Goal: Task Accomplishment & Management: Use online tool/utility

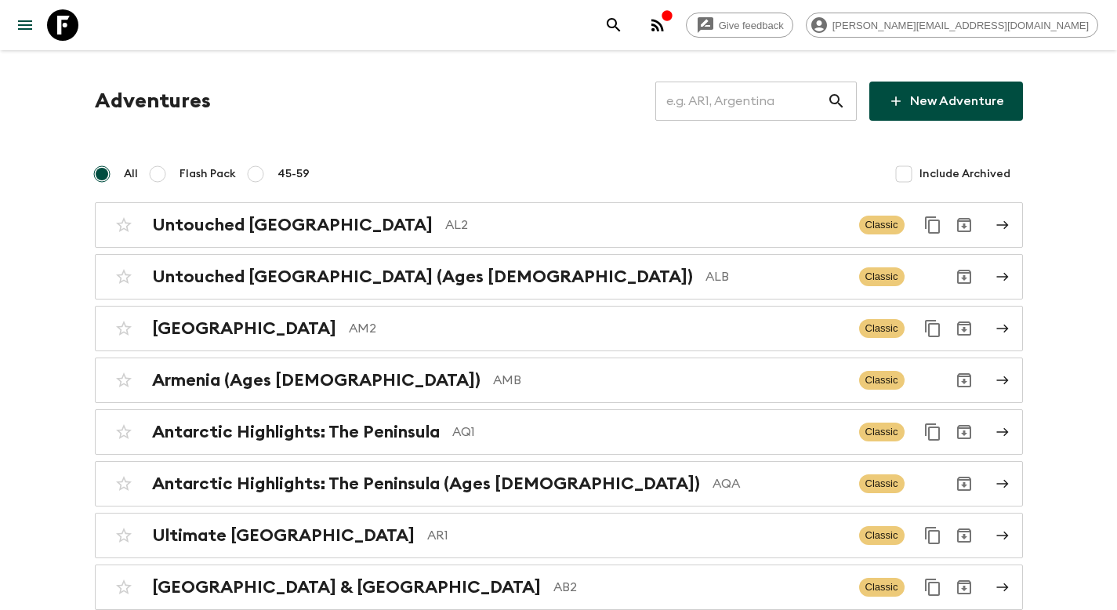
click at [756, 111] on input "text" at bounding box center [741, 101] width 172 height 44
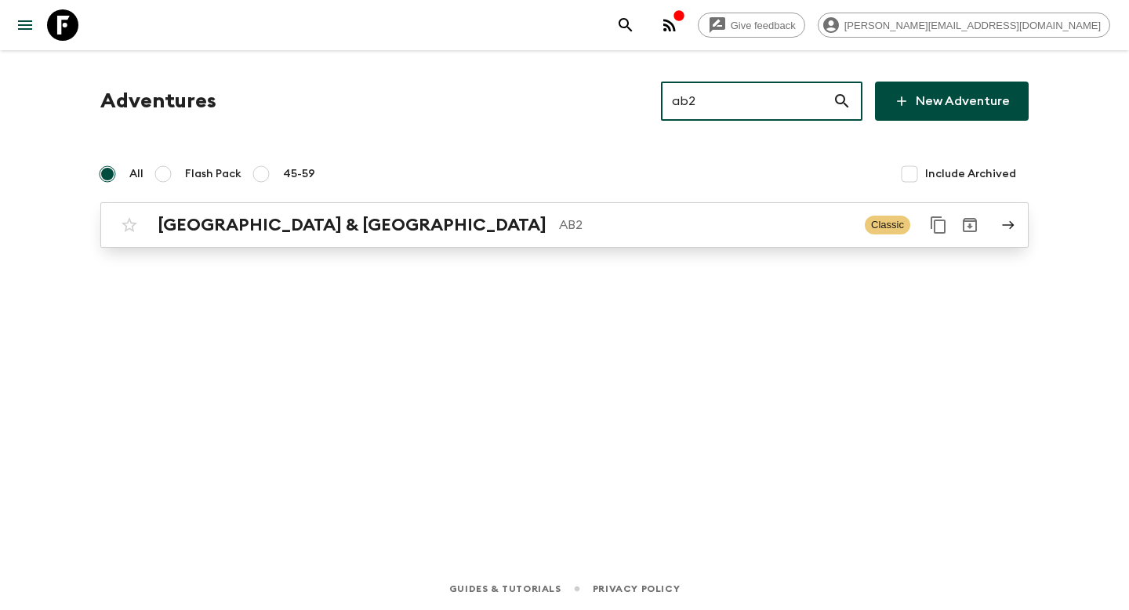
type input "ab2"
click at [481, 214] on div "Argentina & [GEOGRAPHIC_DATA] AB2 Classic" at bounding box center [534, 224] width 840 height 31
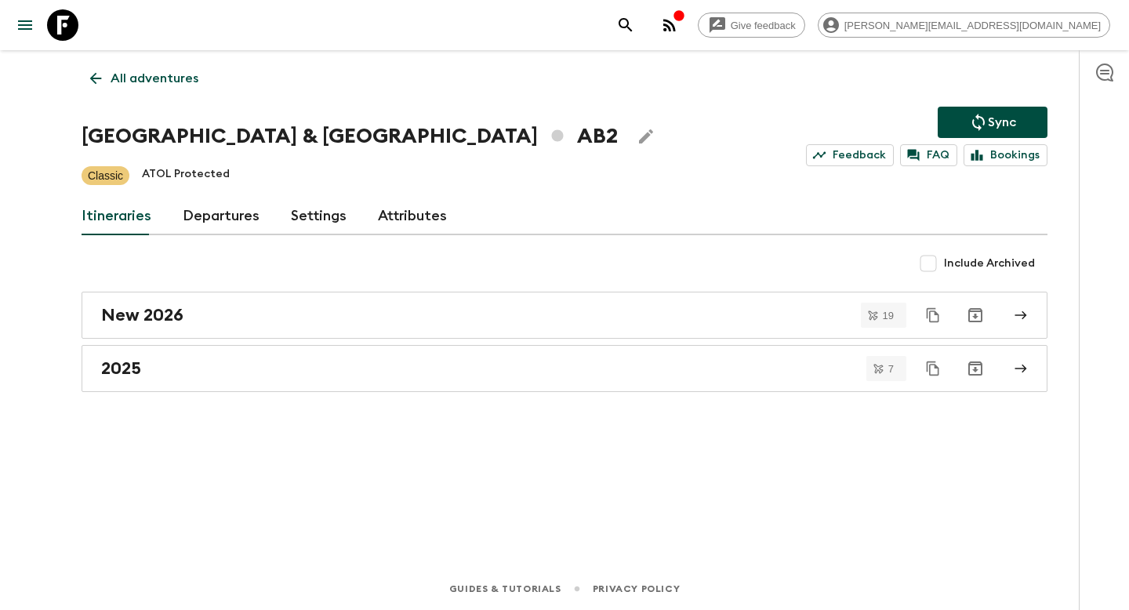
click at [207, 218] on link "Departures" at bounding box center [221, 217] width 77 height 38
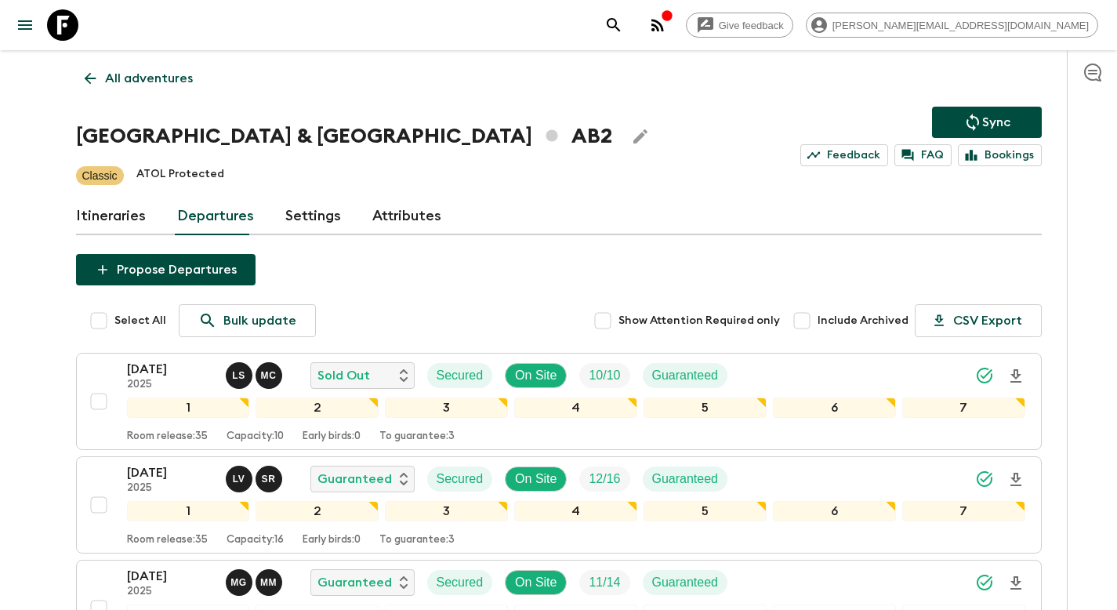
scroll to position [789, 0]
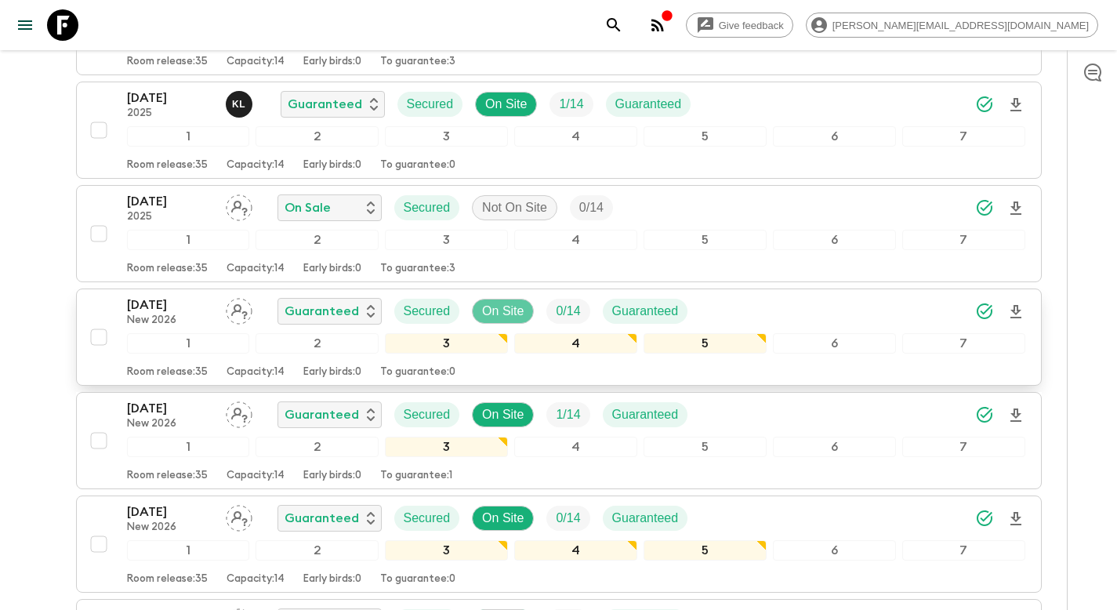
click at [505, 311] on p "On Site" at bounding box center [503, 311] width 42 height 19
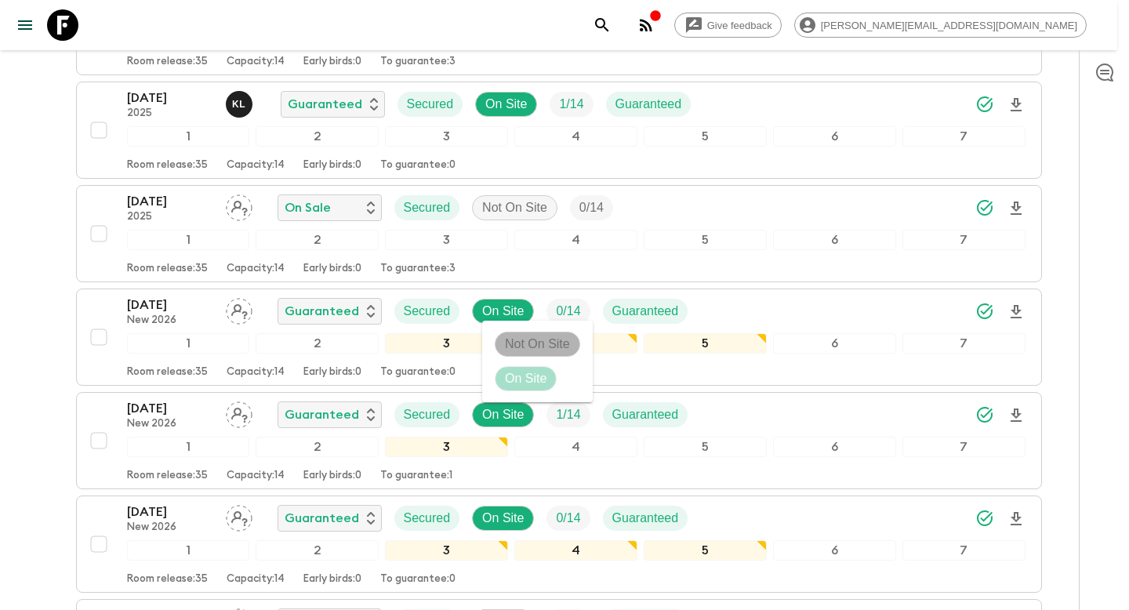
click at [516, 337] on p "Not On Site" at bounding box center [537, 344] width 65 height 19
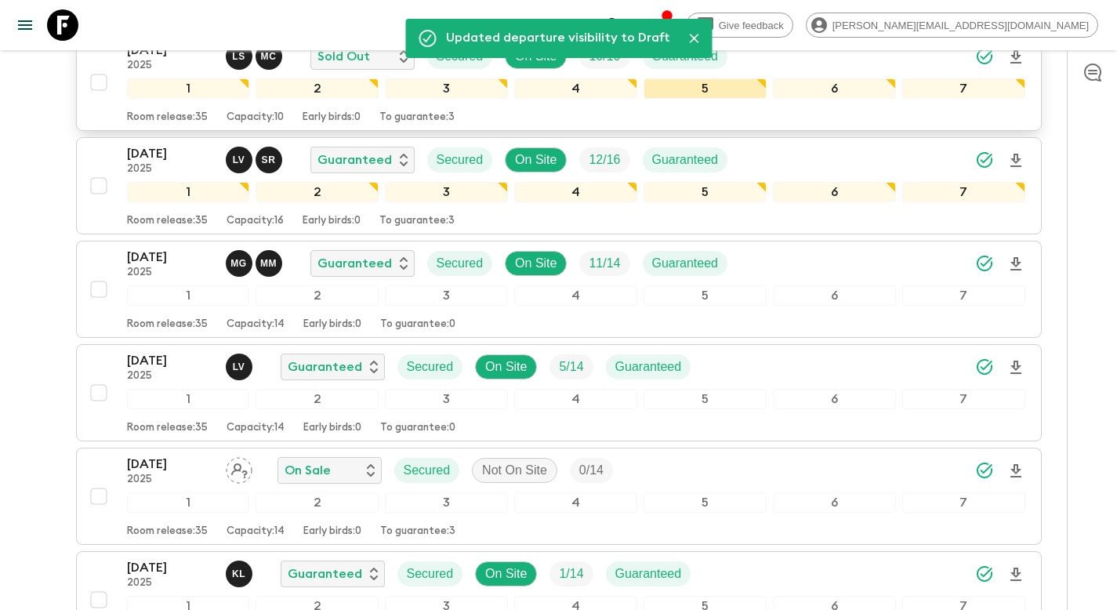
scroll to position [0, 0]
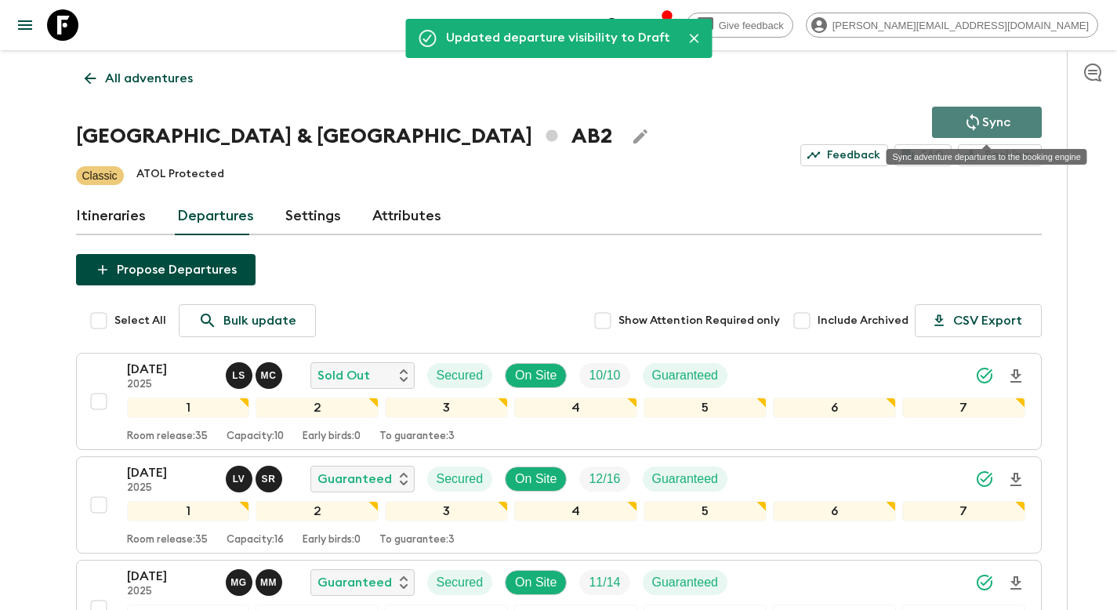
click at [970, 120] on icon "Sync adventure departures to the booking engine" at bounding box center [973, 122] width 19 height 19
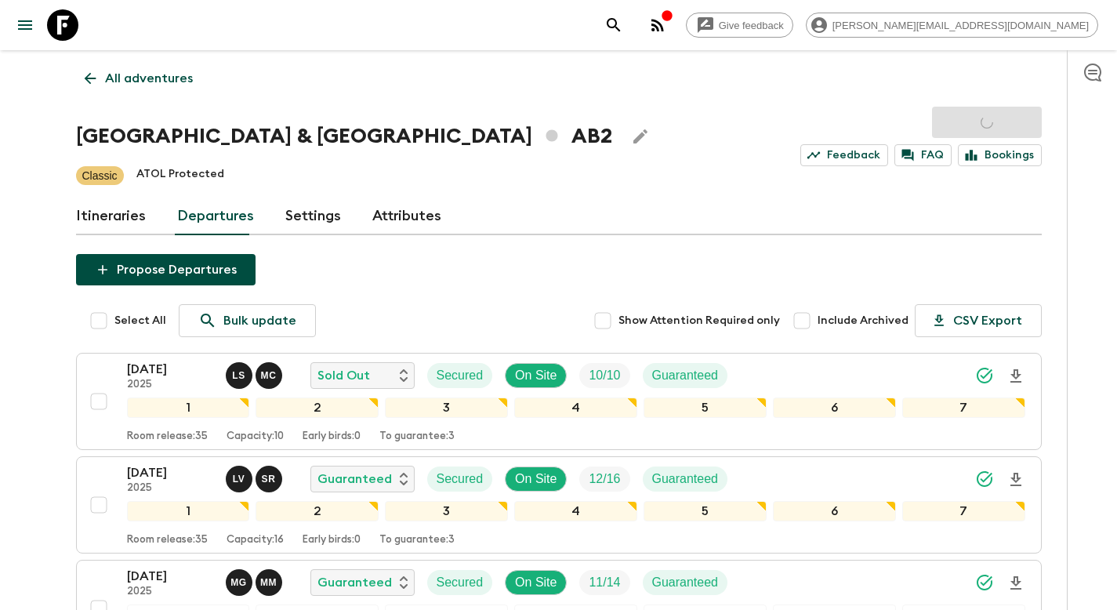
click at [140, 78] on p "All adventures" at bounding box center [149, 78] width 88 height 19
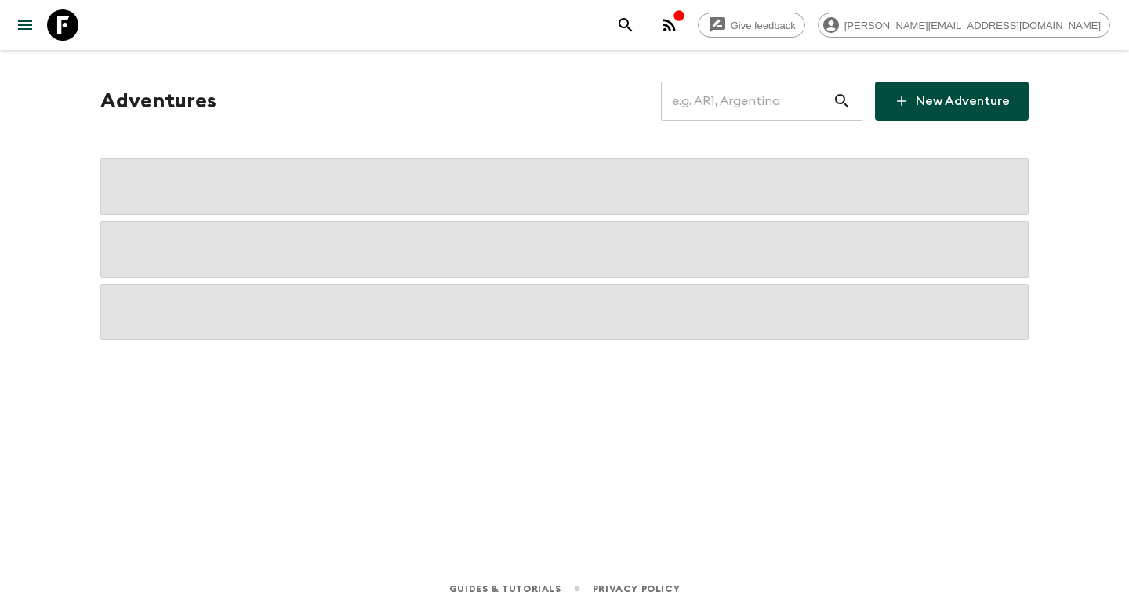
click at [758, 105] on input "text" at bounding box center [747, 101] width 172 height 44
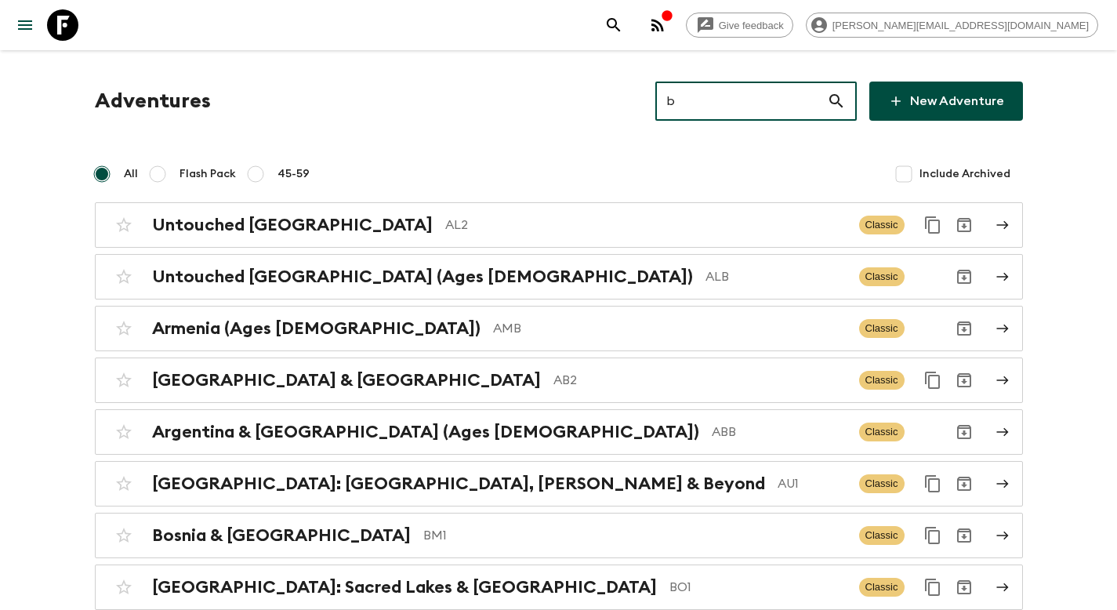
type input "bz"
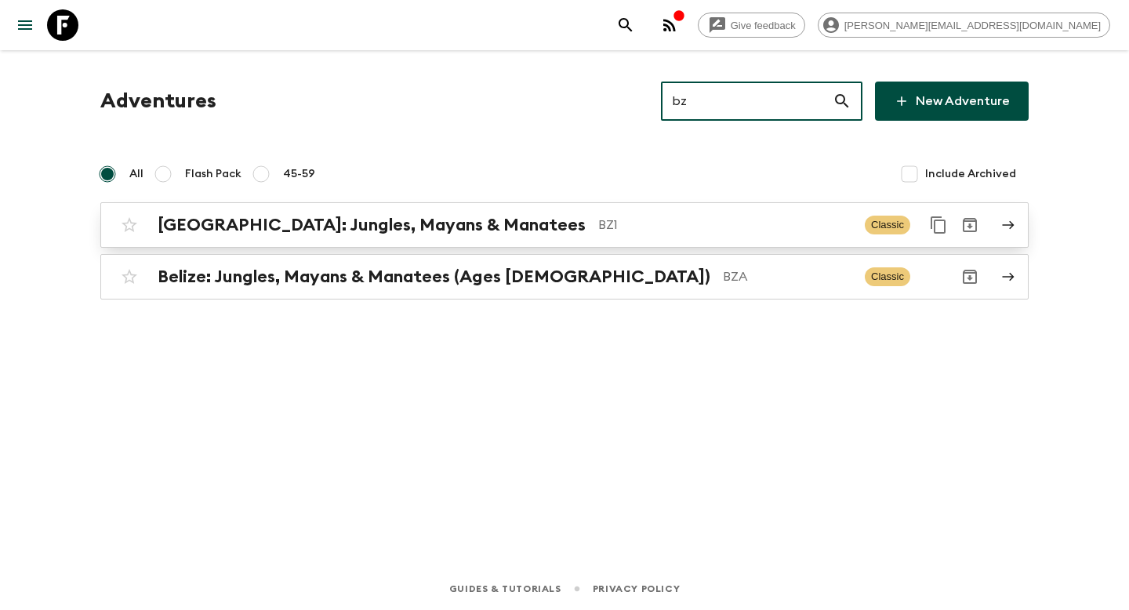
click at [598, 223] on p "BZ1" at bounding box center [725, 225] width 254 height 19
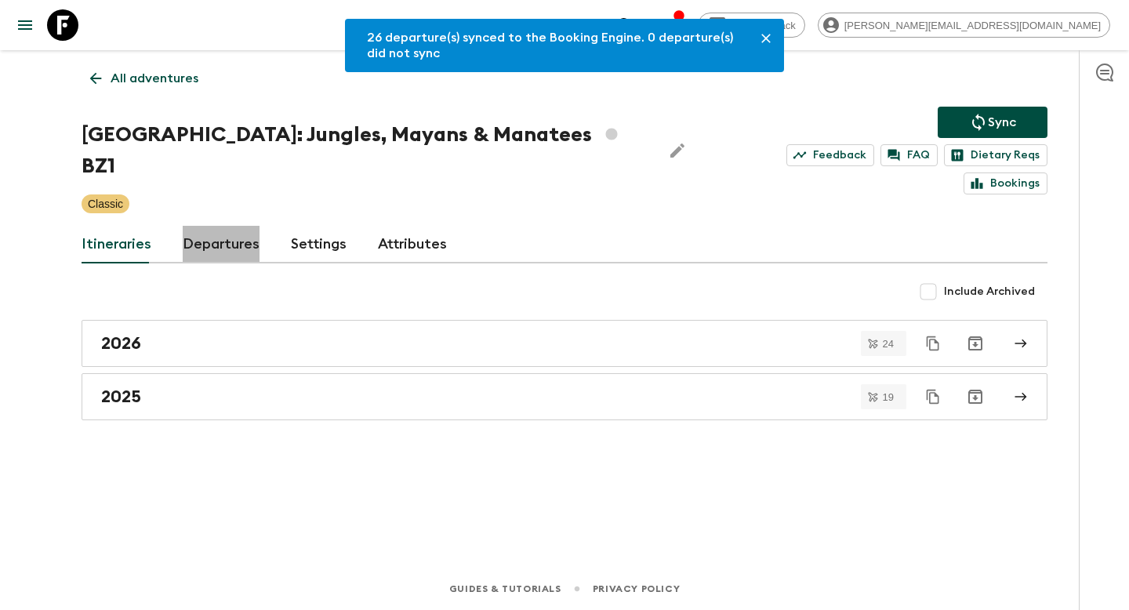
click at [228, 226] on link "Departures" at bounding box center [221, 245] width 77 height 38
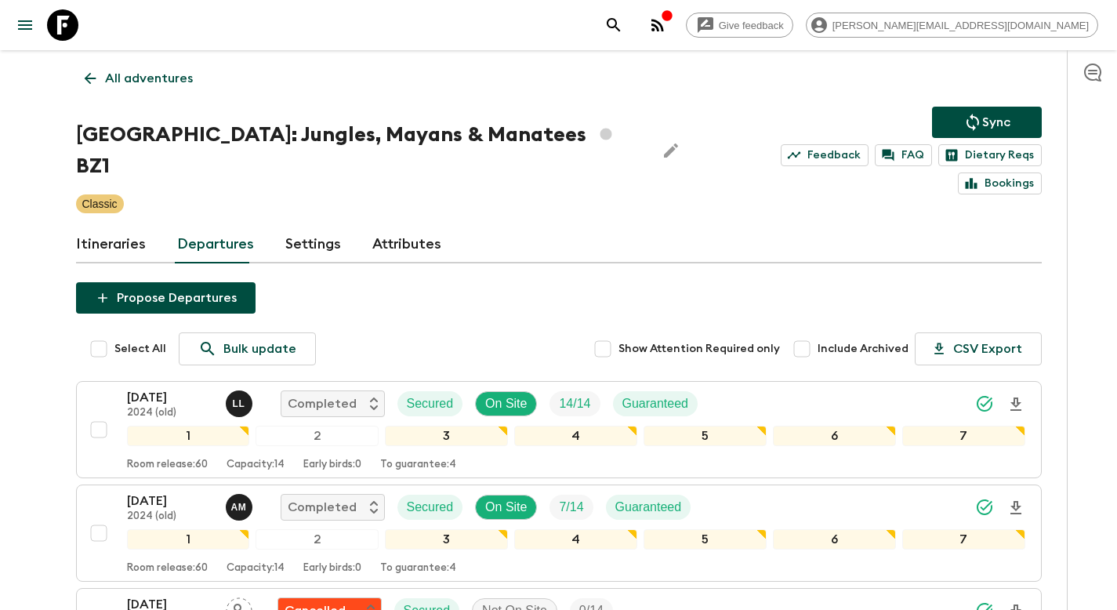
scroll to position [2859, 0]
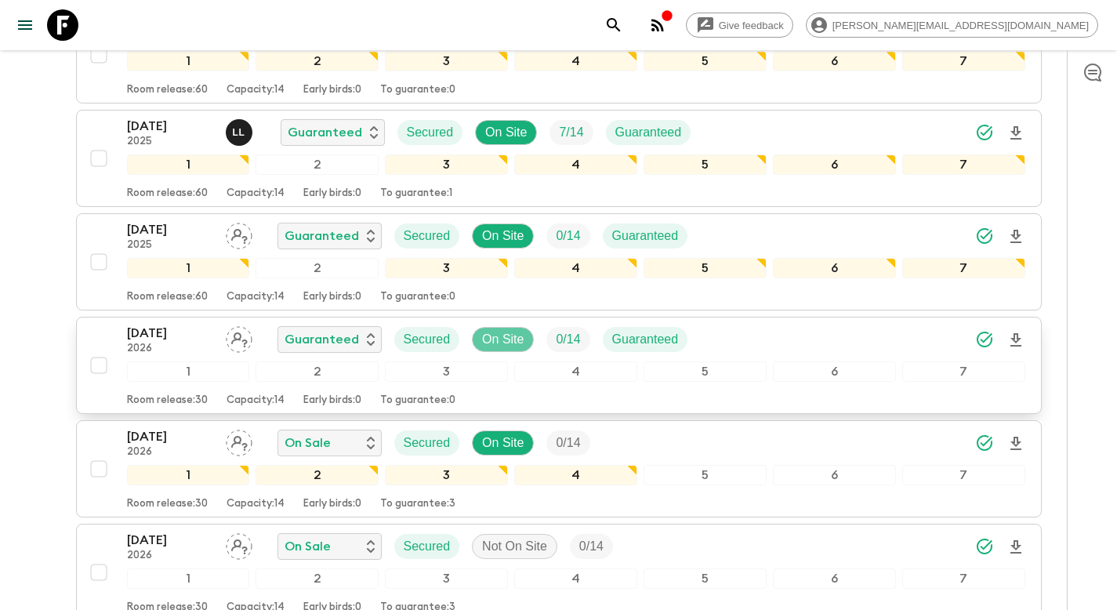
click at [504, 330] on p "On Site" at bounding box center [503, 339] width 42 height 19
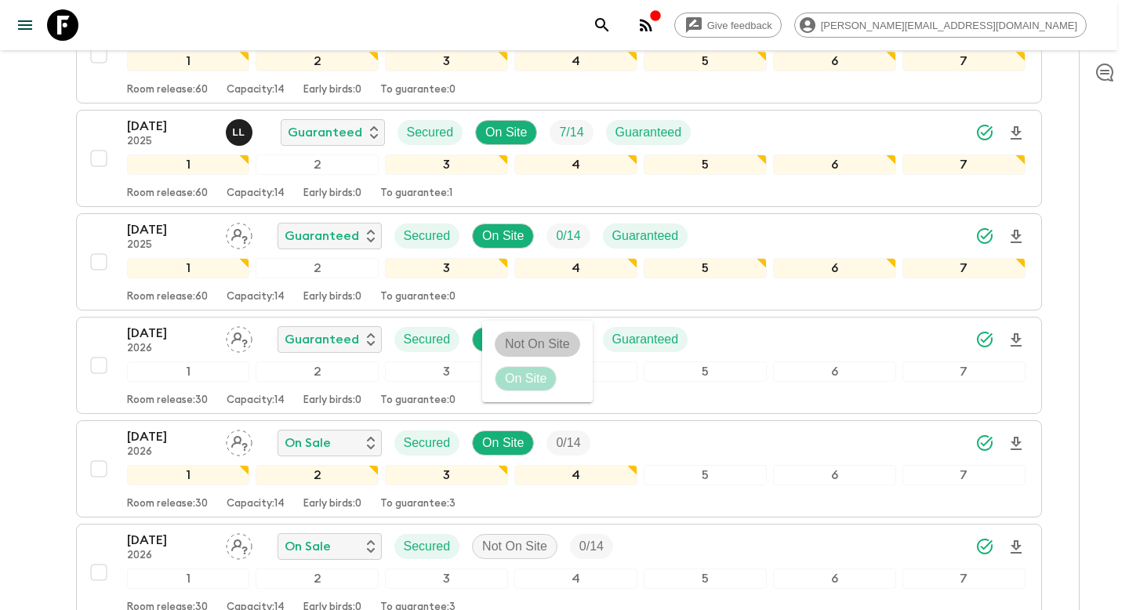
click at [511, 342] on p "Not On Site" at bounding box center [537, 344] width 65 height 19
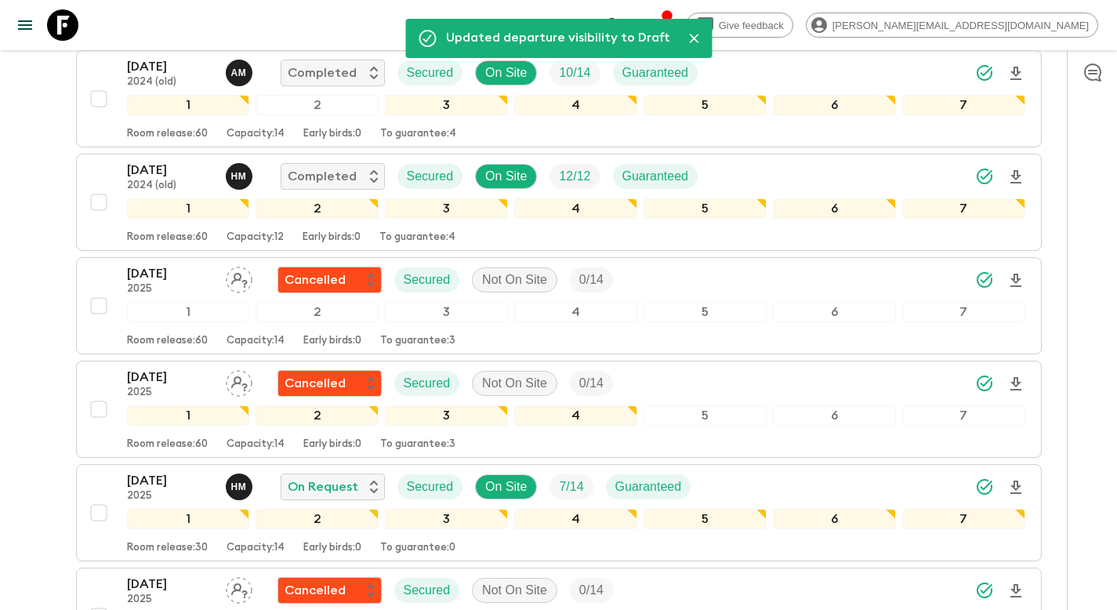
scroll to position [0, 0]
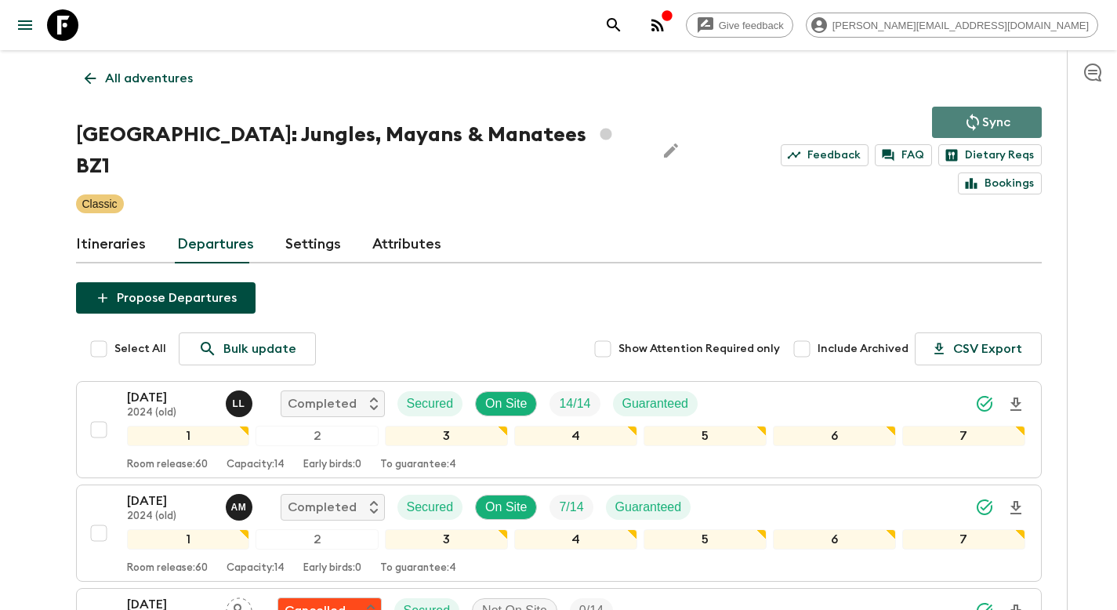
click at [993, 118] on p "Sync" at bounding box center [996, 122] width 28 height 19
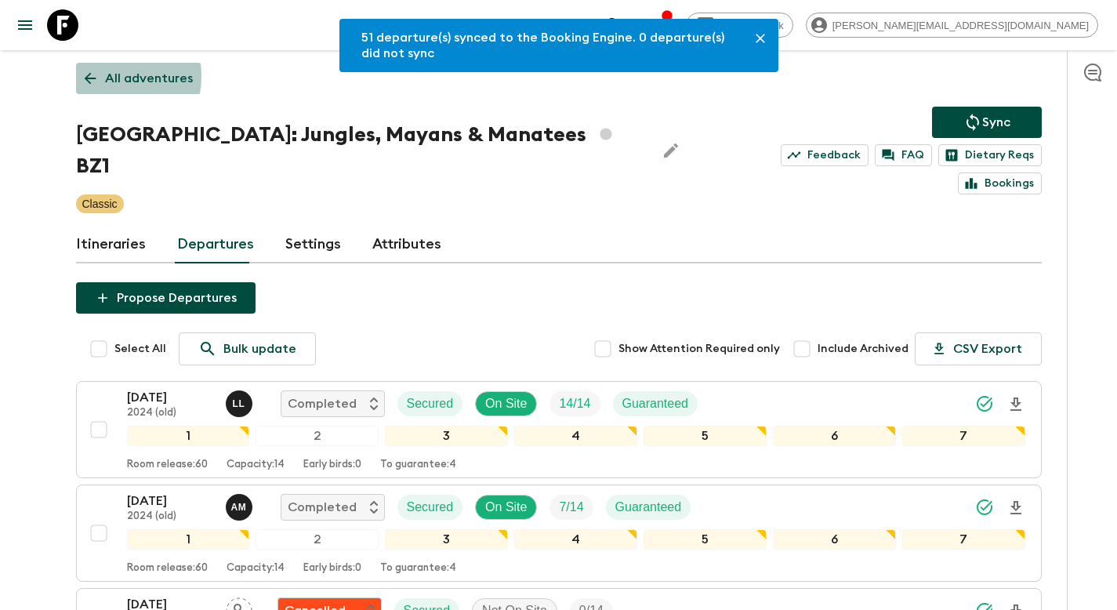
click at [100, 76] on link "All adventures" at bounding box center [138, 78] width 125 height 31
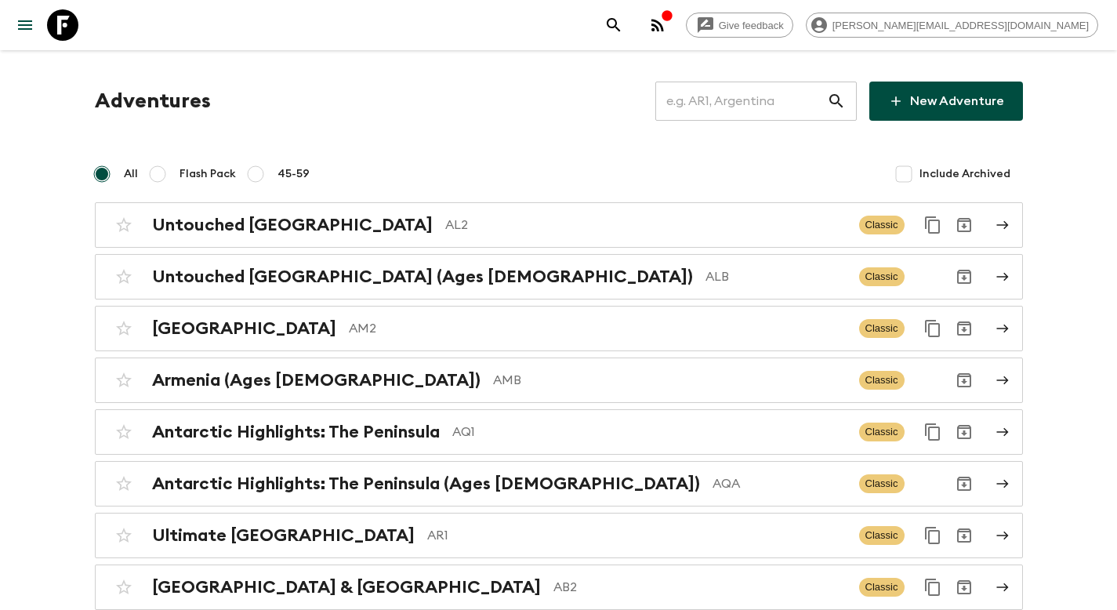
click at [735, 100] on input "text" at bounding box center [741, 101] width 172 height 44
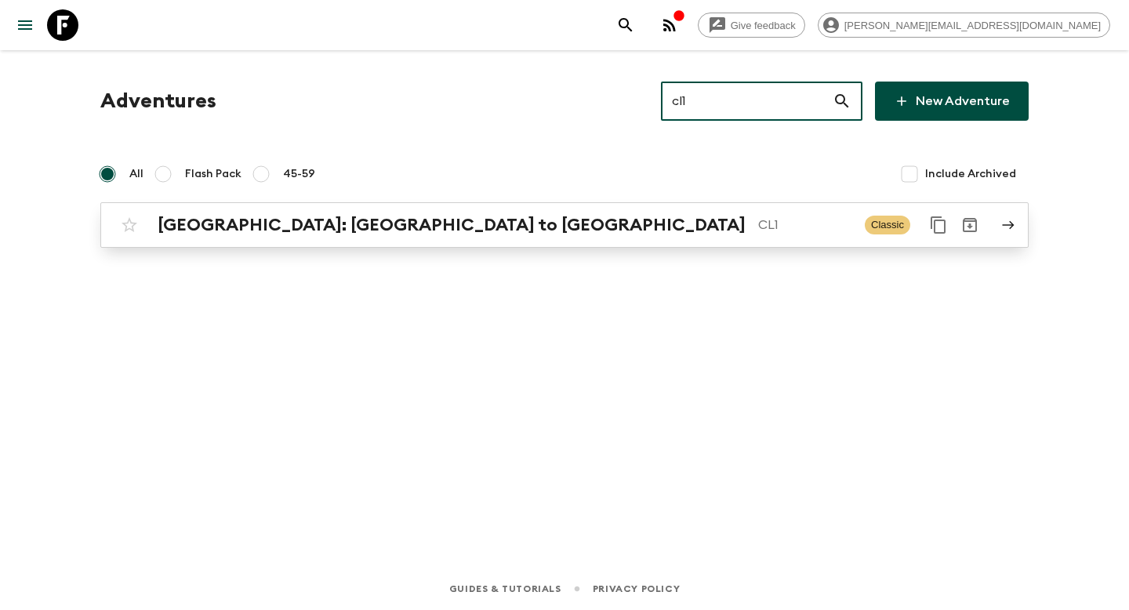
type input "cl1"
click at [758, 231] on p "CL1" at bounding box center [805, 225] width 94 height 19
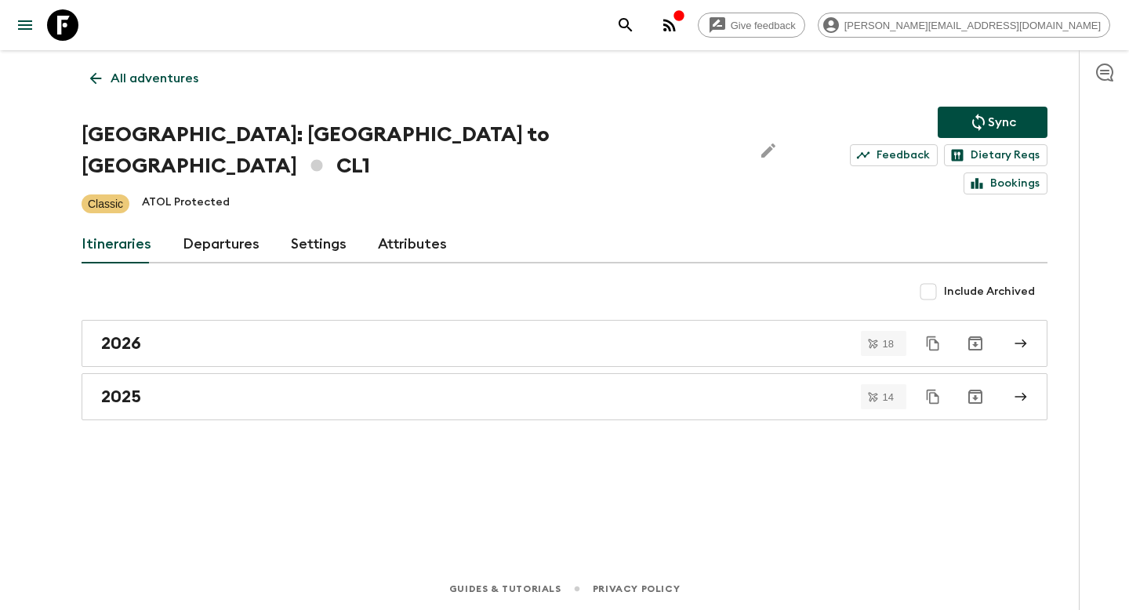
click at [215, 226] on link "Departures" at bounding box center [221, 245] width 77 height 38
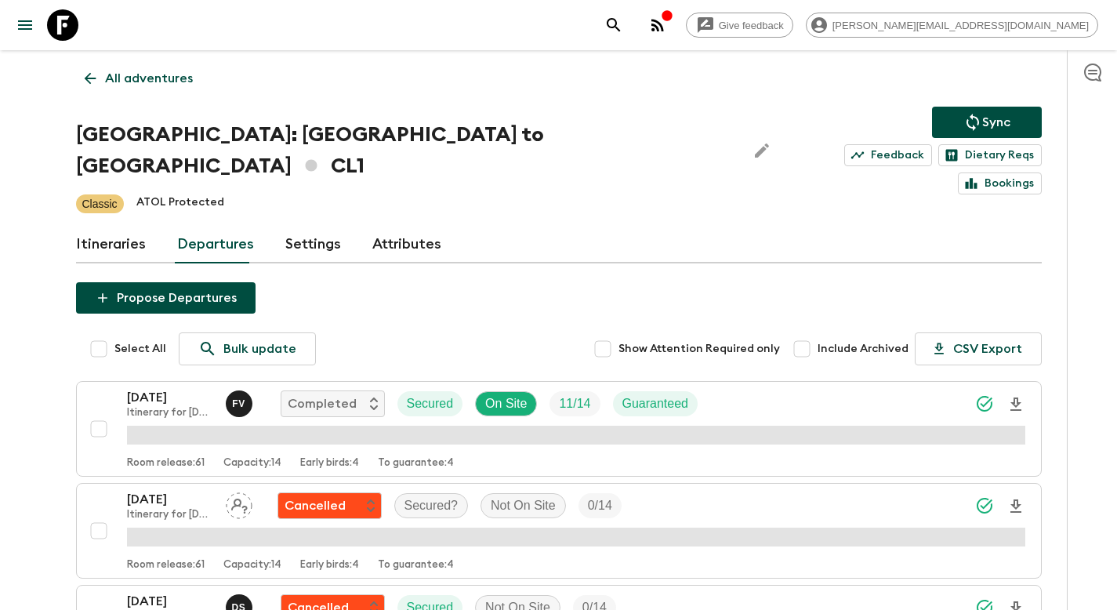
scroll to position [4039, 0]
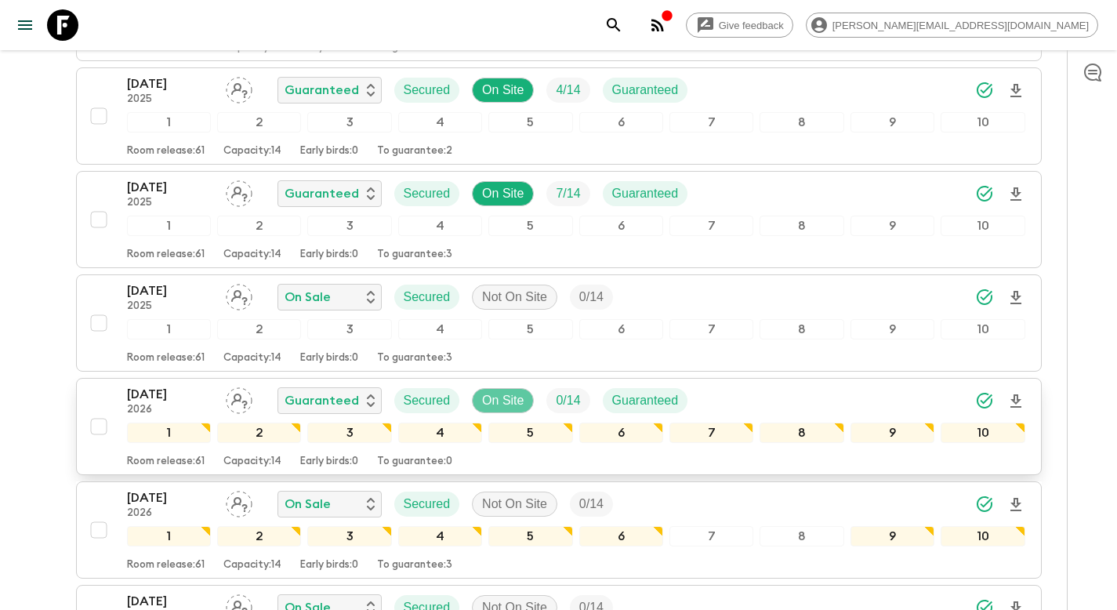
click at [512, 391] on p "On Site" at bounding box center [503, 400] width 42 height 19
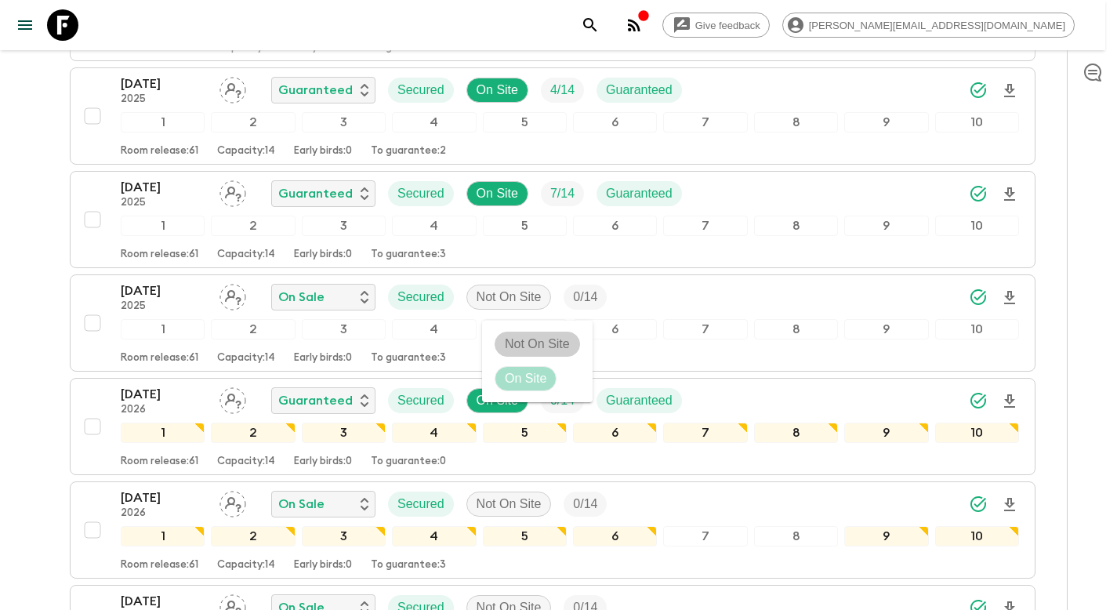
scroll to position [4100, 0]
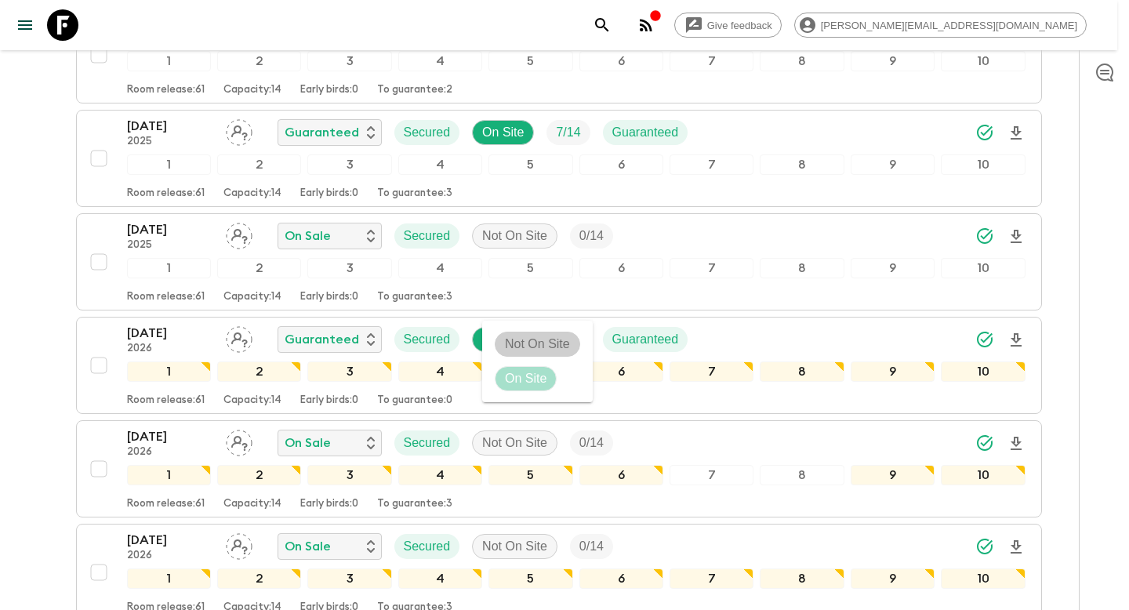
click at [525, 345] on p "Not On Site" at bounding box center [537, 344] width 65 height 19
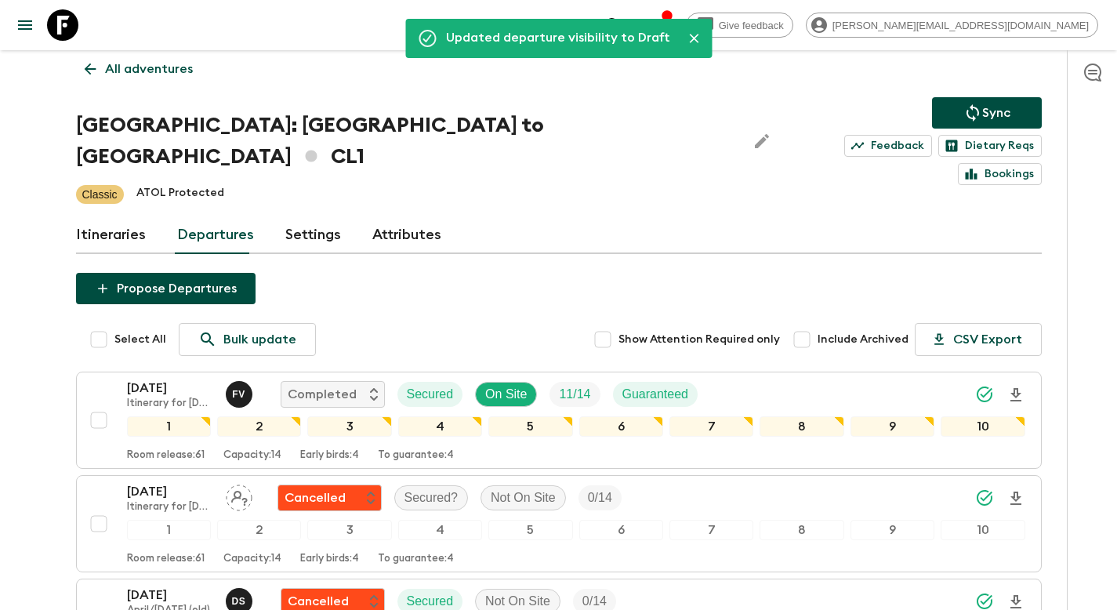
scroll to position [0, 0]
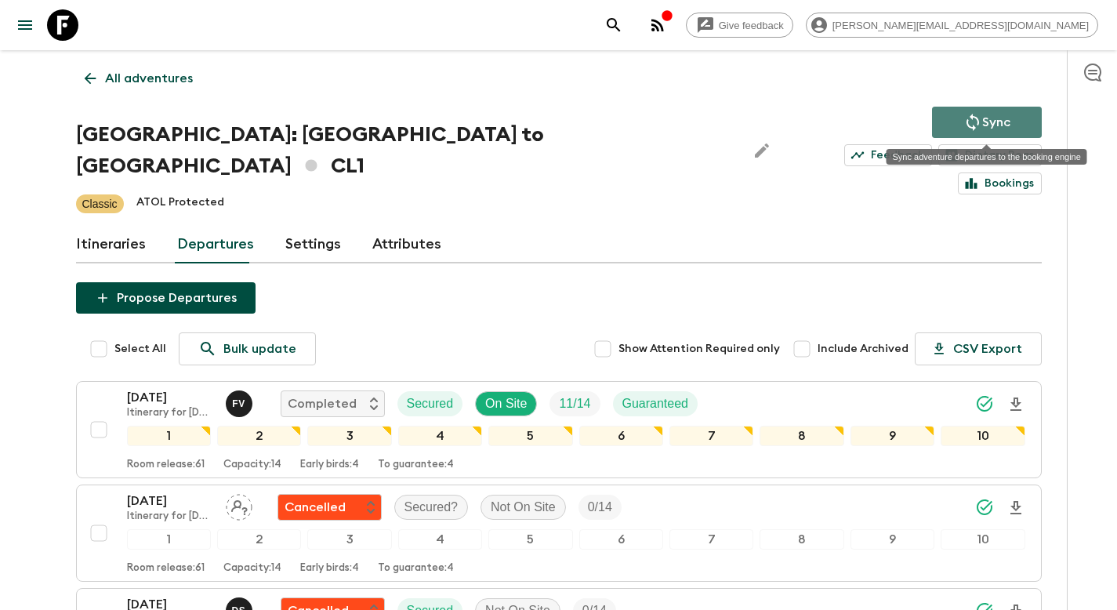
click at [1018, 116] on button "Sync" at bounding box center [987, 122] width 110 height 31
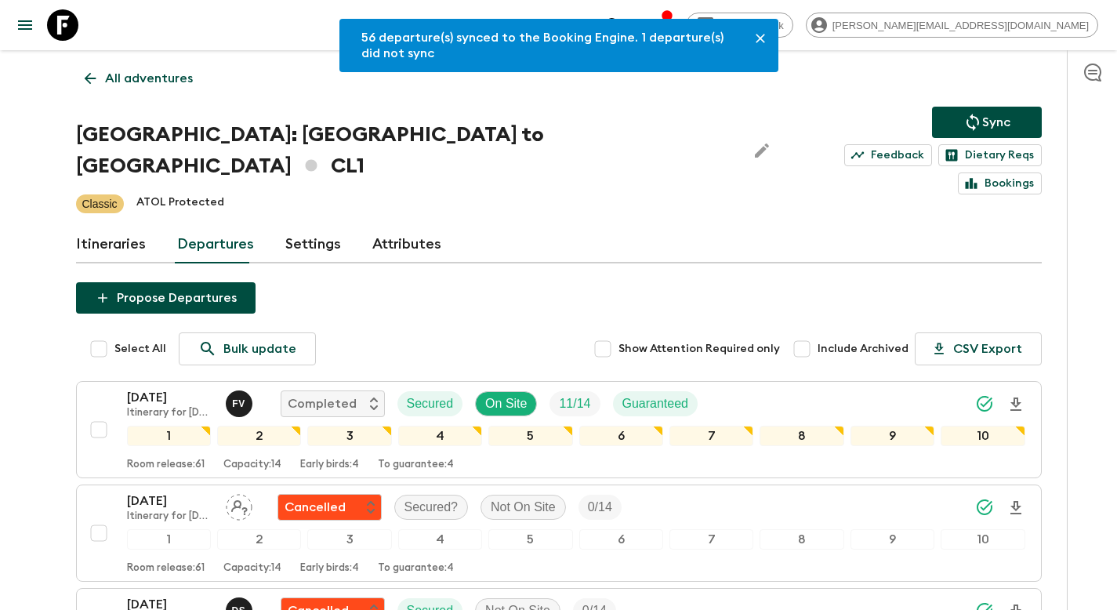
click at [183, 84] on p "All adventures" at bounding box center [149, 78] width 88 height 19
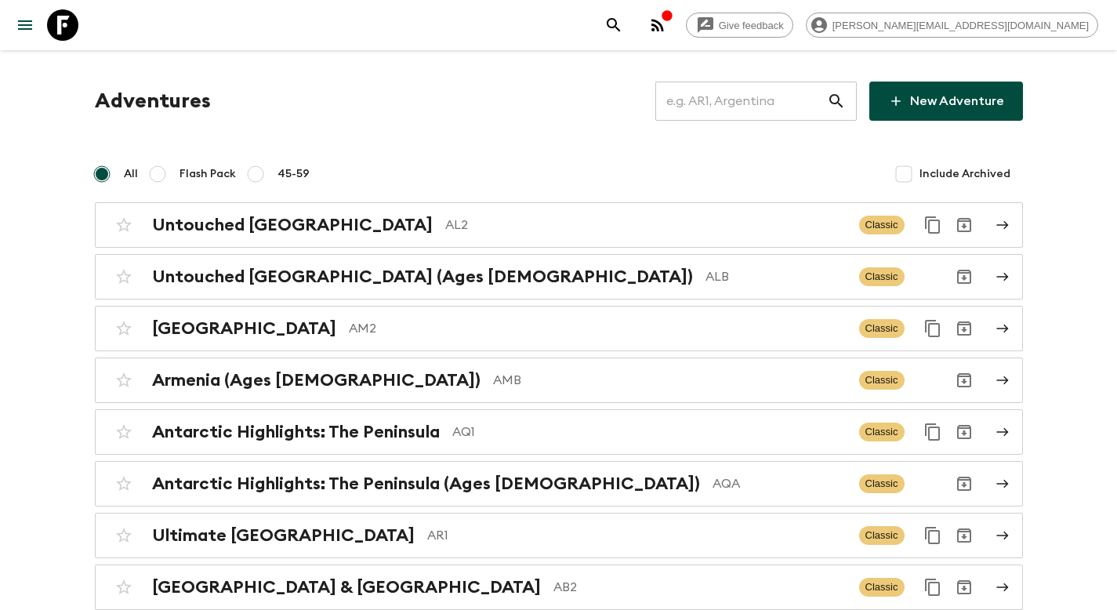
click at [746, 105] on input "text" at bounding box center [741, 101] width 172 height 44
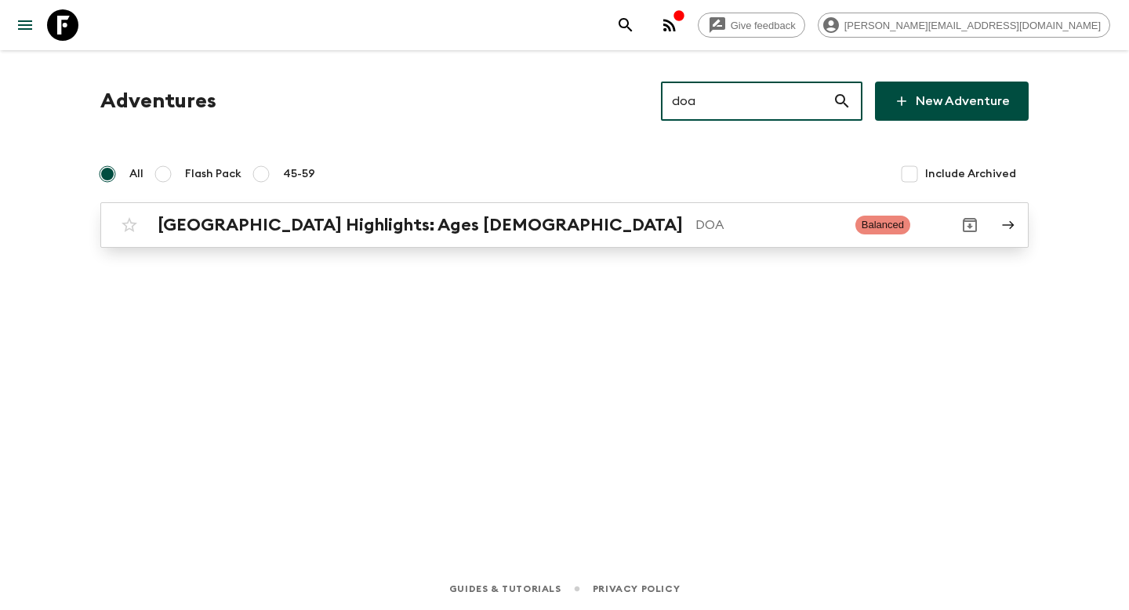
type input "doa"
click at [695, 225] on p "DOA" at bounding box center [768, 225] width 147 height 19
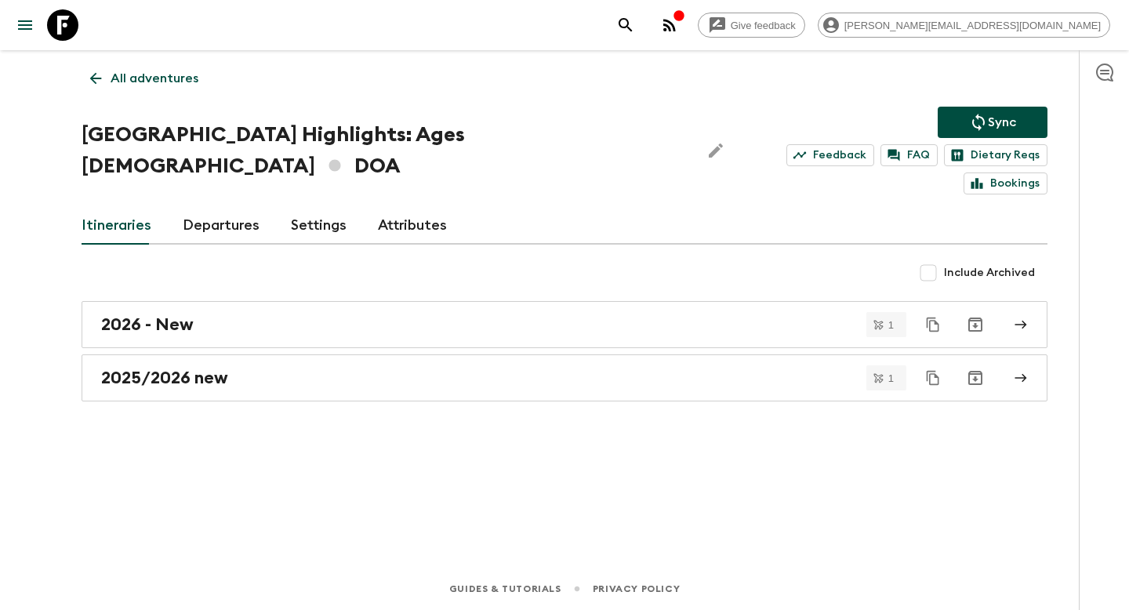
click at [220, 207] on link "Departures" at bounding box center [221, 226] width 77 height 38
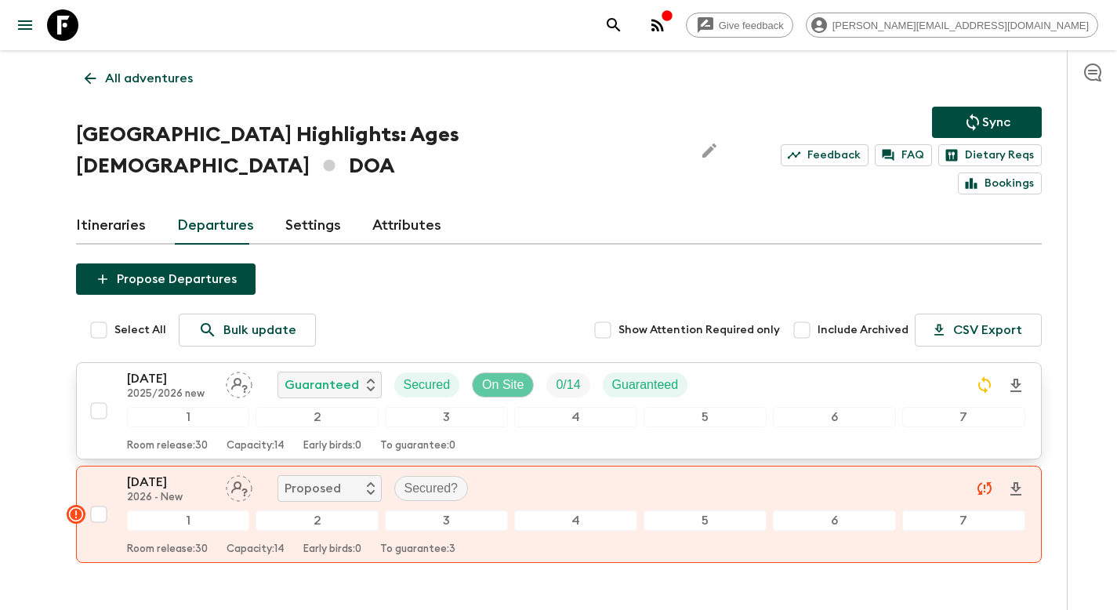
click at [503, 376] on p "On Site" at bounding box center [503, 385] width 42 height 19
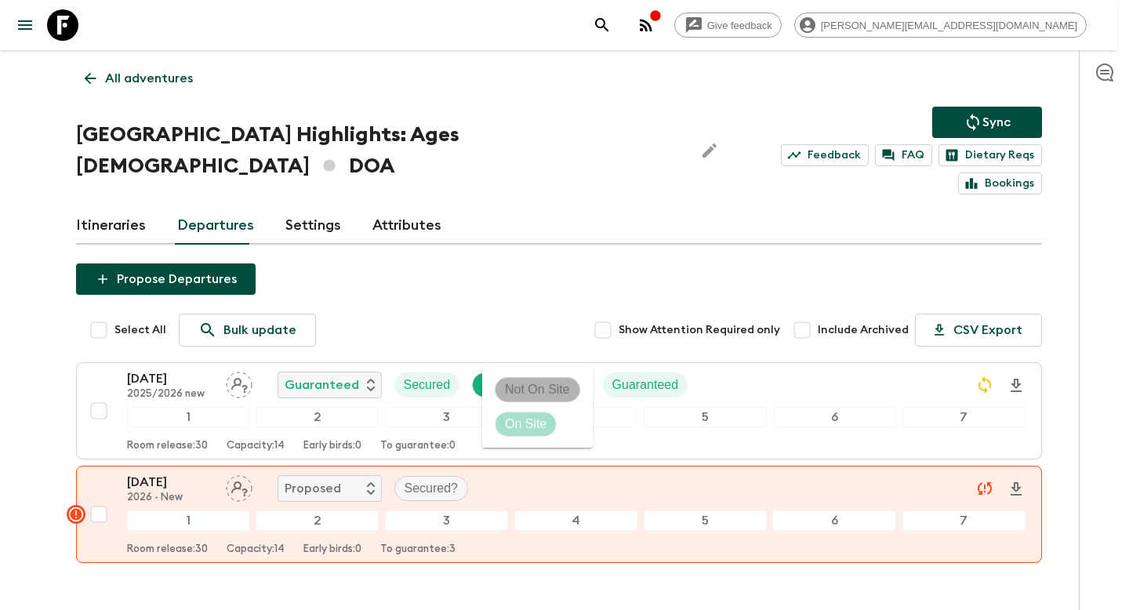
click at [508, 384] on p "Not On Site" at bounding box center [537, 389] width 65 height 19
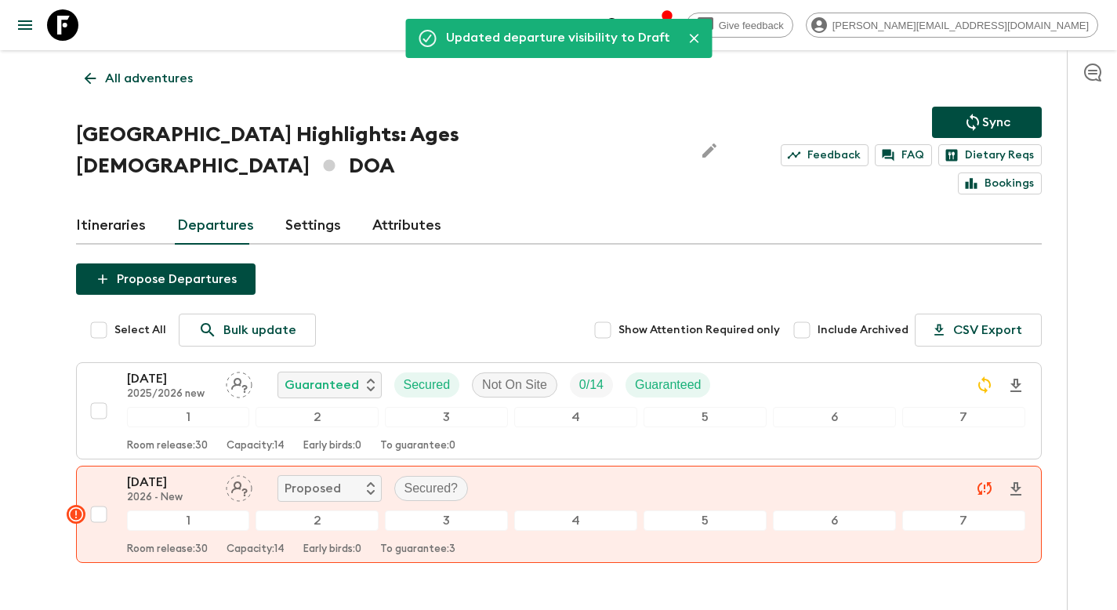
click at [970, 125] on icon "Sync adventure departures to the booking engine" at bounding box center [973, 122] width 19 height 19
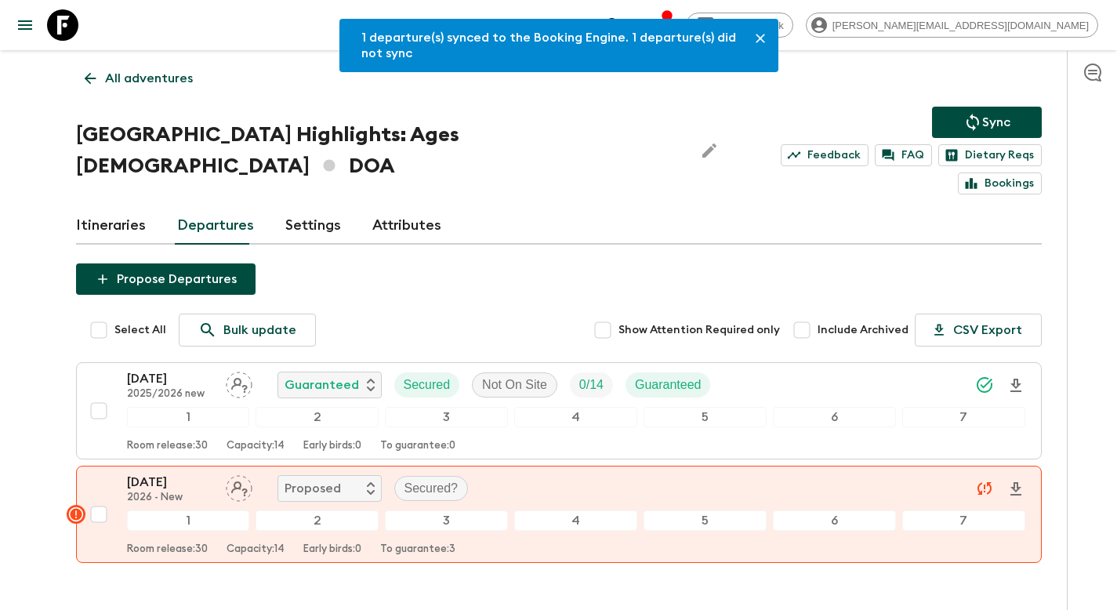
click at [127, 82] on p "All adventures" at bounding box center [149, 78] width 88 height 19
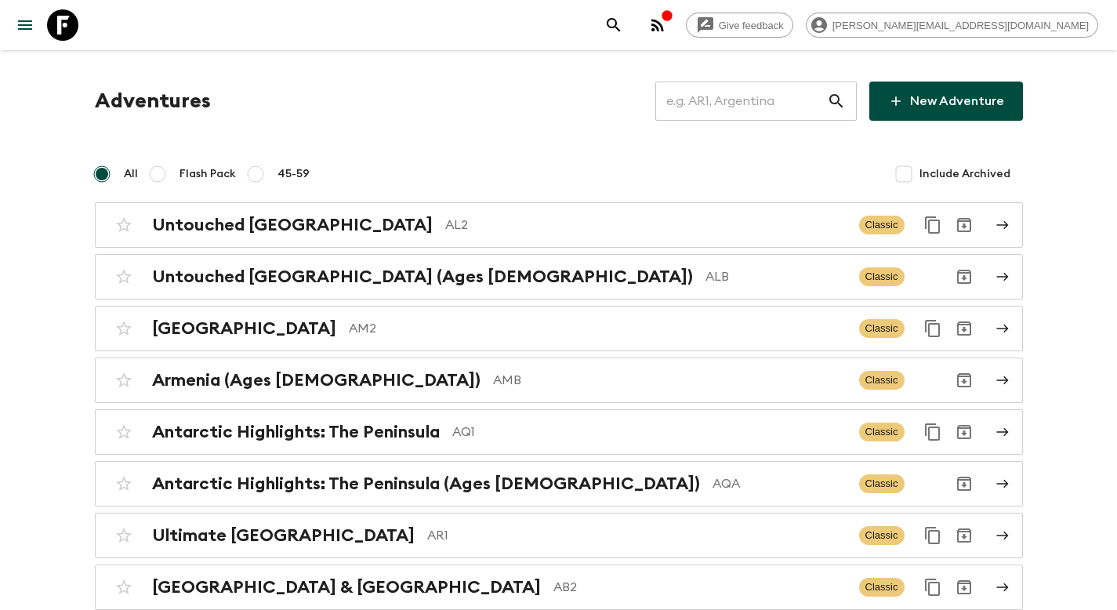
click at [732, 98] on input "text" at bounding box center [741, 101] width 172 height 44
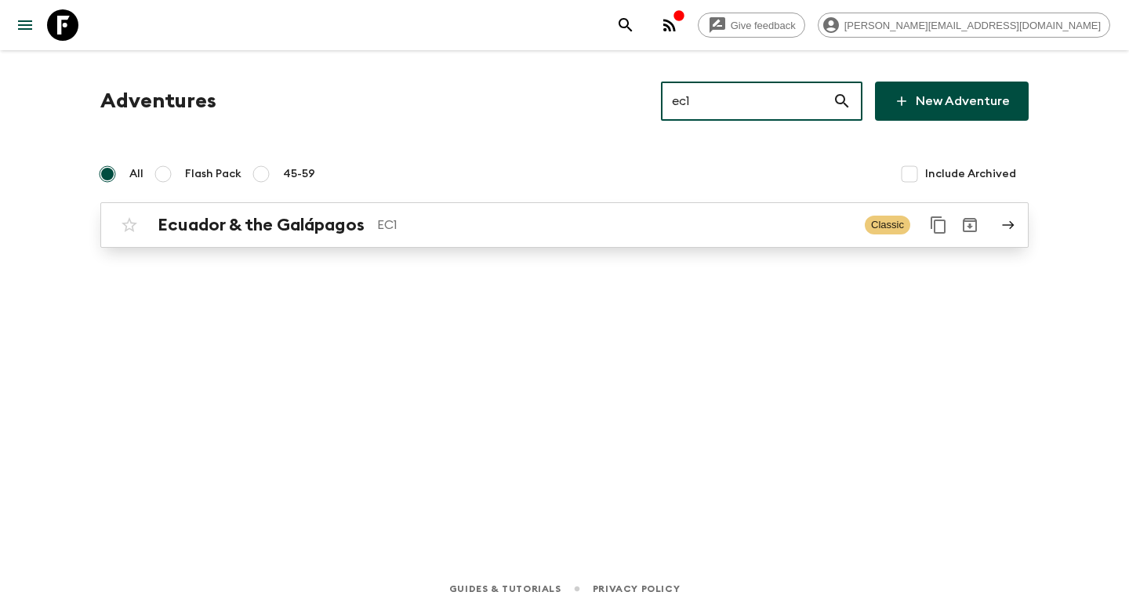
type input "ec1"
click at [485, 222] on p "EC1" at bounding box center [614, 225] width 475 height 19
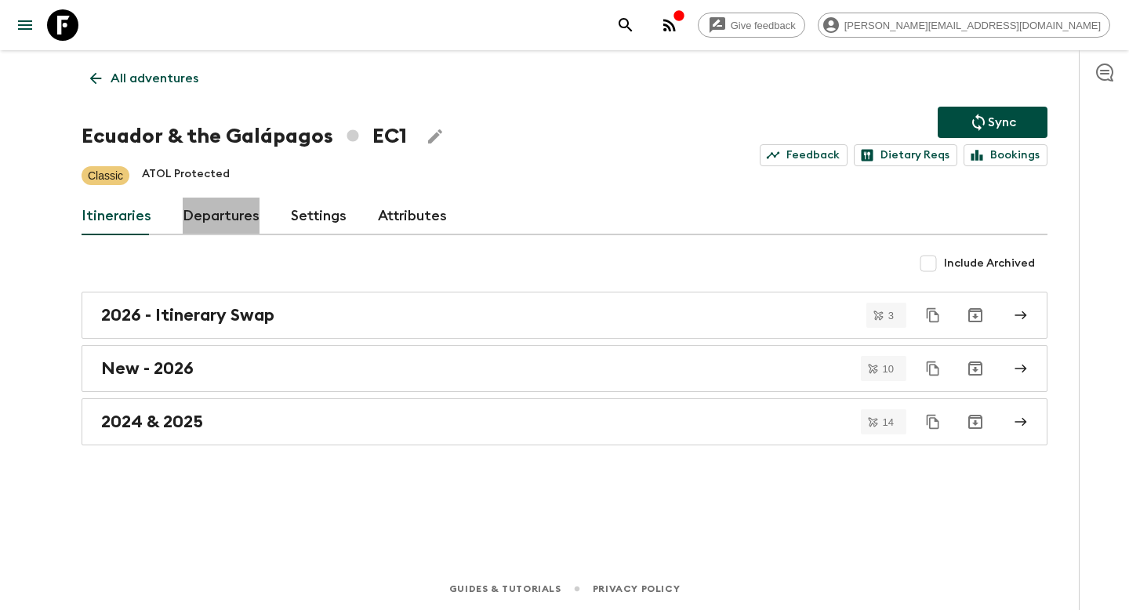
click at [228, 221] on link "Departures" at bounding box center [221, 217] width 77 height 38
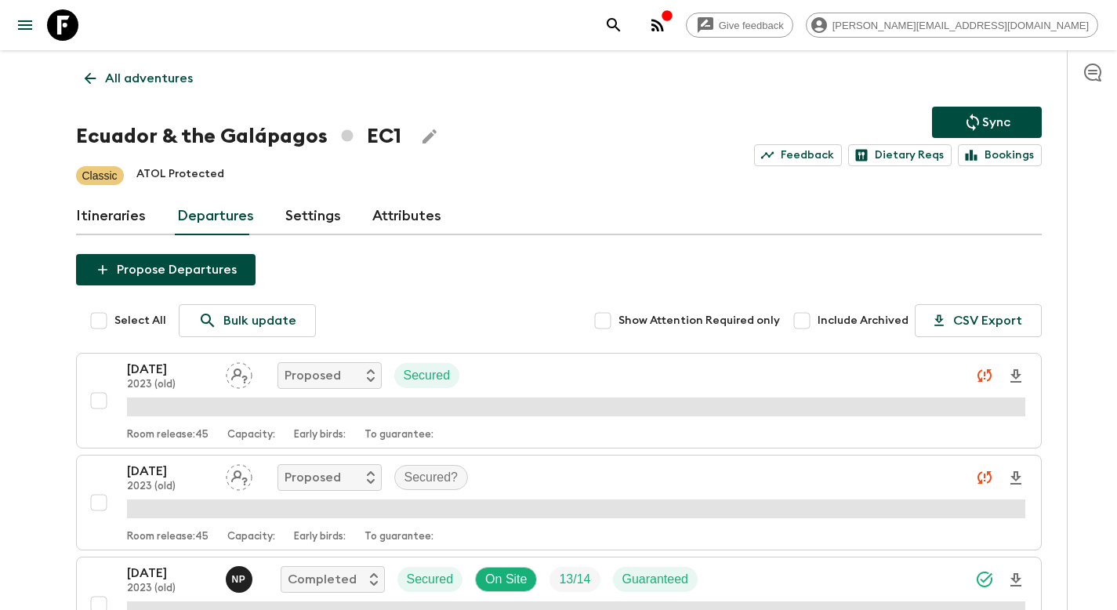
scroll to position [2205, 0]
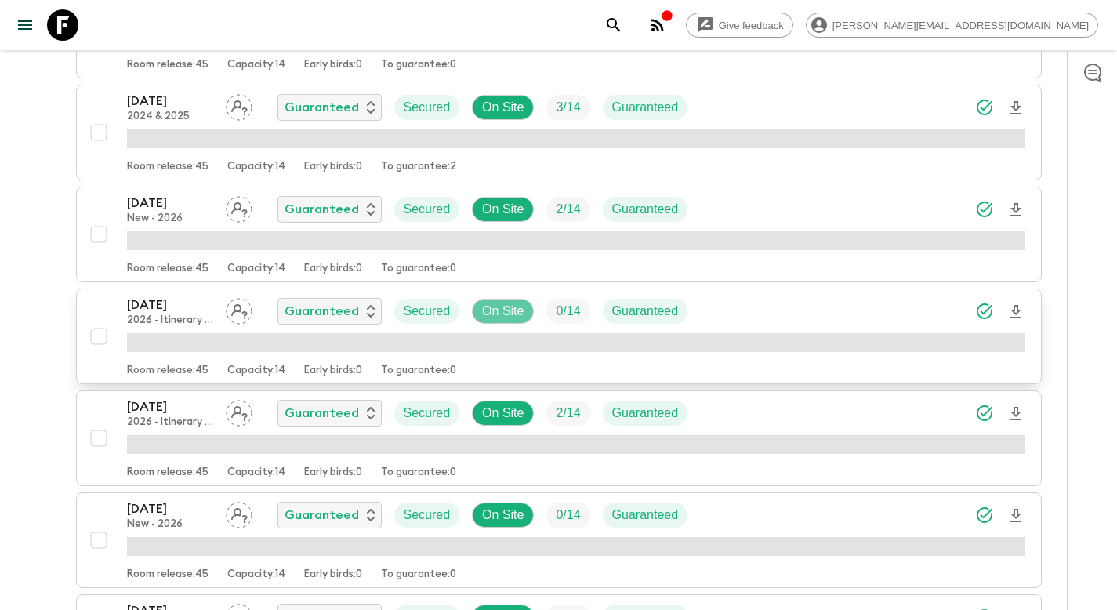
click at [514, 308] on p "On Site" at bounding box center [503, 311] width 42 height 19
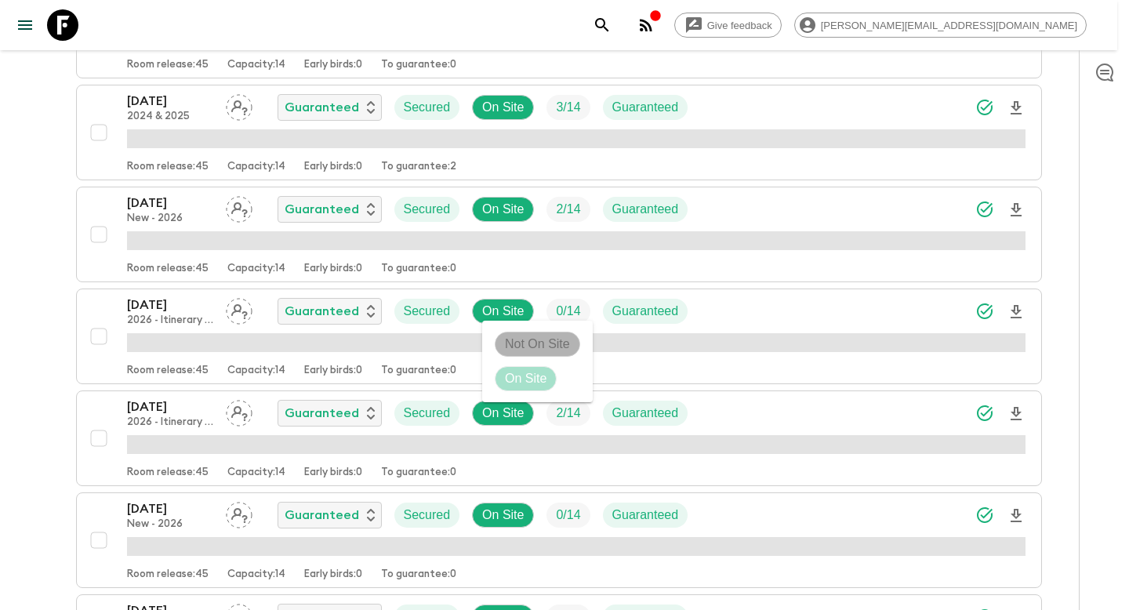
click at [527, 347] on p "Not On Site" at bounding box center [537, 344] width 65 height 19
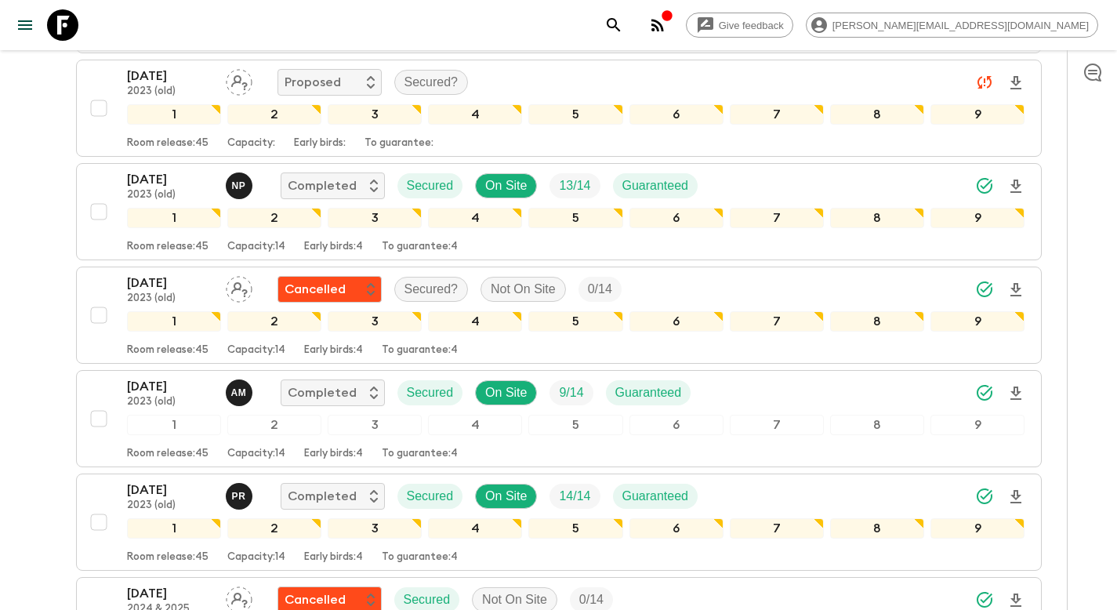
scroll to position [0, 0]
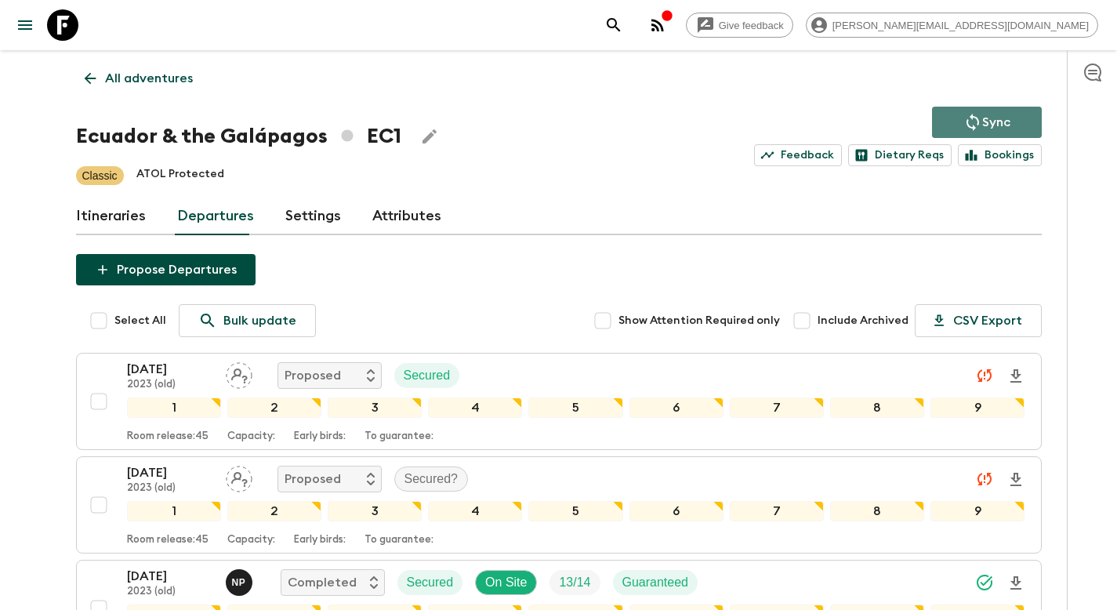
click at [977, 118] on icon "Sync adventure departures to the booking engine" at bounding box center [973, 122] width 13 height 17
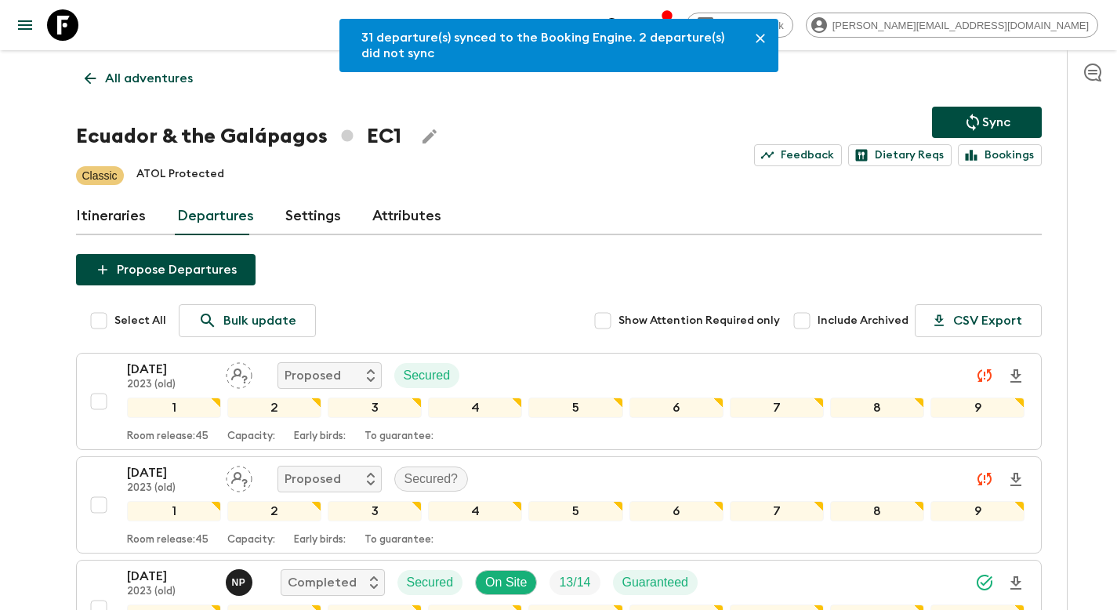
click at [133, 76] on p "All adventures" at bounding box center [149, 78] width 88 height 19
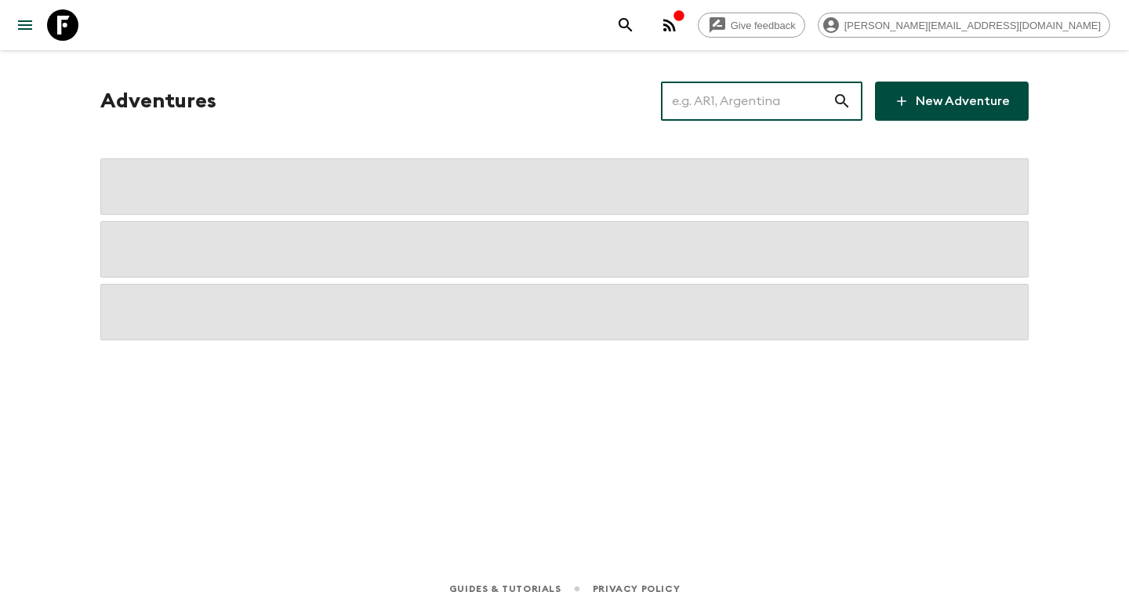
click at [775, 103] on input "text" at bounding box center [747, 101] width 172 height 44
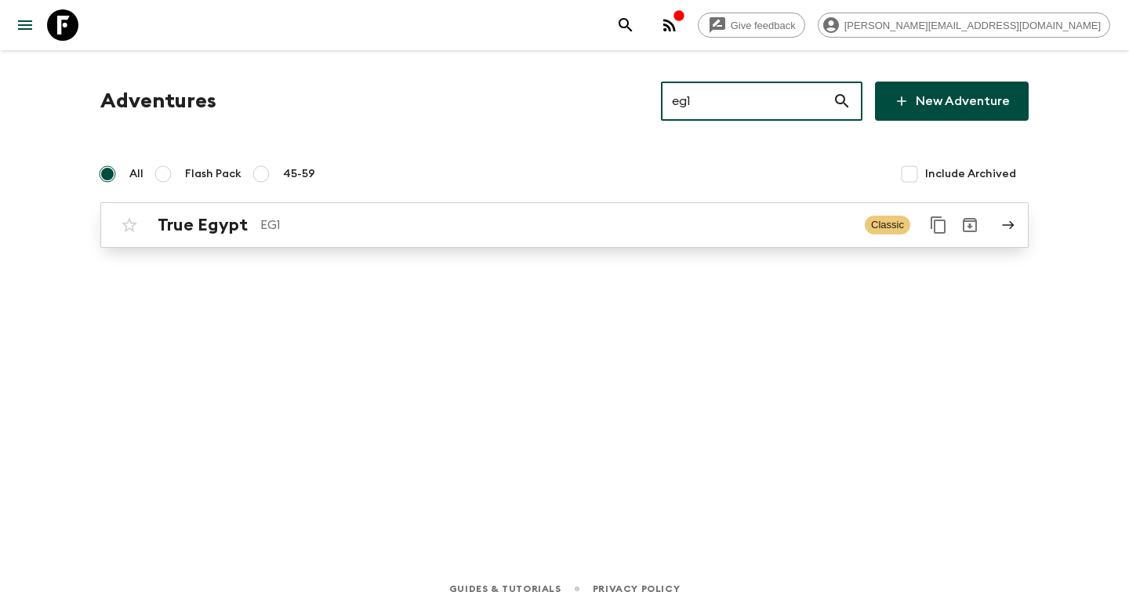
type input "eg1"
click at [329, 227] on p "EG1" at bounding box center [556, 225] width 592 height 19
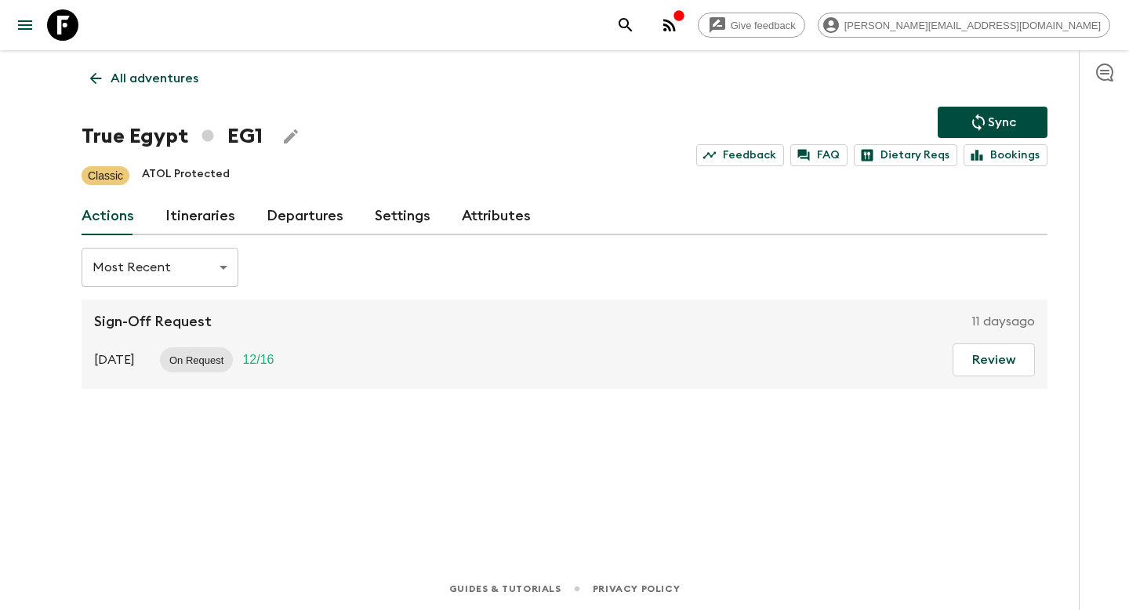
click at [303, 216] on link "Departures" at bounding box center [305, 217] width 77 height 38
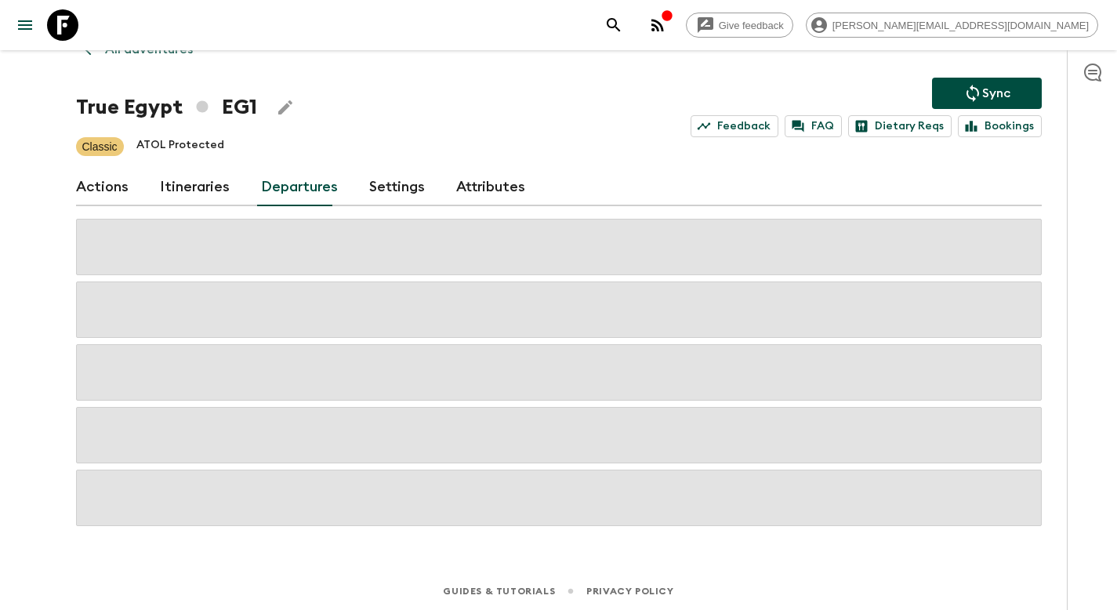
scroll to position [31, 0]
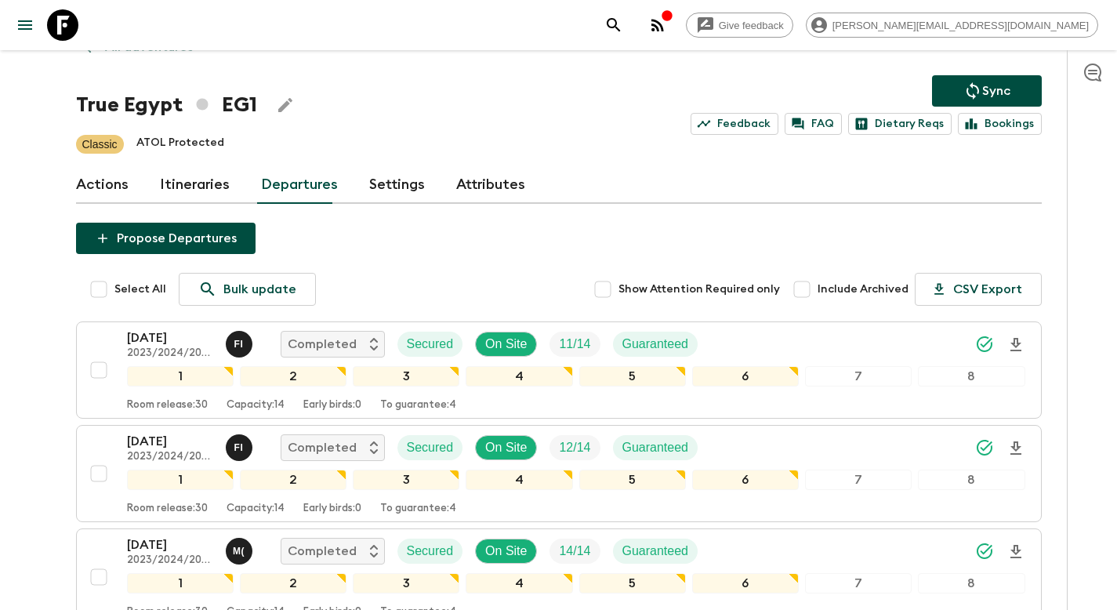
click at [261, 166] on link "Departures" at bounding box center [299, 185] width 77 height 38
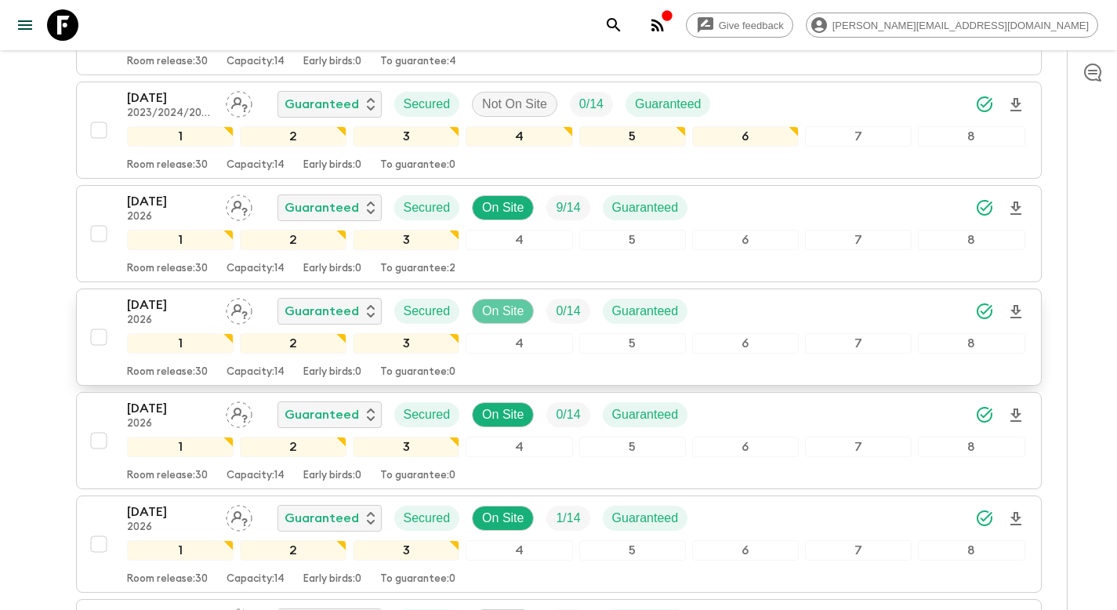
click at [502, 314] on p "On Site" at bounding box center [503, 311] width 42 height 19
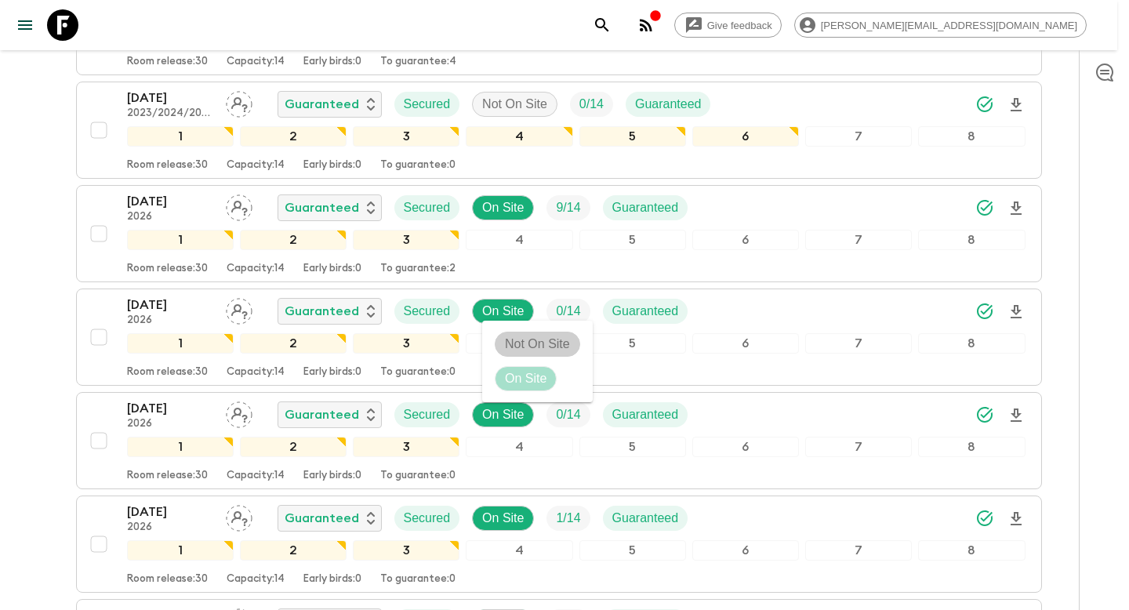
click at [514, 343] on p "Not On Site" at bounding box center [537, 344] width 65 height 19
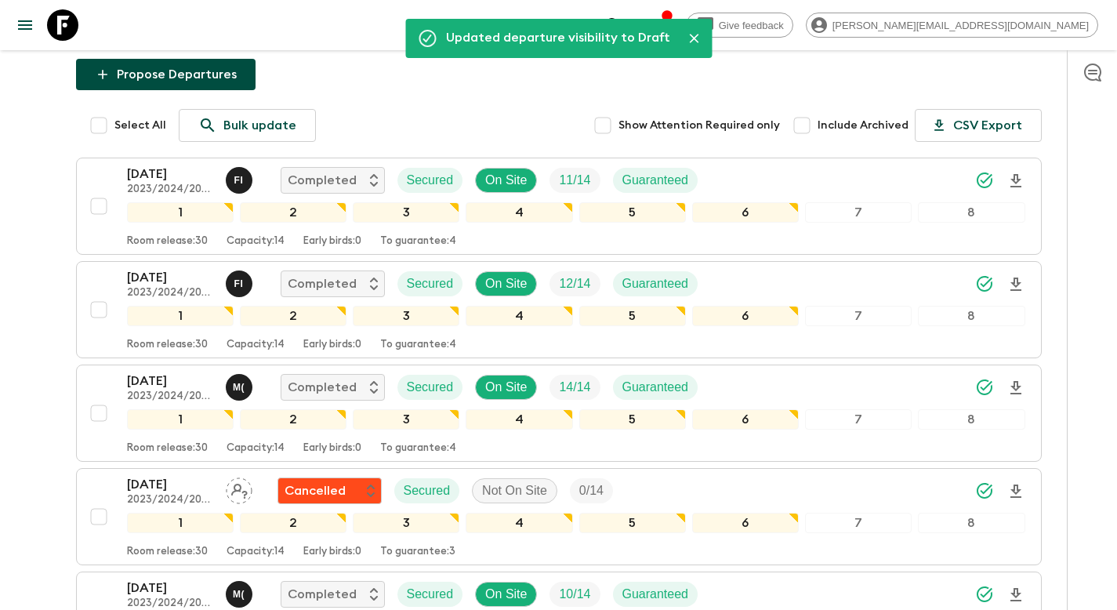
scroll to position [0, 0]
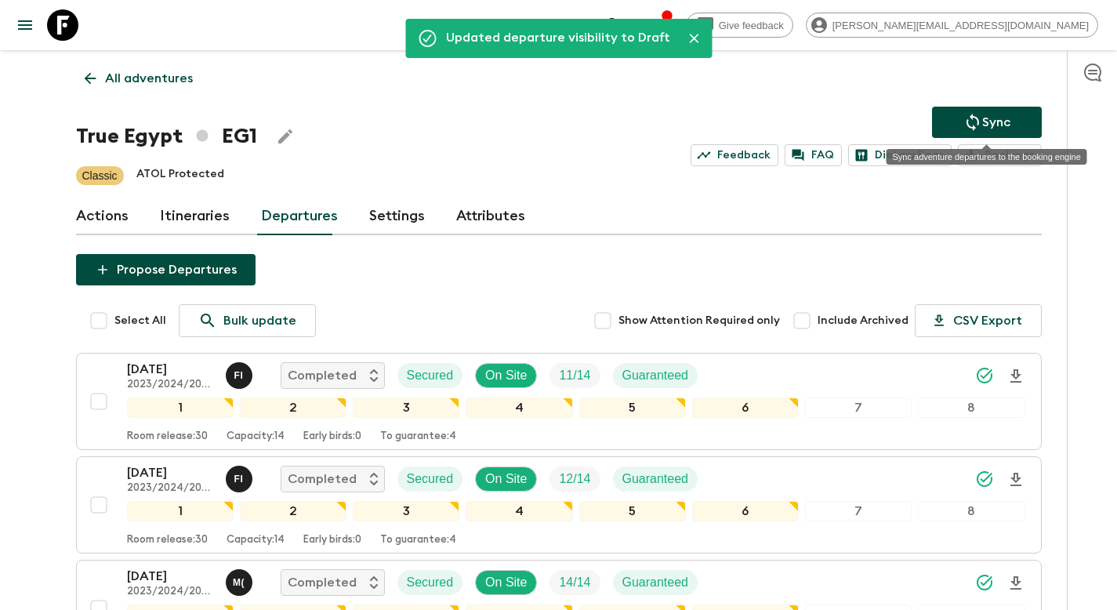
click at [1014, 117] on button "Sync" at bounding box center [987, 122] width 110 height 31
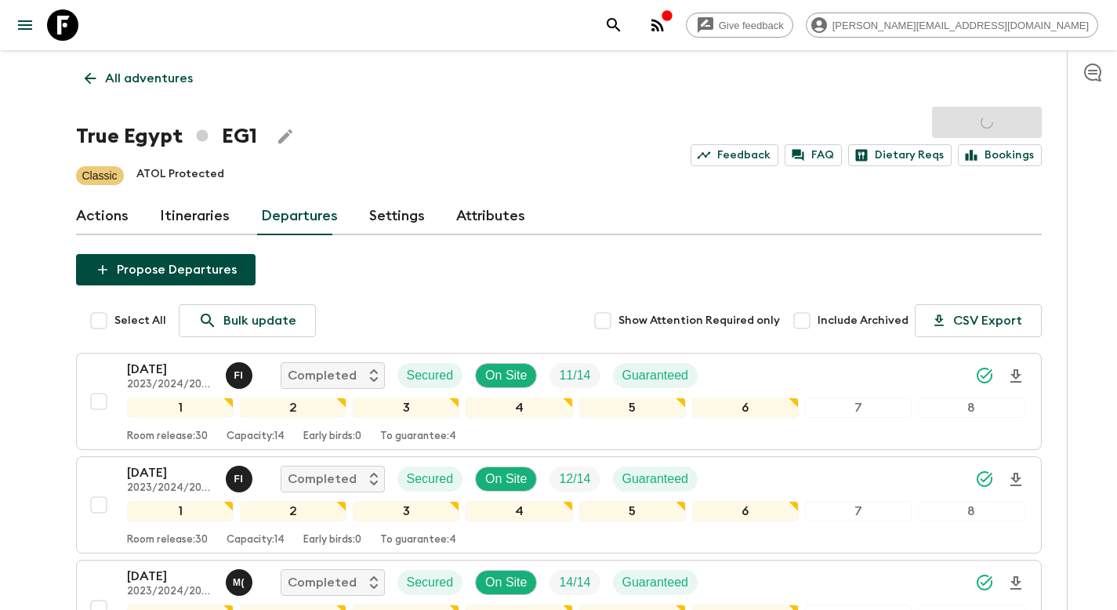
click at [154, 78] on p "All adventures" at bounding box center [149, 78] width 88 height 19
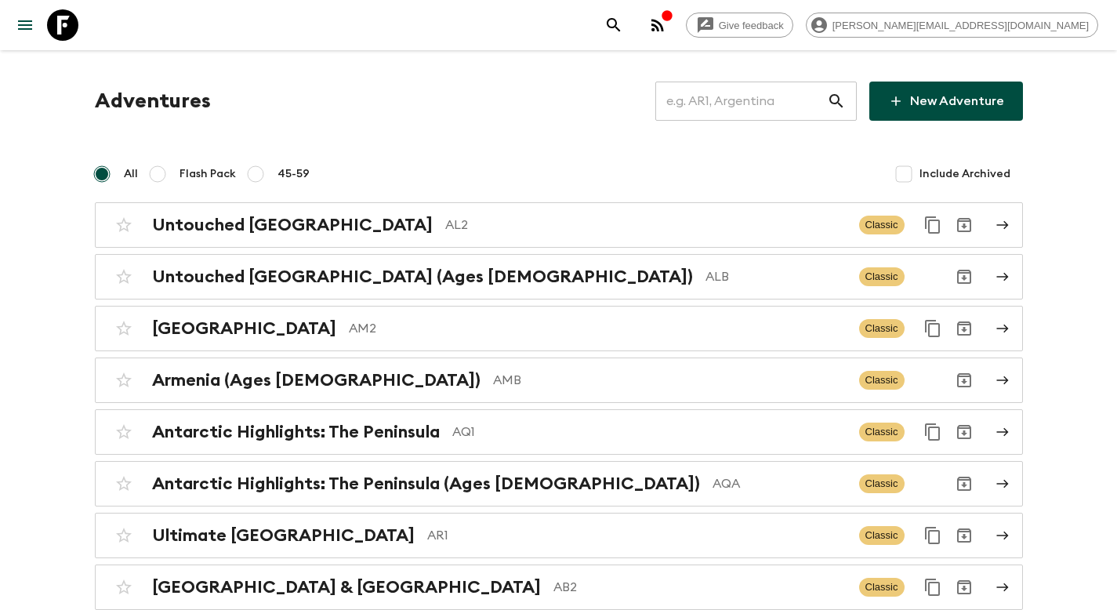
click at [775, 110] on input "text" at bounding box center [741, 101] width 172 height 44
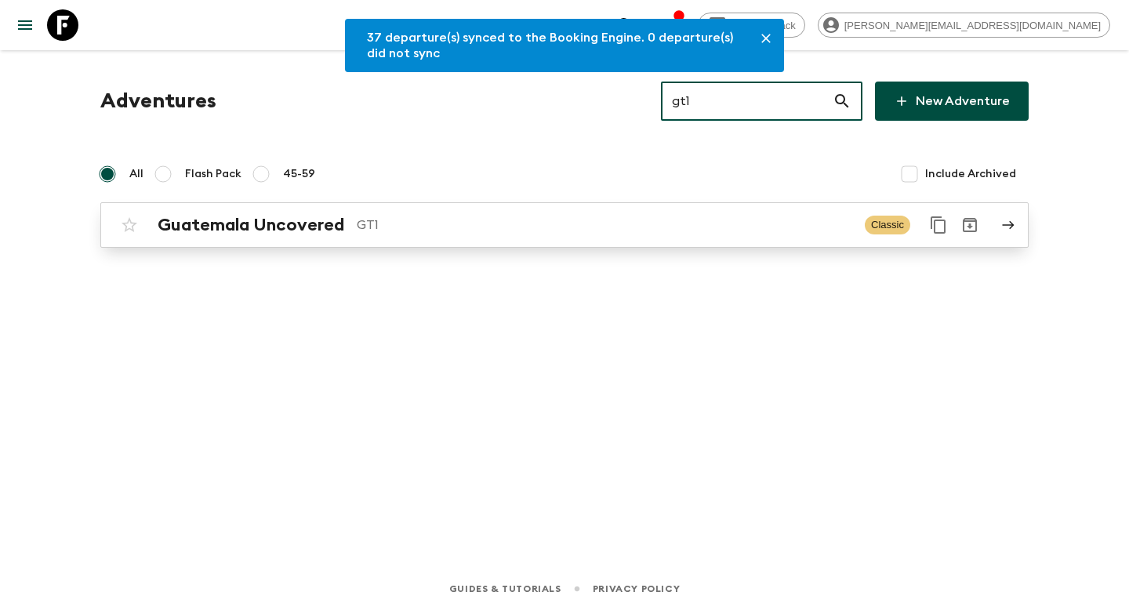
type input "gt1"
click at [575, 235] on div "Guatemala Uncovered GT1 Classic" at bounding box center [534, 224] width 840 height 31
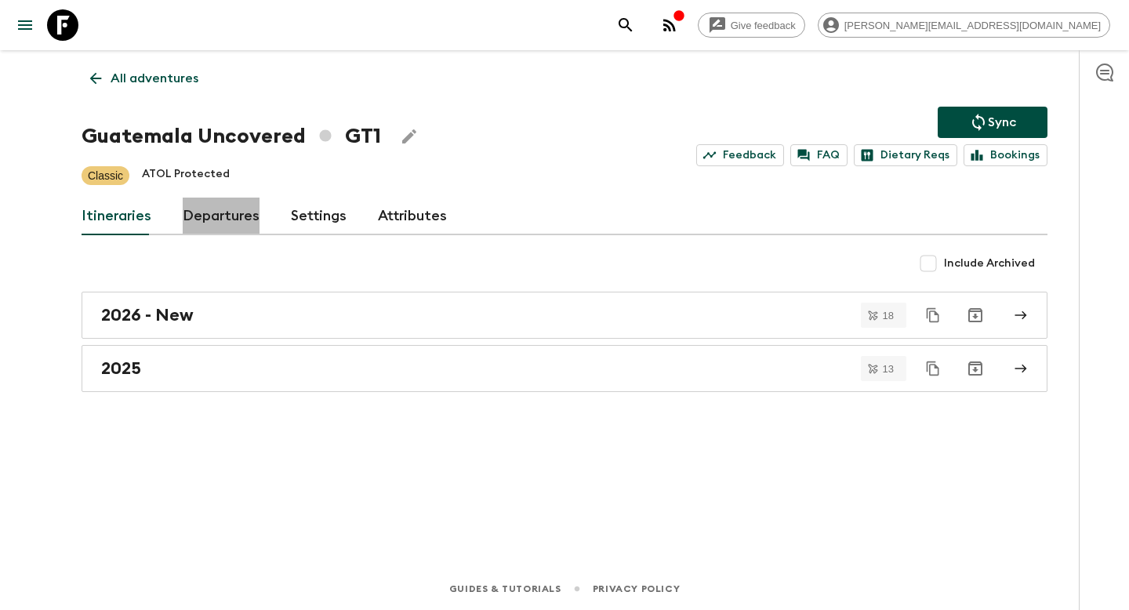
click at [220, 219] on link "Departures" at bounding box center [221, 217] width 77 height 38
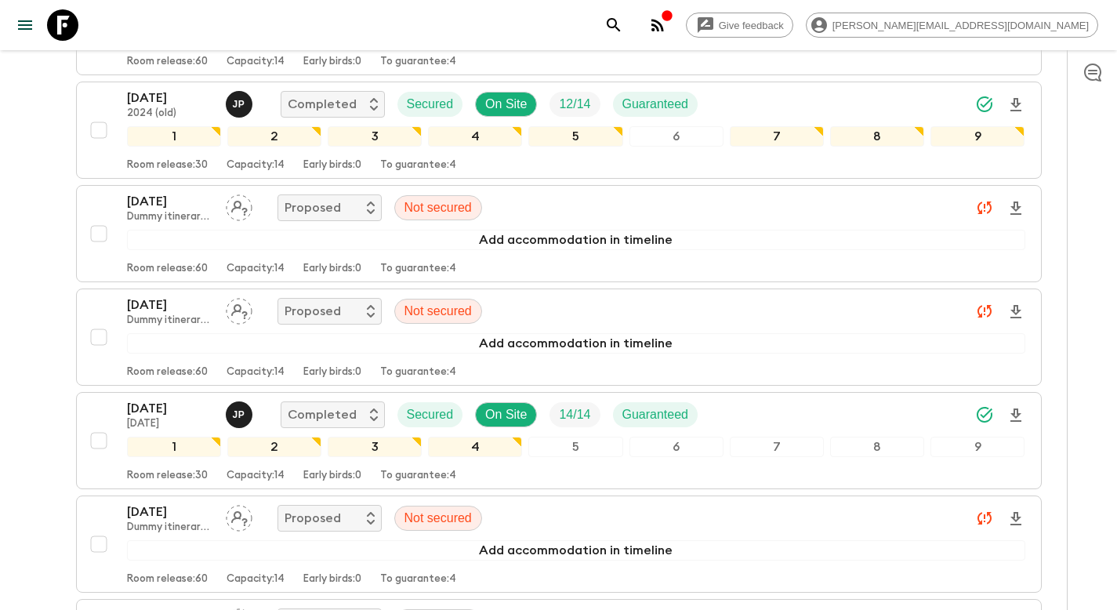
scroll to position [4825, 0]
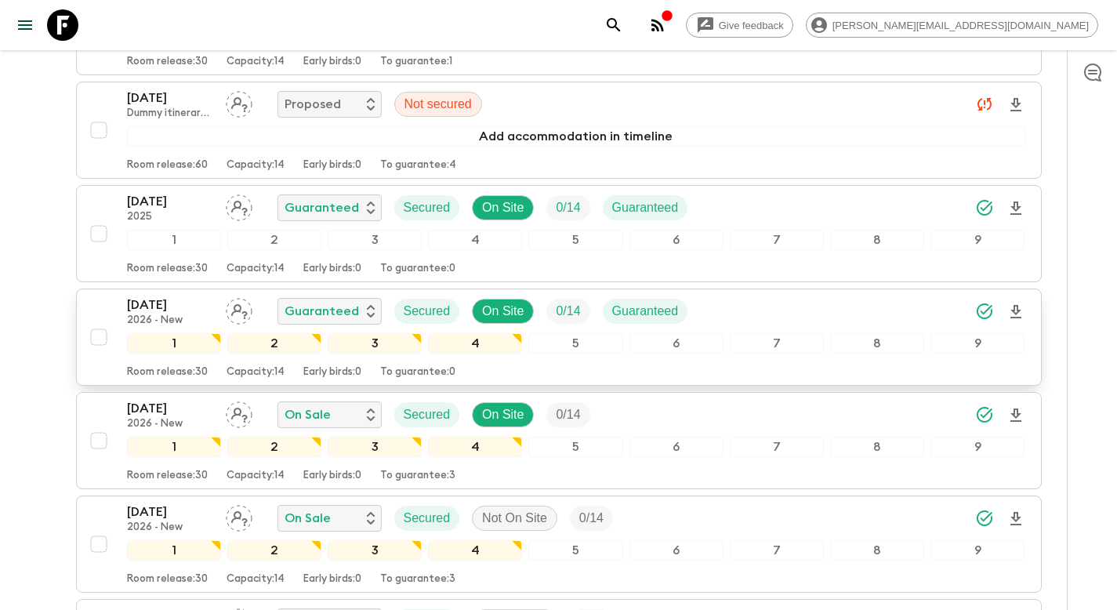
click at [97, 339] on input "checkbox" at bounding box center [98, 336] width 31 height 31
checkbox input "true"
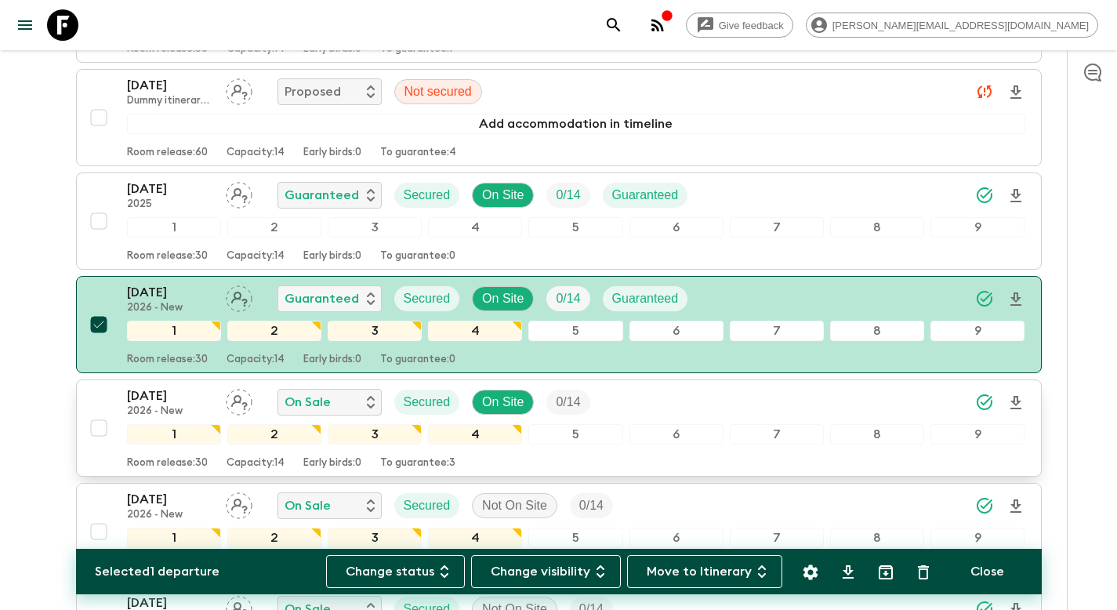
scroll to position [4840, 0]
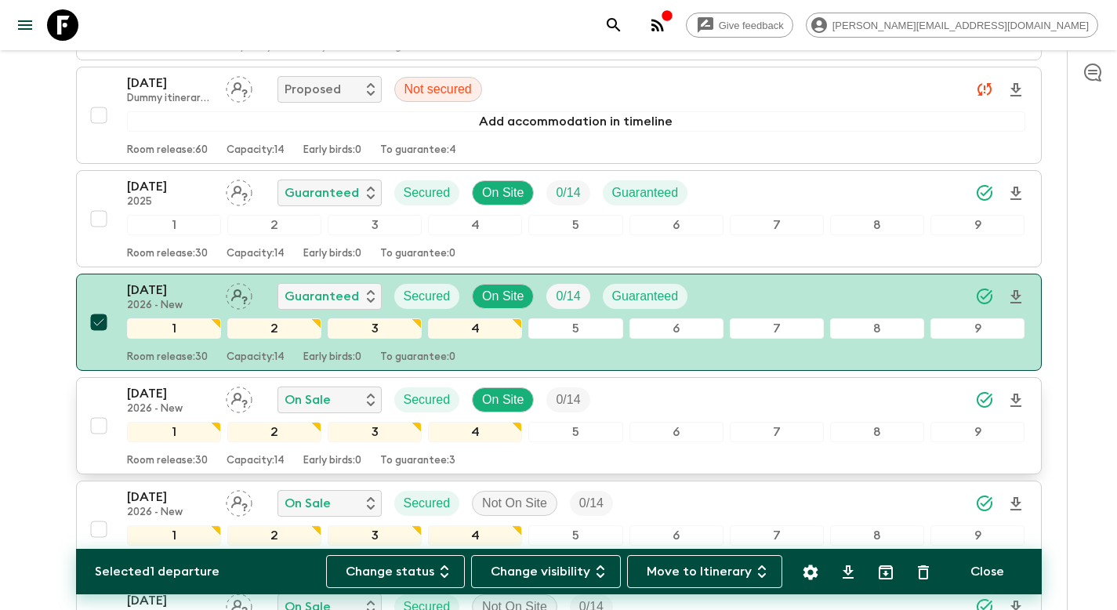
click at [106, 426] on input "checkbox" at bounding box center [98, 425] width 31 height 31
checkbox input "true"
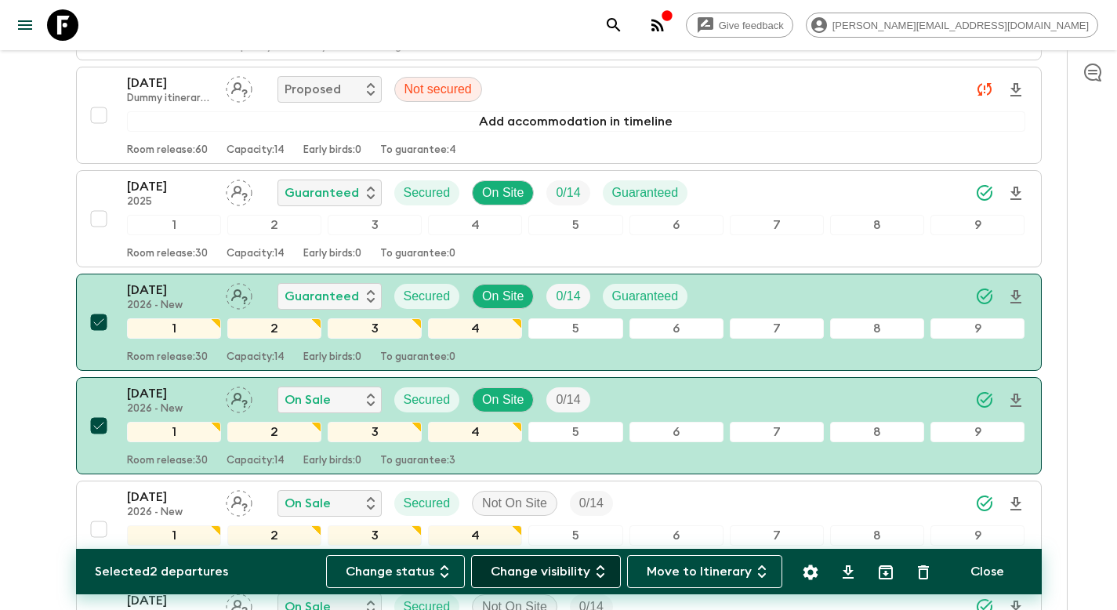
click at [548, 568] on button "Change visibility" at bounding box center [546, 571] width 150 height 33
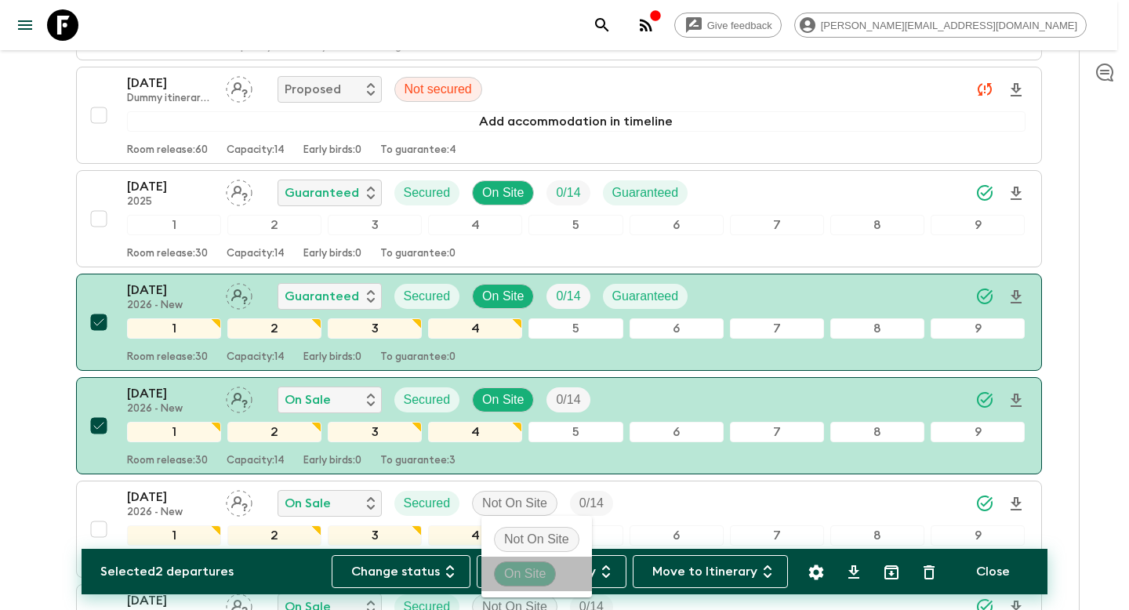
click at [531, 575] on p "On Site" at bounding box center [525, 573] width 42 height 19
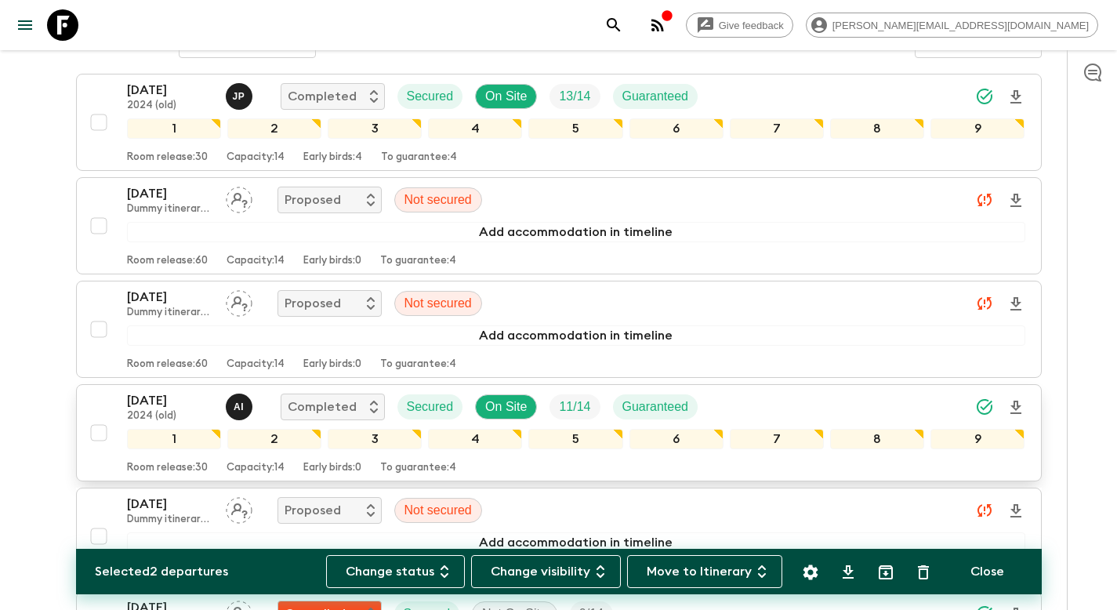
scroll to position [0, 0]
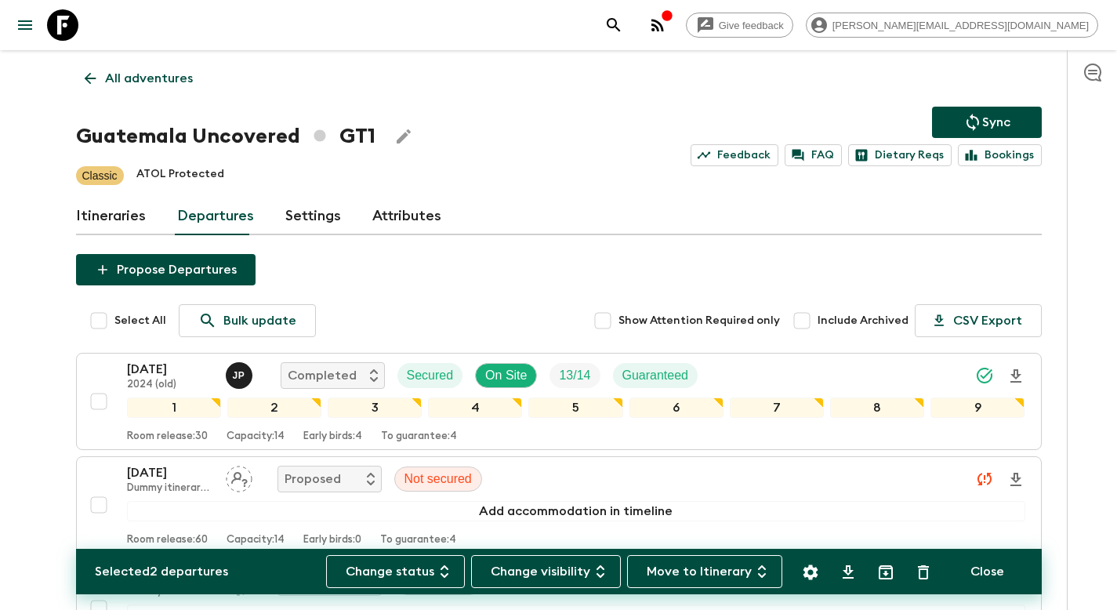
click at [960, 119] on button "Sync" at bounding box center [987, 122] width 110 height 31
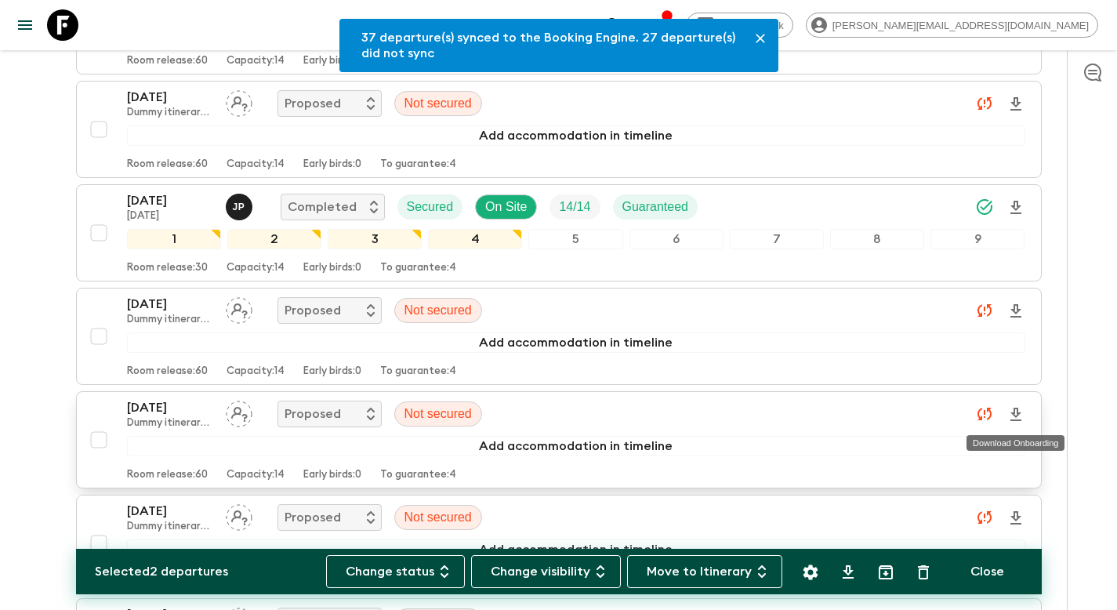
scroll to position [4825, 0]
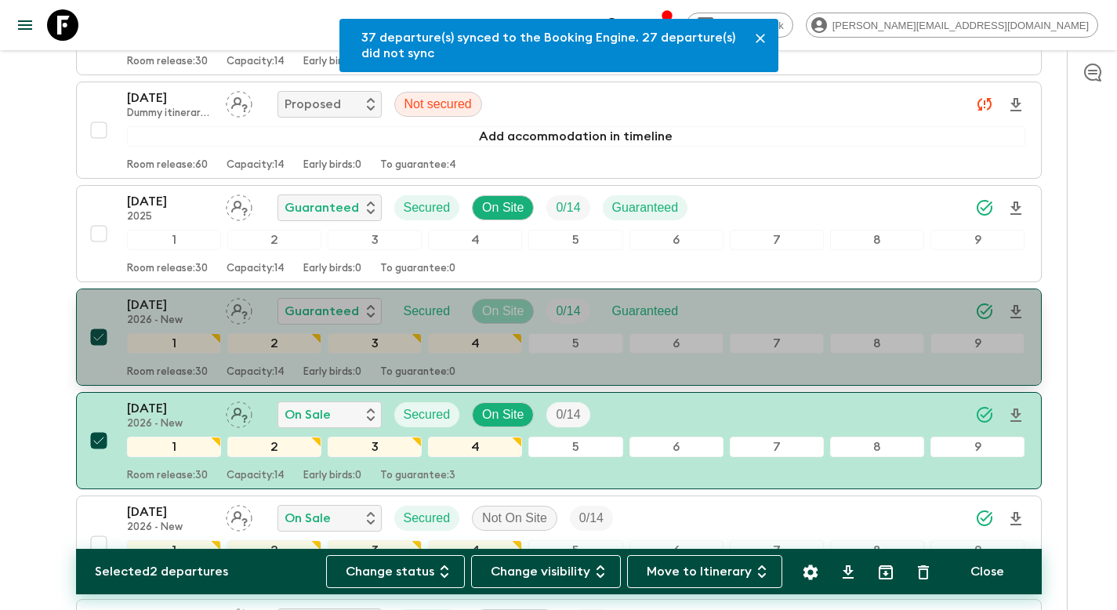
click at [514, 312] on p "On Site" at bounding box center [503, 311] width 42 height 19
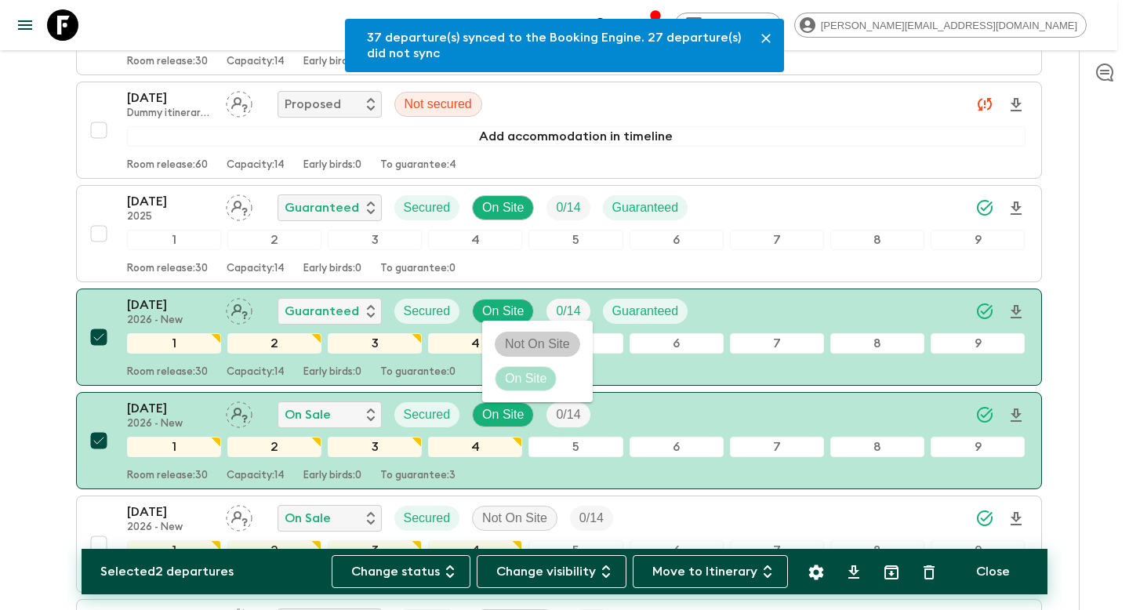
click at [514, 339] on p "Not On Site" at bounding box center [537, 344] width 65 height 19
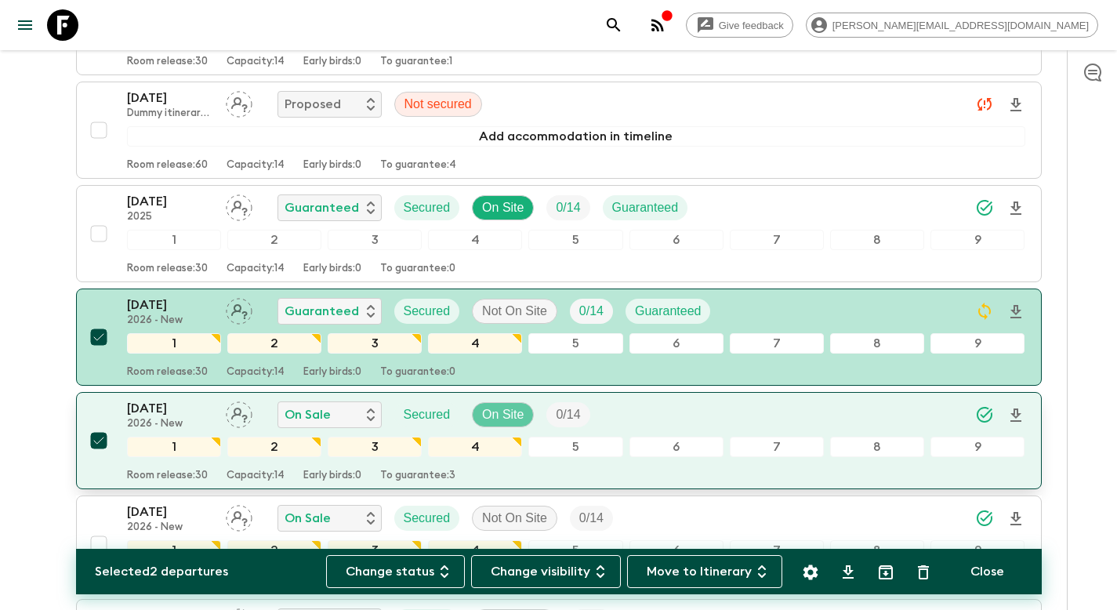
click at [498, 415] on p "On Site" at bounding box center [503, 414] width 42 height 19
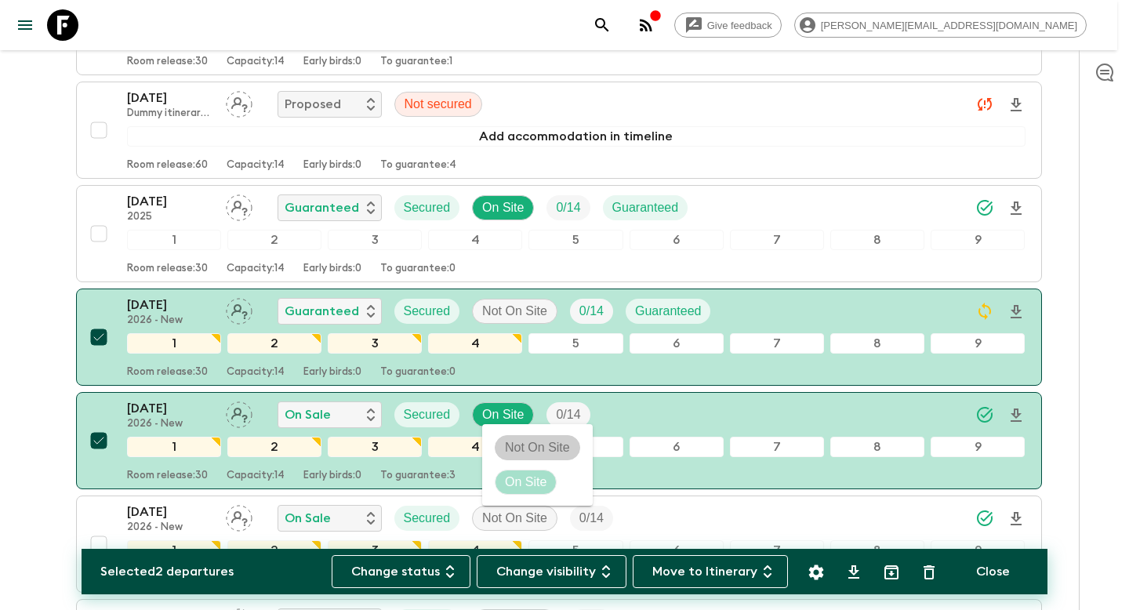
click at [531, 446] on p "Not On Site" at bounding box center [537, 447] width 65 height 19
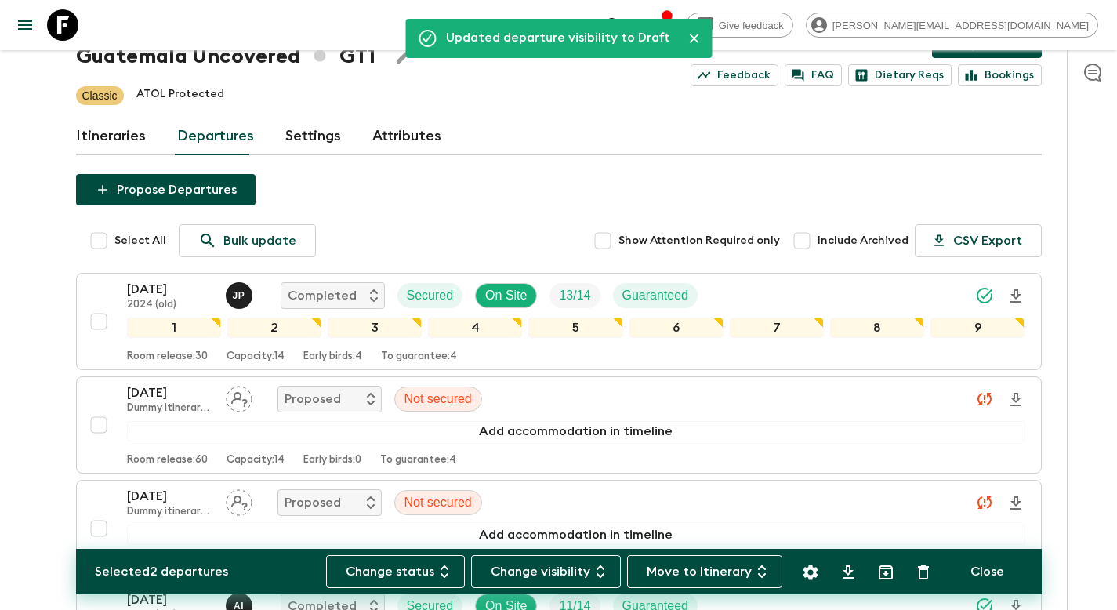
scroll to position [0, 0]
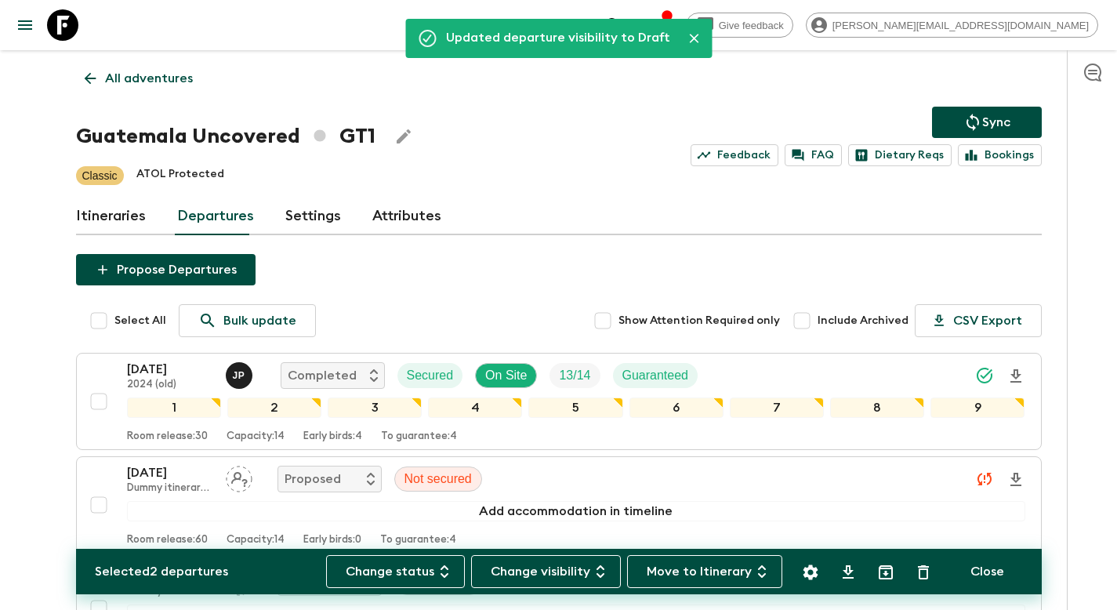
click at [993, 120] on p "Sync" at bounding box center [996, 122] width 28 height 19
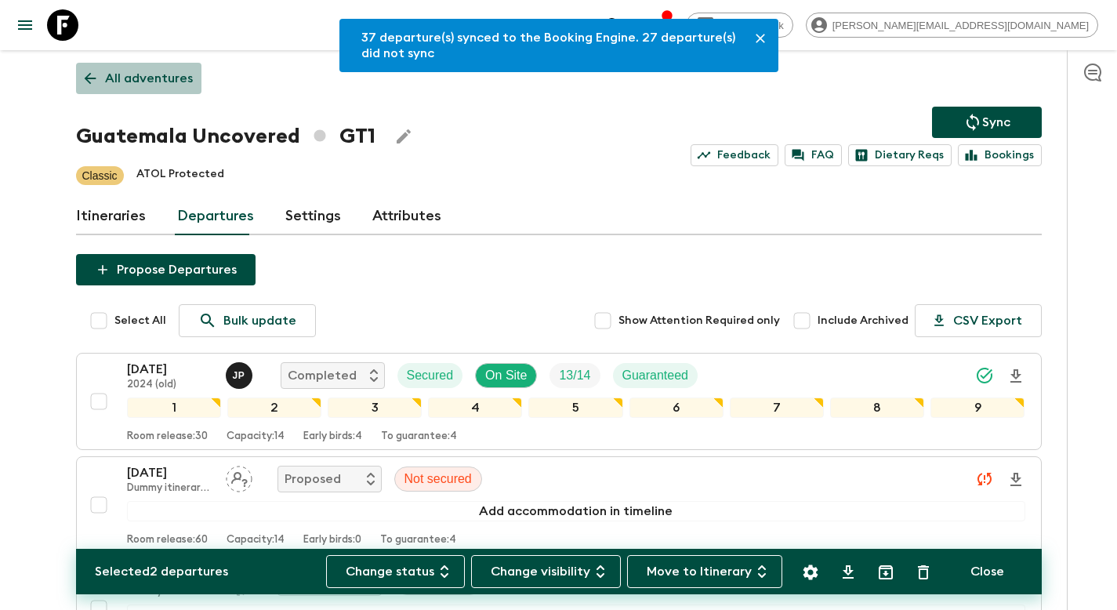
click at [143, 82] on p "All adventures" at bounding box center [149, 78] width 88 height 19
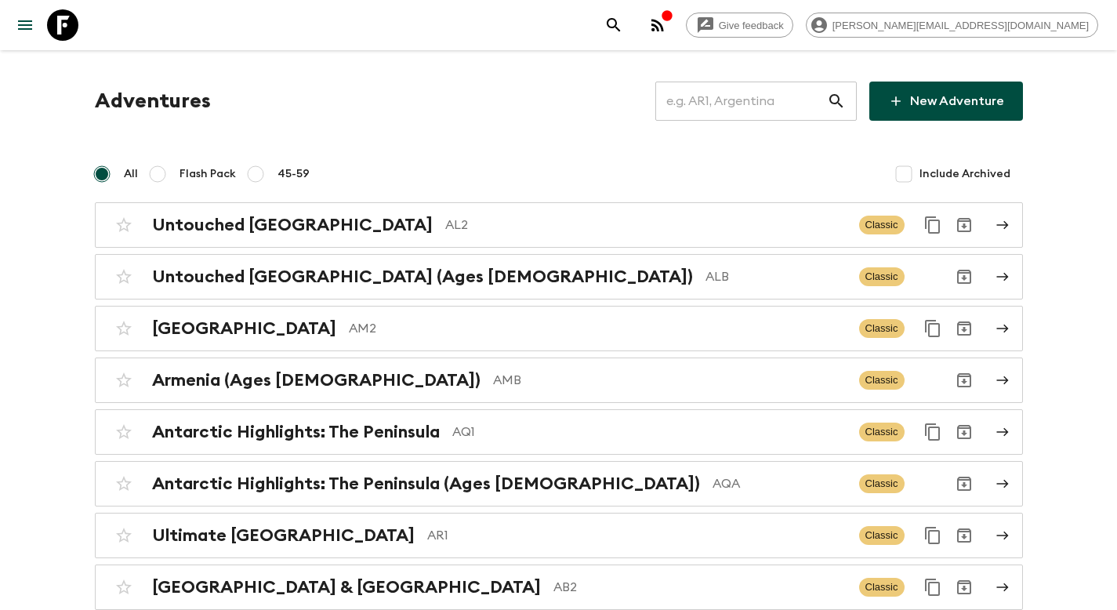
click at [745, 106] on input "text" at bounding box center [741, 101] width 172 height 44
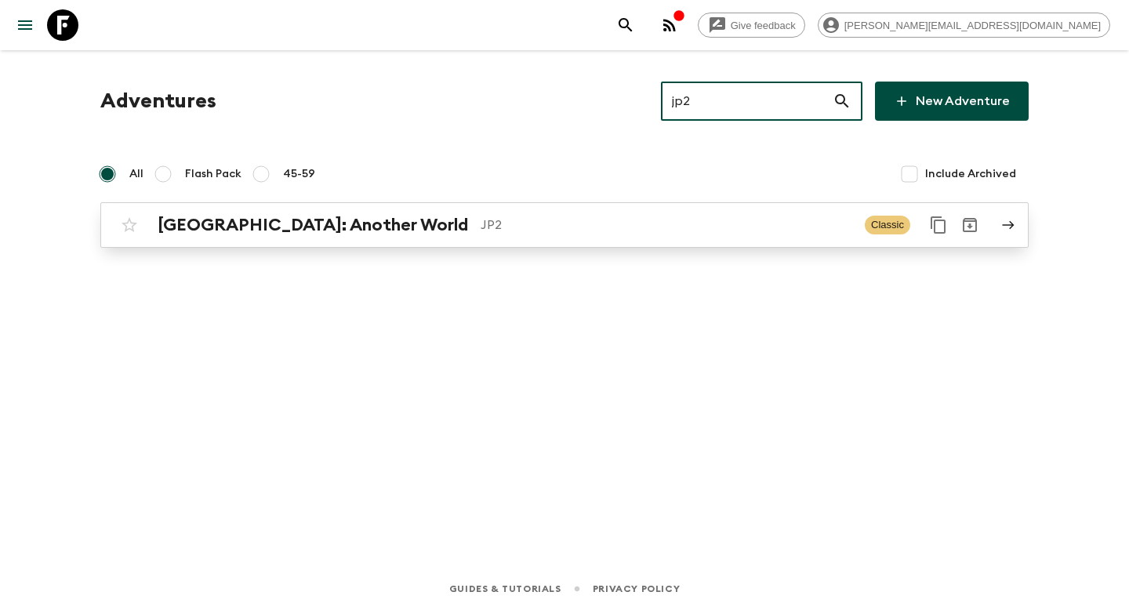
type input "jp2"
click at [509, 231] on p "JP2" at bounding box center [667, 225] width 372 height 19
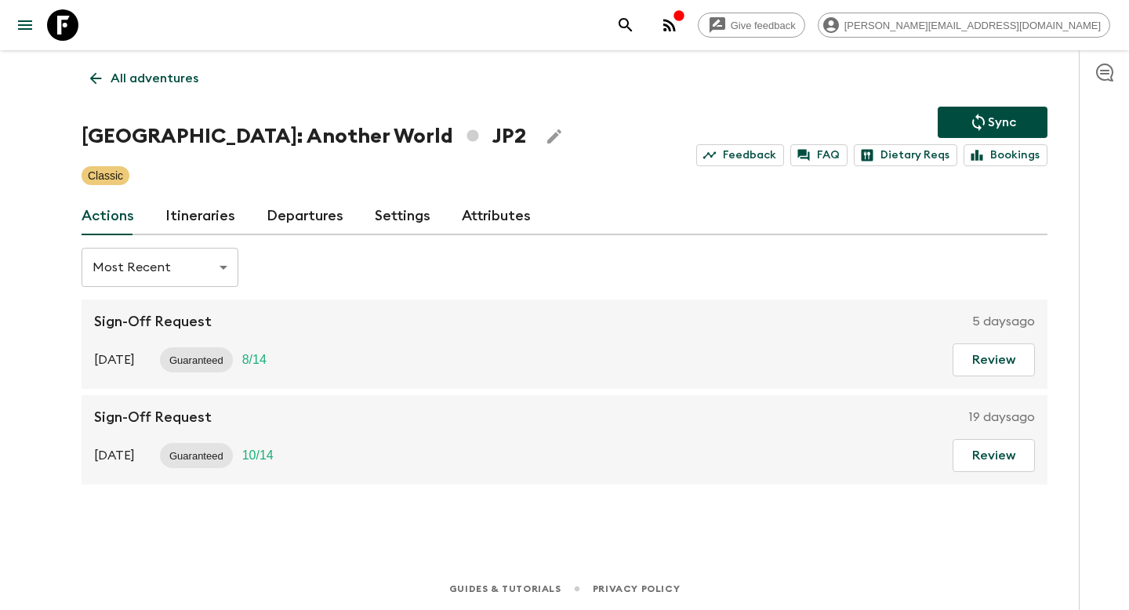
click at [289, 218] on link "Departures" at bounding box center [305, 217] width 77 height 38
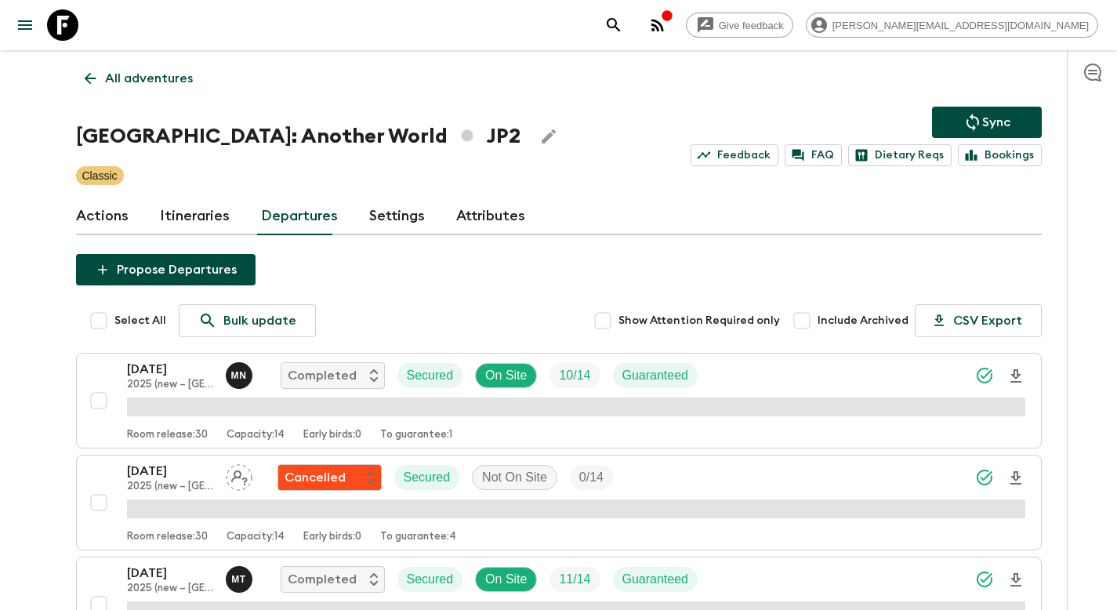
scroll to position [4447, 0]
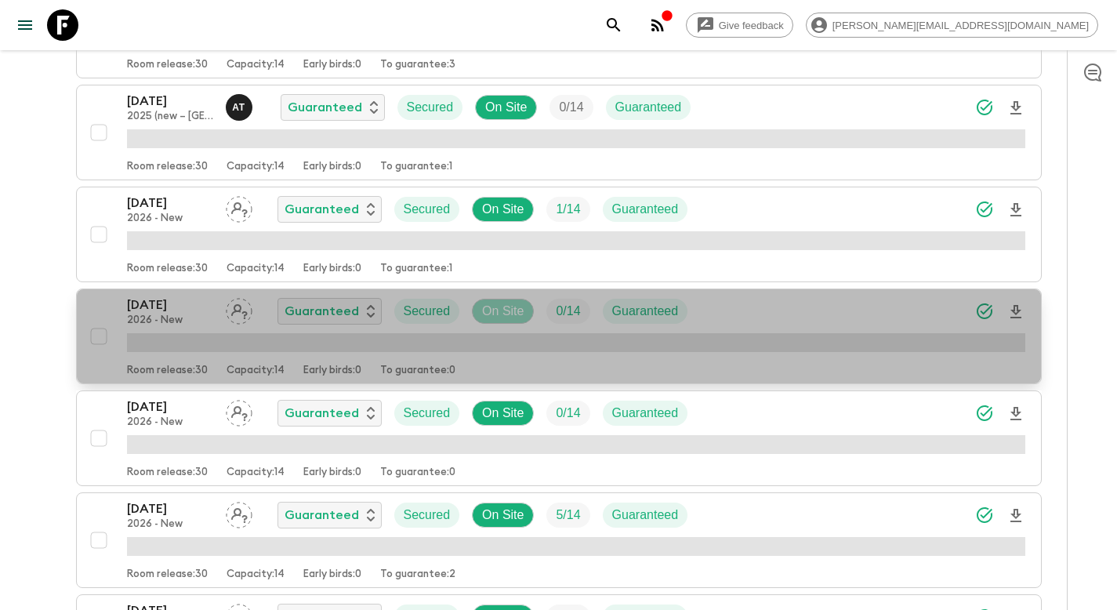
click at [511, 309] on p "On Site" at bounding box center [503, 311] width 42 height 19
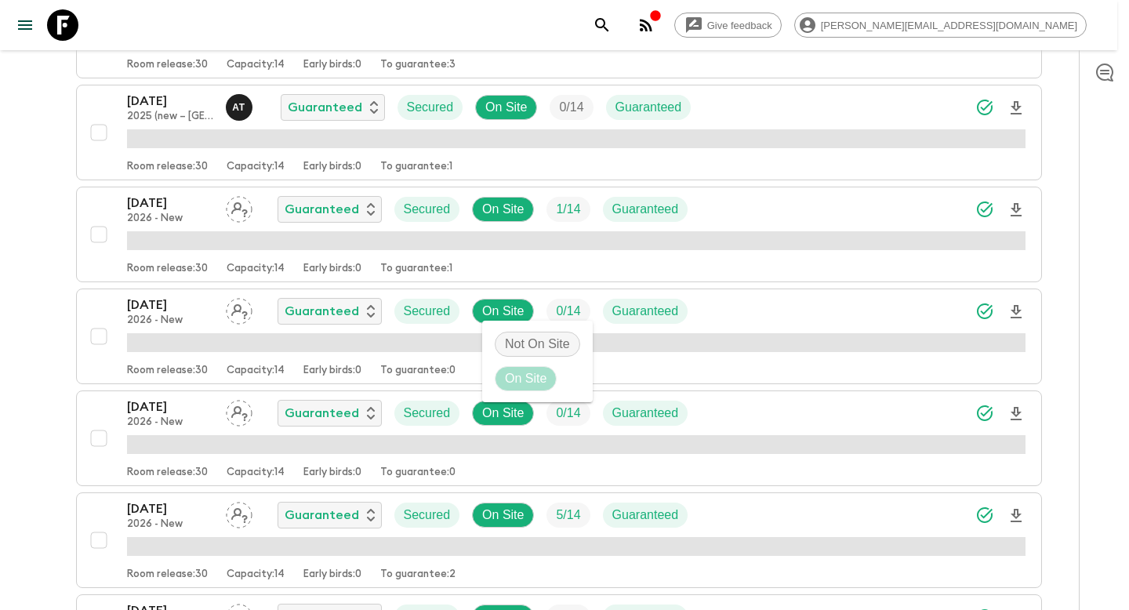
click at [525, 343] on p "Not On Site" at bounding box center [537, 344] width 65 height 19
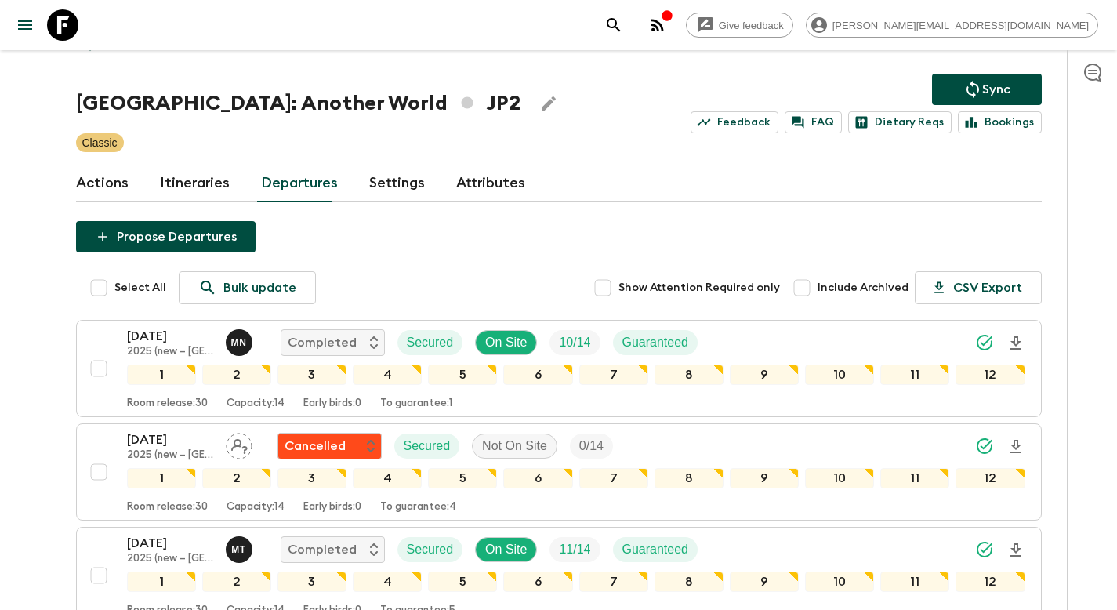
scroll to position [0, 0]
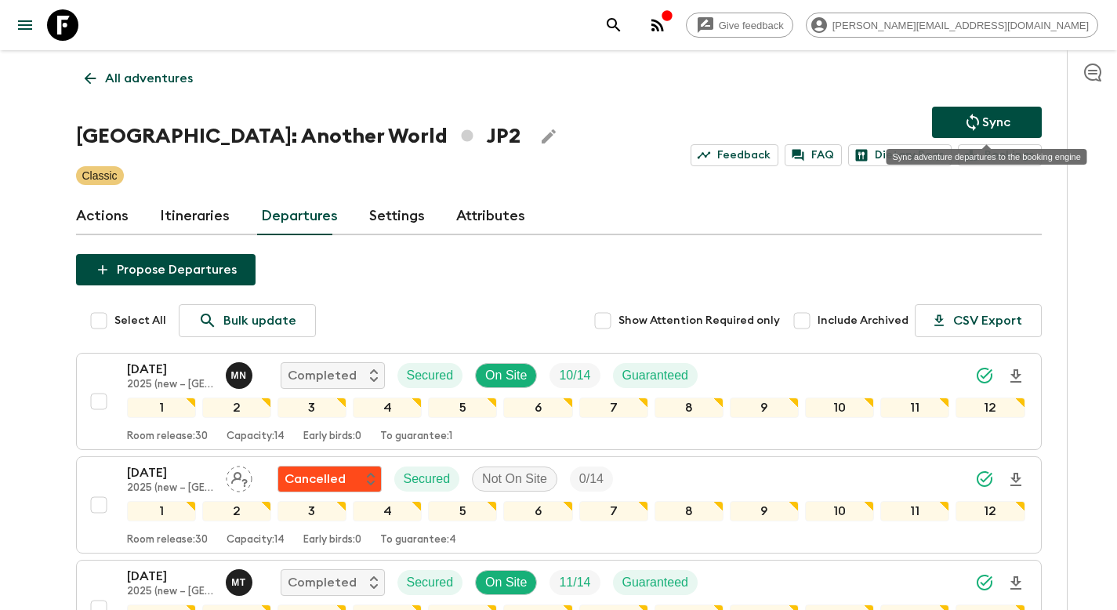
click at [986, 116] on p "Sync" at bounding box center [996, 122] width 28 height 19
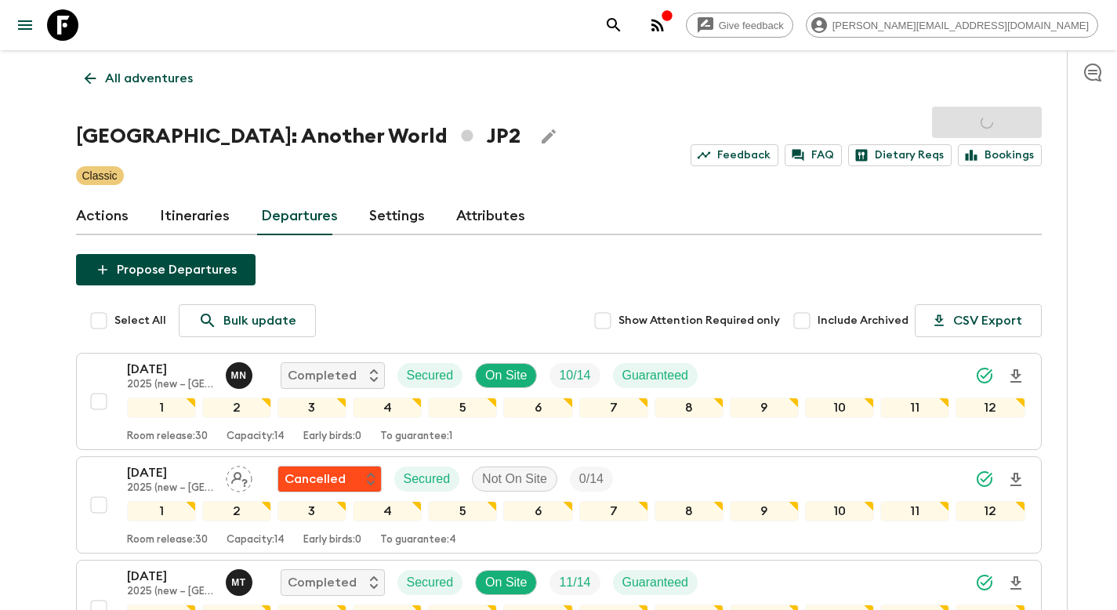
click at [167, 85] on p "All adventures" at bounding box center [149, 78] width 88 height 19
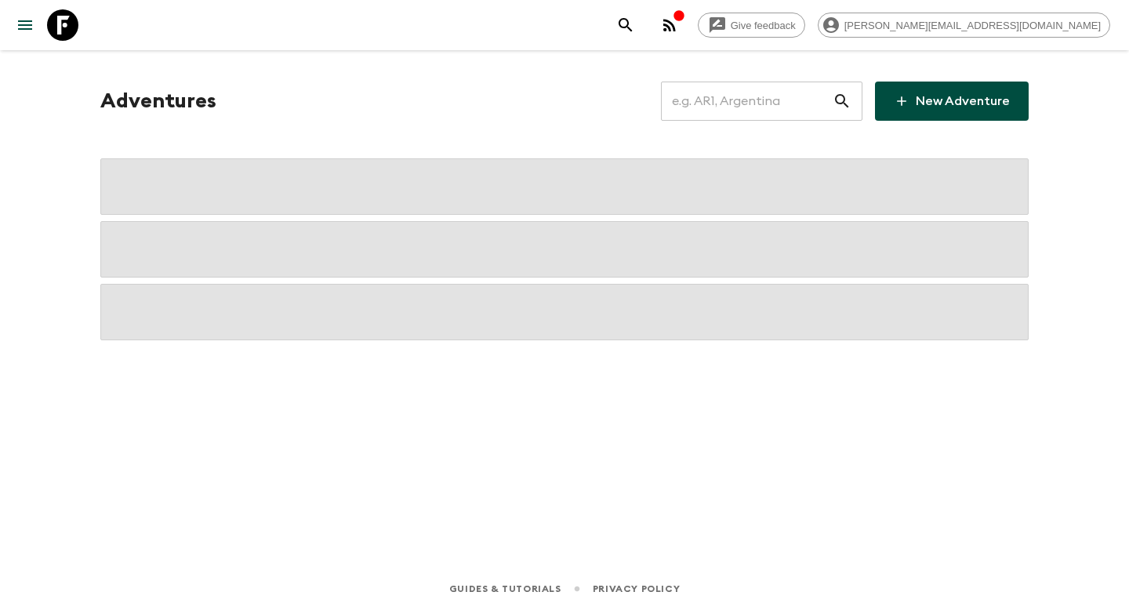
click at [740, 99] on input "text" at bounding box center [747, 101] width 172 height 44
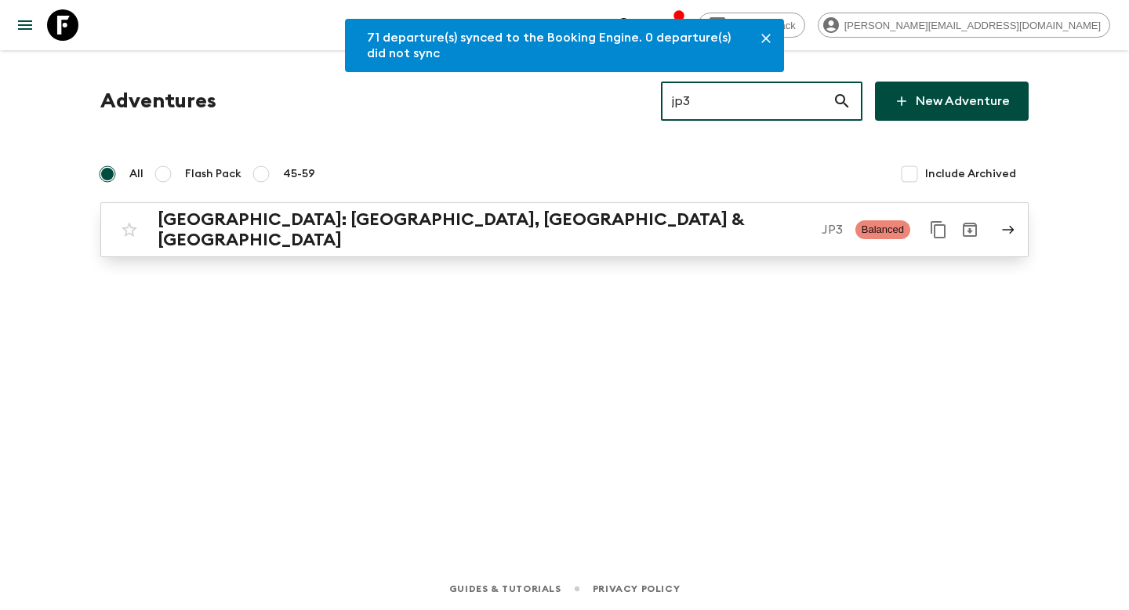
type input "jp3"
click at [822, 224] on p "JP3" at bounding box center [832, 229] width 21 height 19
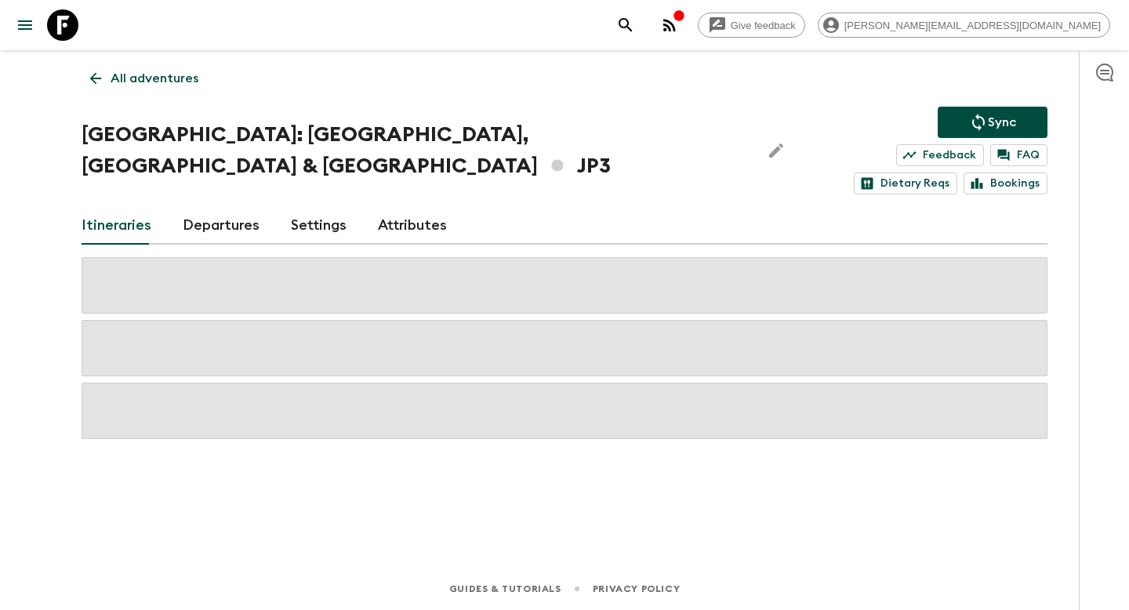
click at [215, 207] on link "Departures" at bounding box center [221, 226] width 77 height 38
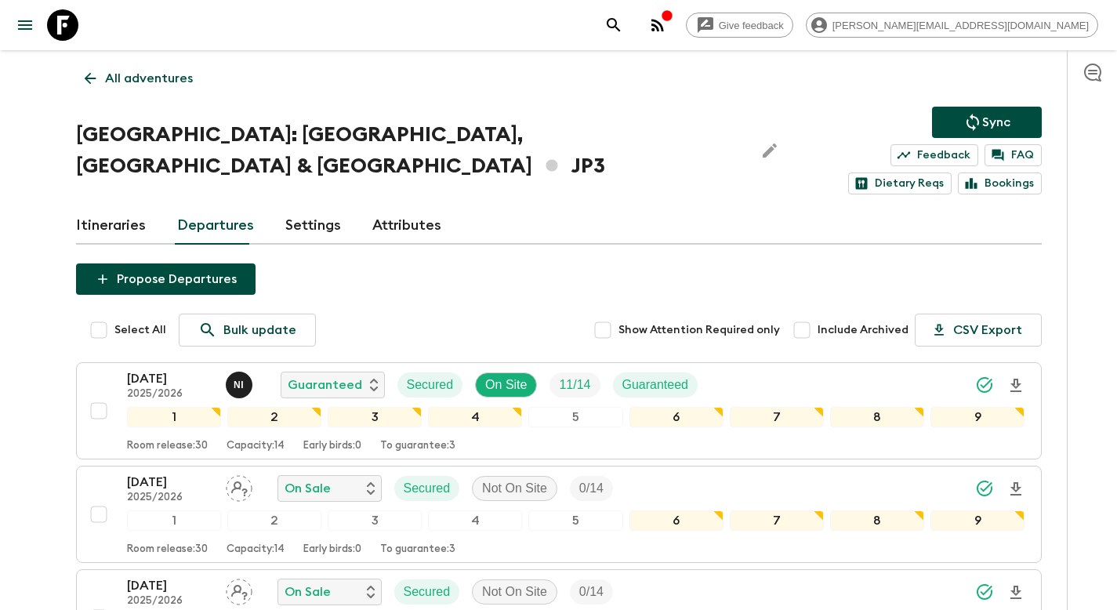
scroll to position [563, 0]
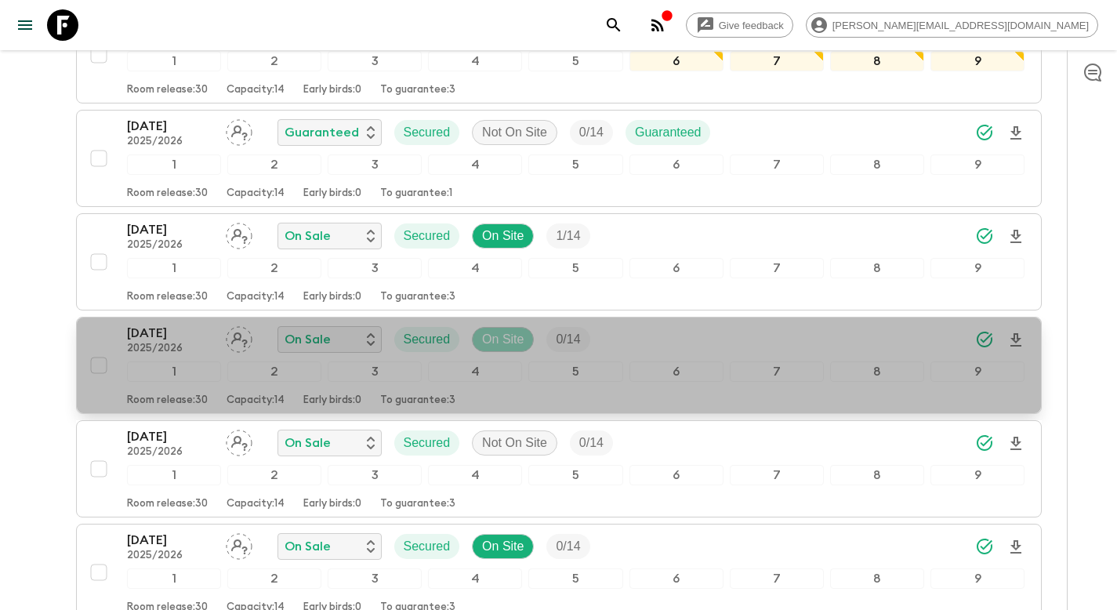
click at [502, 330] on p "On Site" at bounding box center [503, 339] width 42 height 19
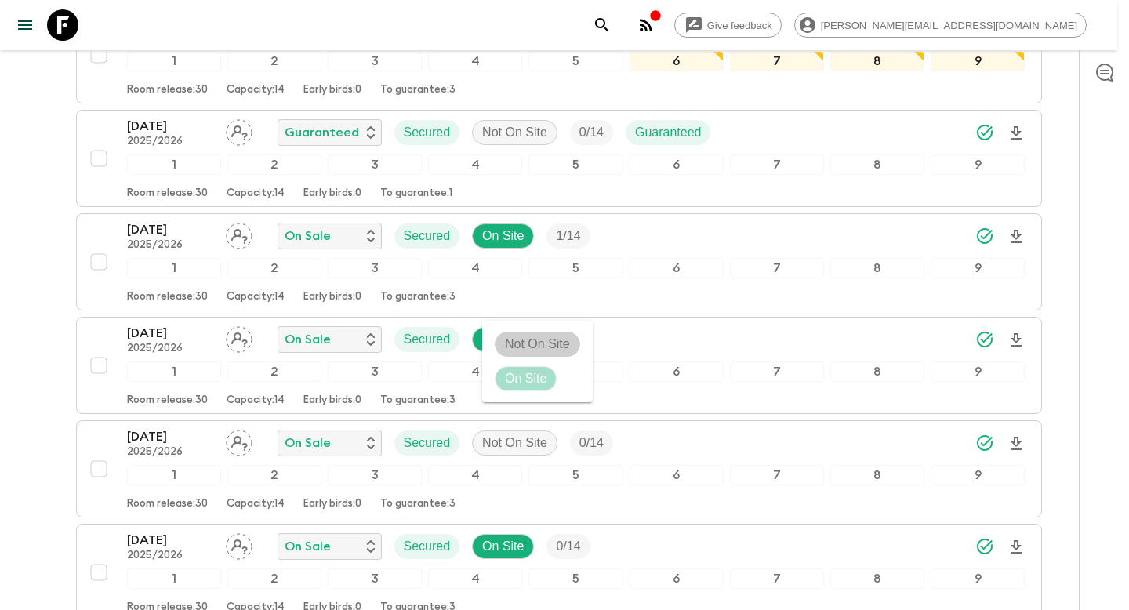
click at [512, 340] on p "Not On Site" at bounding box center [537, 344] width 65 height 19
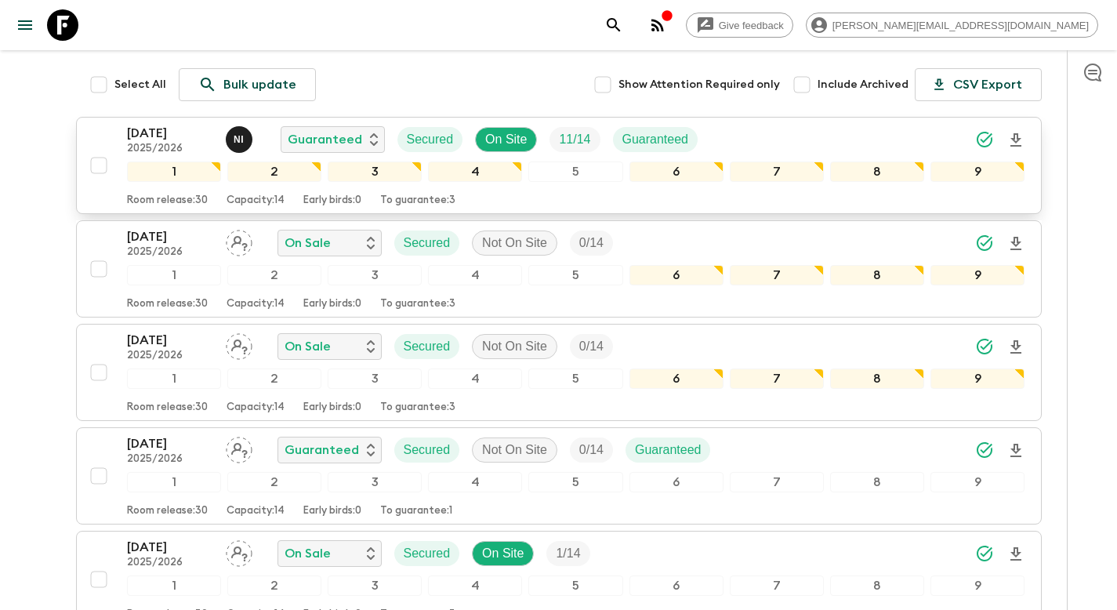
scroll to position [0, 0]
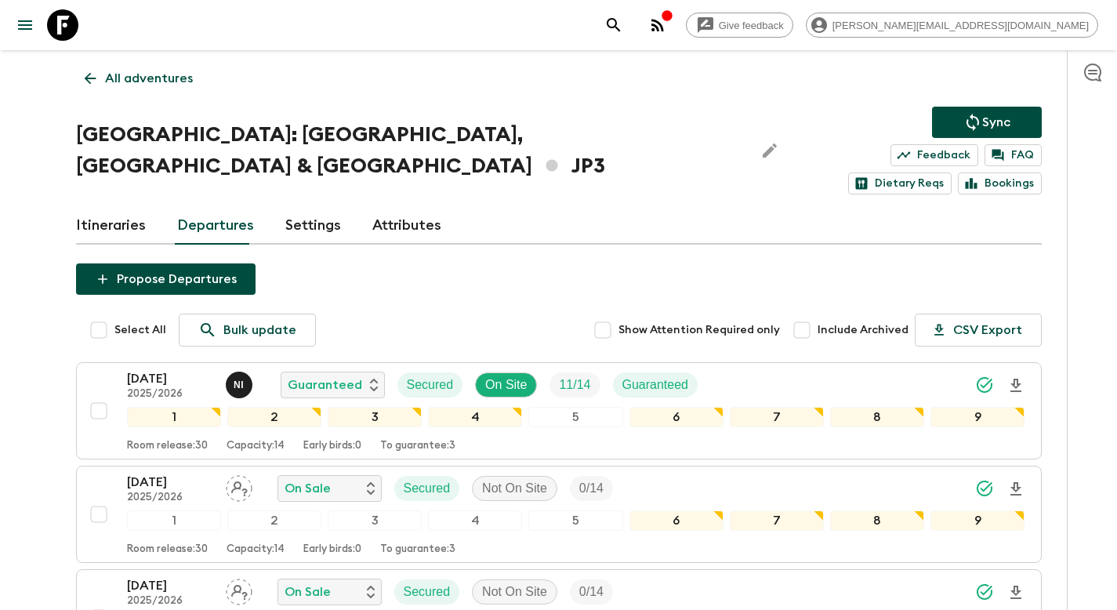
click at [974, 118] on icon "Sync adventure departures to the booking engine" at bounding box center [973, 122] width 19 height 19
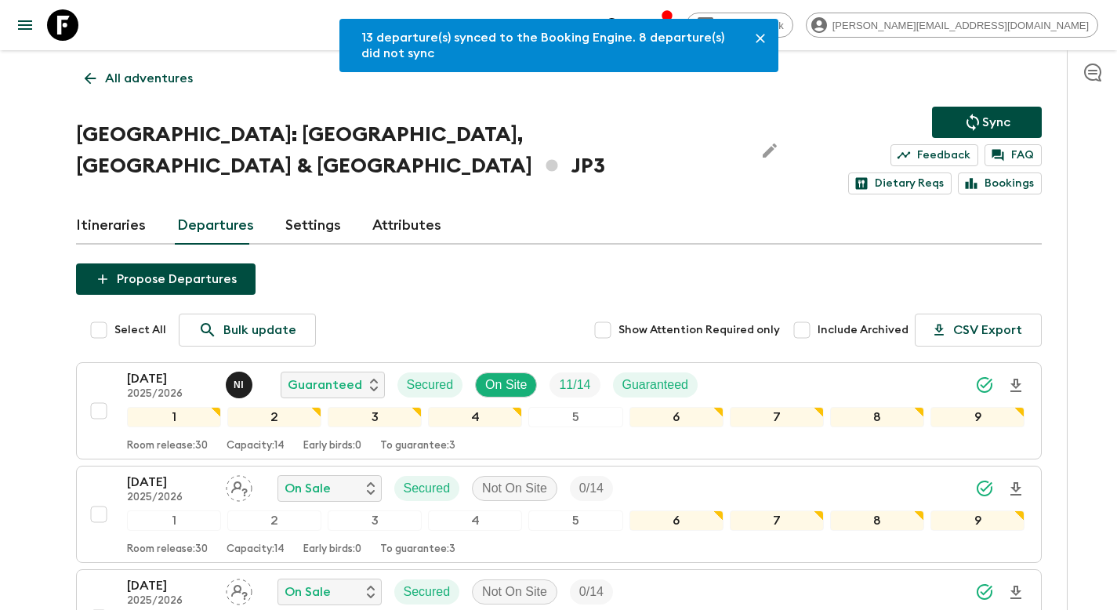
click at [127, 63] on link "All adventures" at bounding box center [138, 78] width 125 height 31
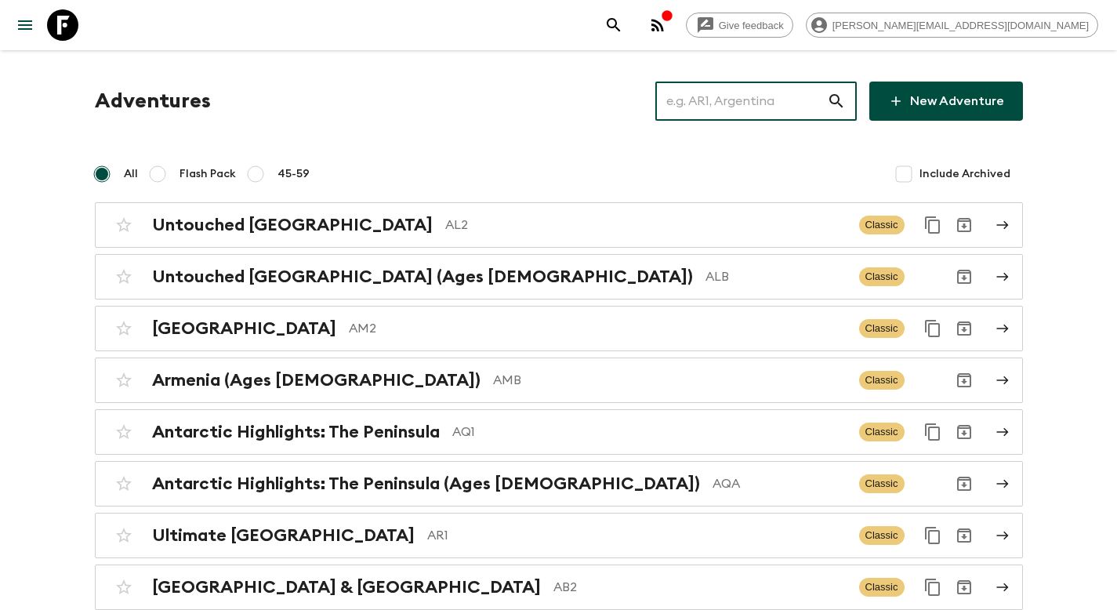
click at [737, 110] on input "text" at bounding box center [741, 101] width 172 height 44
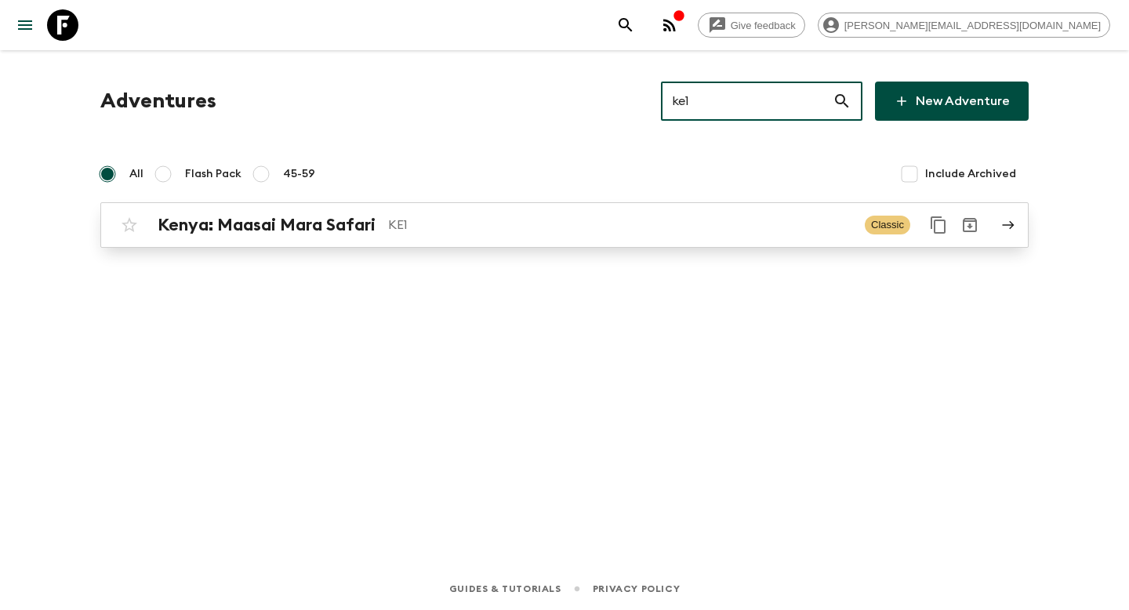
type input "ke1"
click at [497, 222] on p "KE1" at bounding box center [620, 225] width 464 height 19
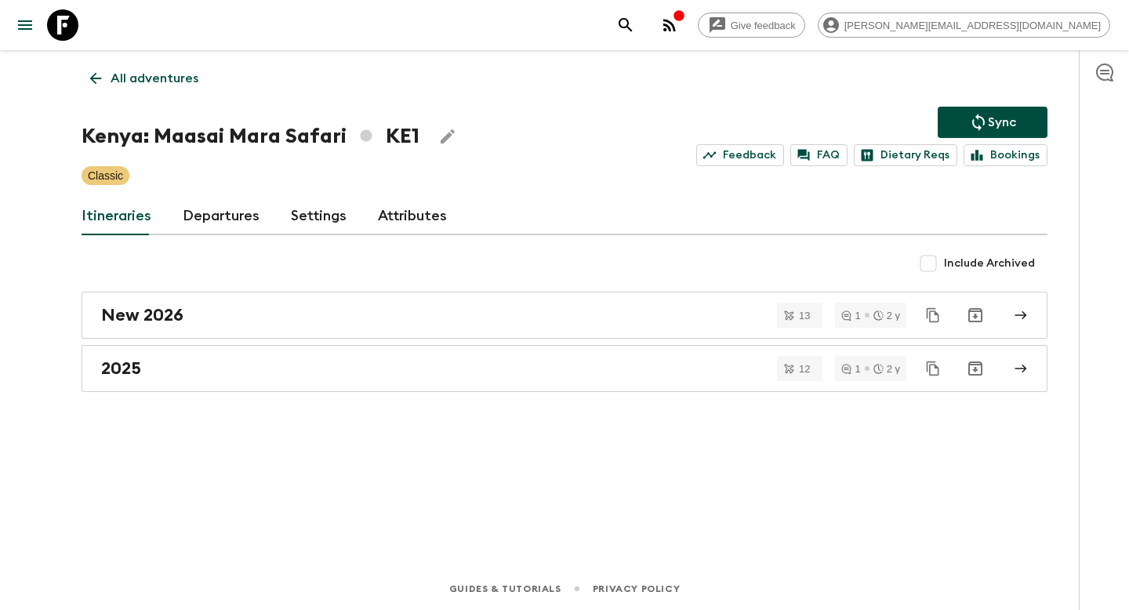
click at [223, 215] on link "Departures" at bounding box center [221, 217] width 77 height 38
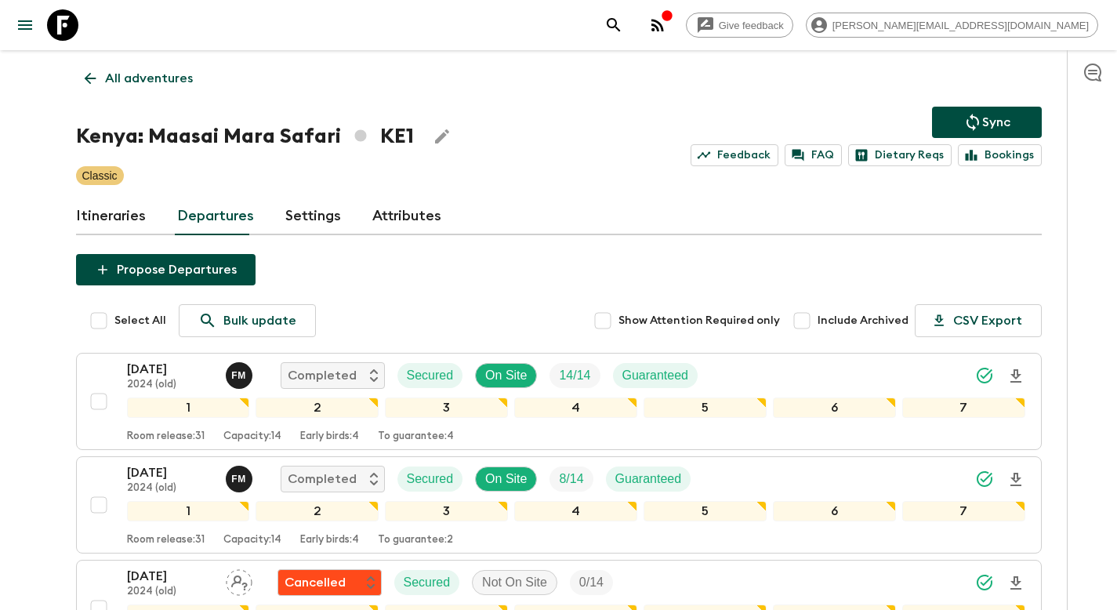
scroll to position [3376, 0]
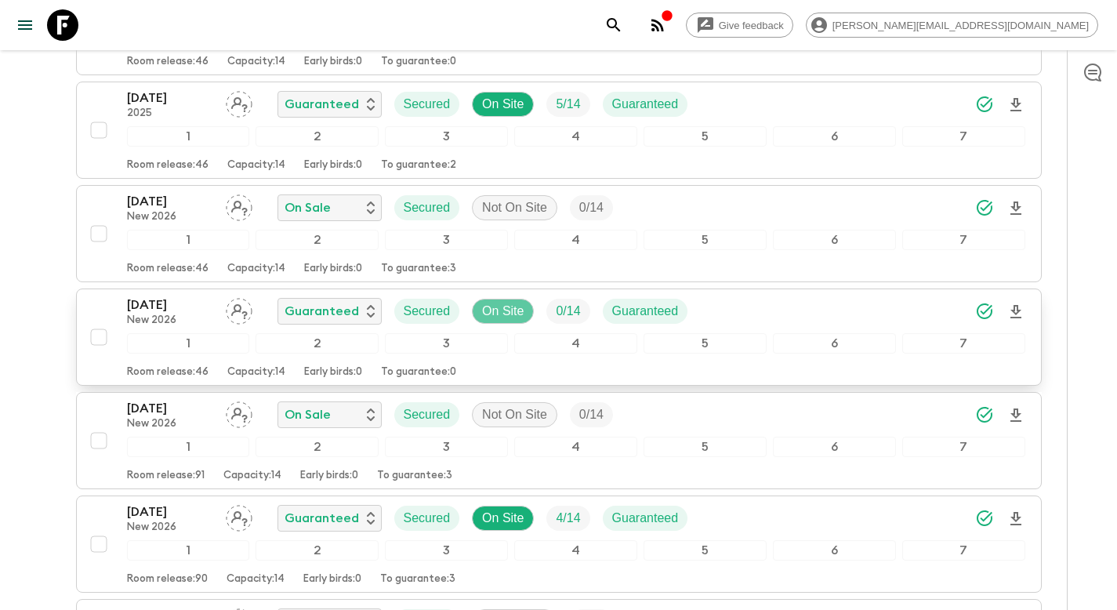
click at [501, 307] on p "On Site" at bounding box center [503, 311] width 42 height 19
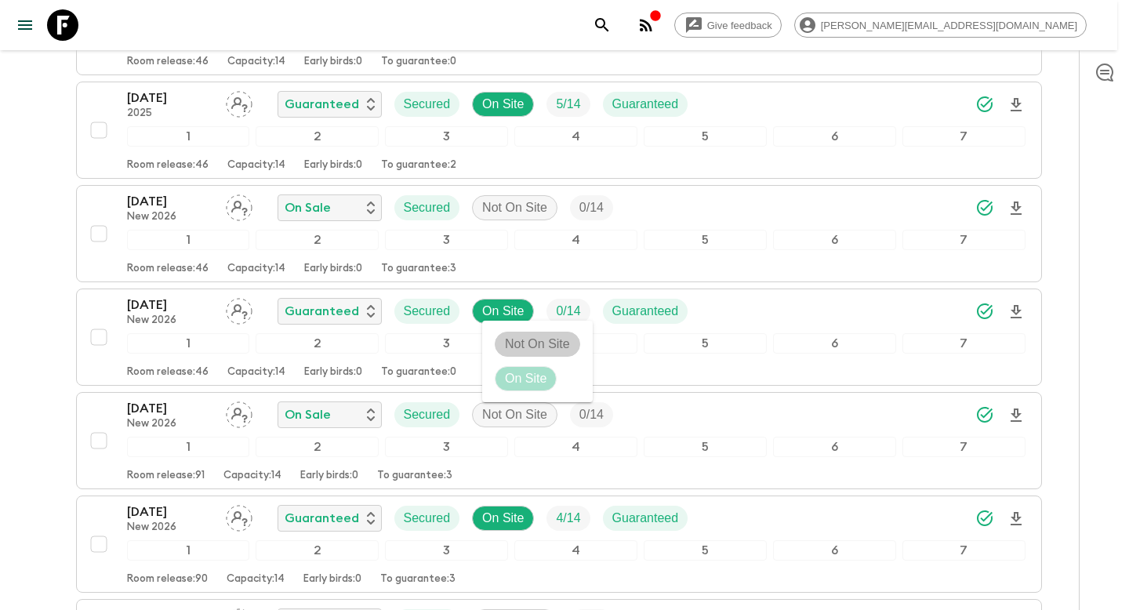
click at [510, 339] on p "Not On Site" at bounding box center [537, 344] width 65 height 19
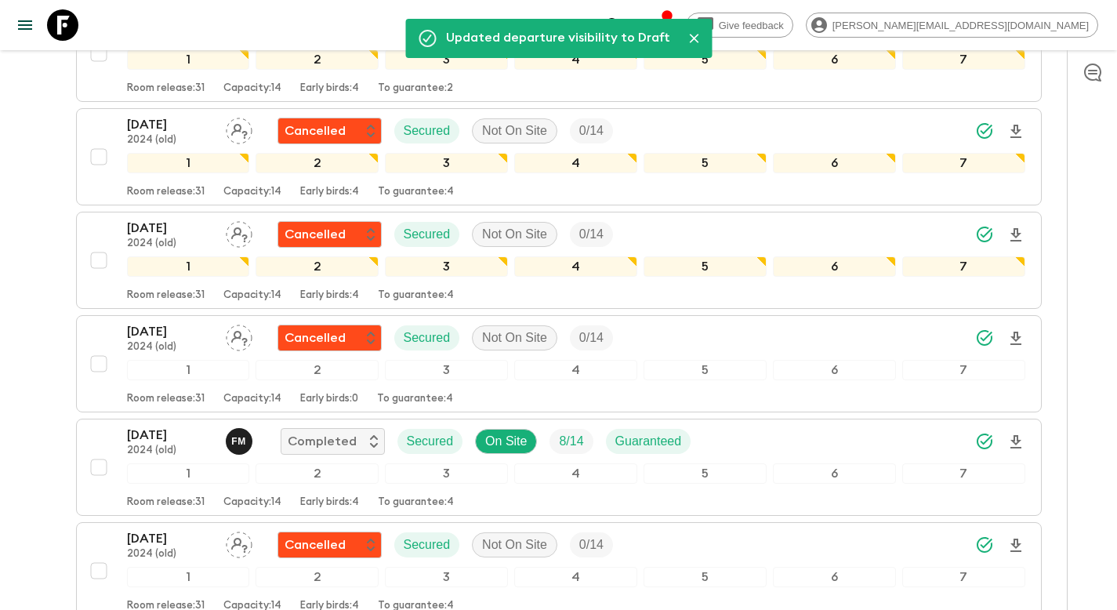
scroll to position [0, 0]
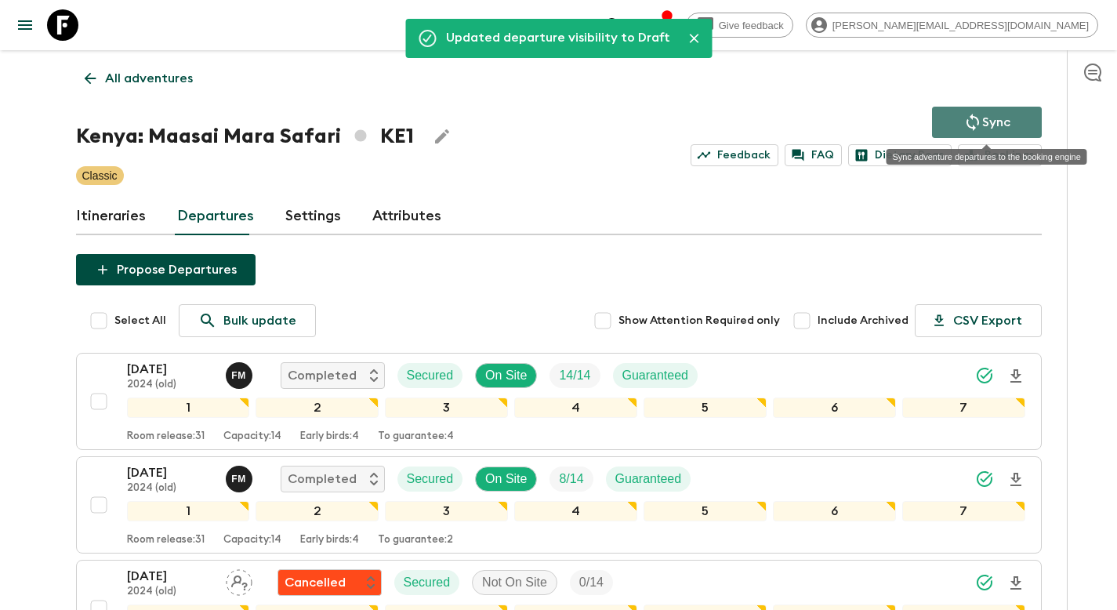
click at [979, 114] on icon "Sync adventure departures to the booking engine" at bounding box center [973, 122] width 19 height 19
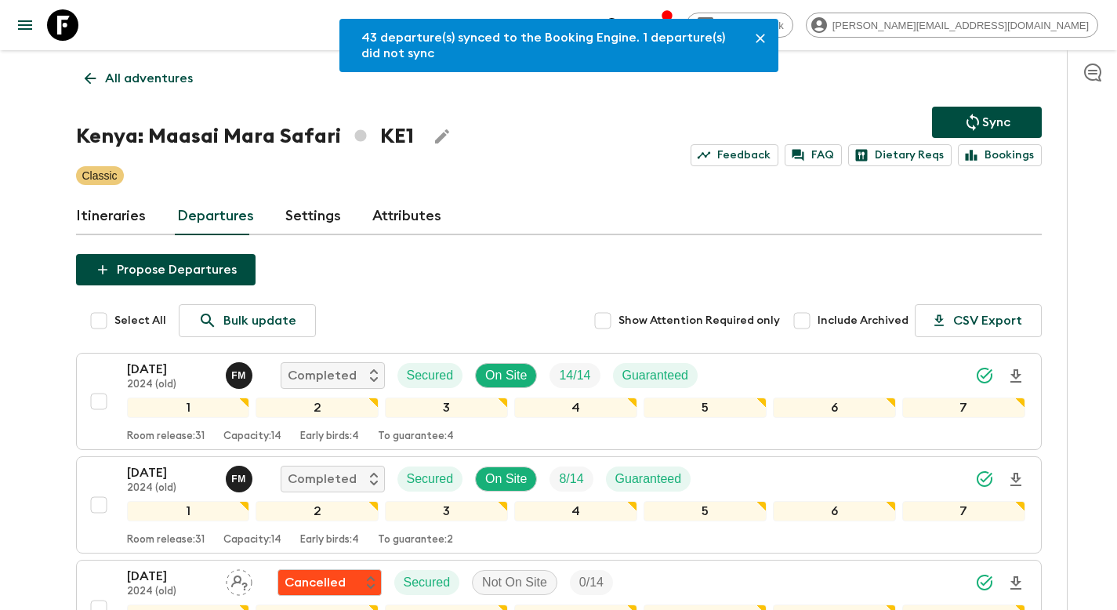
click at [105, 79] on p "All adventures" at bounding box center [149, 78] width 88 height 19
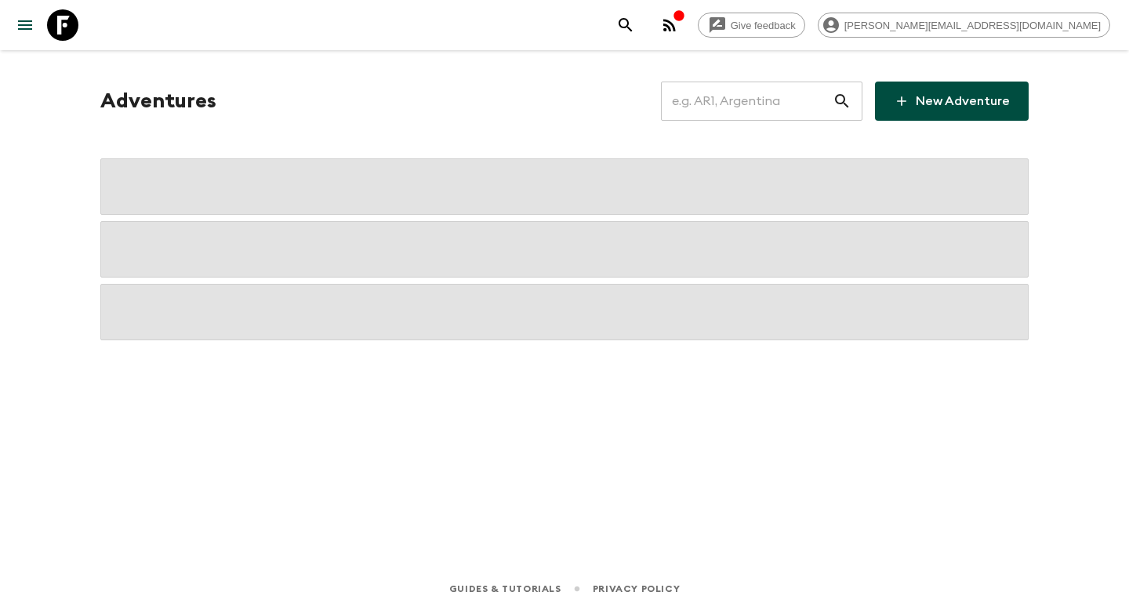
click at [720, 106] on input "text" at bounding box center [747, 101] width 172 height 44
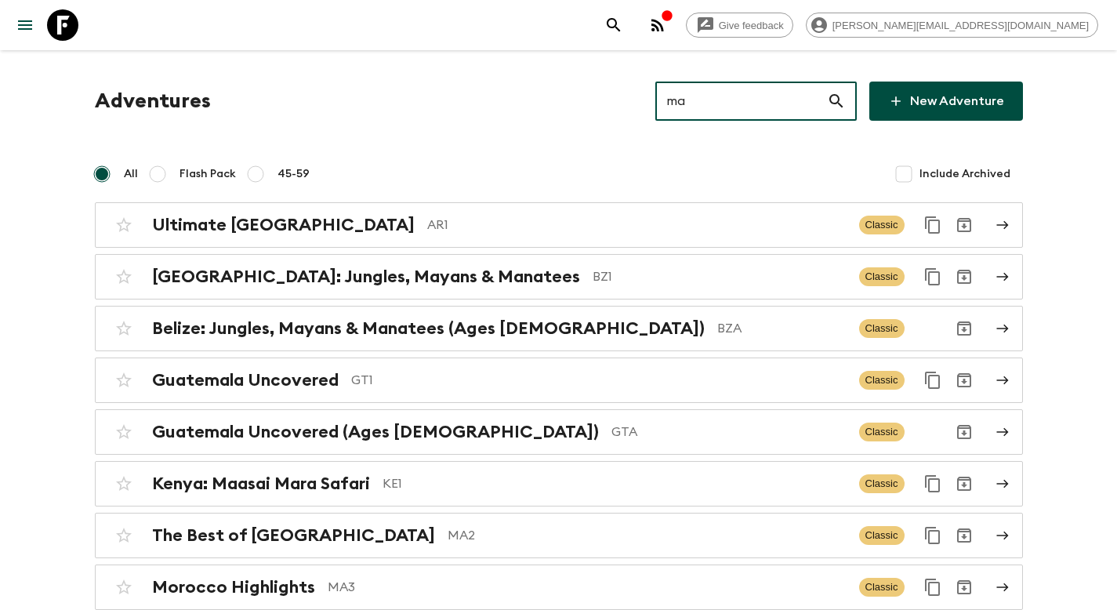
type input "ma3"
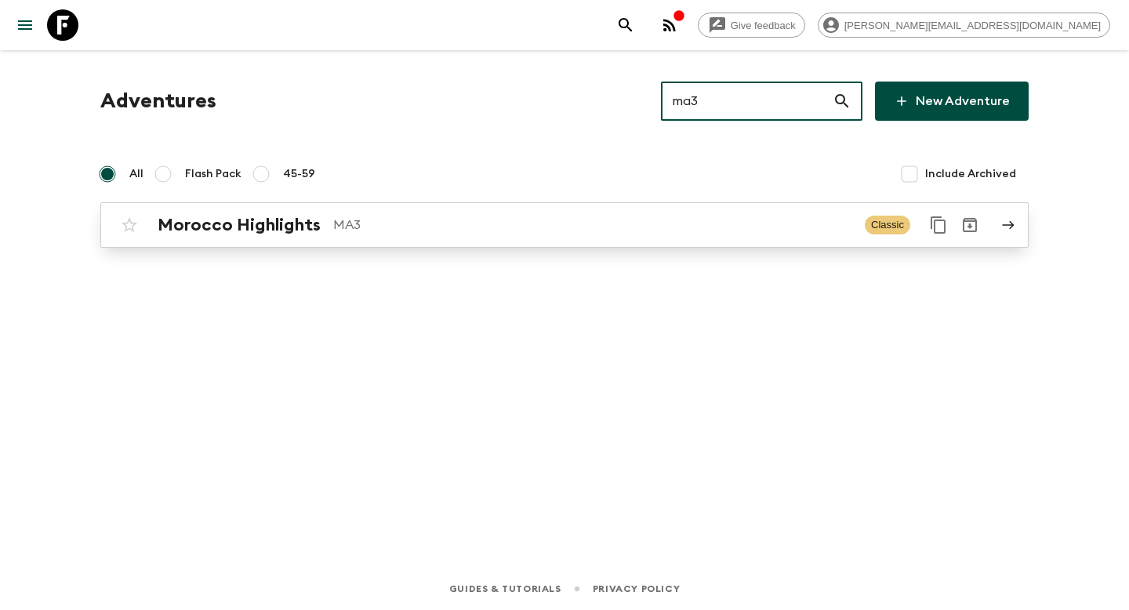
click at [457, 235] on div "Morocco Highlights MA3 Classic" at bounding box center [534, 224] width 840 height 31
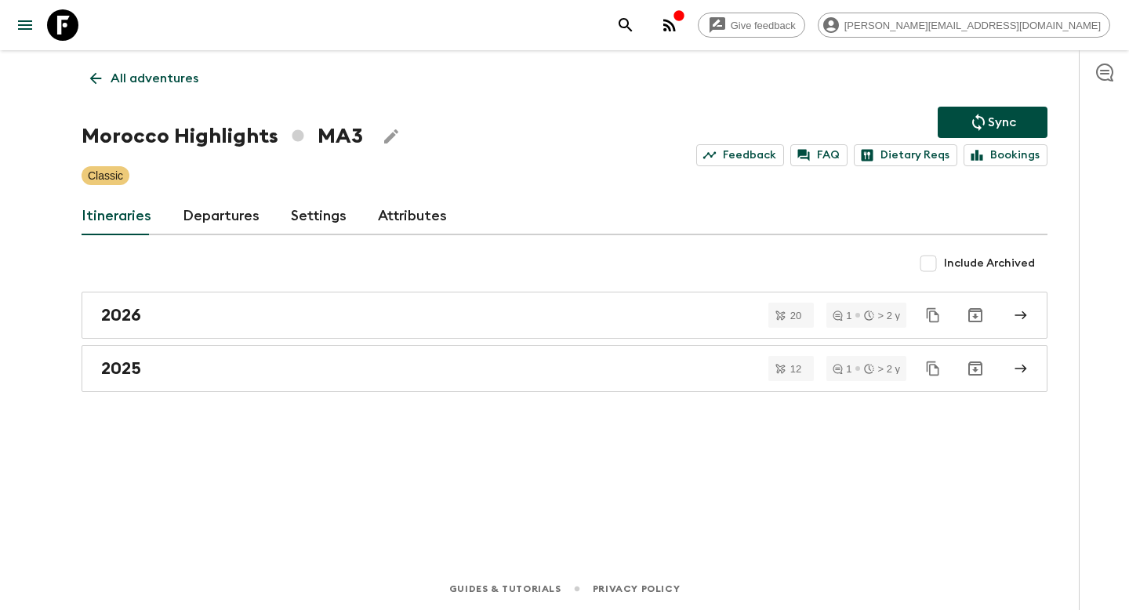
click at [218, 218] on link "Departures" at bounding box center [221, 217] width 77 height 38
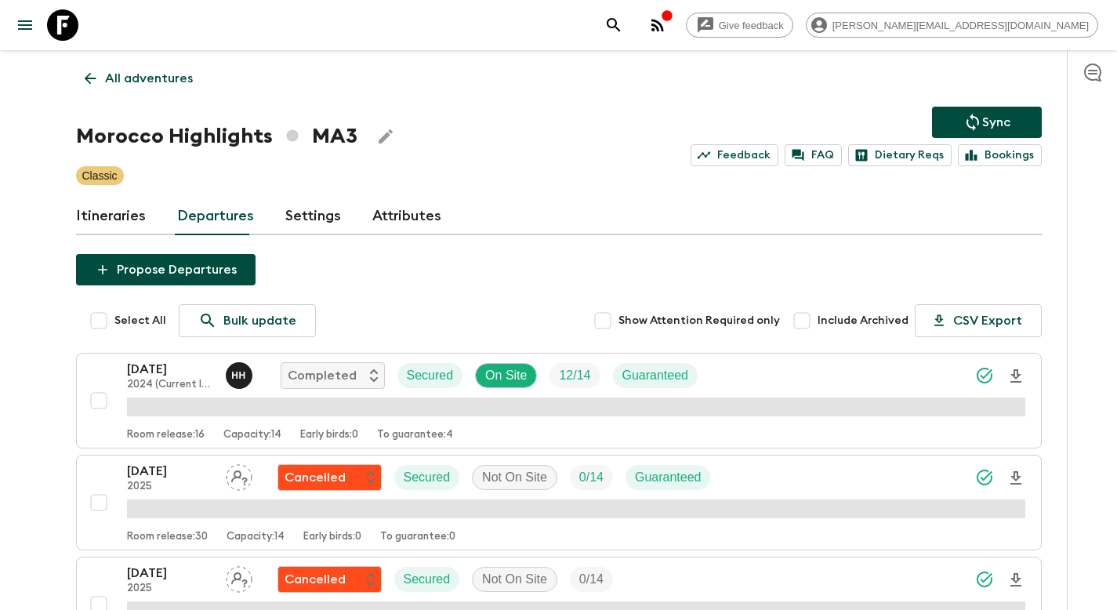
scroll to position [1389, 0]
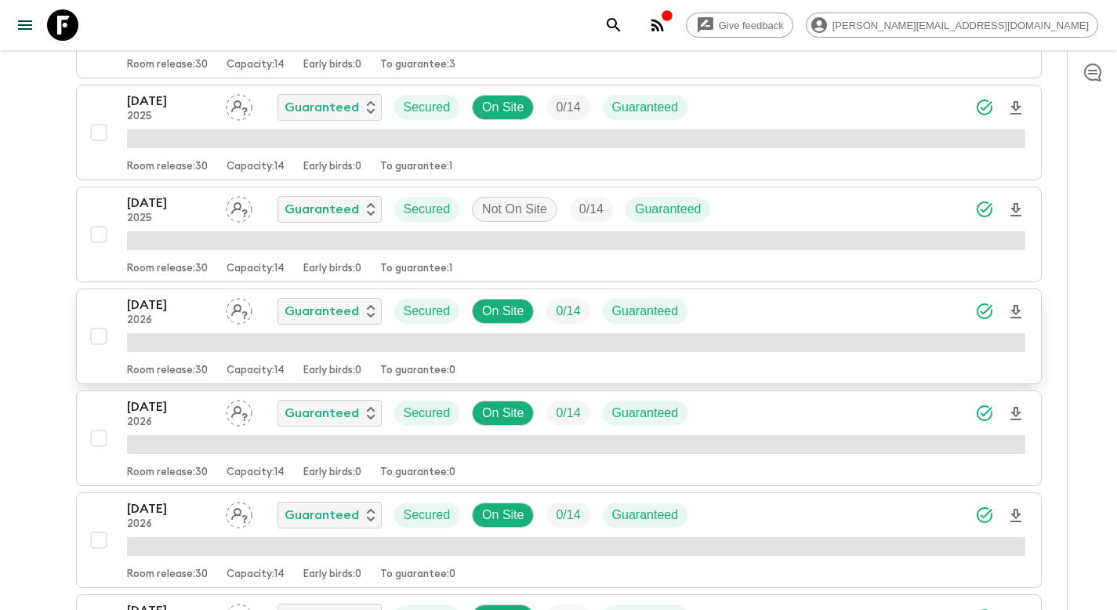
click at [89, 334] on input "checkbox" at bounding box center [98, 336] width 31 height 31
checkbox input "true"
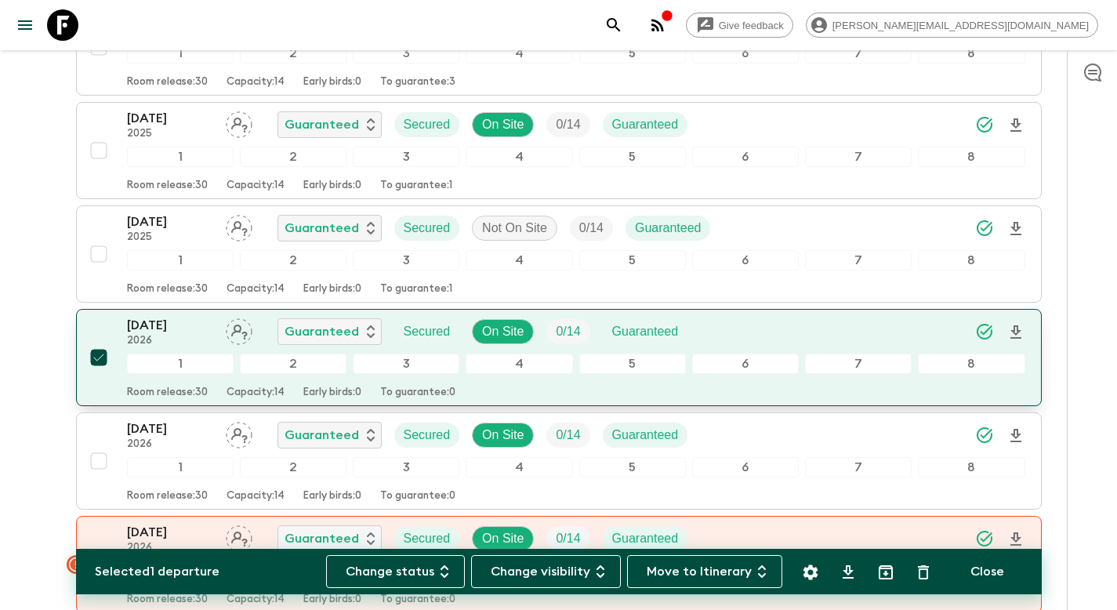
scroll to position [1410, 0]
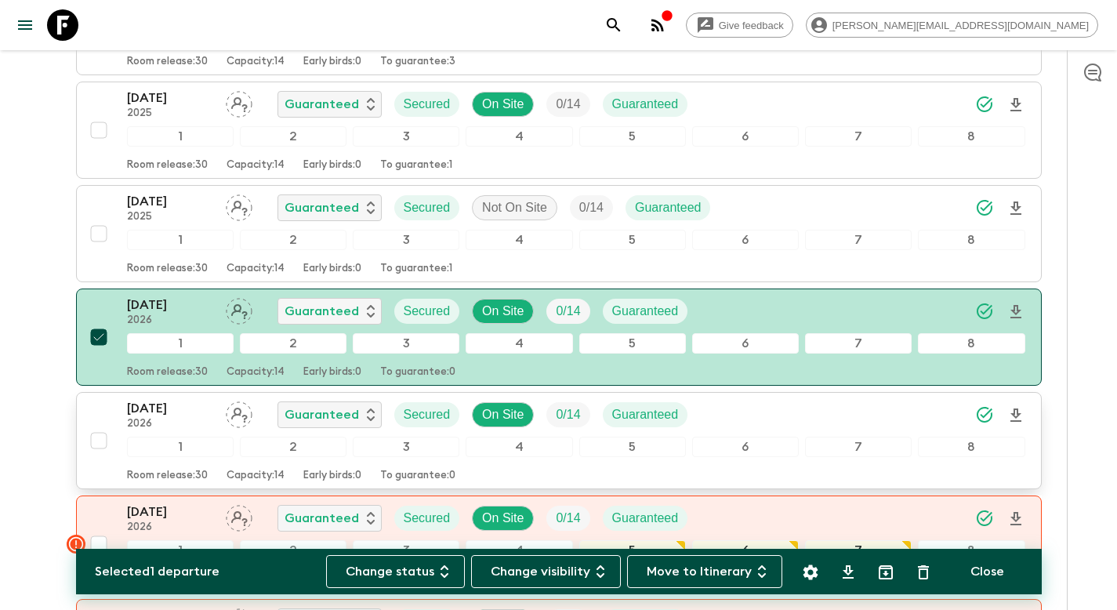
click at [100, 442] on input "checkbox" at bounding box center [98, 440] width 31 height 31
checkbox input "true"
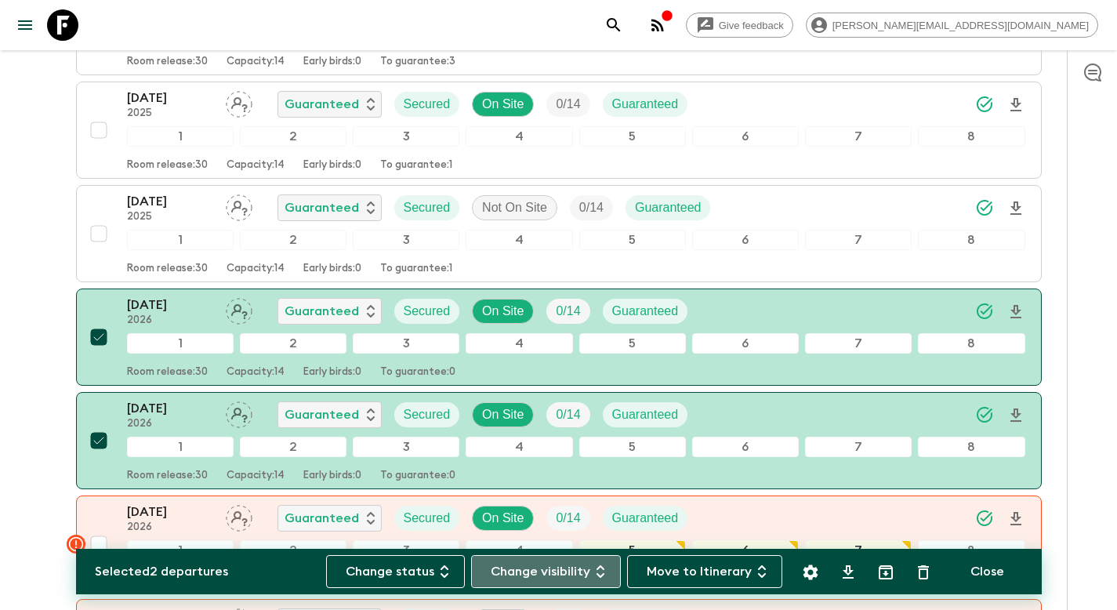
click at [562, 570] on button "Change visibility" at bounding box center [546, 571] width 150 height 33
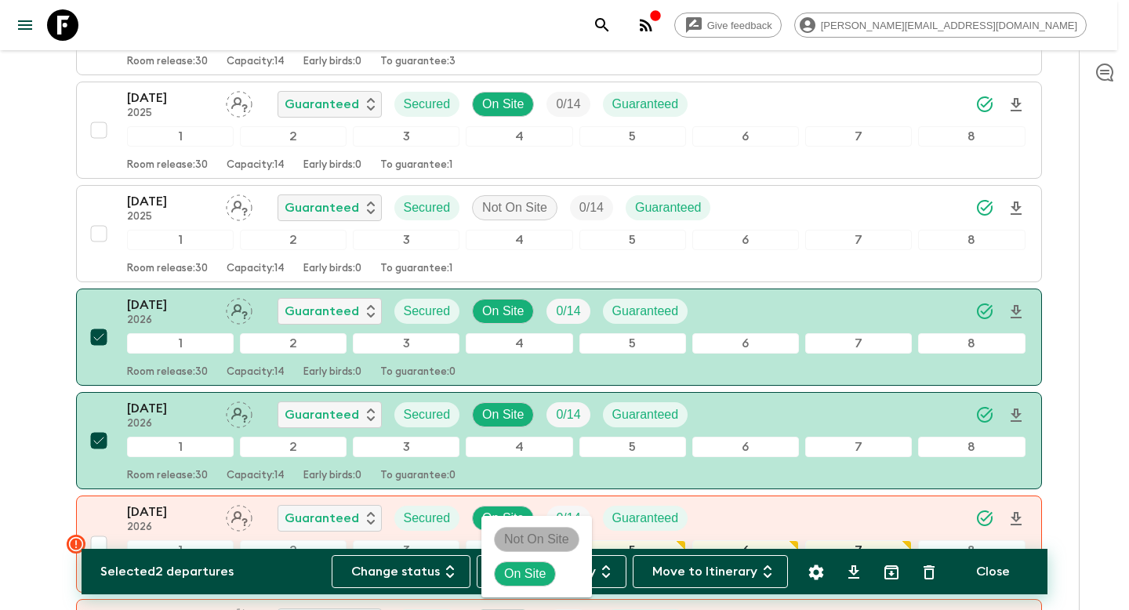
click at [558, 540] on p "Not On Site" at bounding box center [536, 539] width 65 height 19
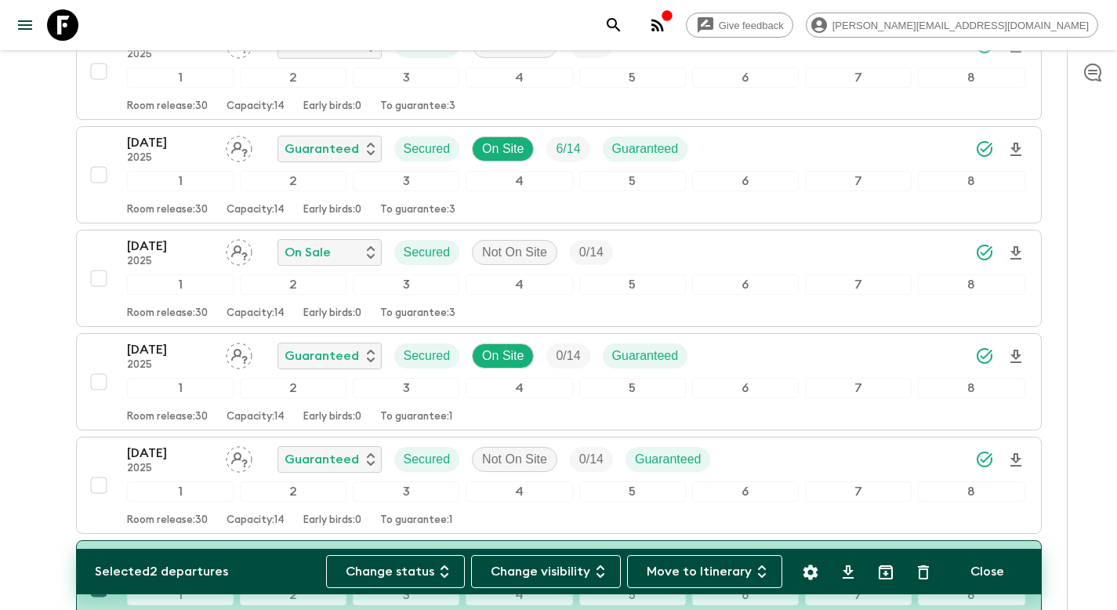
scroll to position [0, 0]
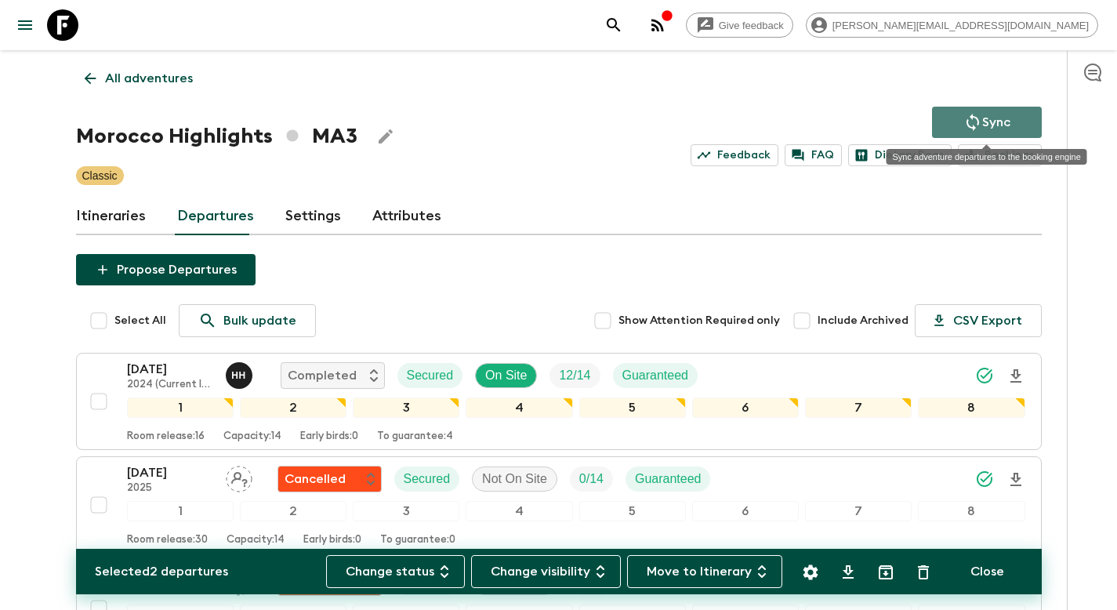
click at [995, 117] on p "Sync" at bounding box center [996, 122] width 28 height 19
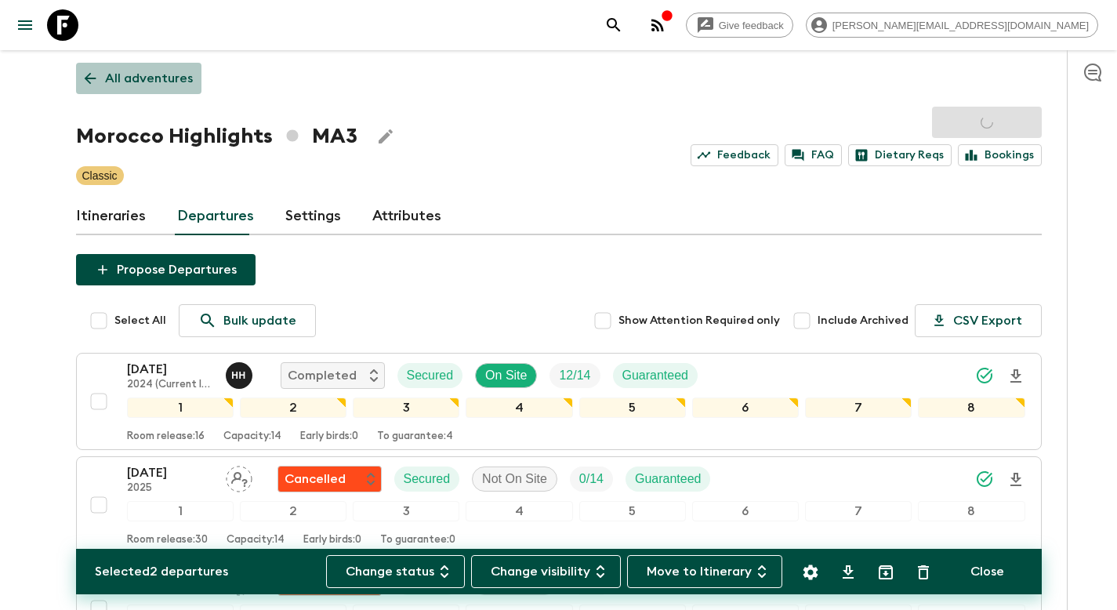
click at [140, 82] on p "All adventures" at bounding box center [149, 78] width 88 height 19
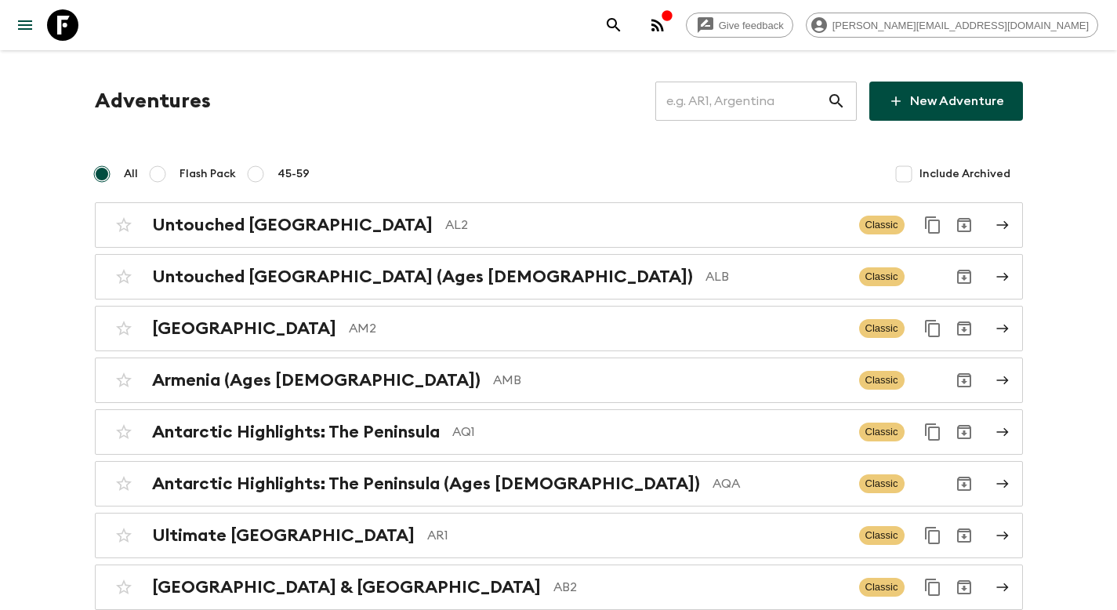
click at [757, 105] on input "text" at bounding box center [741, 101] width 172 height 44
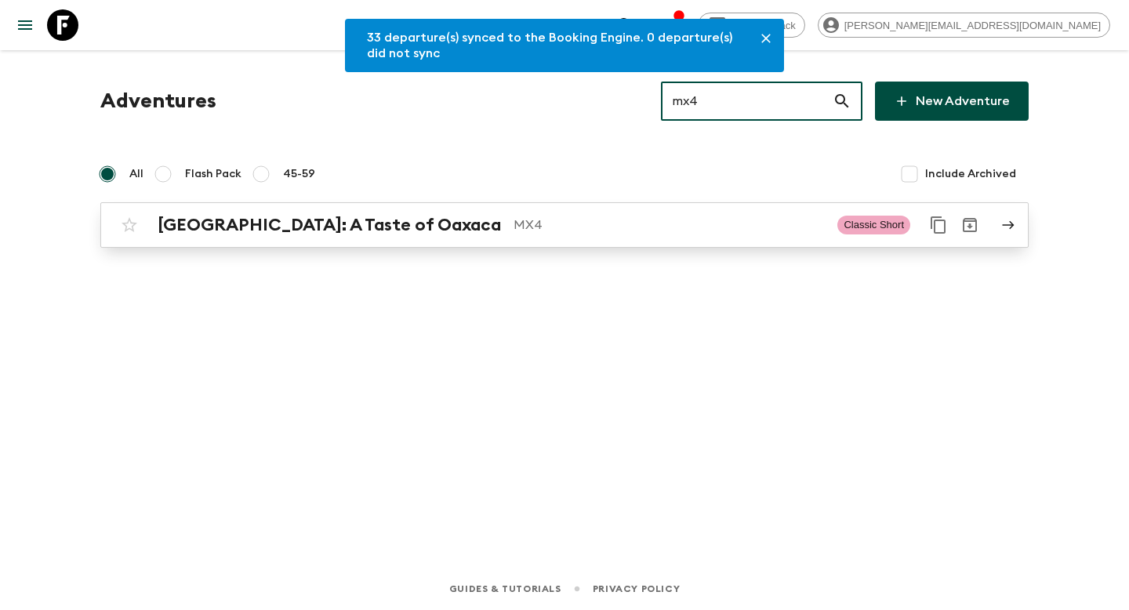
type input "mx4"
click at [545, 224] on p "MX4" at bounding box center [669, 225] width 311 height 19
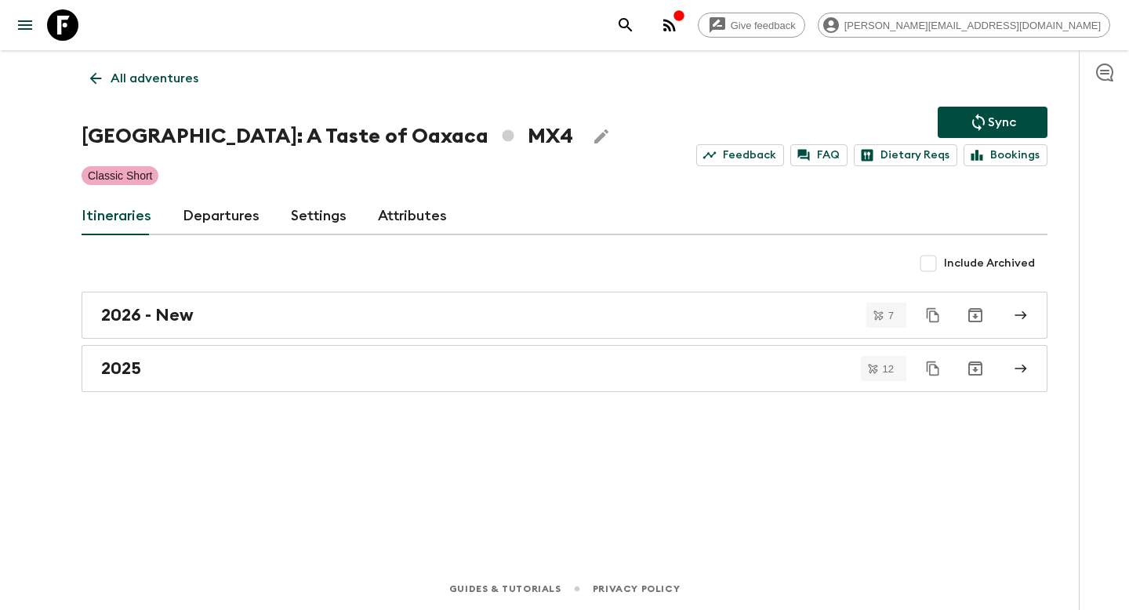
click at [227, 212] on link "Departures" at bounding box center [221, 217] width 77 height 38
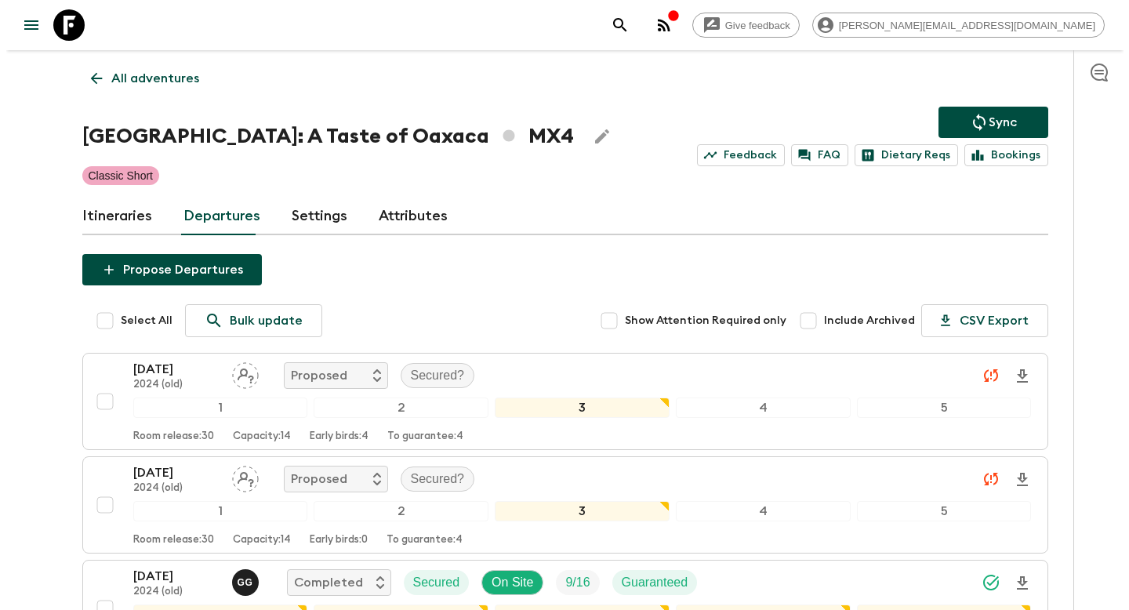
scroll to position [2031, 0]
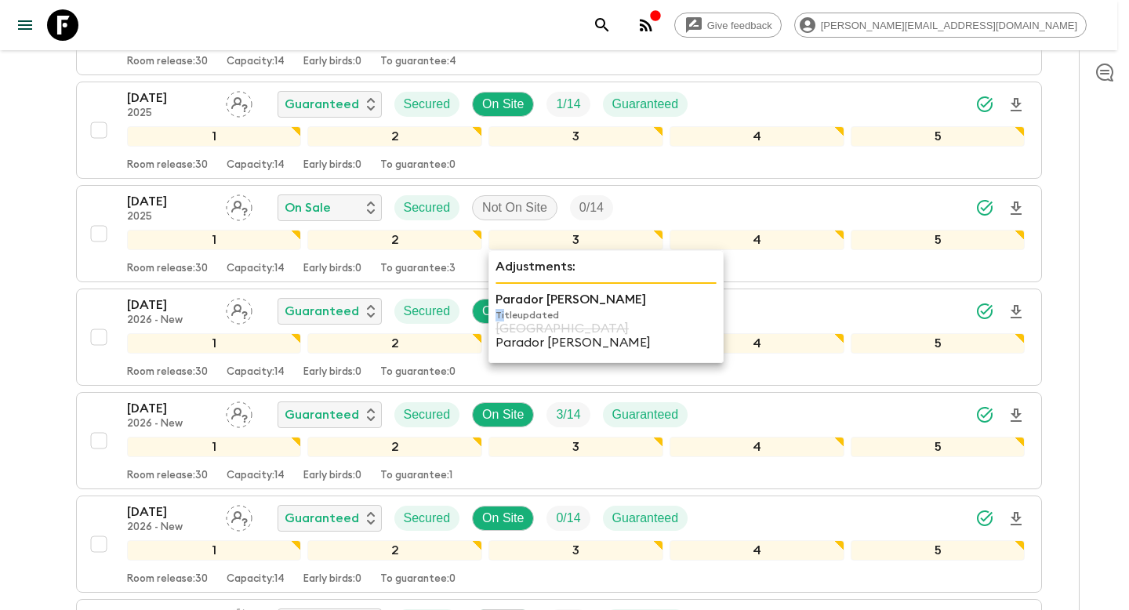
click at [506, 317] on p "Title updated" at bounding box center [605, 315] width 221 height 13
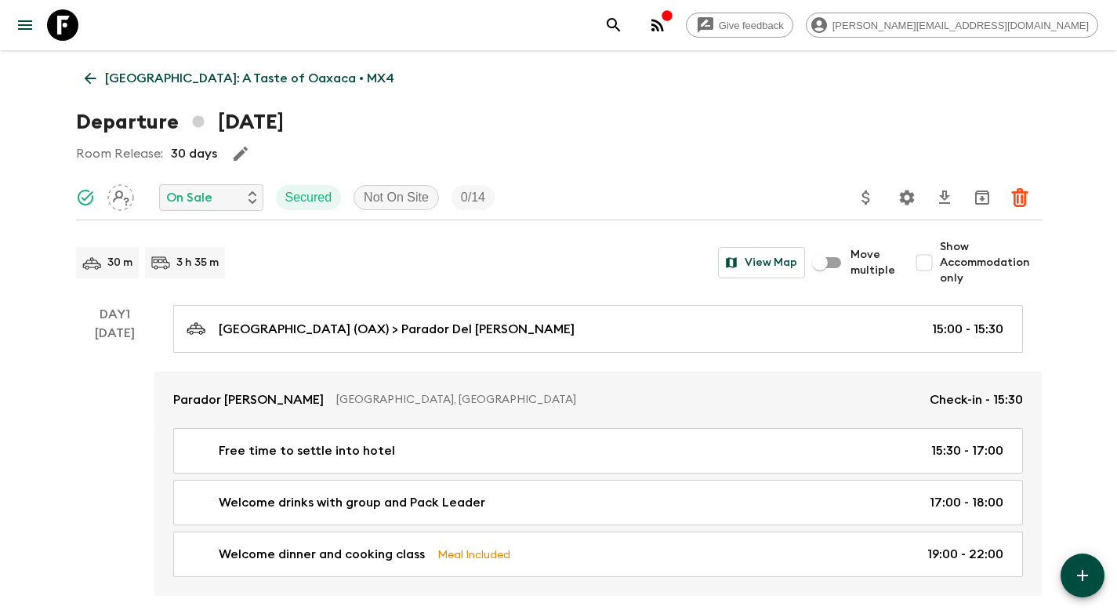
click at [180, 85] on p "[GEOGRAPHIC_DATA]: A Taste of Oaxaca • MX4" at bounding box center [249, 78] width 289 height 19
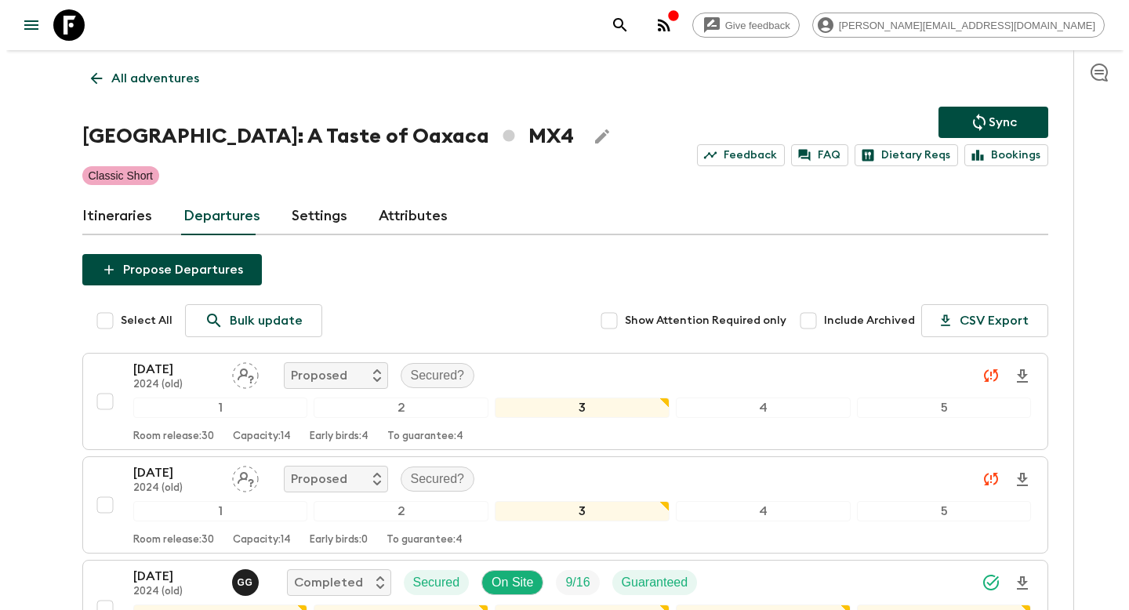
scroll to position [2031, 0]
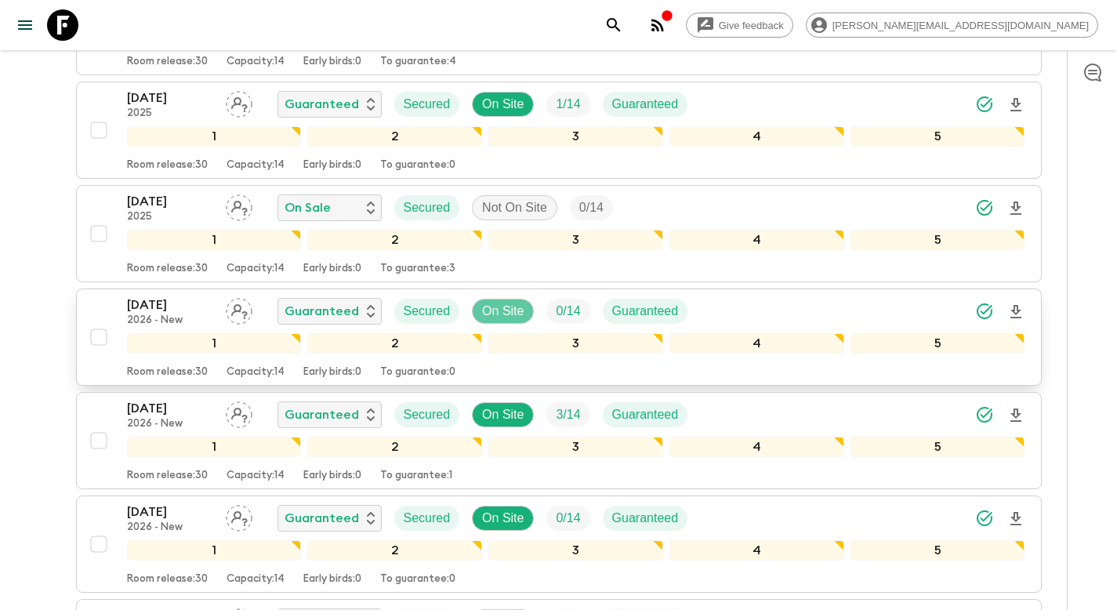
click at [501, 313] on p "On Site" at bounding box center [503, 311] width 42 height 19
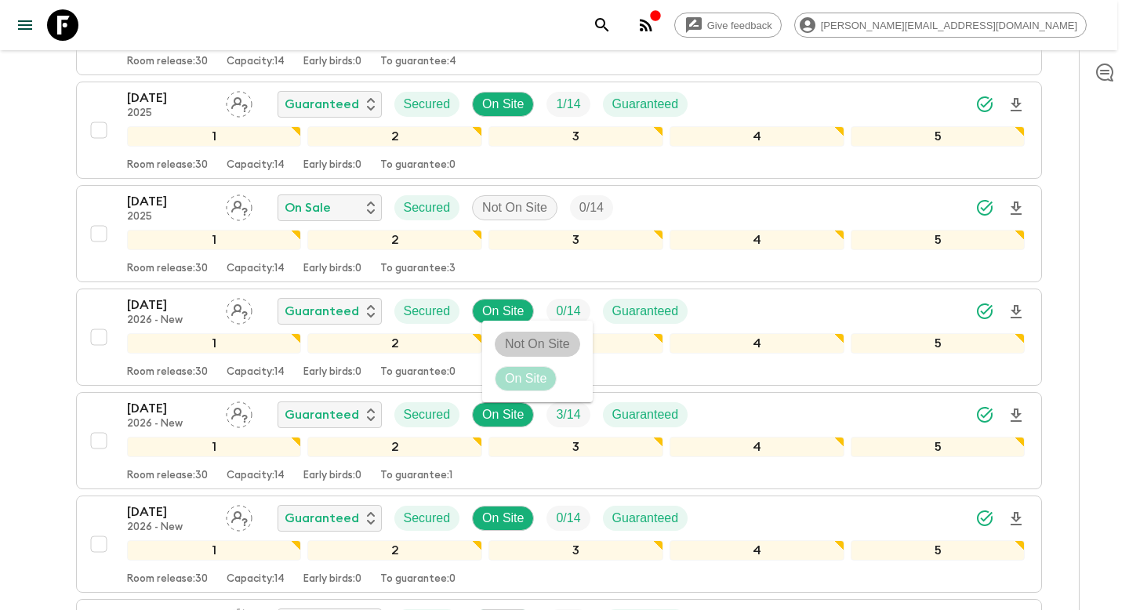
click at [524, 341] on p "Not On Site" at bounding box center [537, 344] width 65 height 19
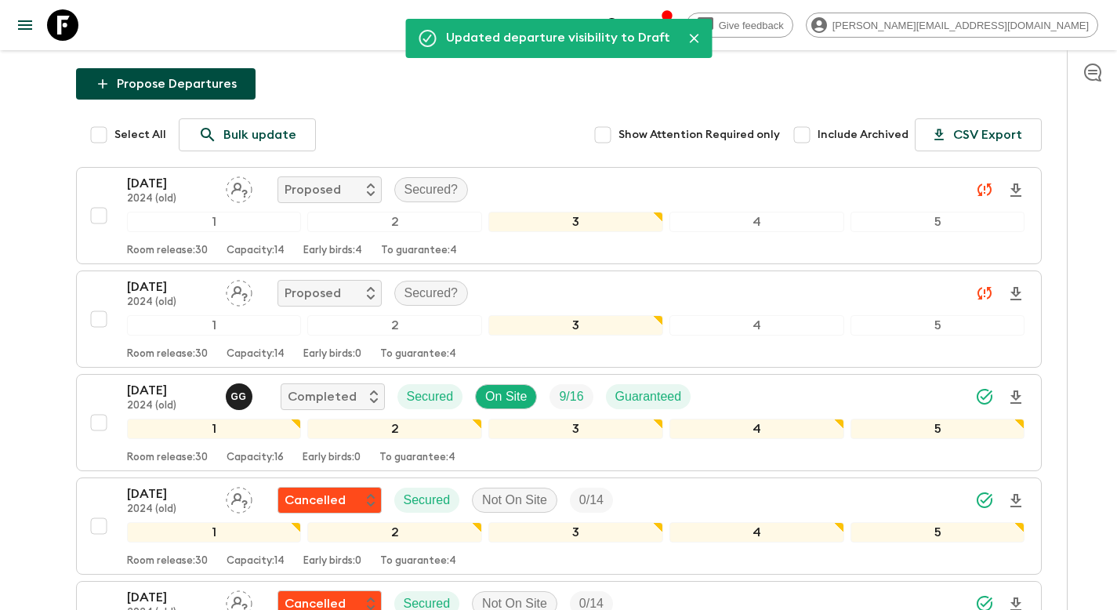
scroll to position [0, 0]
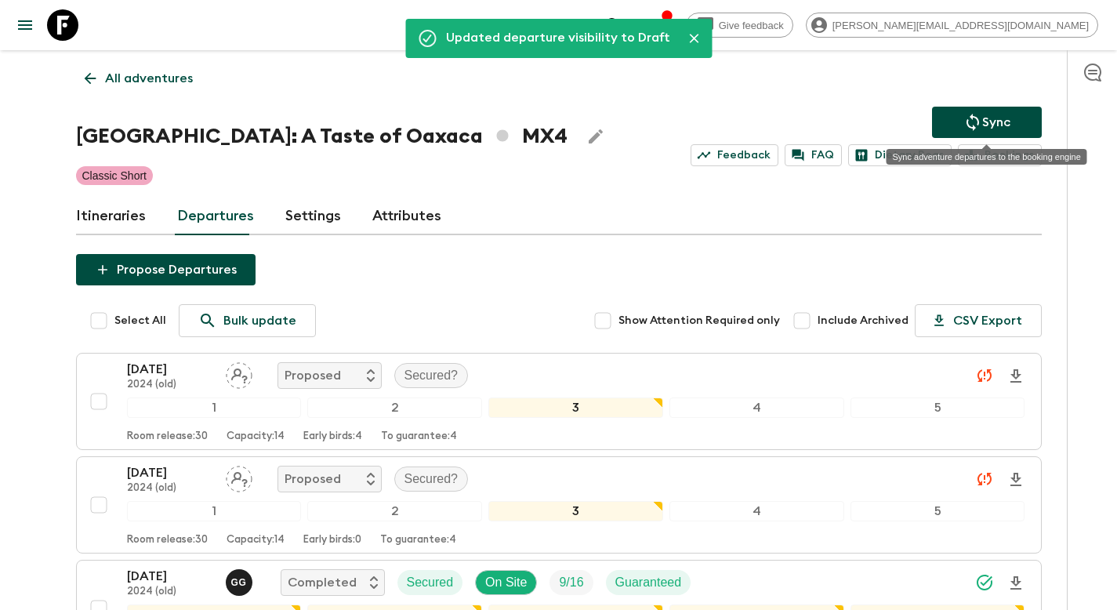
click at [993, 119] on p "Sync" at bounding box center [996, 122] width 28 height 19
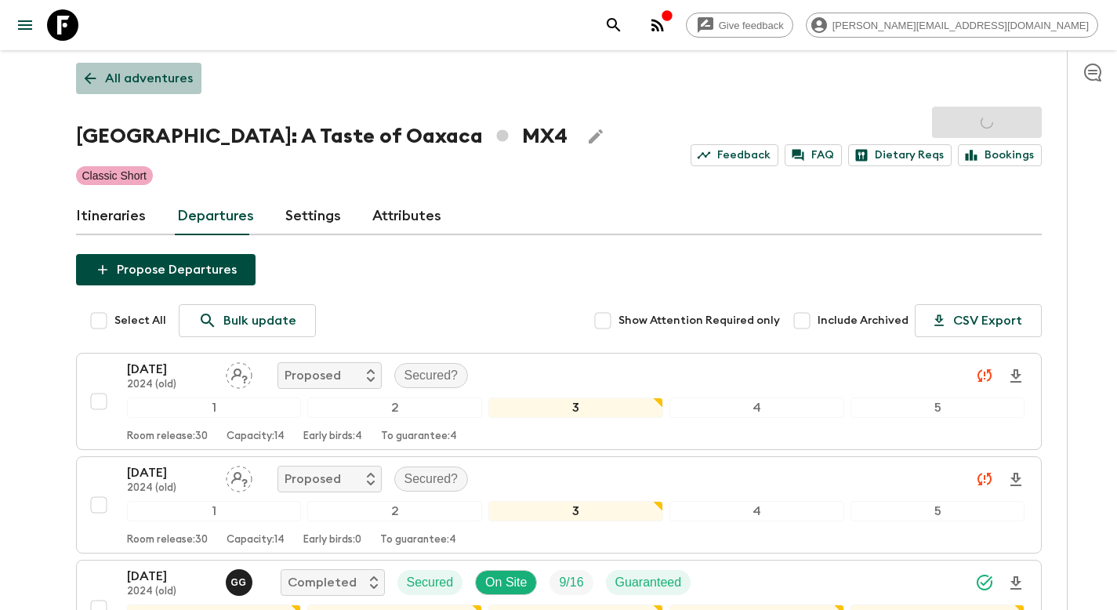
click at [140, 74] on p "All adventures" at bounding box center [149, 78] width 88 height 19
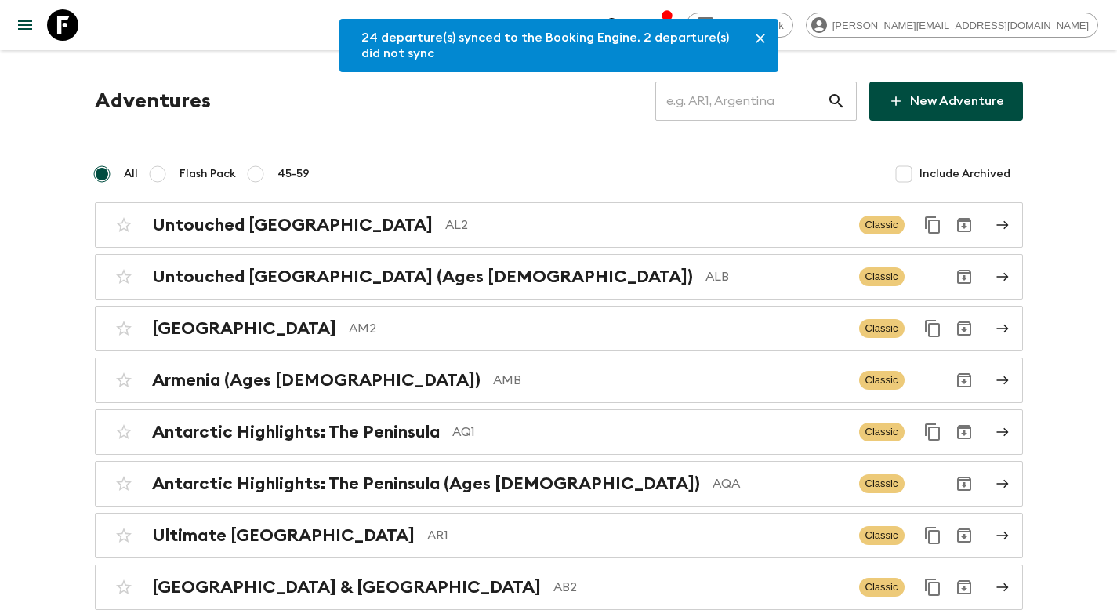
click at [753, 97] on input "text" at bounding box center [741, 101] width 172 height 44
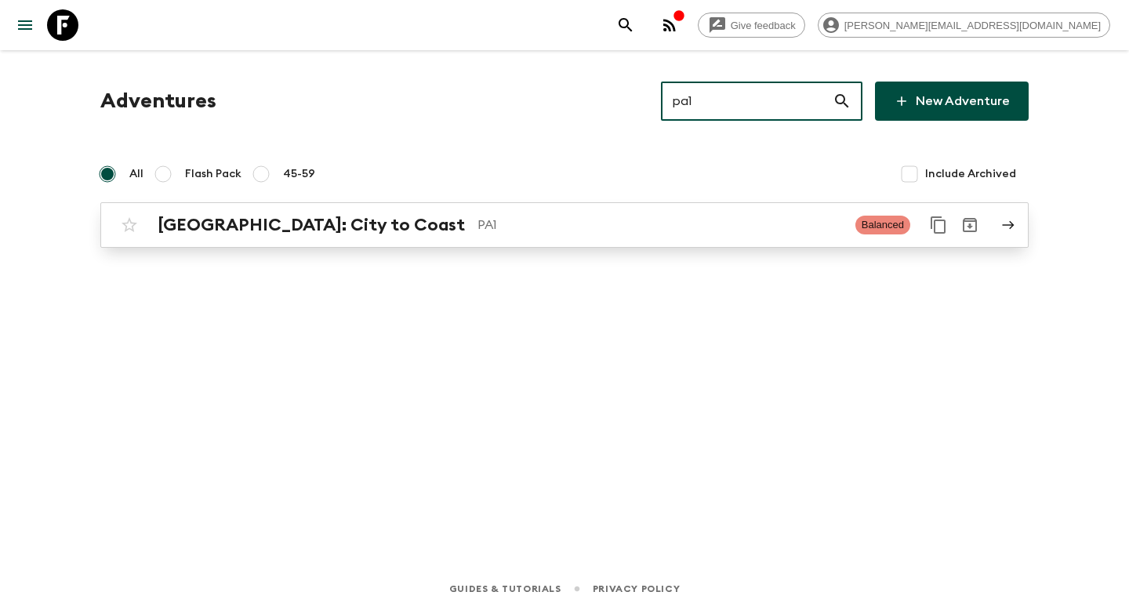
type input "pa1"
click at [519, 218] on p "PA1" at bounding box center [659, 225] width 365 height 19
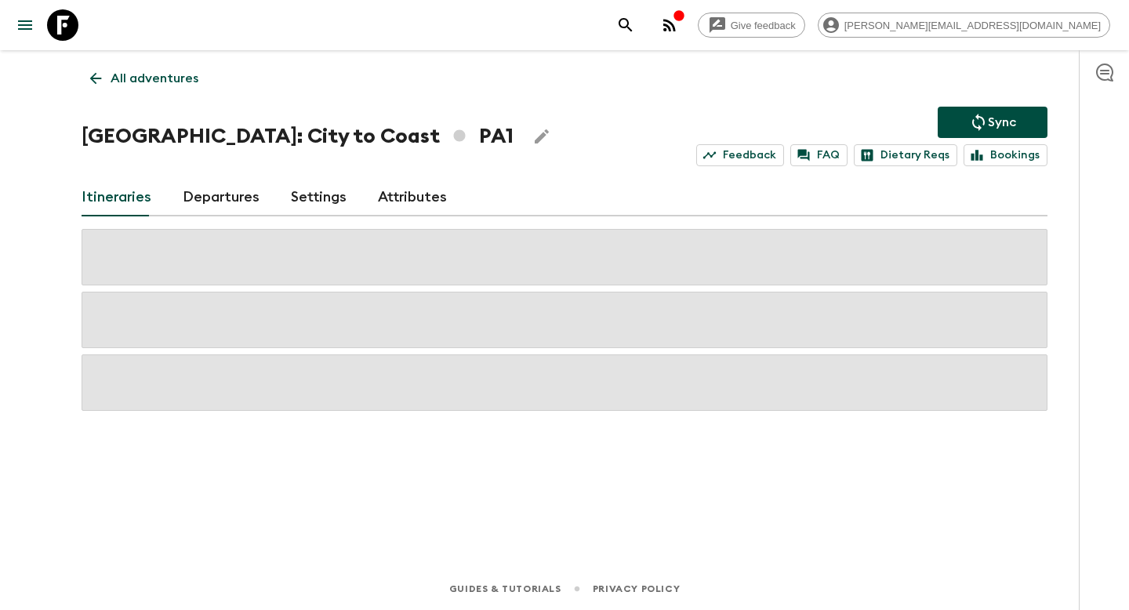
click at [212, 200] on link "Departures" at bounding box center [221, 198] width 77 height 38
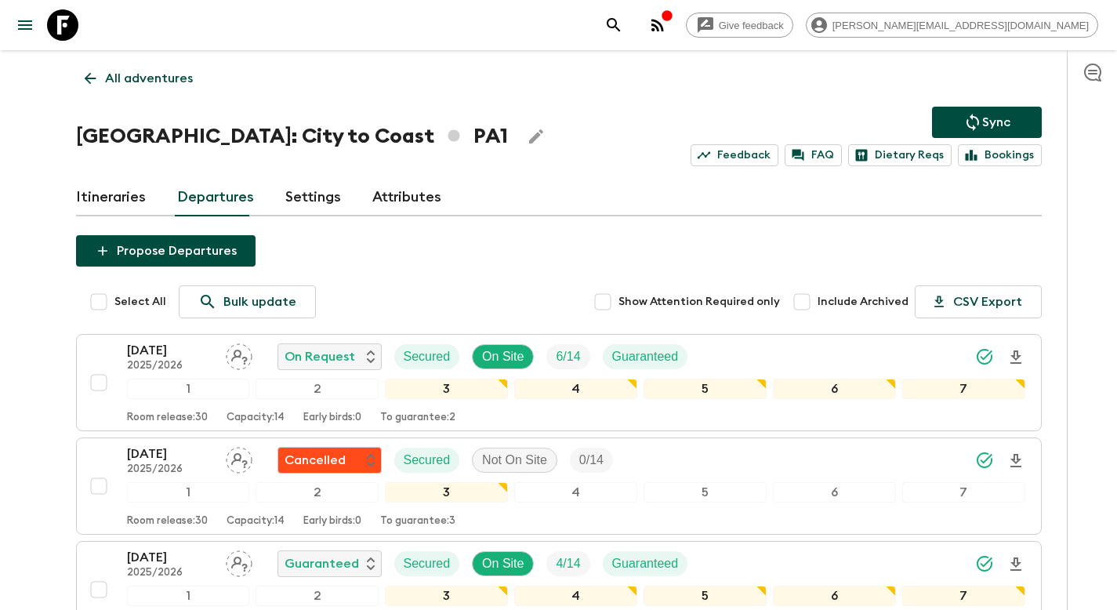
click at [808, 299] on input "Include Archived" at bounding box center [801, 301] width 31 height 31
checkbox input "true"
click at [146, 93] on link "All adventures" at bounding box center [138, 78] width 125 height 31
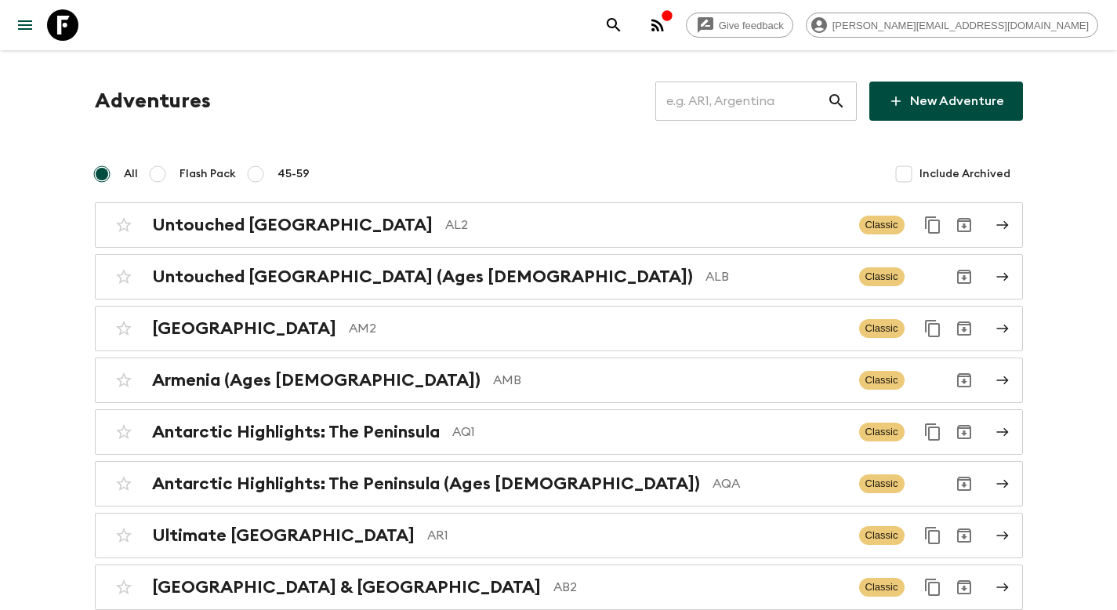
click at [758, 104] on input "text" at bounding box center [741, 101] width 172 height 44
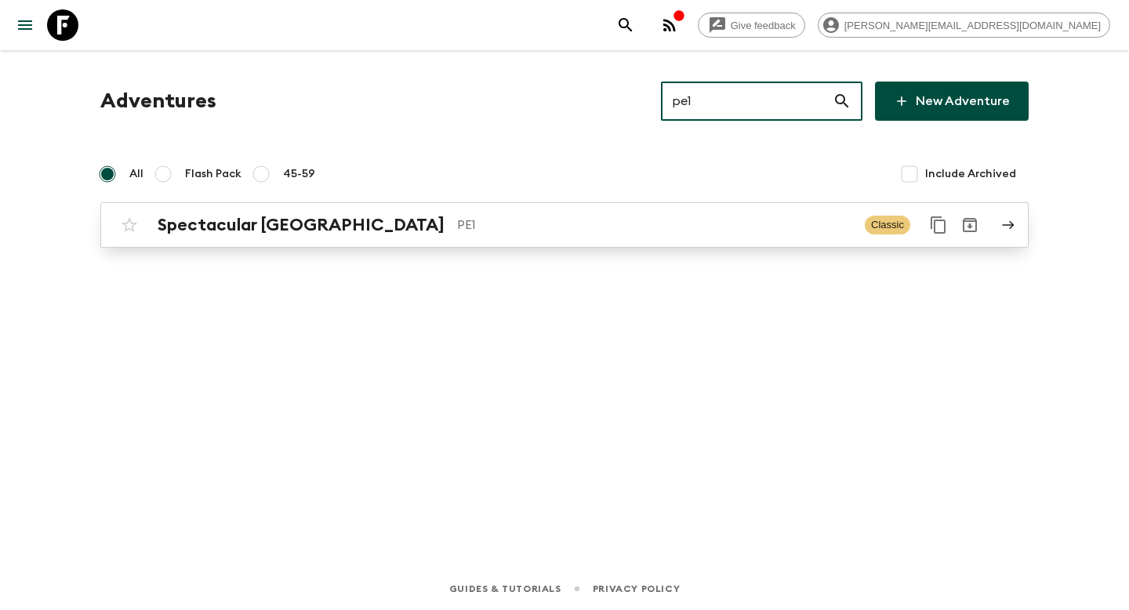
type input "pe1"
click at [457, 227] on p "PE1" at bounding box center [654, 225] width 395 height 19
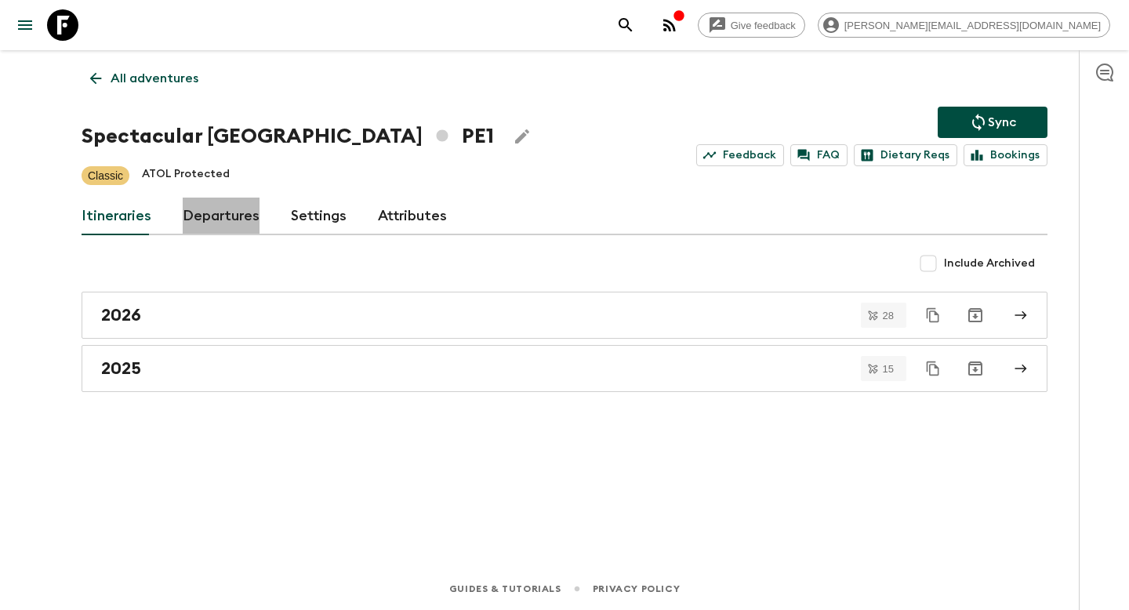
click at [232, 213] on link "Departures" at bounding box center [221, 217] width 77 height 38
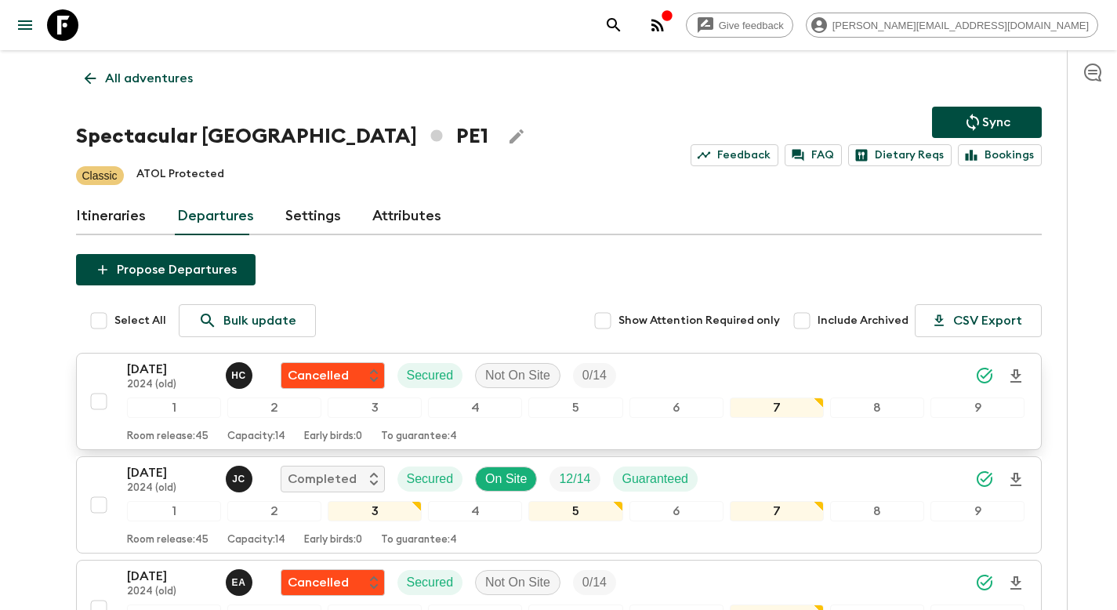
scroll to position [1927, 0]
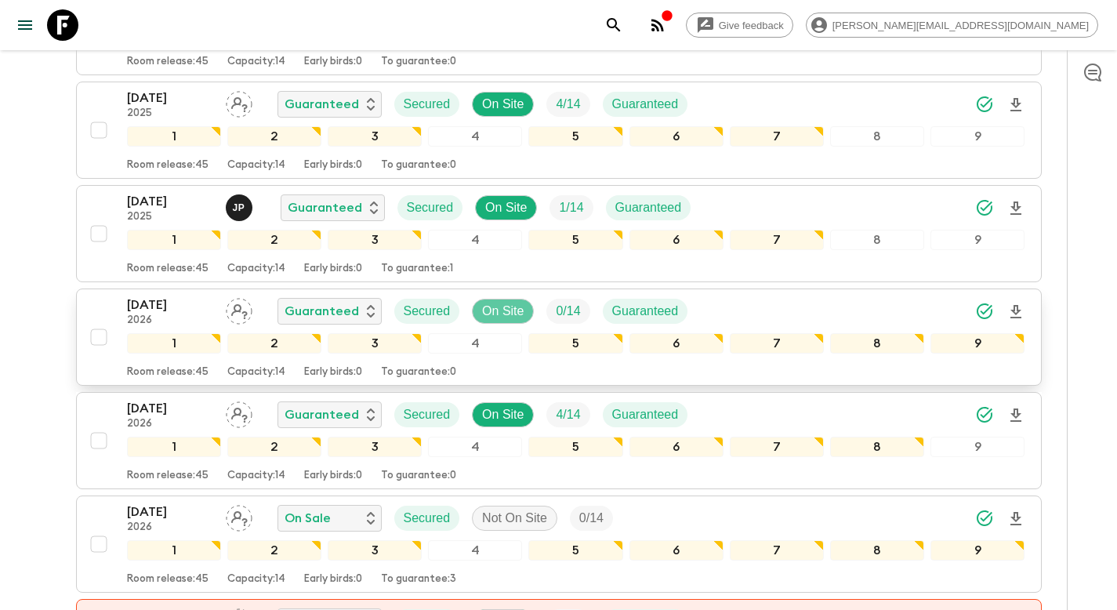
click at [506, 315] on p "On Site" at bounding box center [503, 311] width 42 height 19
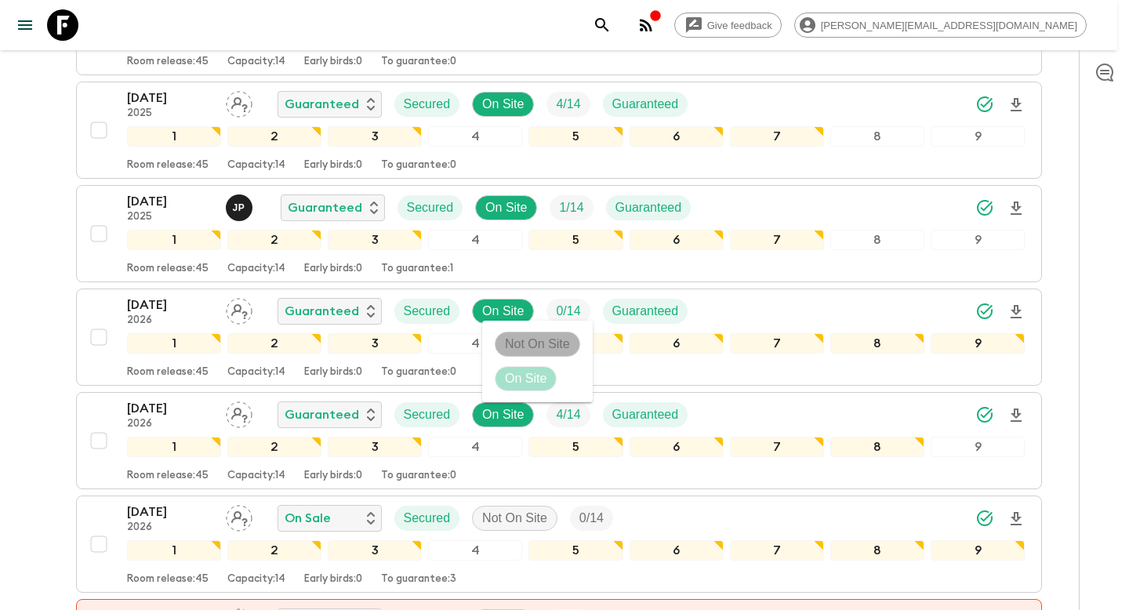
click at [511, 344] on p "Not On Site" at bounding box center [537, 344] width 65 height 19
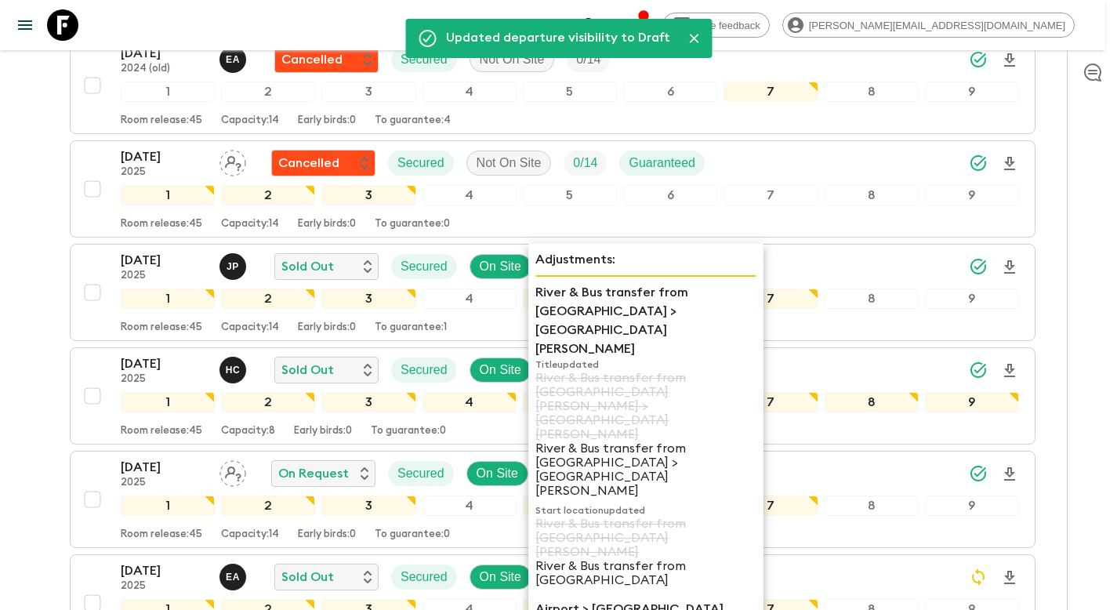
scroll to position [0, 0]
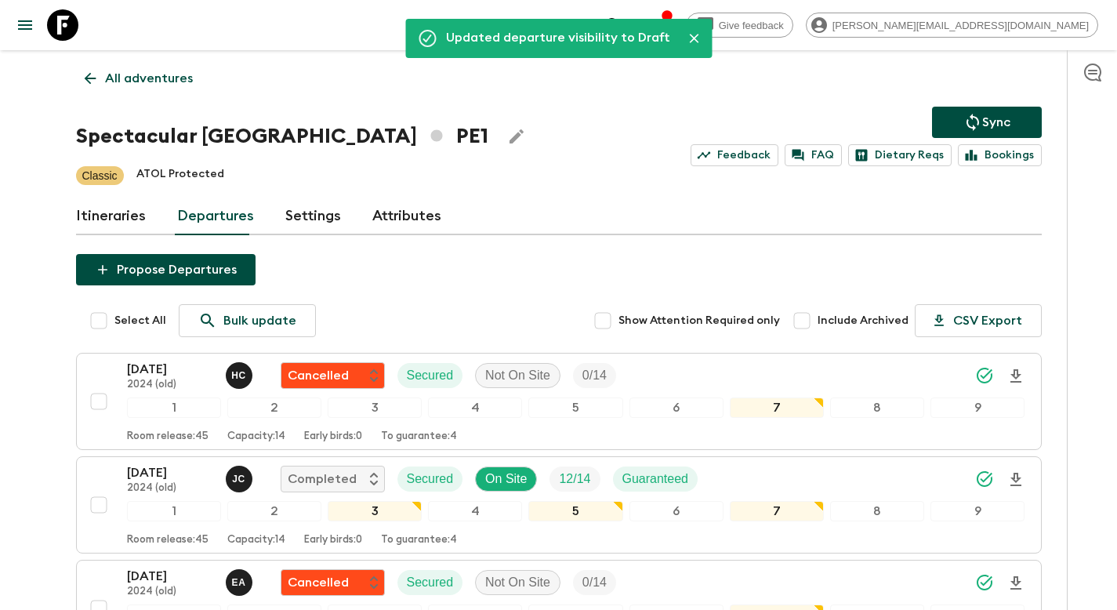
click at [1017, 116] on button "Sync" at bounding box center [987, 122] width 110 height 31
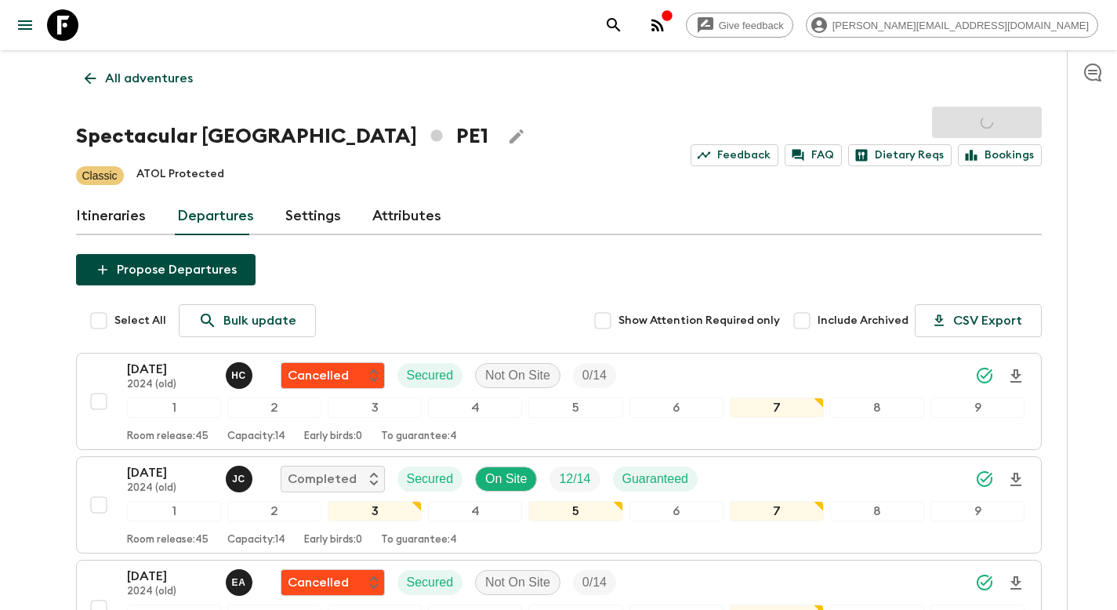
click at [123, 78] on p "All adventures" at bounding box center [149, 78] width 88 height 19
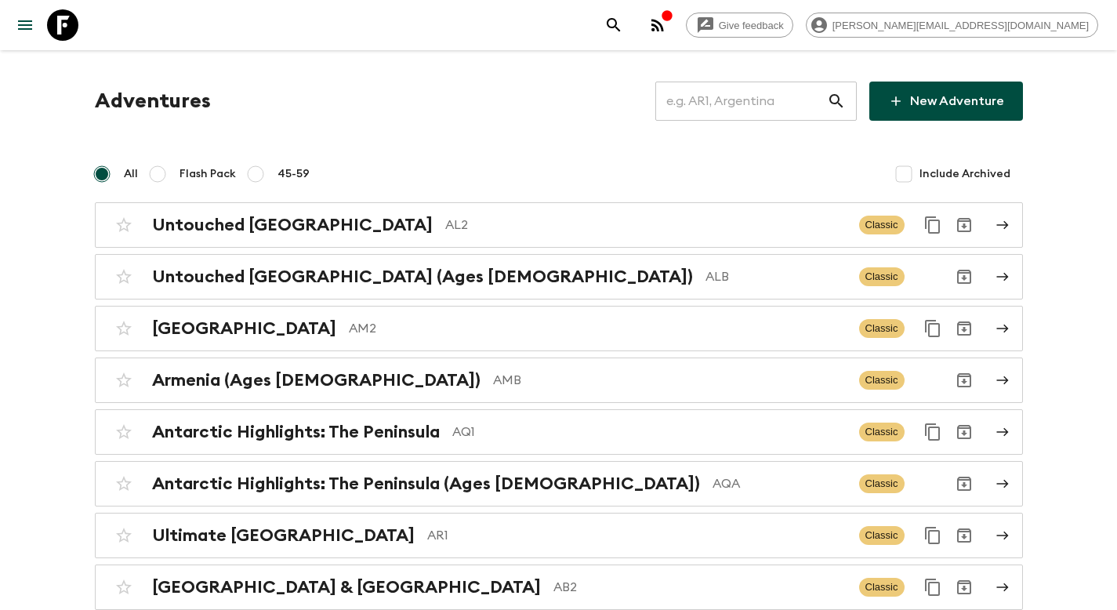
click at [824, 104] on input "text" at bounding box center [741, 101] width 172 height 44
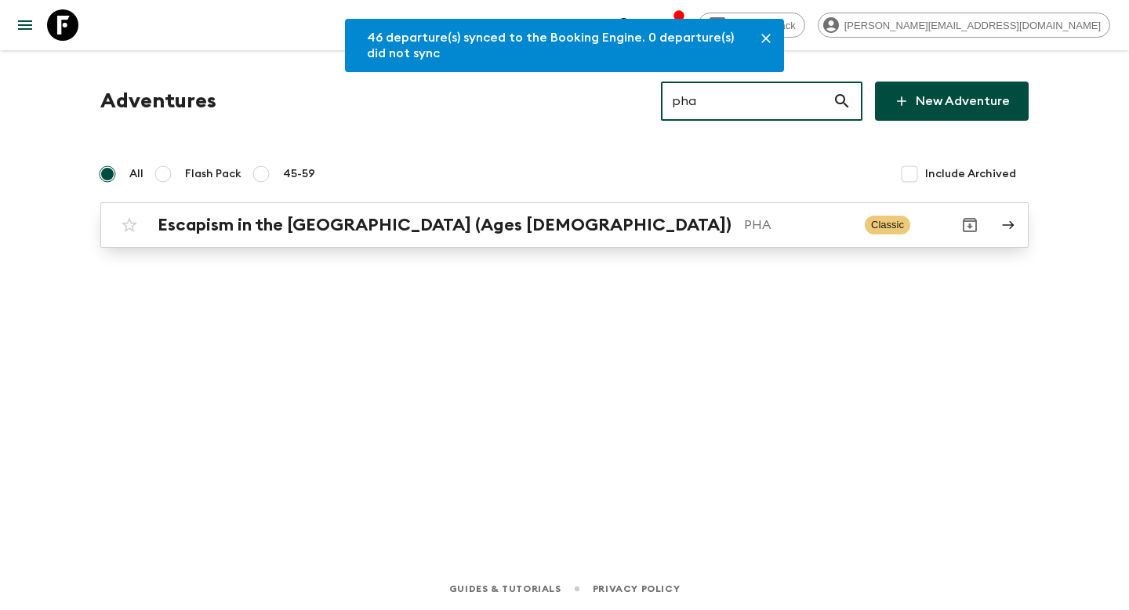
type input "pha"
click at [744, 226] on p "PHA" at bounding box center [798, 225] width 108 height 19
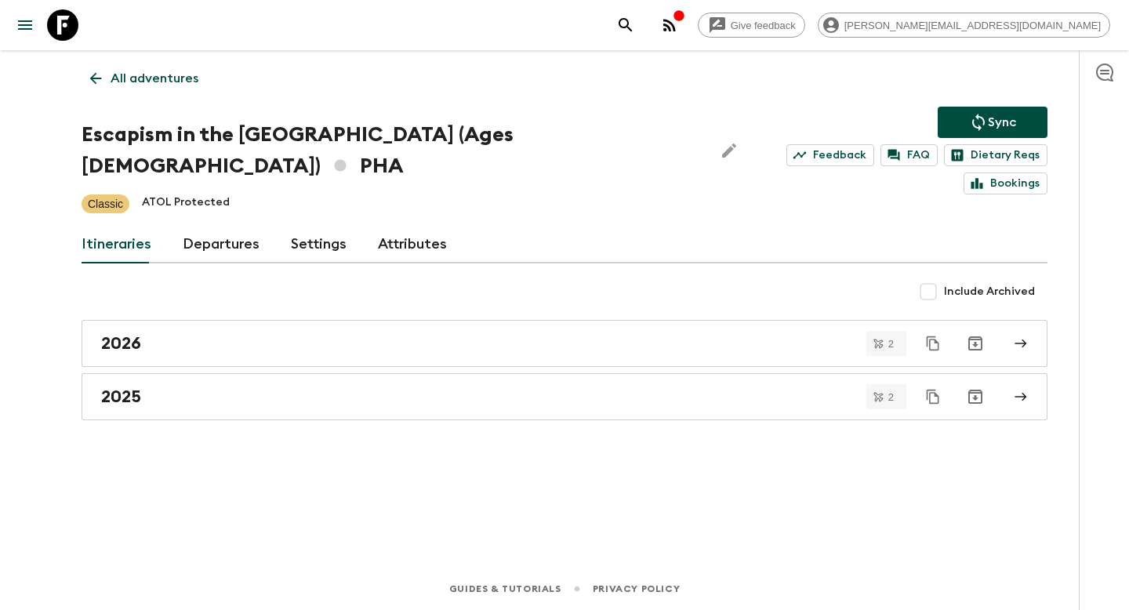
click at [231, 226] on link "Departures" at bounding box center [221, 245] width 77 height 38
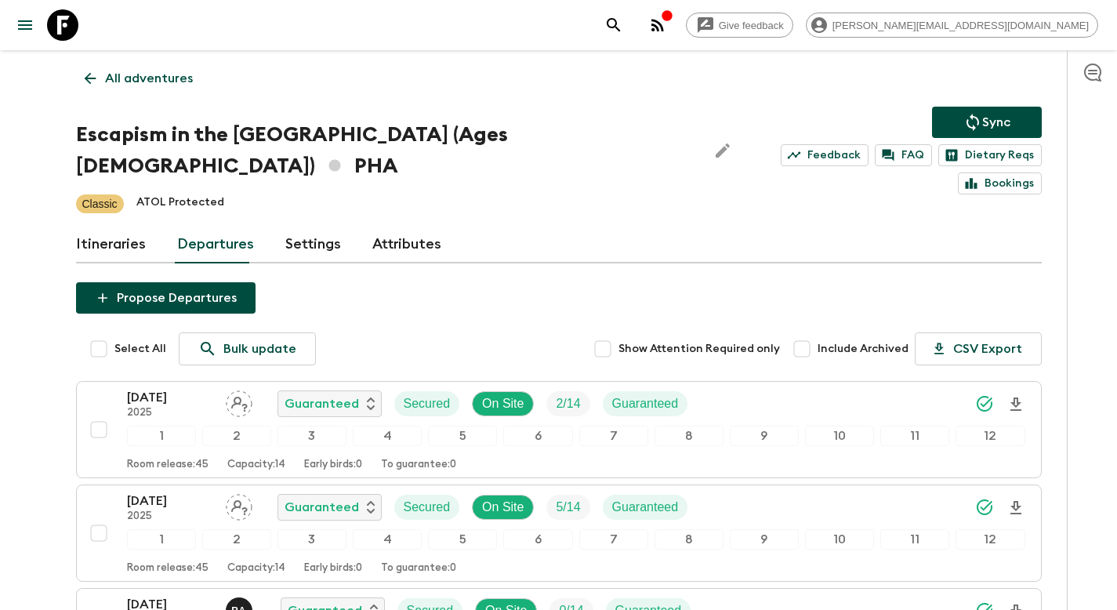
click at [811, 333] on input "Include Archived" at bounding box center [801, 348] width 31 height 31
checkbox input "true"
click at [150, 79] on p "All adventures" at bounding box center [149, 78] width 88 height 19
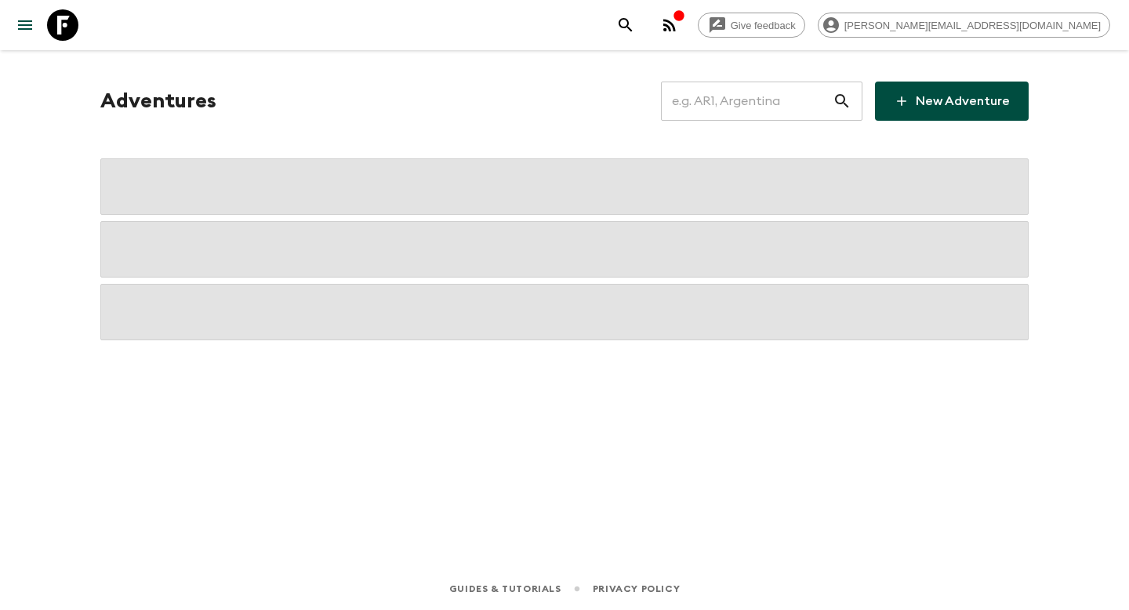
click at [753, 110] on input "text" at bounding box center [747, 101] width 172 height 44
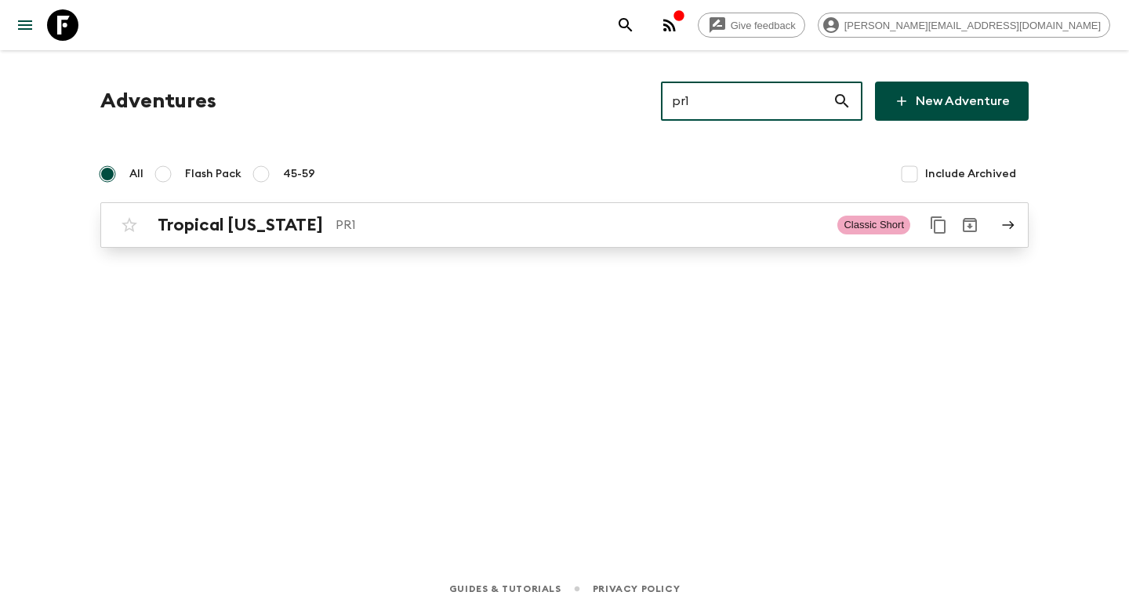
type input "pr1"
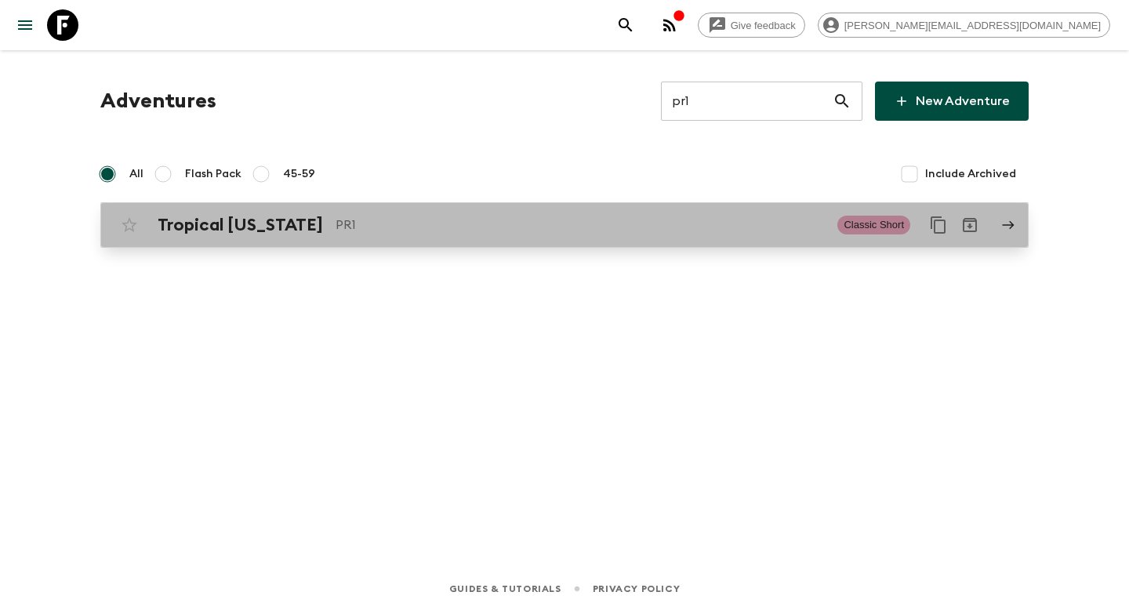
click at [490, 232] on p "PR1" at bounding box center [580, 225] width 489 height 19
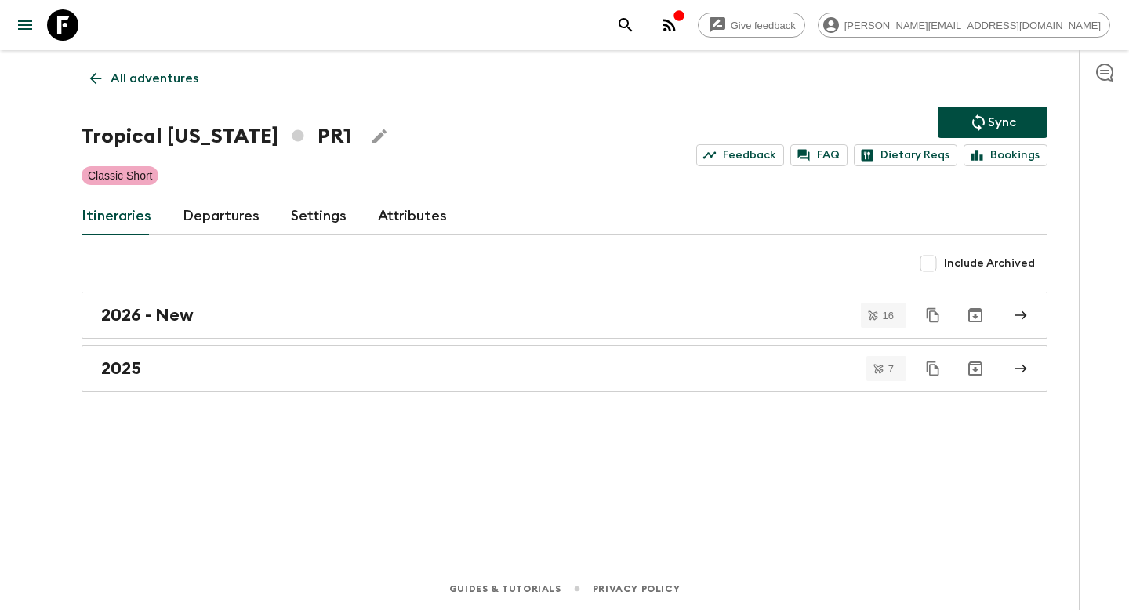
click at [221, 216] on link "Departures" at bounding box center [221, 217] width 77 height 38
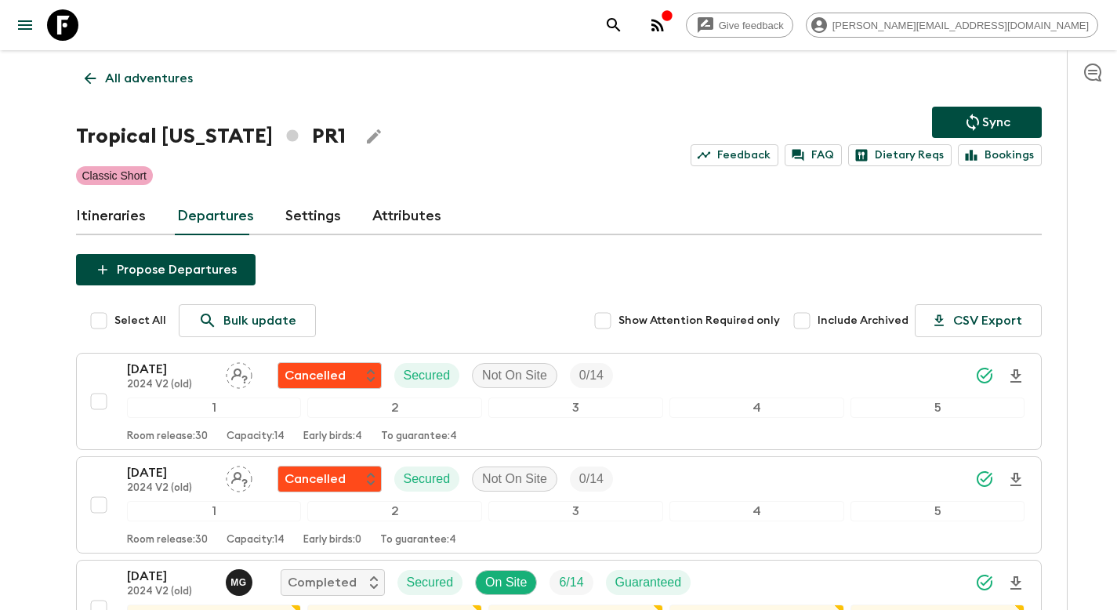
scroll to position [1410, 0]
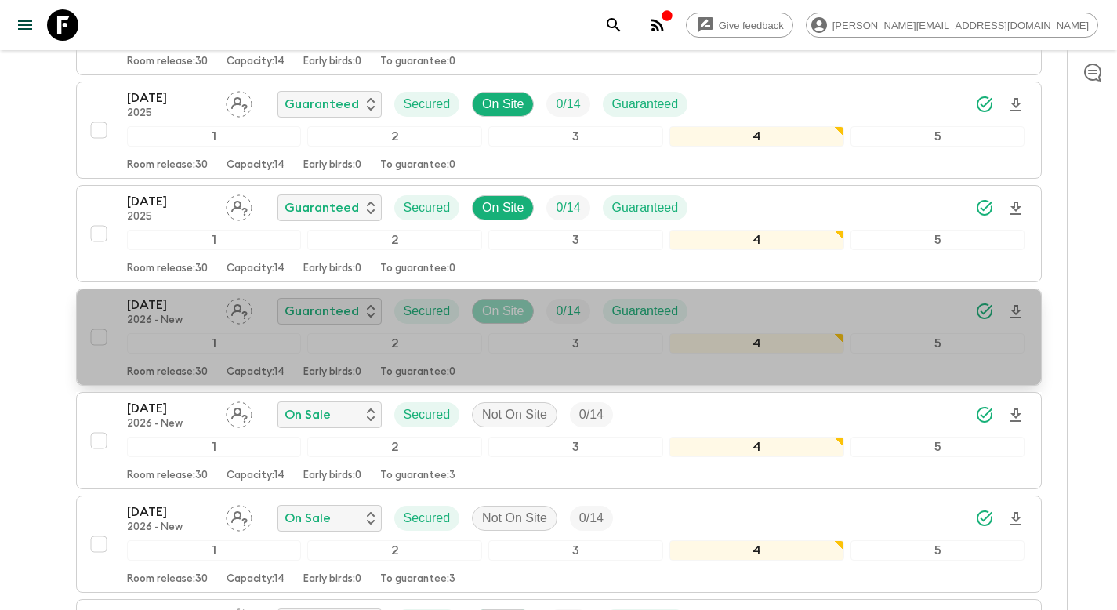
click at [500, 312] on p "On Site" at bounding box center [503, 311] width 42 height 19
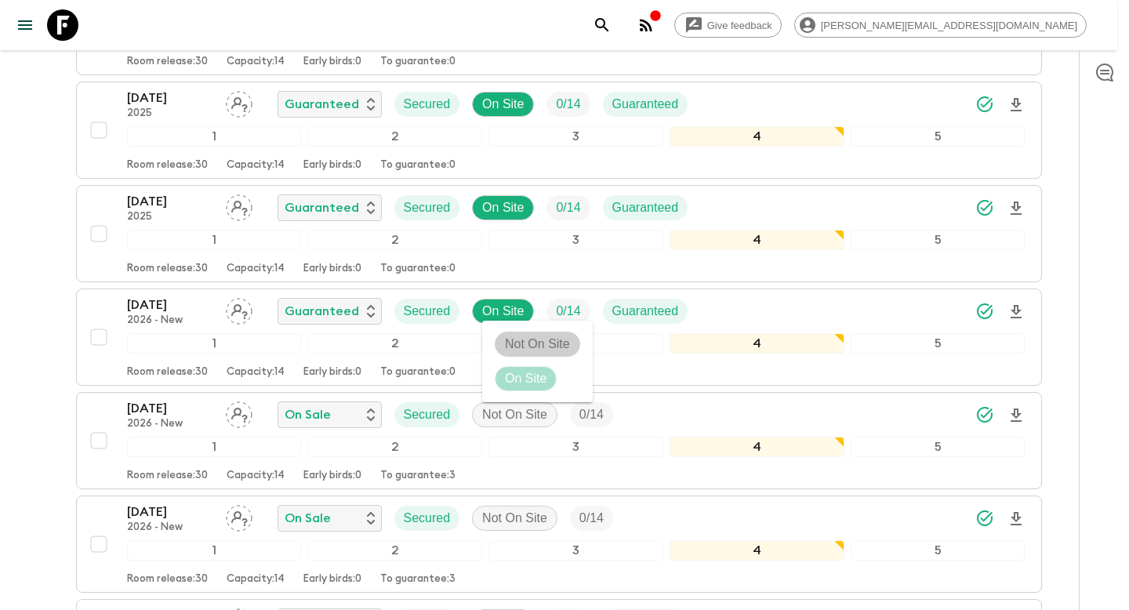
click at [517, 346] on p "Not On Site" at bounding box center [537, 344] width 65 height 19
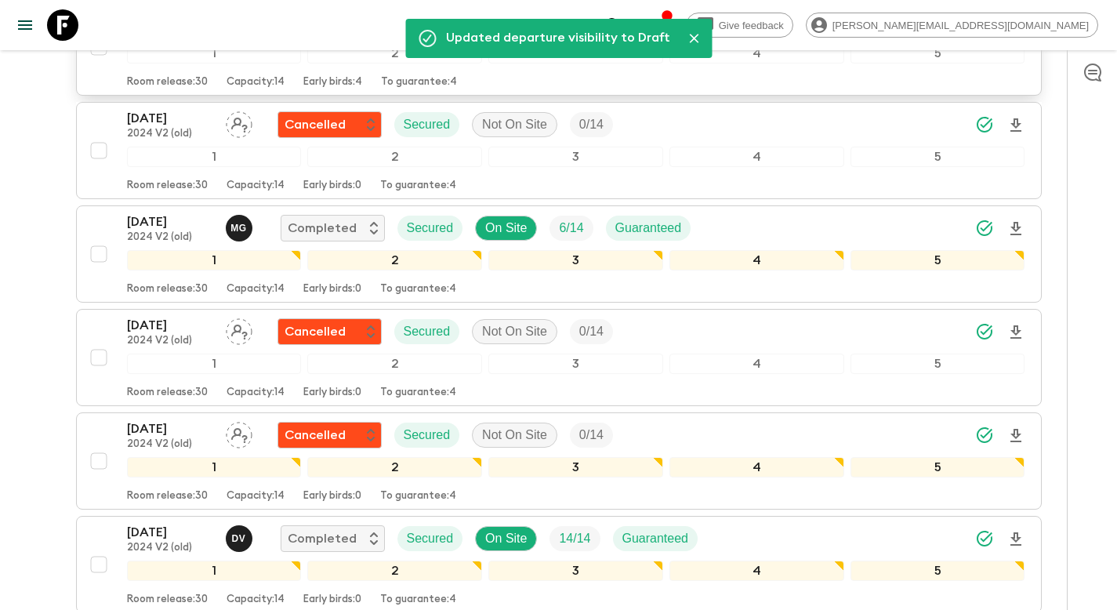
scroll to position [0, 0]
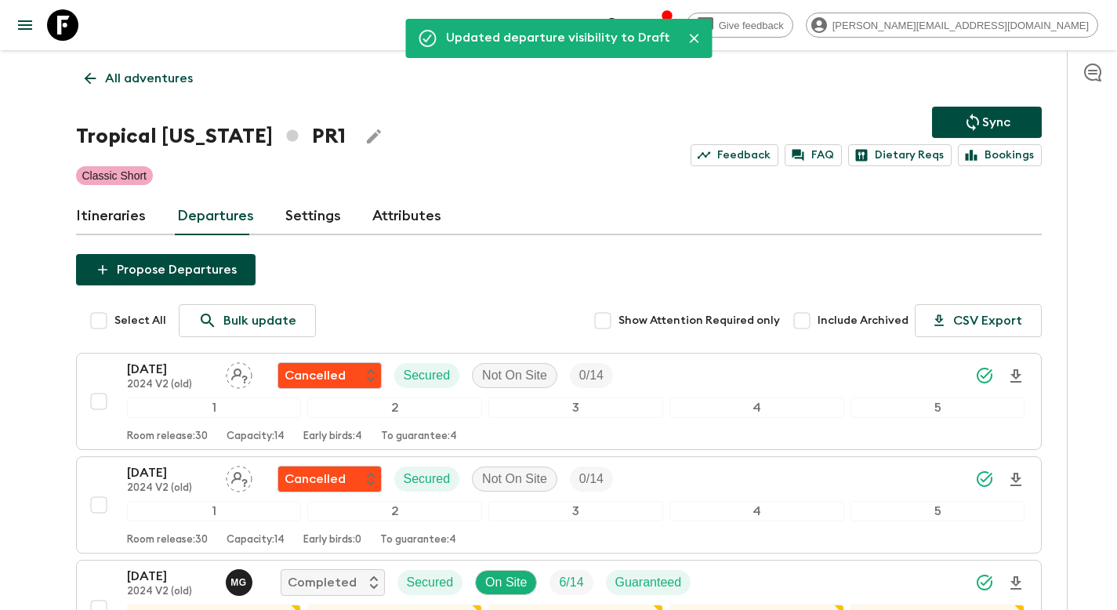
click at [989, 119] on p "Sync" at bounding box center [996, 122] width 28 height 19
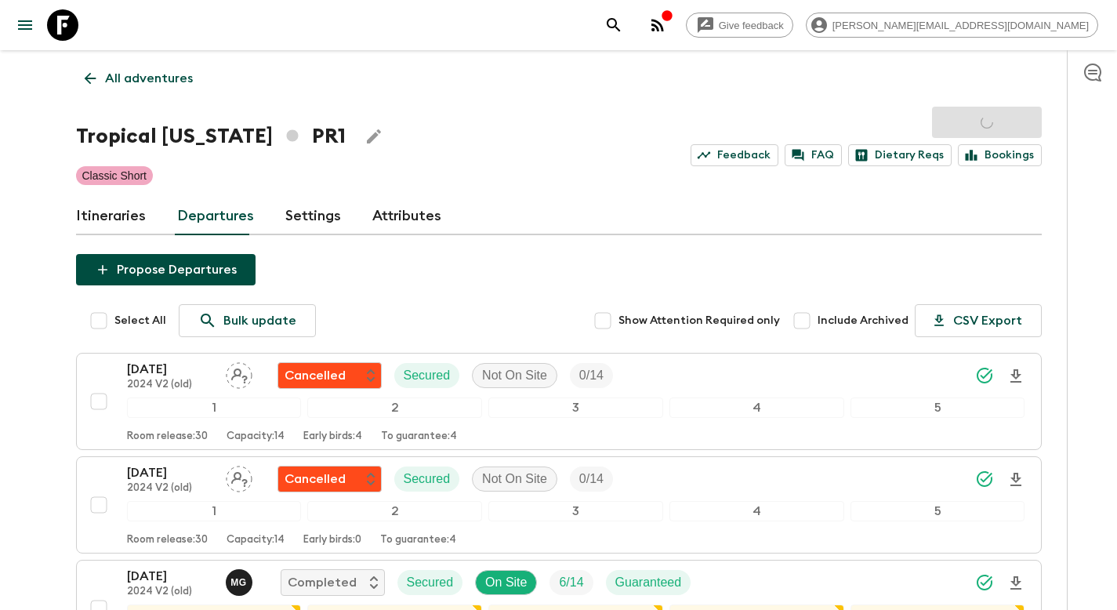
click at [141, 74] on p "All adventures" at bounding box center [149, 78] width 88 height 19
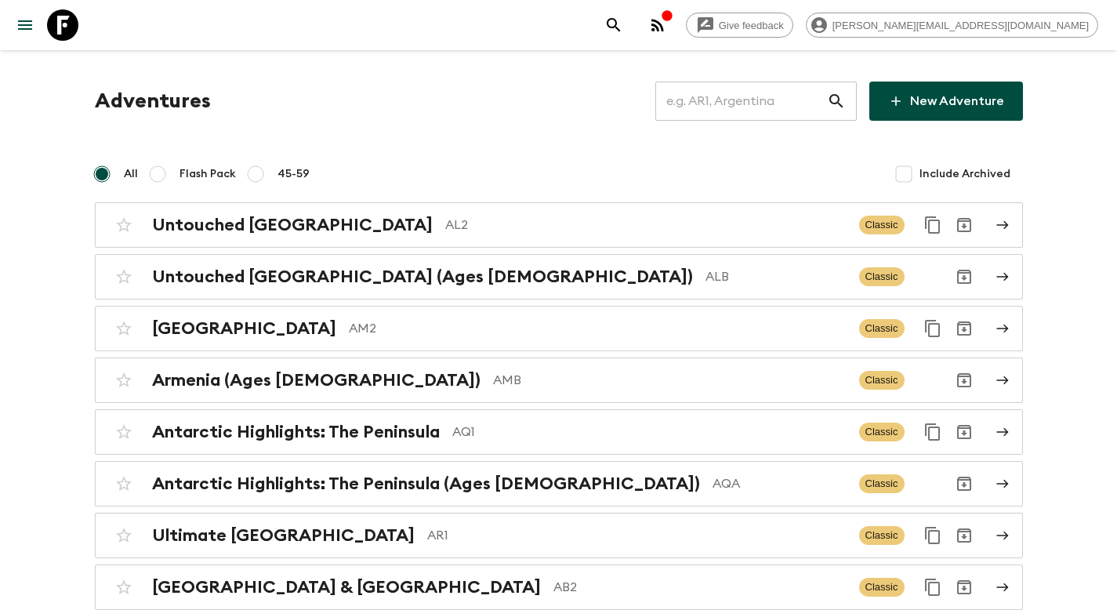
click at [727, 102] on input "text" at bounding box center [741, 101] width 172 height 44
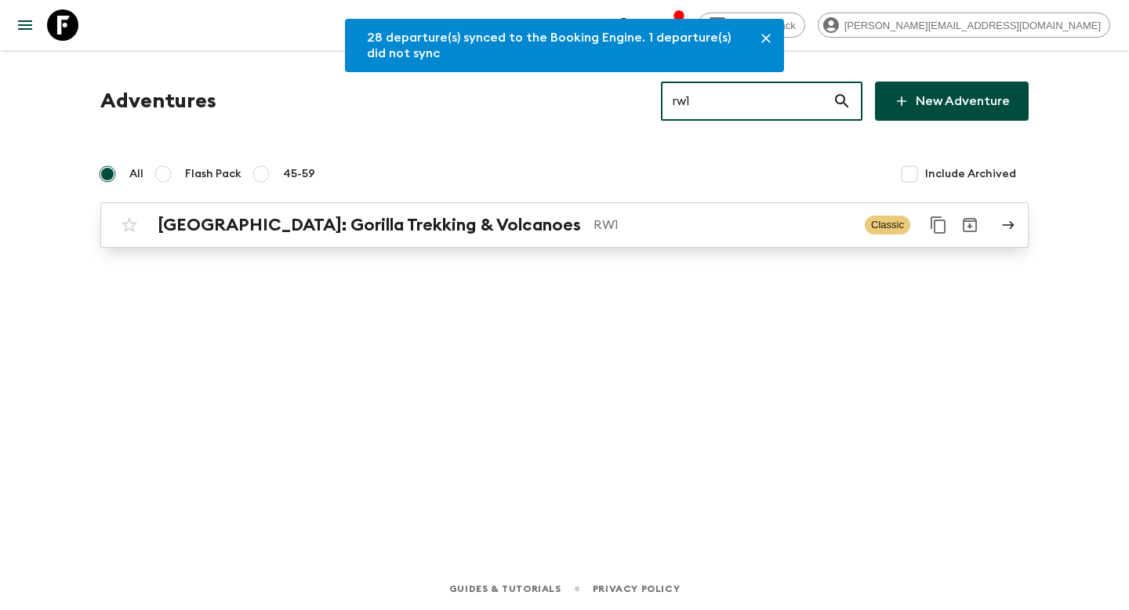
type input "rw1"
click at [504, 236] on div "[GEOGRAPHIC_DATA]: Gorilla Trekking & Volcanoes RW1 Classic" at bounding box center [534, 224] width 840 height 31
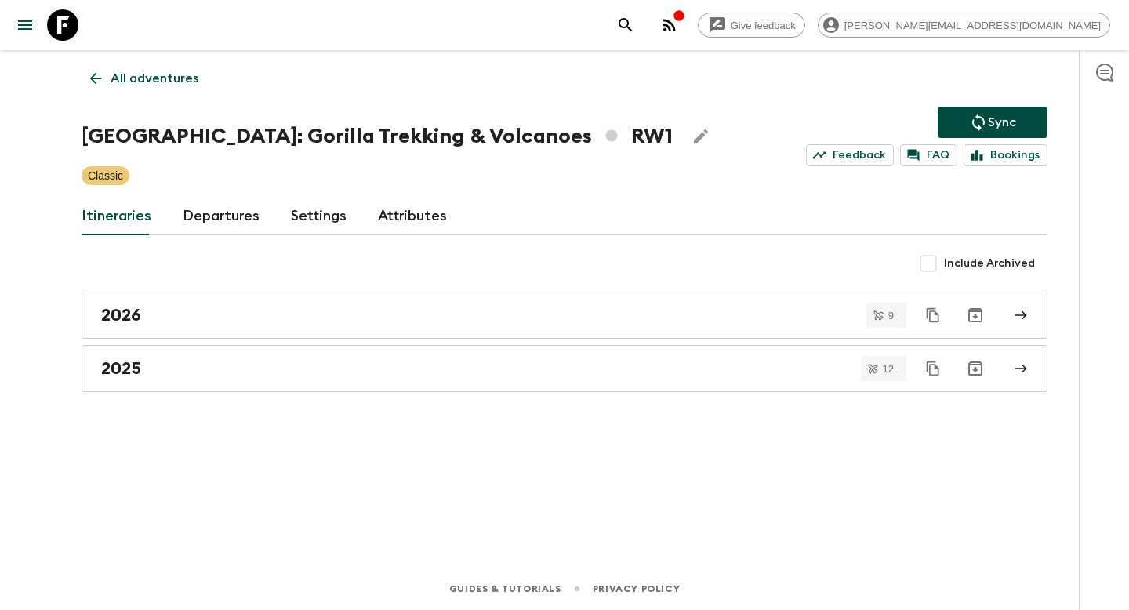
click at [223, 217] on link "Departures" at bounding box center [221, 217] width 77 height 38
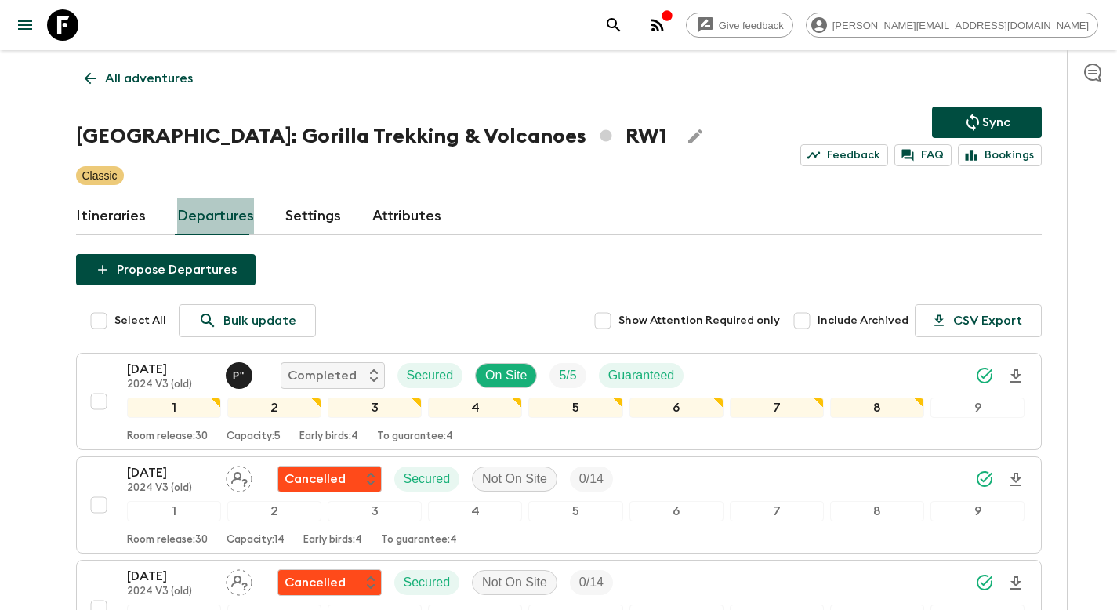
click at [222, 220] on link "Departures" at bounding box center [215, 217] width 77 height 38
click at [215, 209] on link "Departures" at bounding box center [215, 217] width 77 height 38
click at [818, 324] on input "Include Archived" at bounding box center [801, 320] width 31 height 31
checkbox input "true"
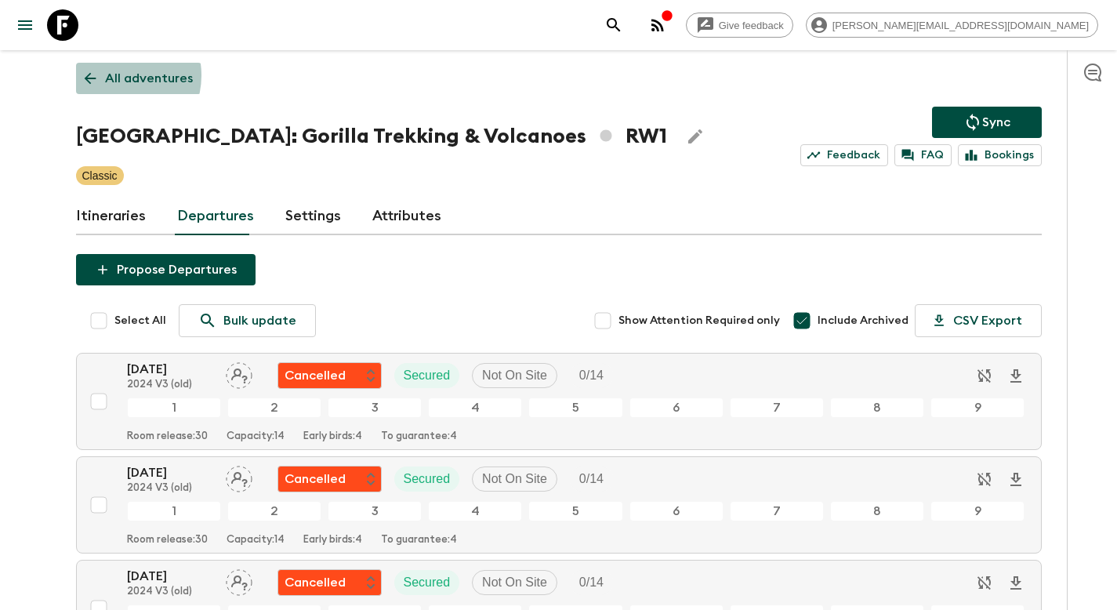
click at [117, 75] on p "All adventures" at bounding box center [149, 78] width 88 height 19
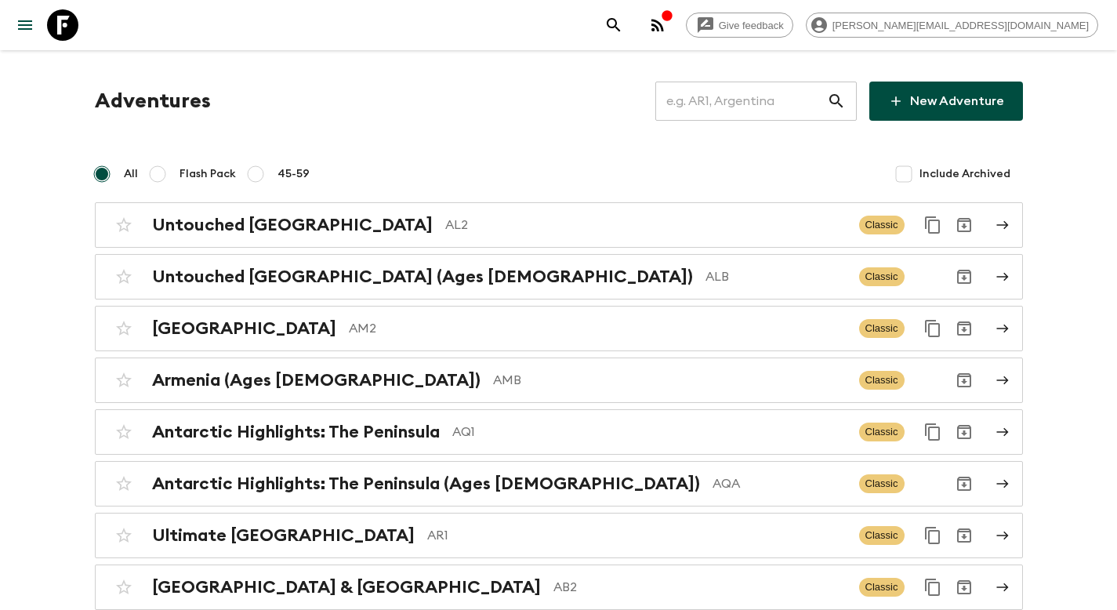
click at [706, 101] on input "text" at bounding box center [741, 101] width 172 height 44
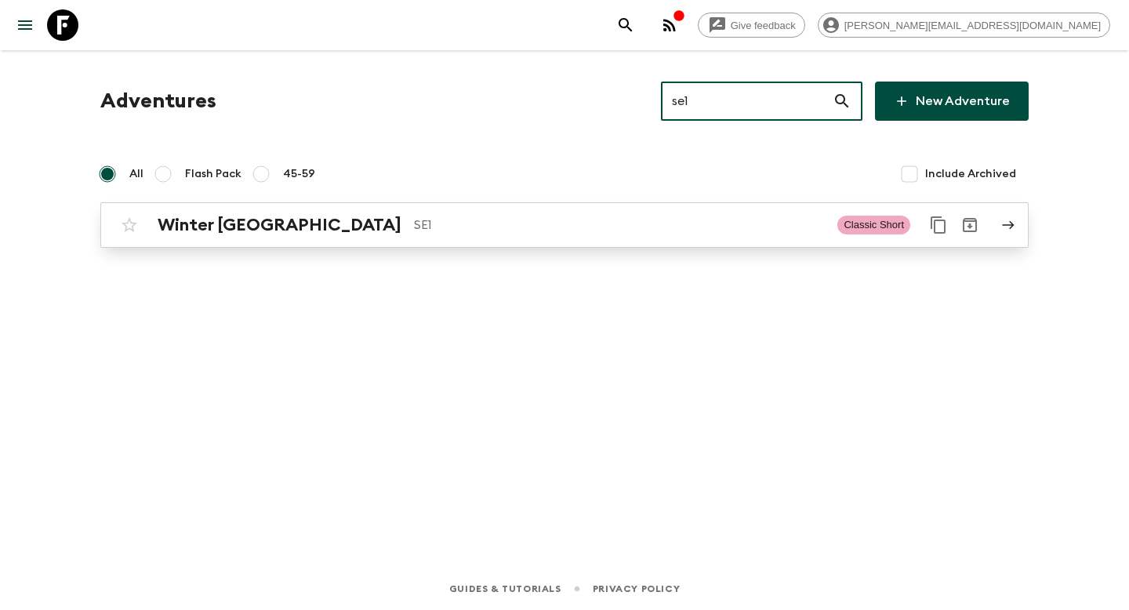
type input "se1"
click at [359, 236] on div "Winter Sweden SE1 Classic Short" at bounding box center [534, 224] width 840 height 31
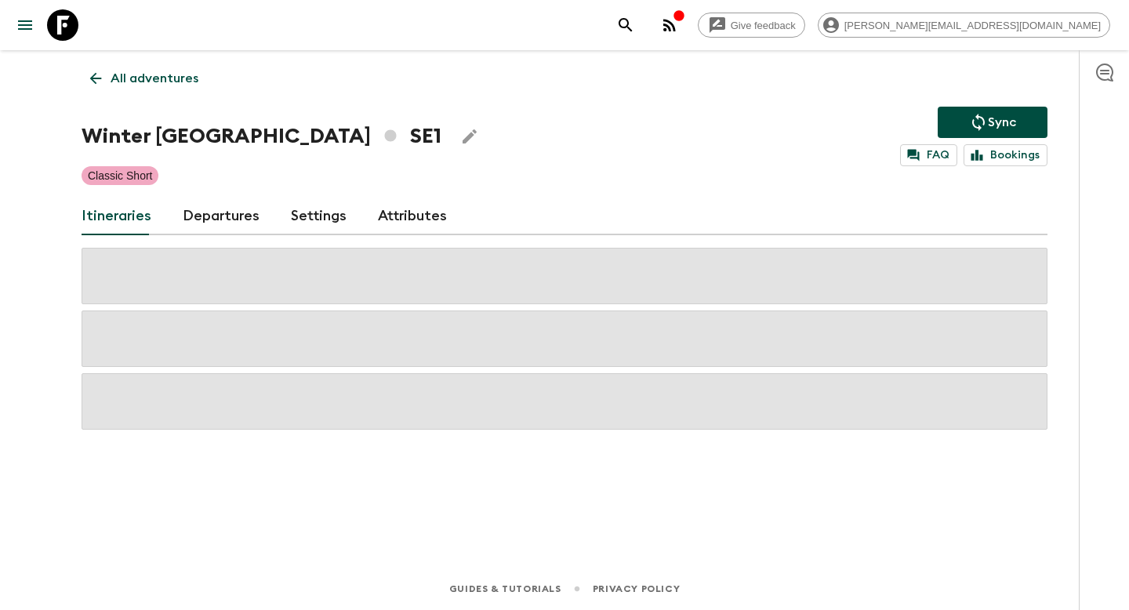
click at [226, 217] on link "Departures" at bounding box center [221, 217] width 77 height 38
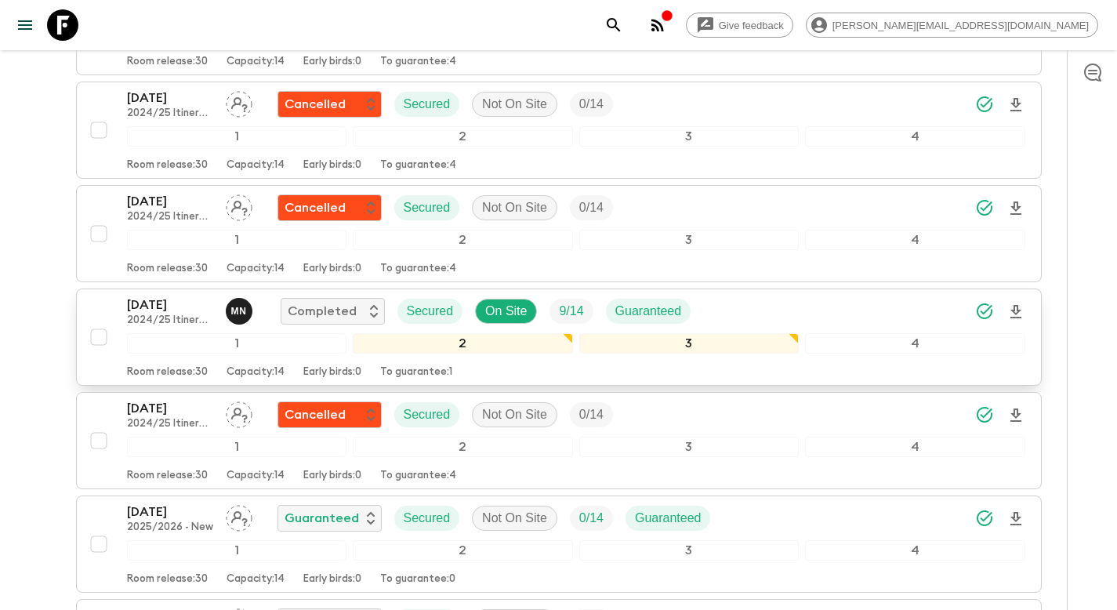
scroll to position [996, 0]
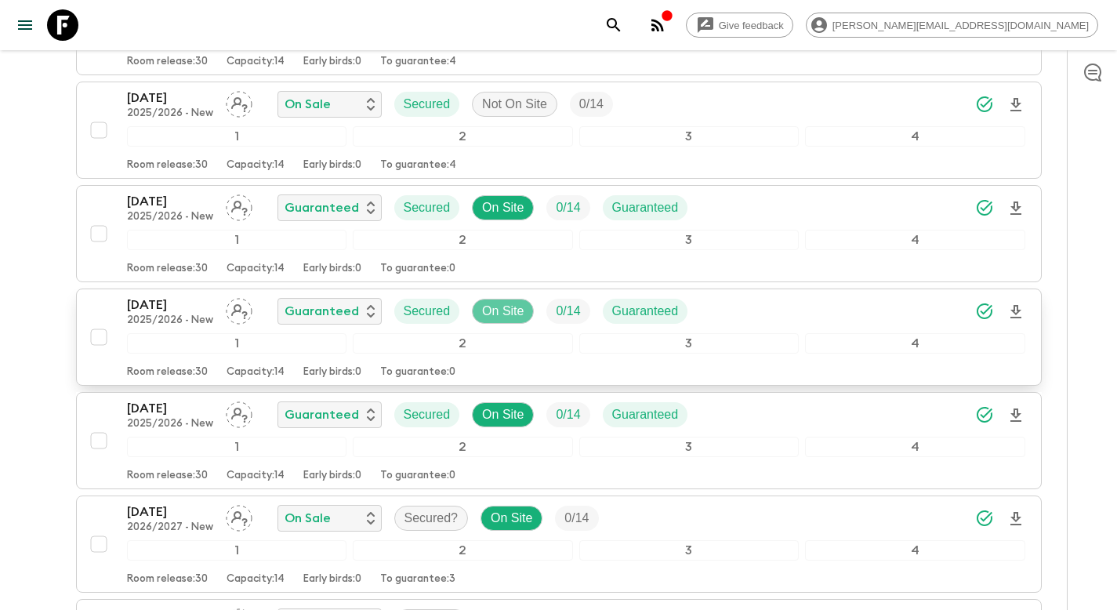
click at [495, 311] on p "On Site" at bounding box center [503, 311] width 42 height 19
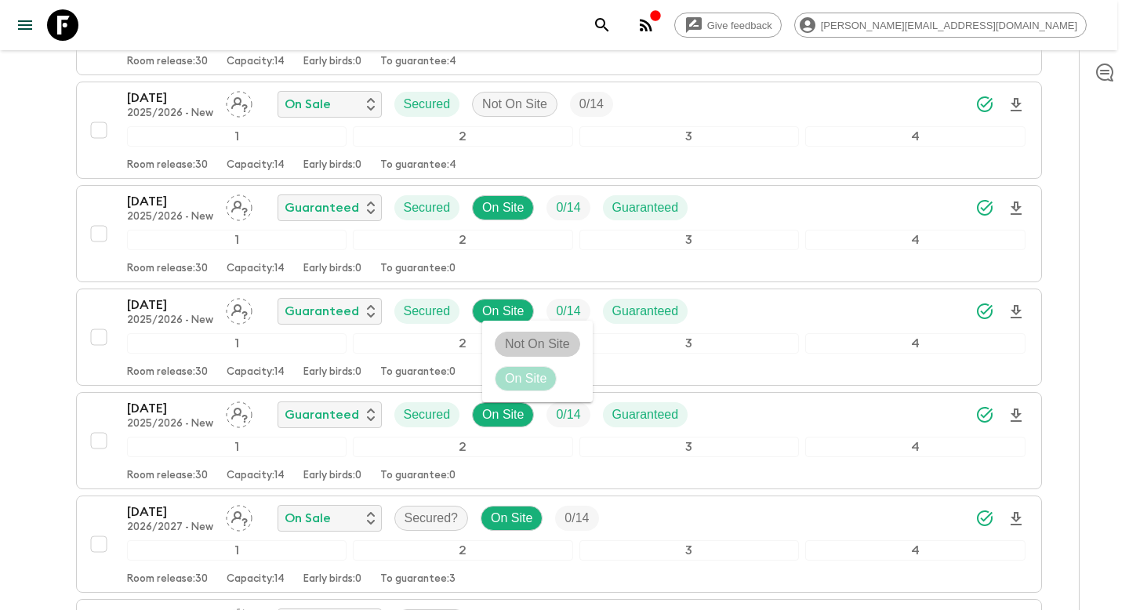
click at [521, 342] on p "Not On Site" at bounding box center [537, 344] width 65 height 19
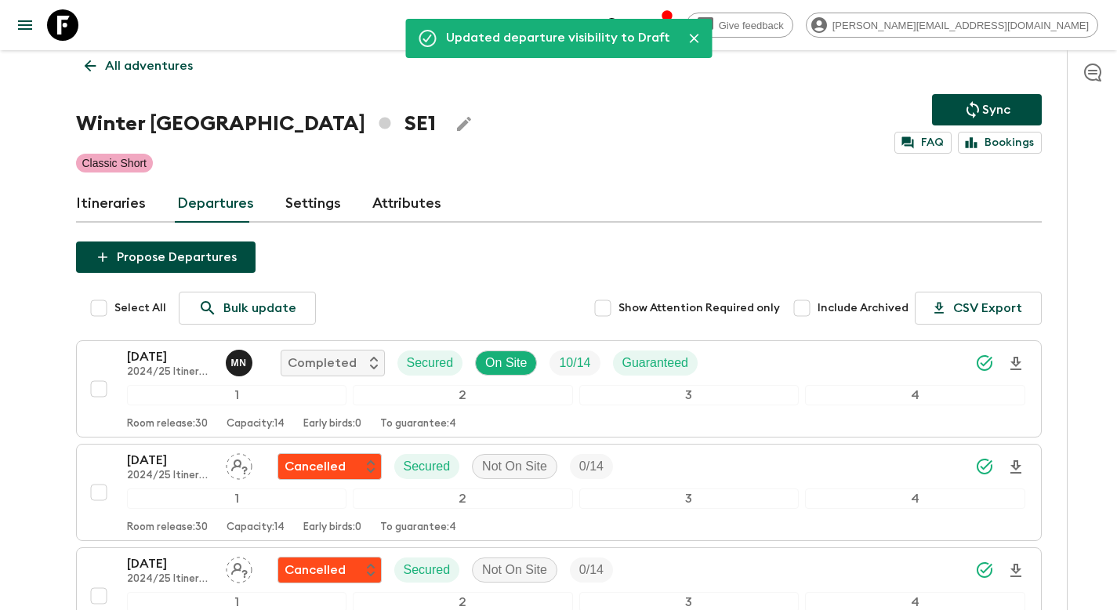
scroll to position [0, 0]
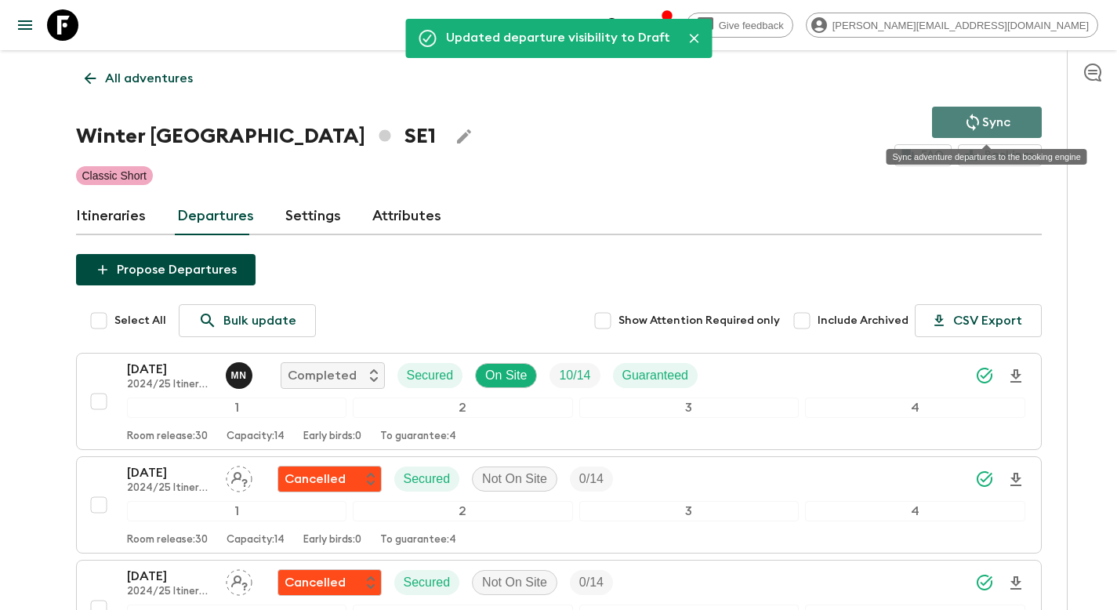
click at [989, 115] on p "Sync" at bounding box center [996, 122] width 28 height 19
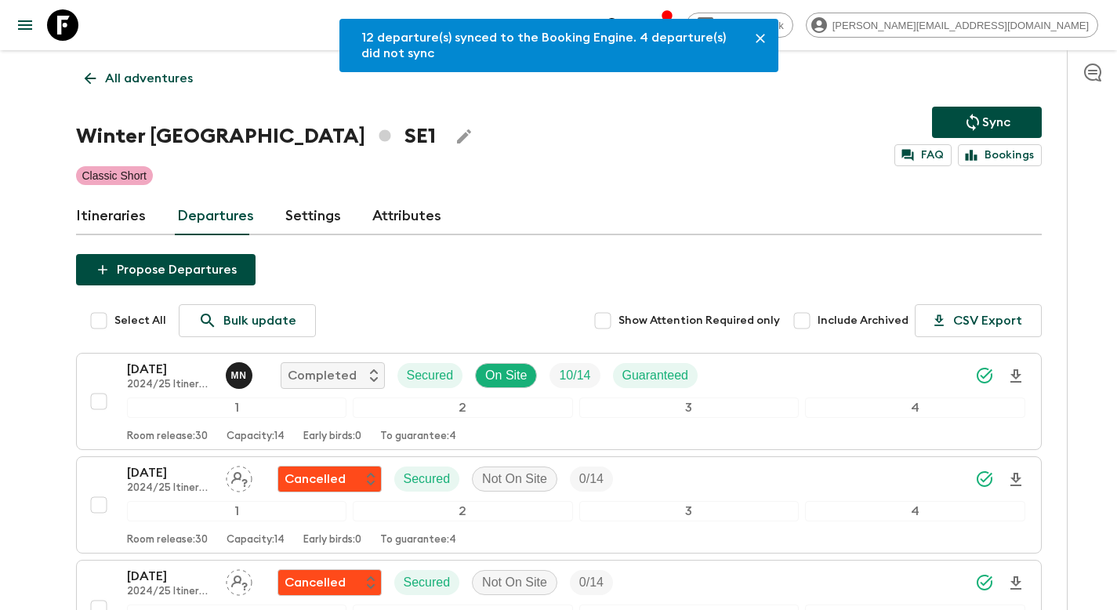
scroll to position [1099, 0]
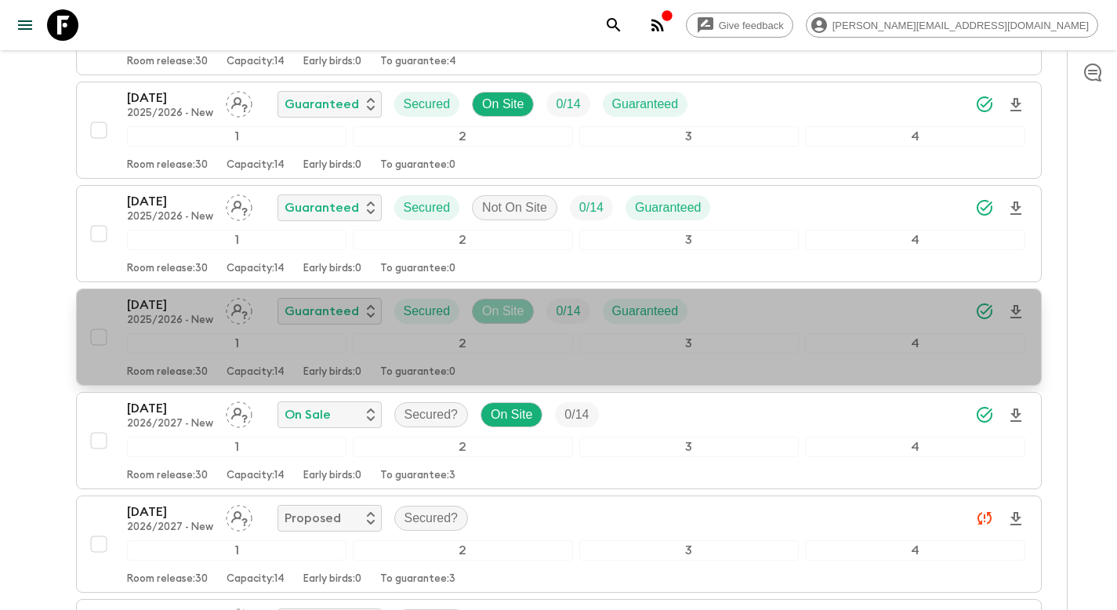
click at [509, 310] on p "On Site" at bounding box center [503, 311] width 42 height 19
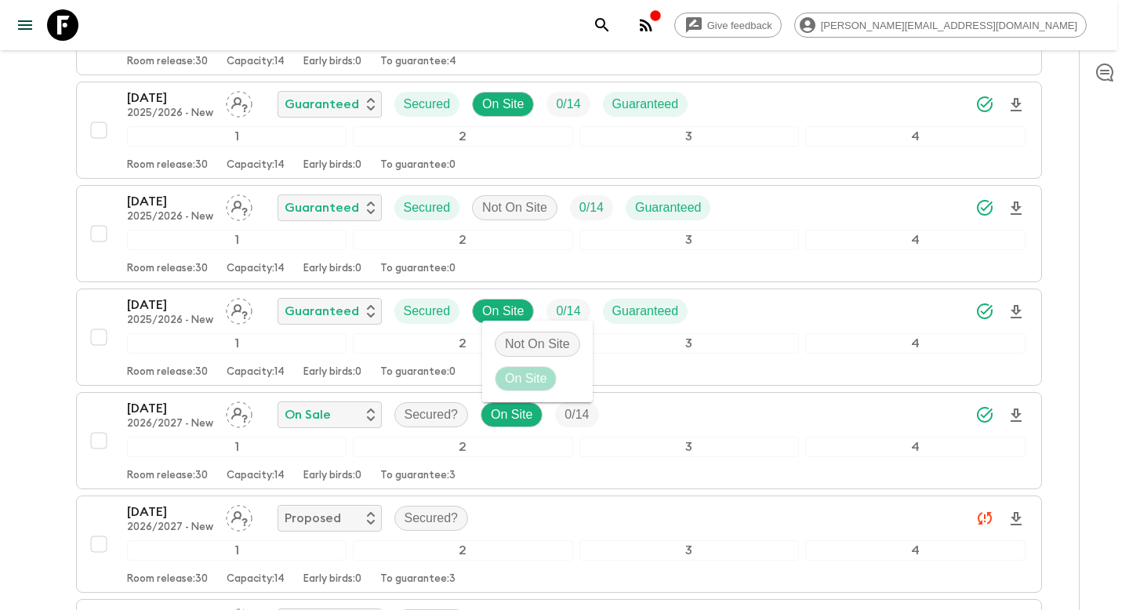
click at [516, 337] on p "Not On Site" at bounding box center [537, 344] width 65 height 19
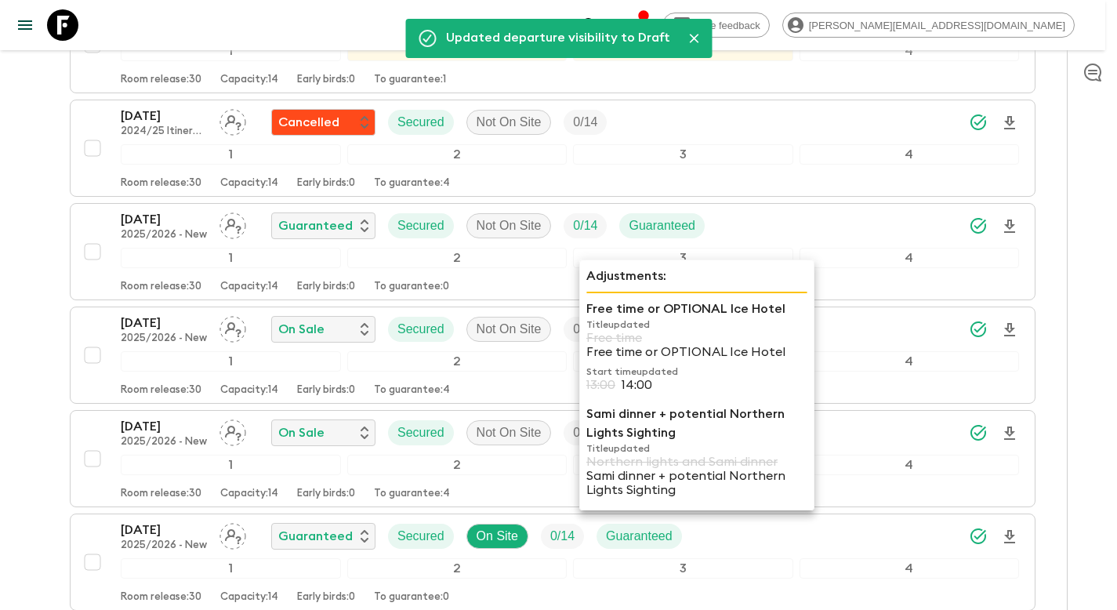
scroll to position [0, 0]
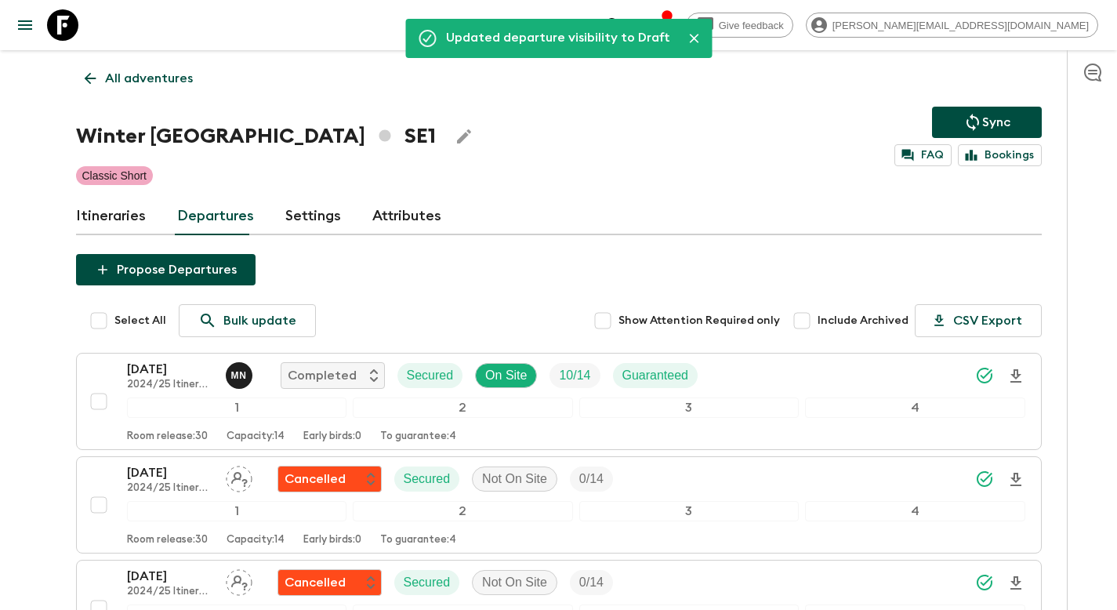
click at [974, 113] on icon "Sync adventure departures to the booking engine" at bounding box center [973, 122] width 19 height 19
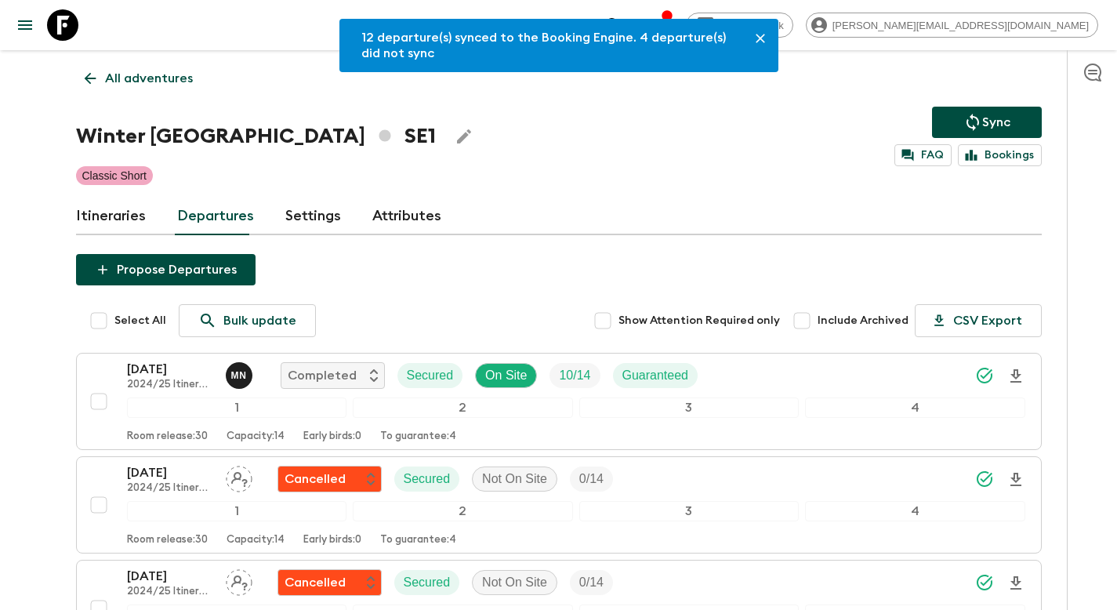
click at [122, 76] on p "All adventures" at bounding box center [149, 78] width 88 height 19
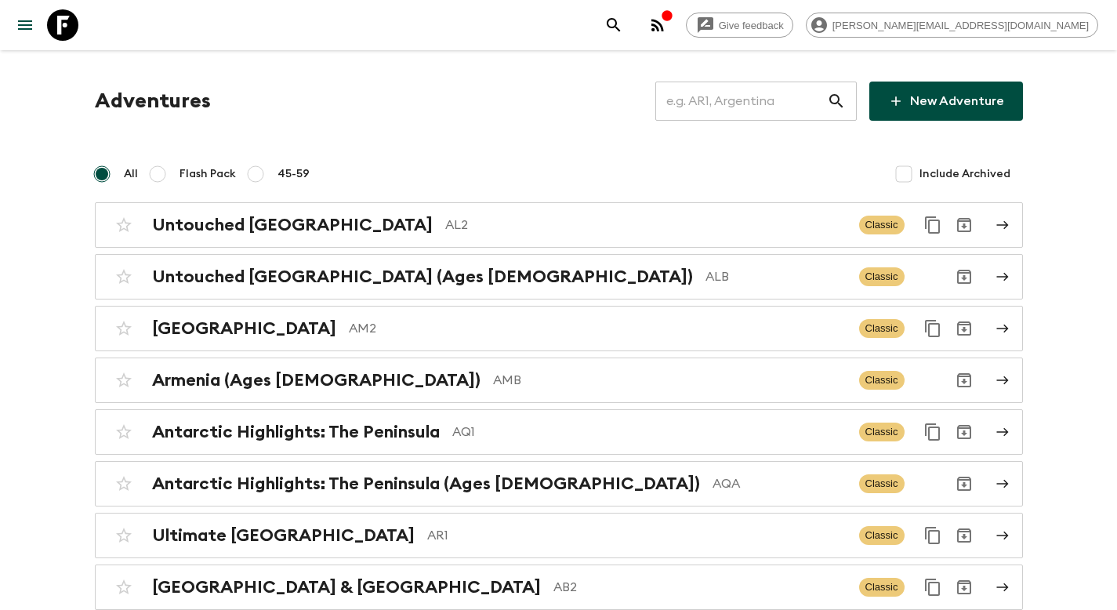
click at [749, 112] on input "text" at bounding box center [741, 101] width 172 height 44
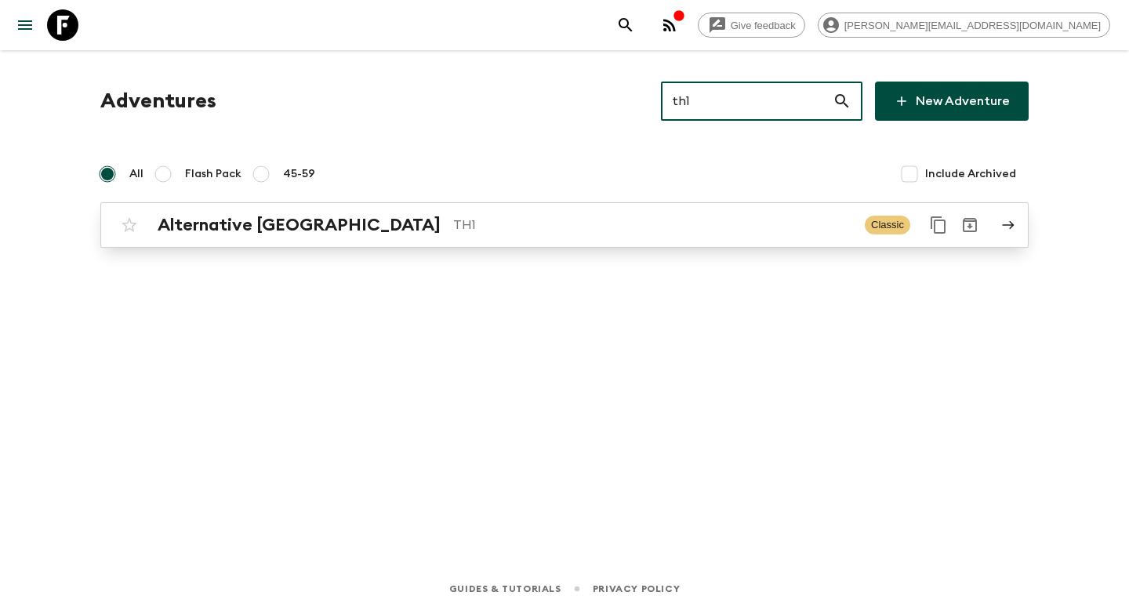
type input "th1"
click at [488, 236] on div "Alternative [GEOGRAPHIC_DATA] TH1 Classic" at bounding box center [534, 224] width 840 height 31
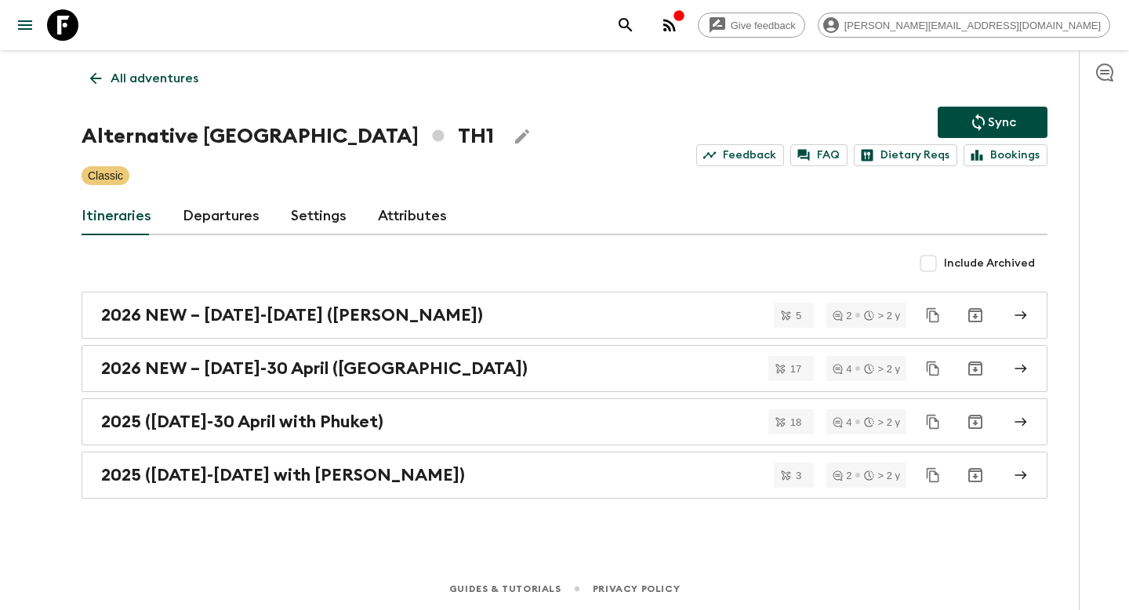
click at [226, 216] on link "Departures" at bounding box center [221, 217] width 77 height 38
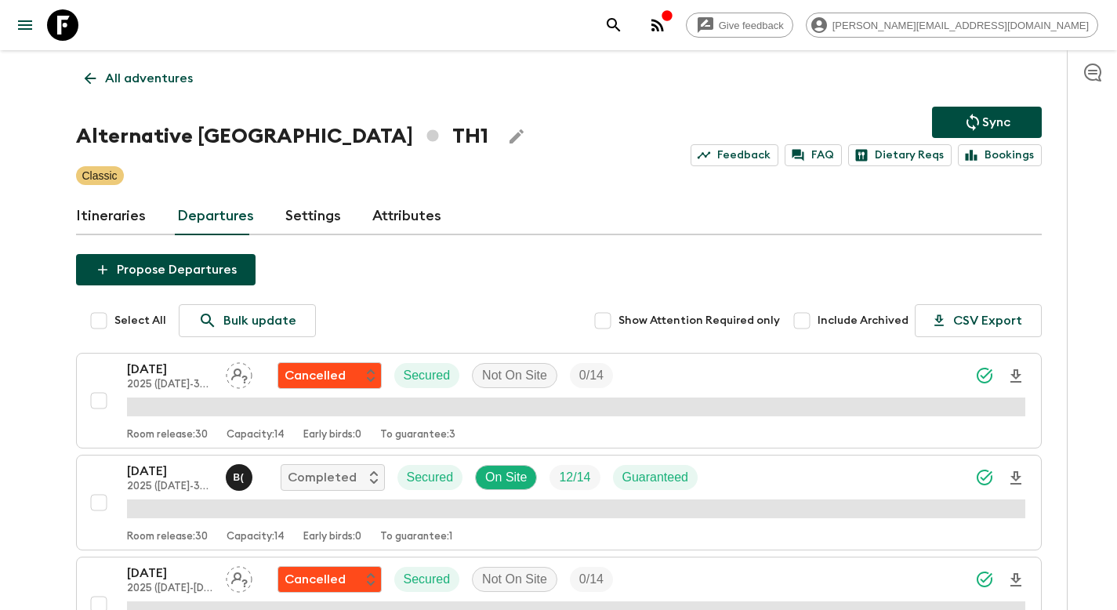
scroll to position [2510, 0]
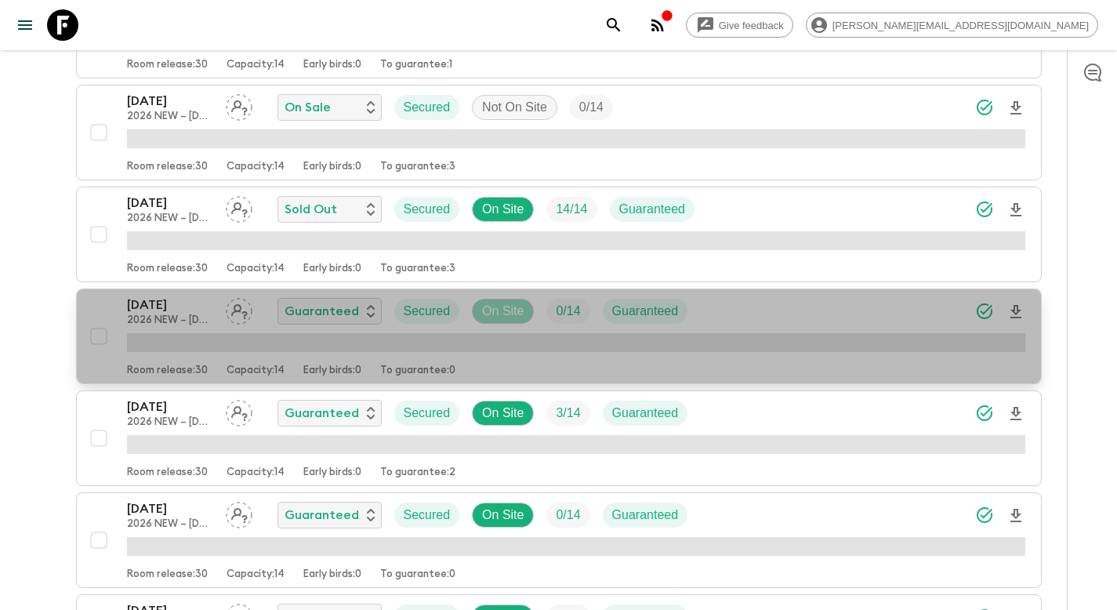
click at [511, 307] on p "On Site" at bounding box center [503, 311] width 42 height 19
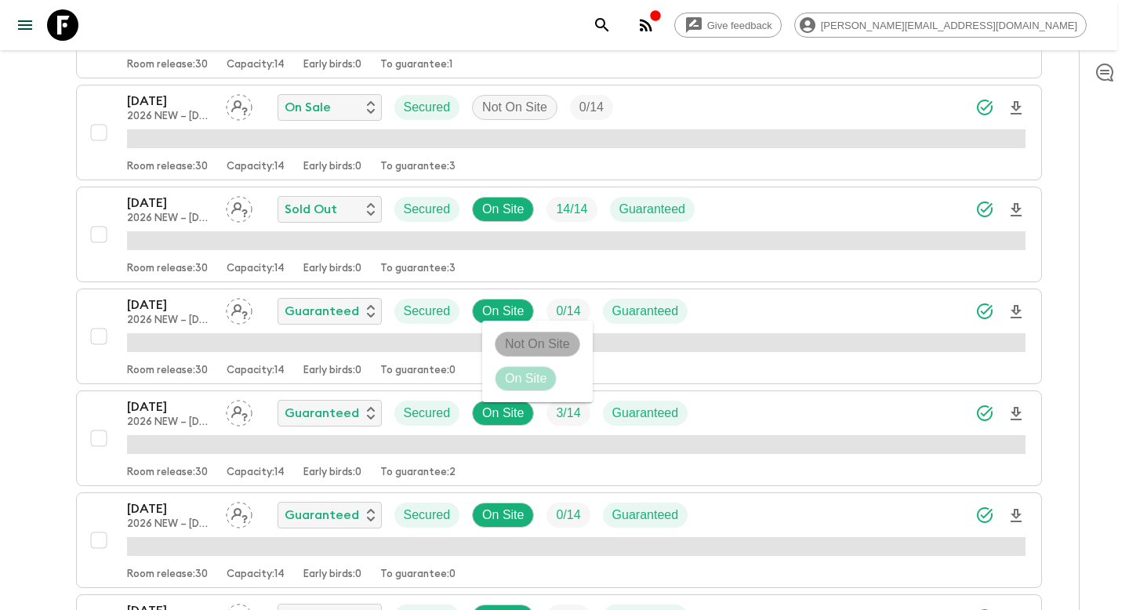
click at [525, 343] on p "Not On Site" at bounding box center [537, 344] width 65 height 19
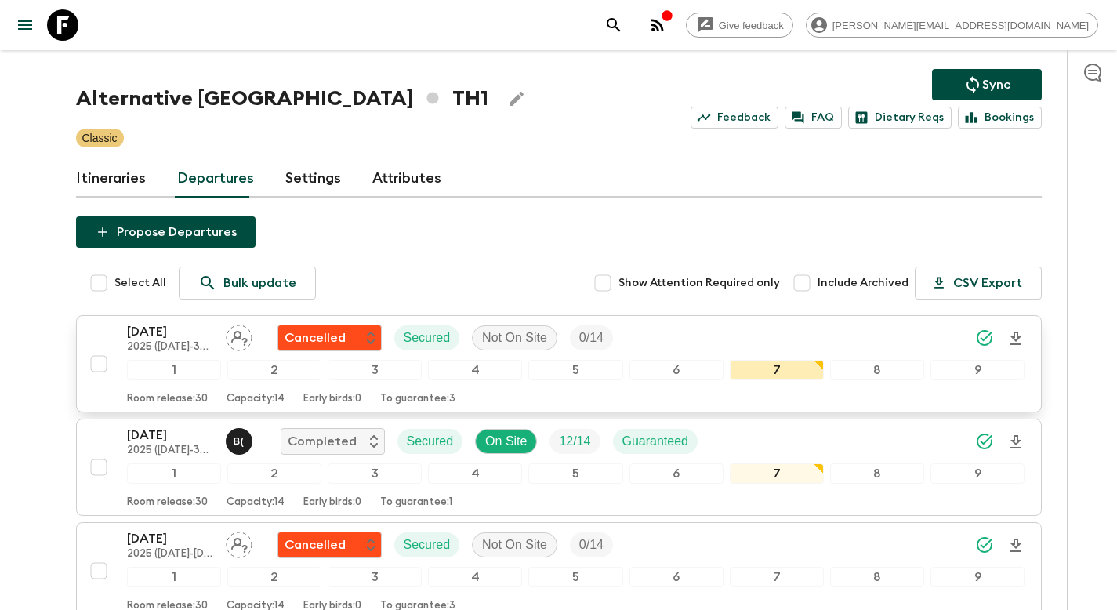
scroll to position [0, 0]
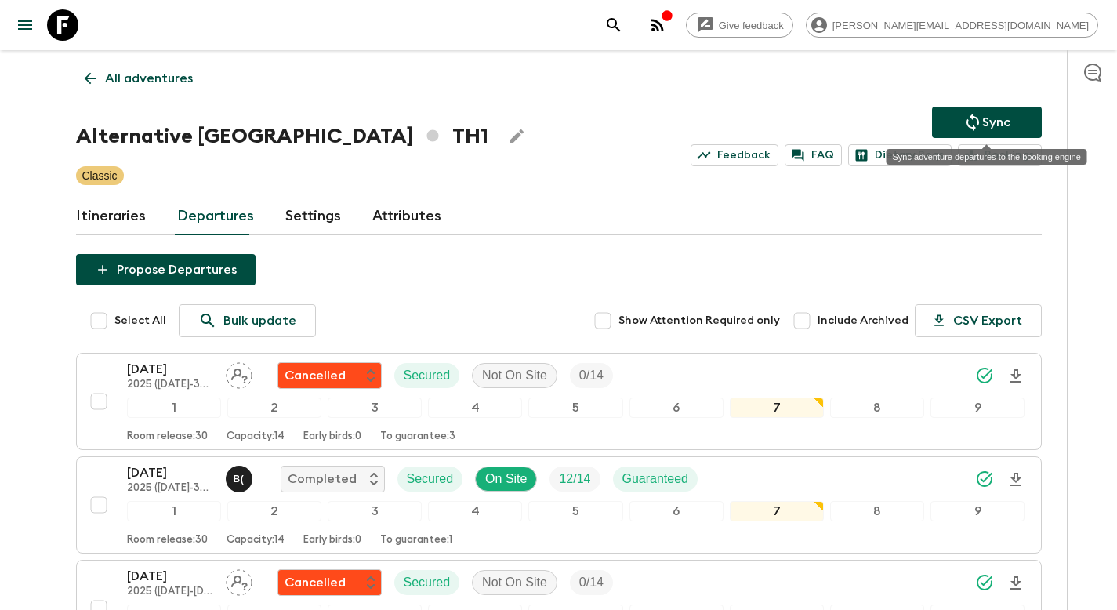
click at [965, 119] on icon "Sync adventure departures to the booking engine" at bounding box center [973, 122] width 19 height 19
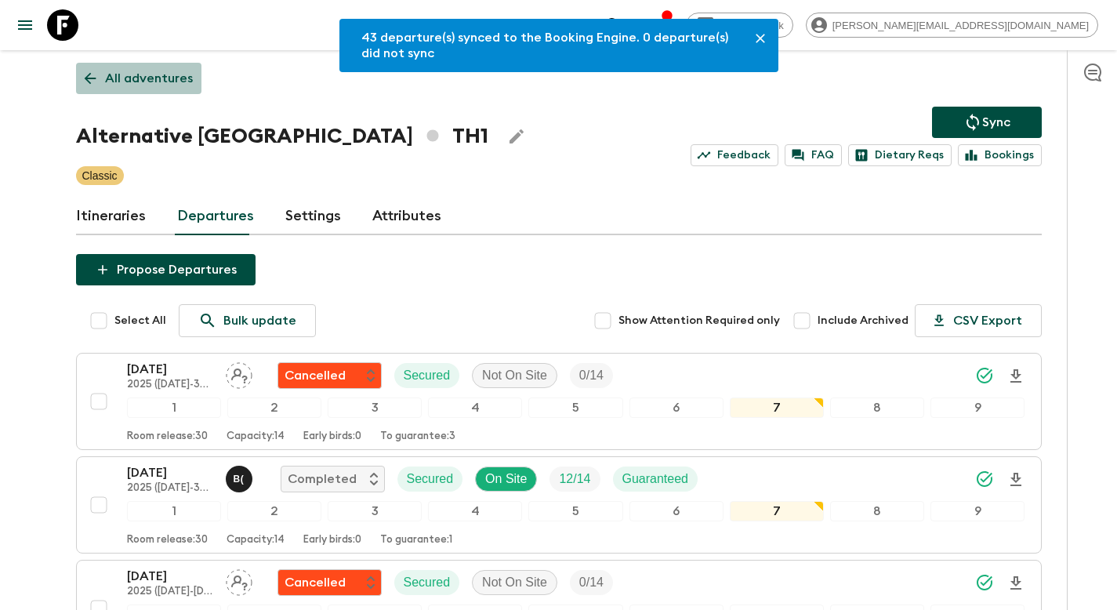
click at [140, 82] on p "All adventures" at bounding box center [149, 78] width 88 height 19
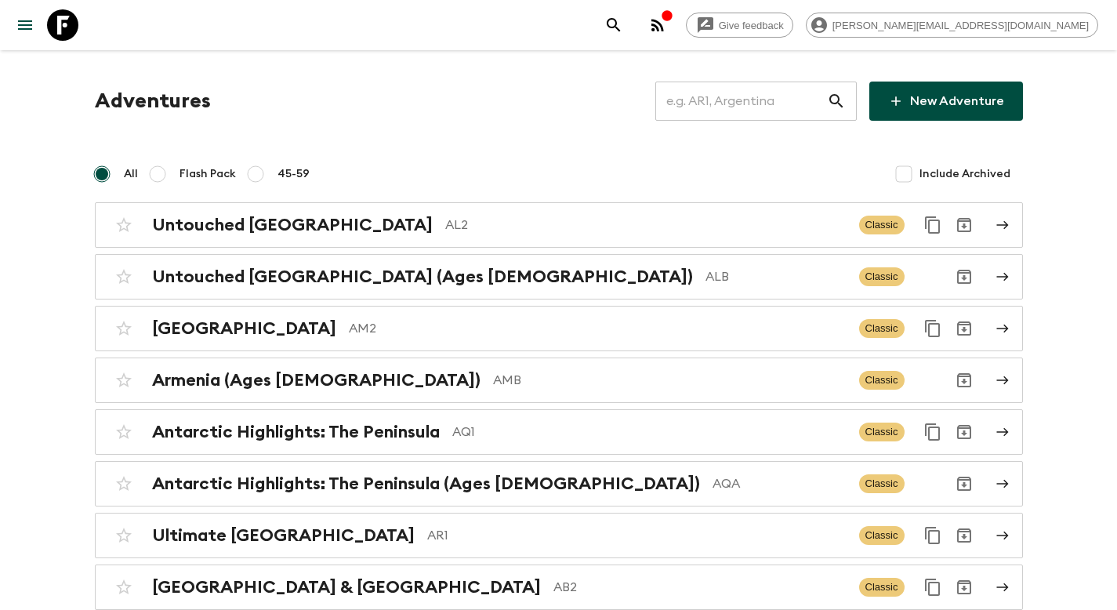
click at [746, 106] on input "text" at bounding box center [741, 101] width 172 height 44
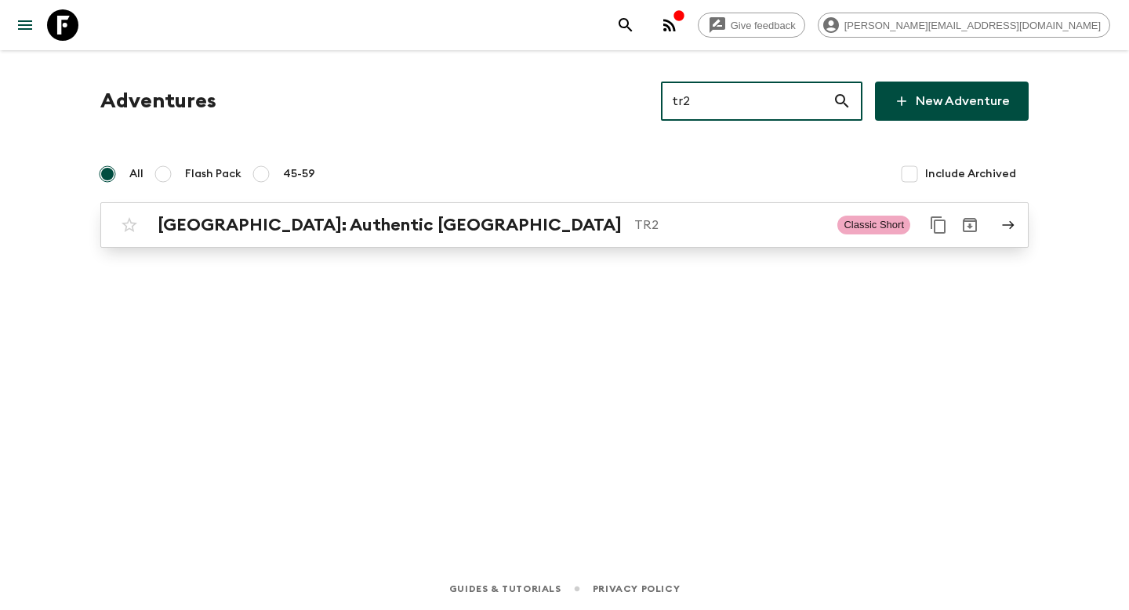
type input "tr2"
click at [634, 225] on p "TR2" at bounding box center [729, 225] width 191 height 19
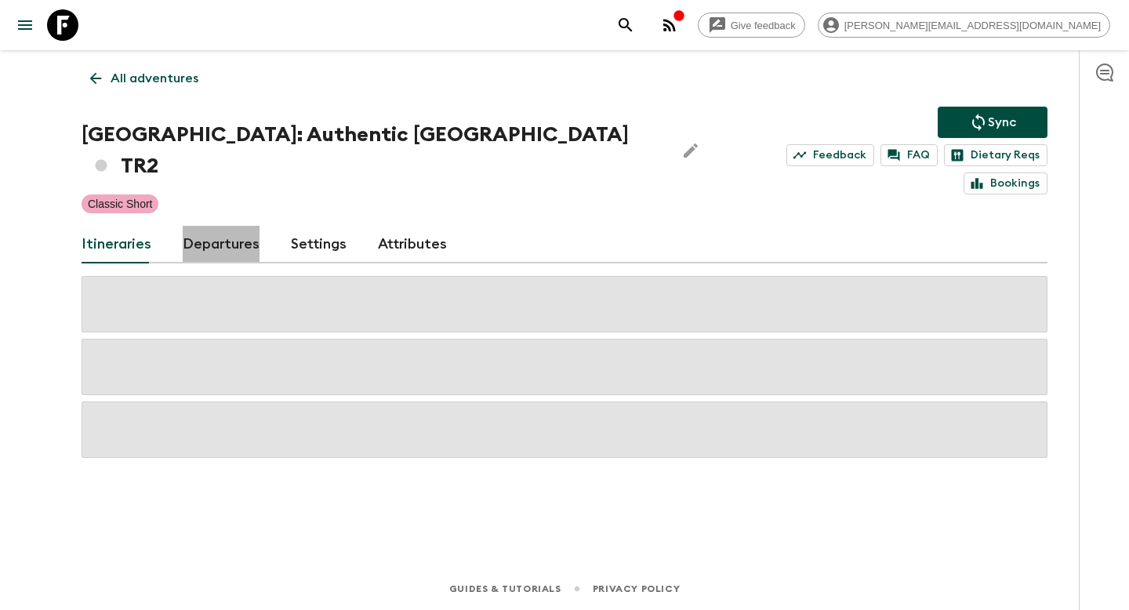
click at [225, 226] on link "Departures" at bounding box center [221, 245] width 77 height 38
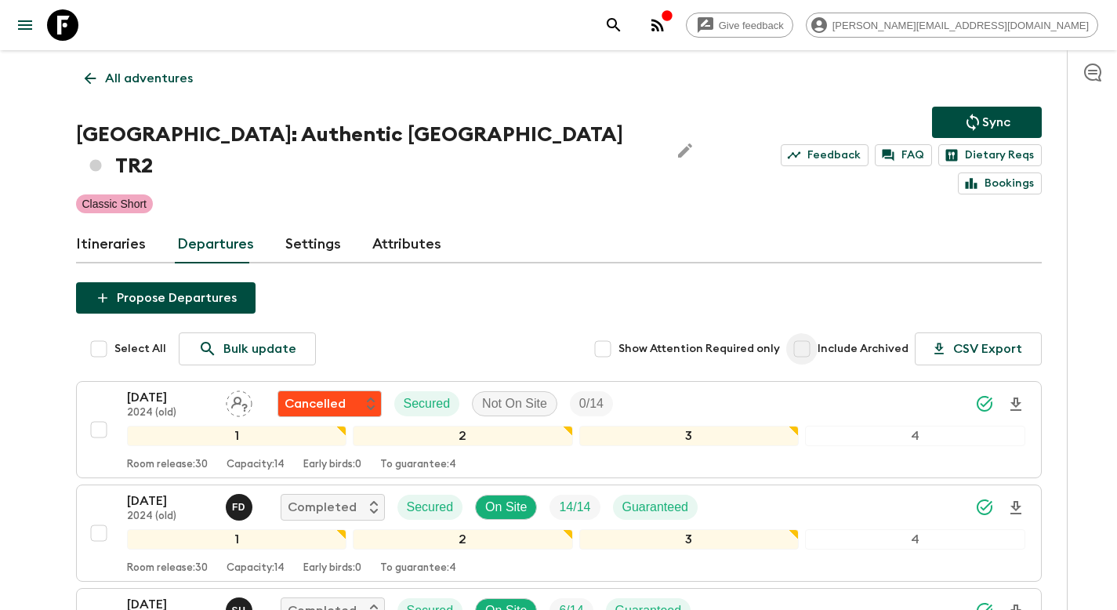
click at [810, 333] on input "Include Archived" at bounding box center [801, 348] width 31 height 31
checkbox input "true"
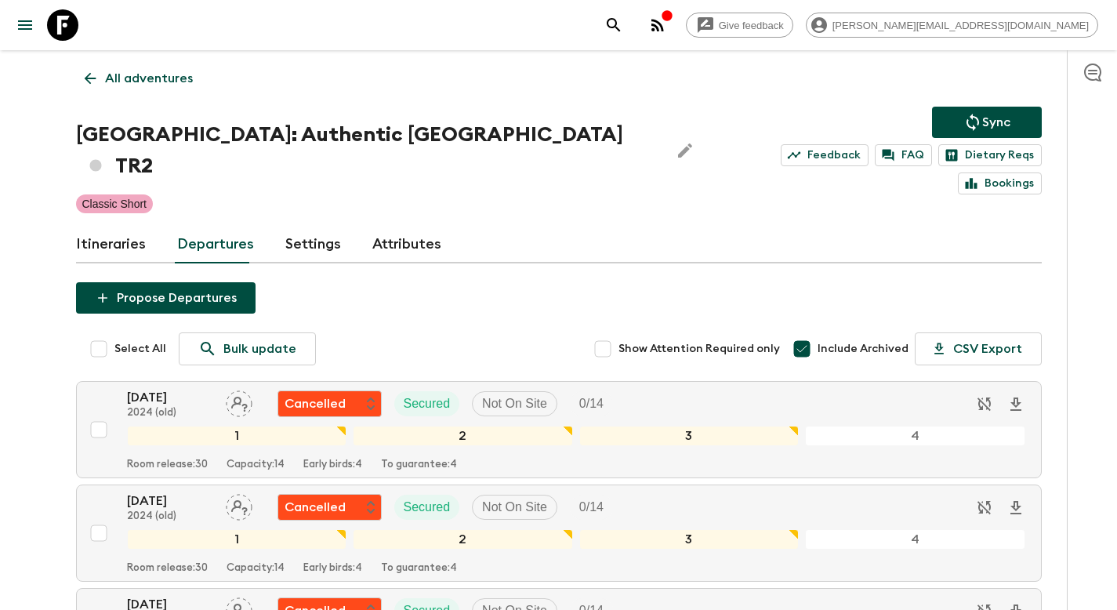
click at [121, 80] on p "All adventures" at bounding box center [149, 78] width 88 height 19
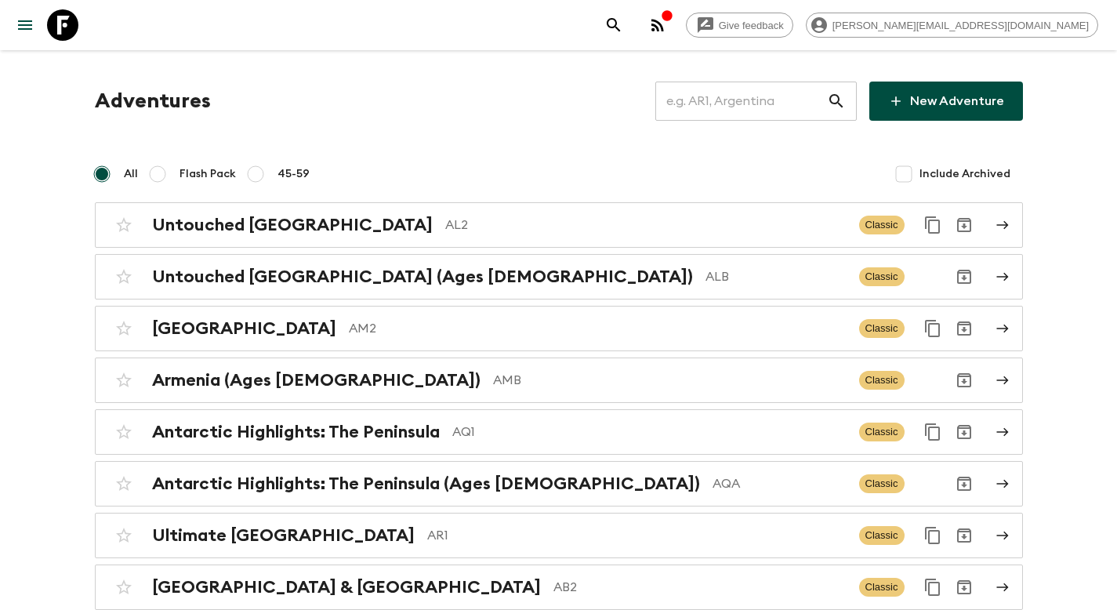
click at [731, 107] on input "text" at bounding box center [741, 101] width 172 height 44
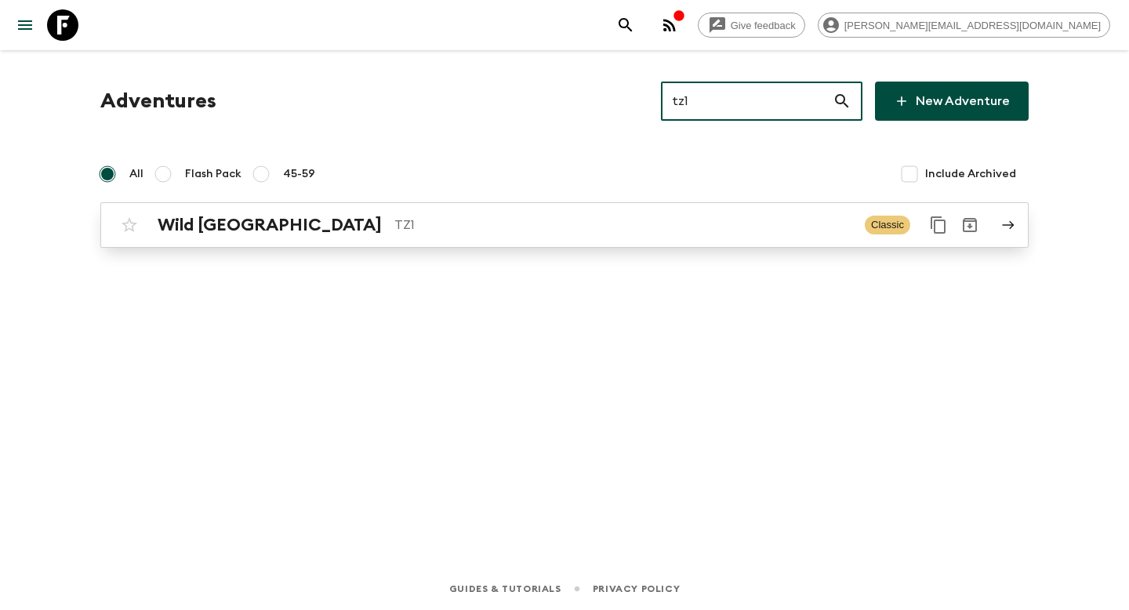
type input "tz1"
click at [453, 220] on p "TZ1" at bounding box center [623, 225] width 458 height 19
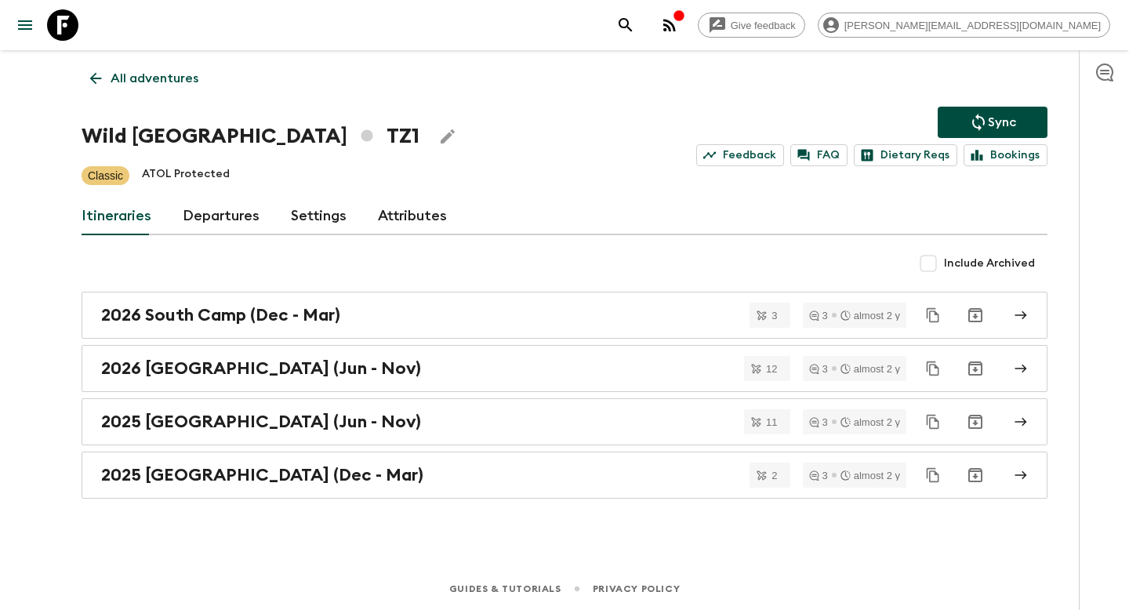
click at [227, 223] on link "Departures" at bounding box center [221, 217] width 77 height 38
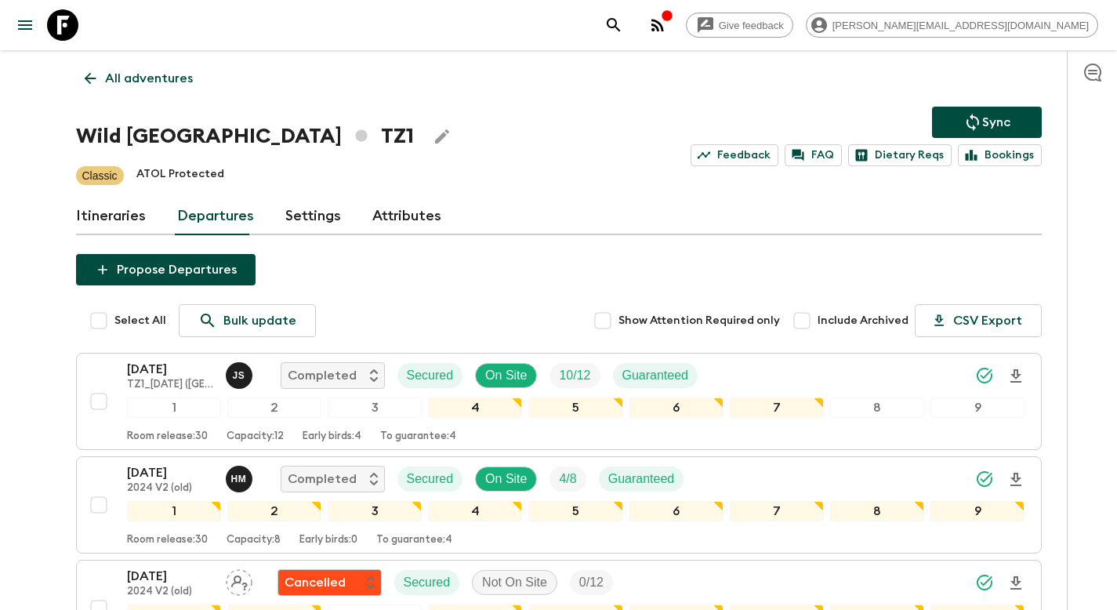
scroll to position [1720, 0]
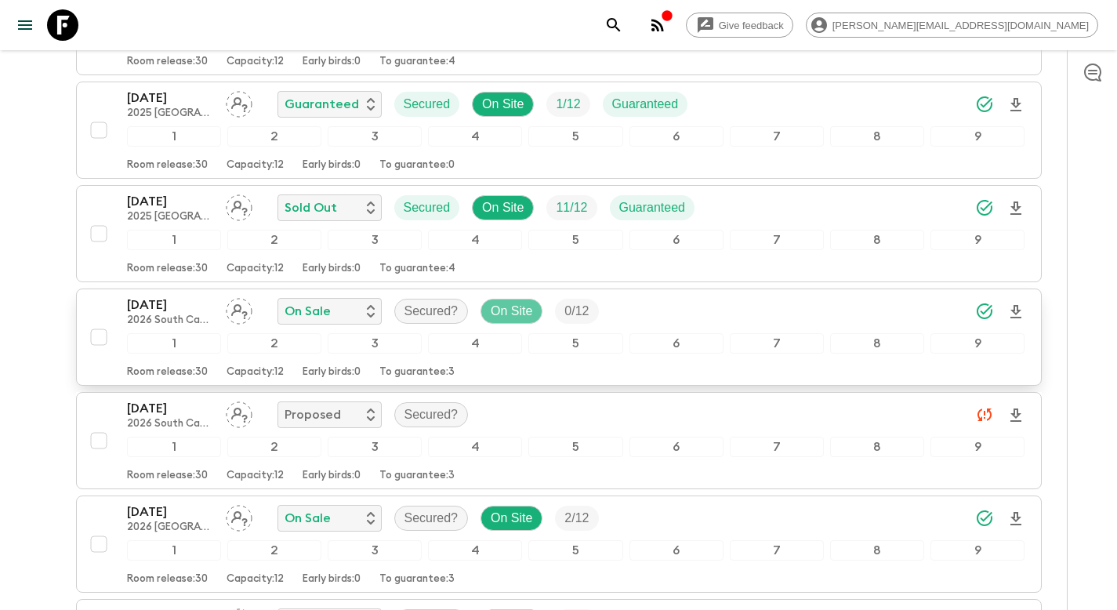
click at [503, 312] on p "On Site" at bounding box center [512, 311] width 42 height 19
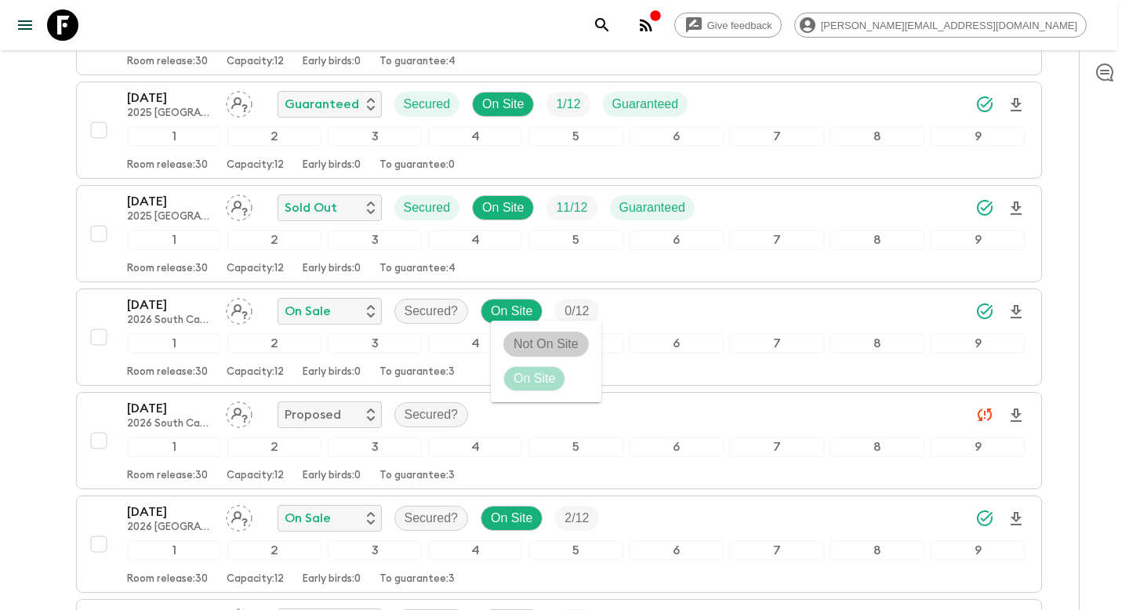
click at [514, 336] on p "Not On Site" at bounding box center [546, 344] width 65 height 19
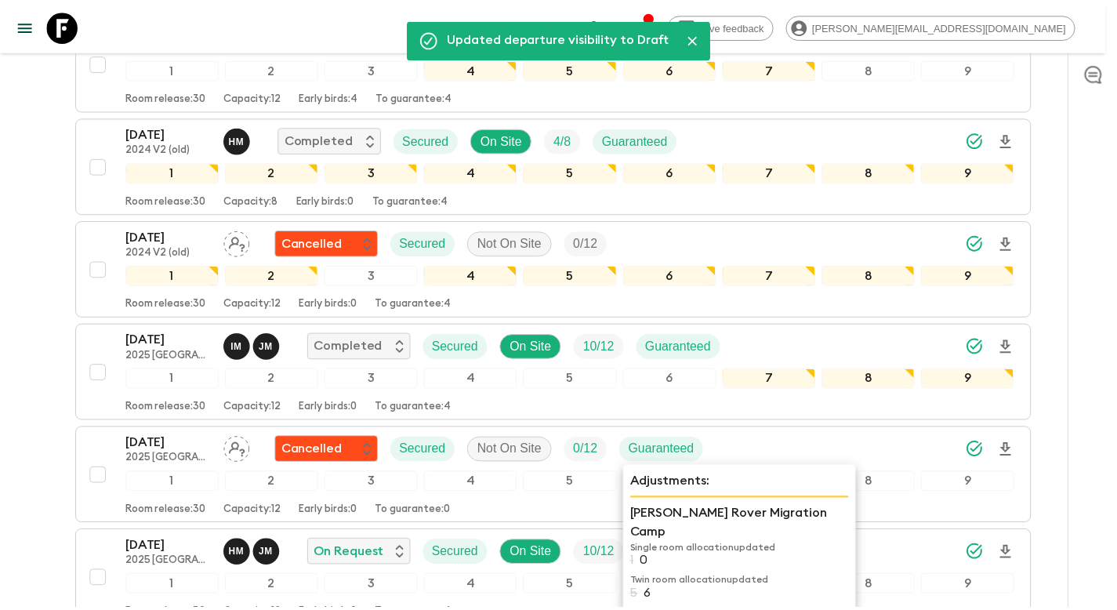
scroll to position [0, 0]
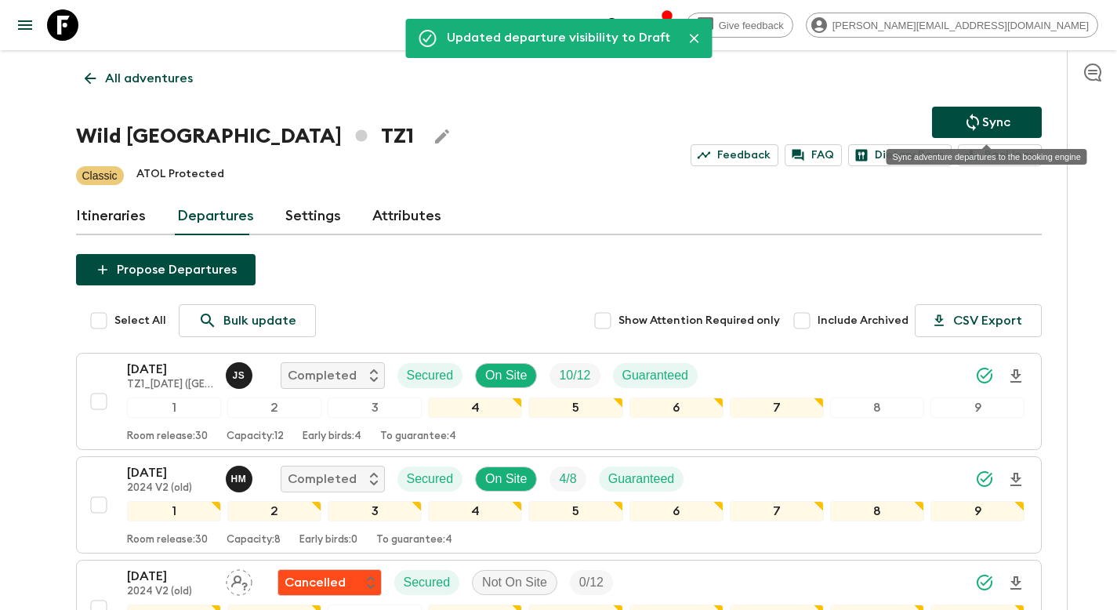
click at [961, 118] on button "Sync" at bounding box center [987, 122] width 110 height 31
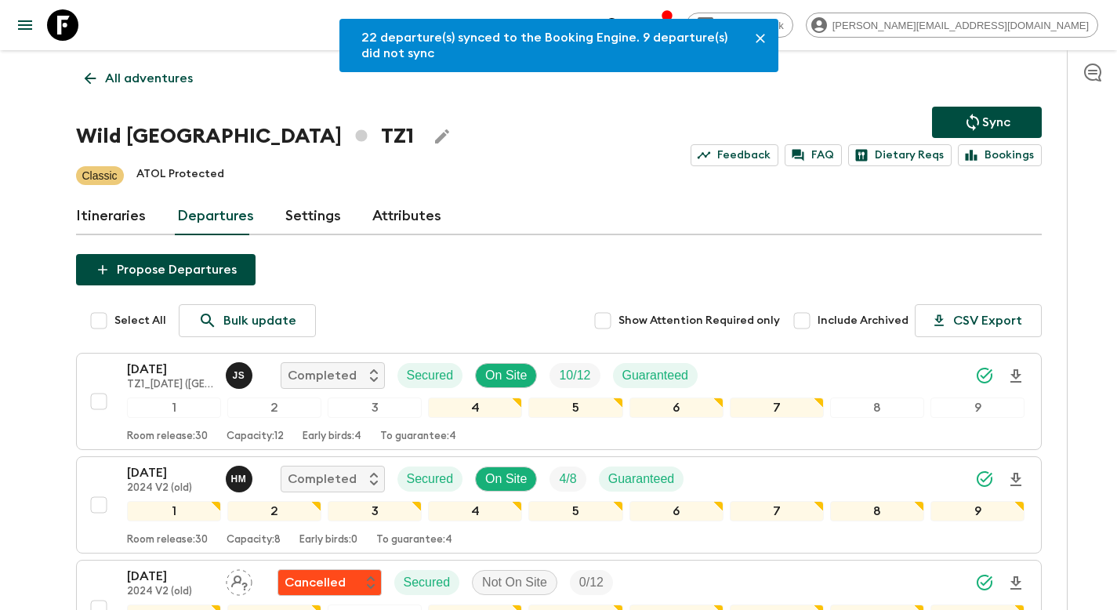
click at [136, 77] on p "All adventures" at bounding box center [149, 78] width 88 height 19
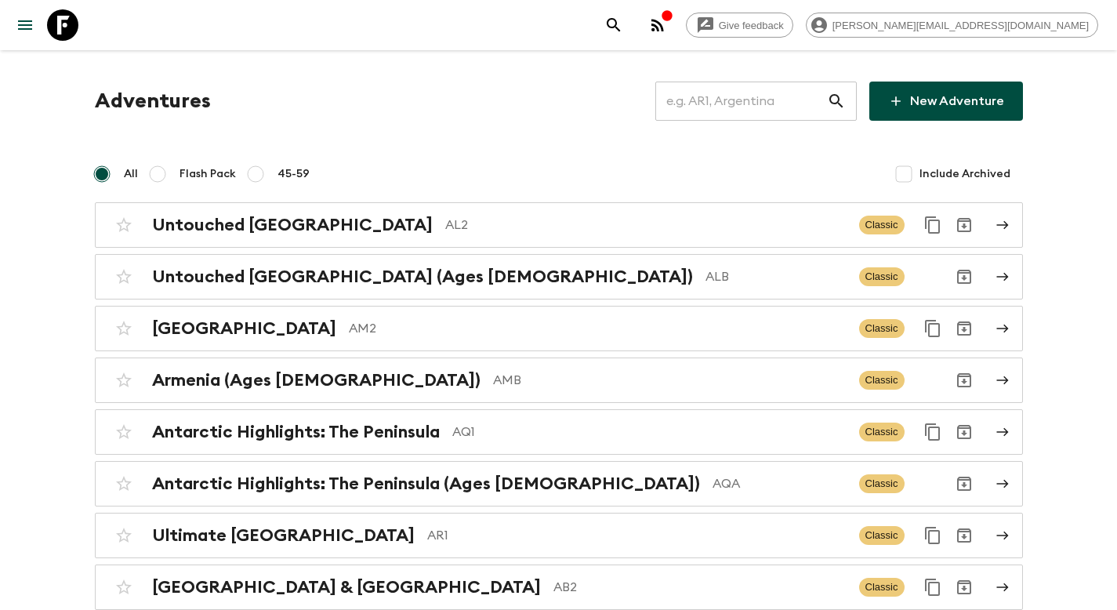
click at [739, 103] on input "text" at bounding box center [741, 101] width 172 height 44
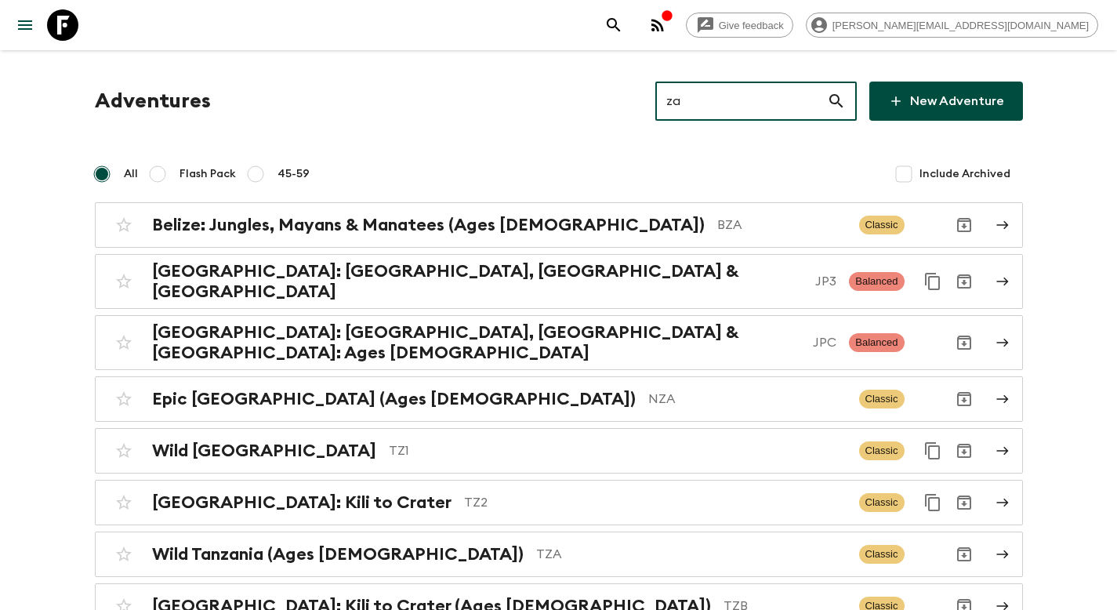
type input "za1"
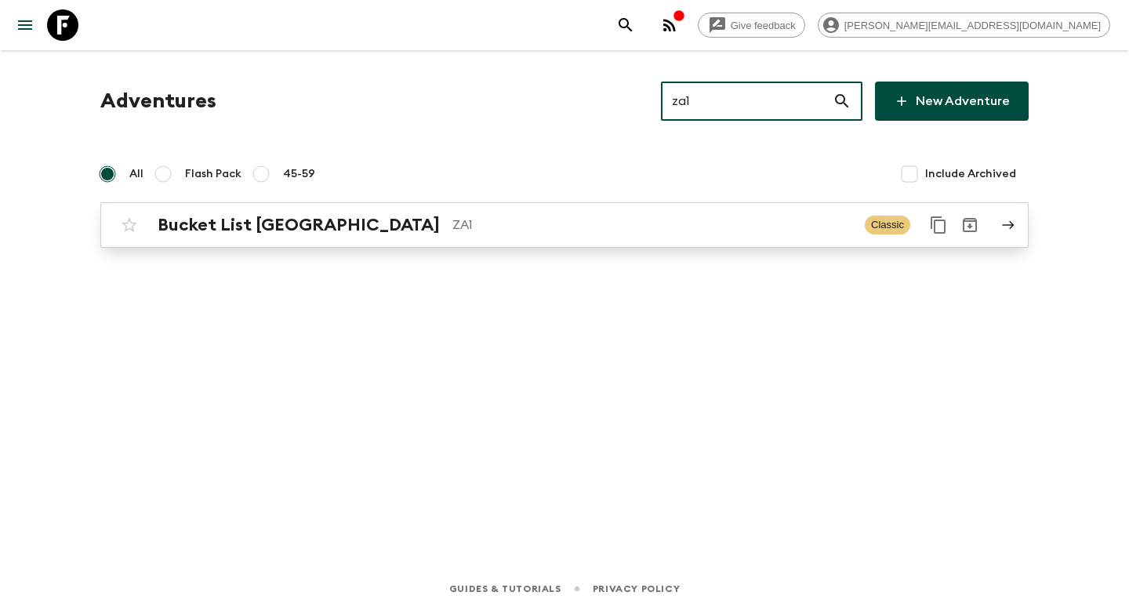
click at [361, 232] on div "Bucket List [GEOGRAPHIC_DATA] ZA1" at bounding box center [505, 225] width 695 height 20
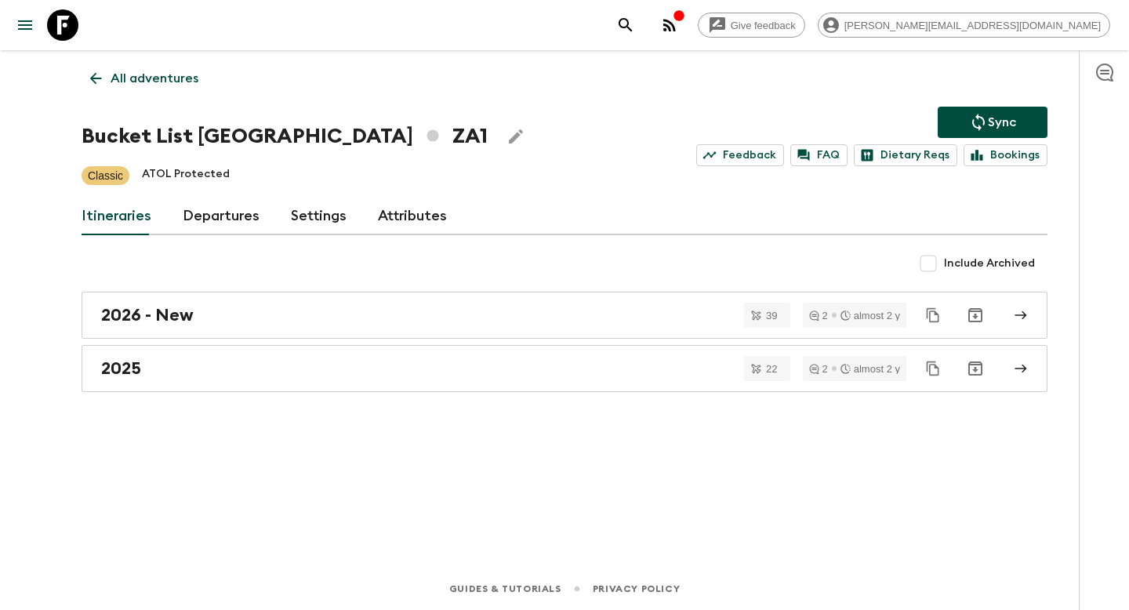
click at [214, 217] on link "Departures" at bounding box center [221, 217] width 77 height 38
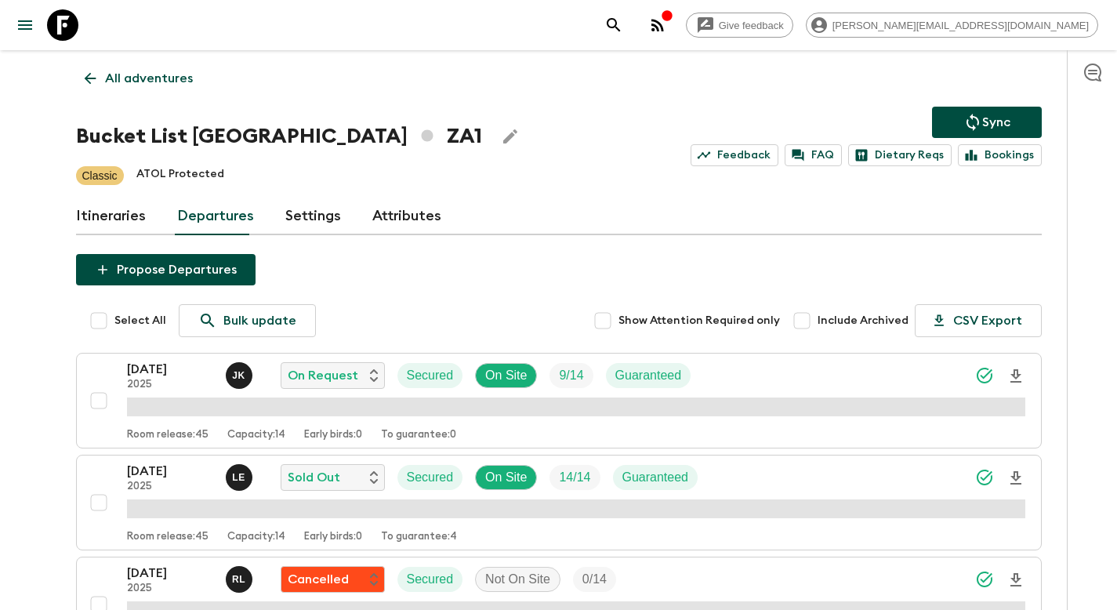
scroll to position [2307, 0]
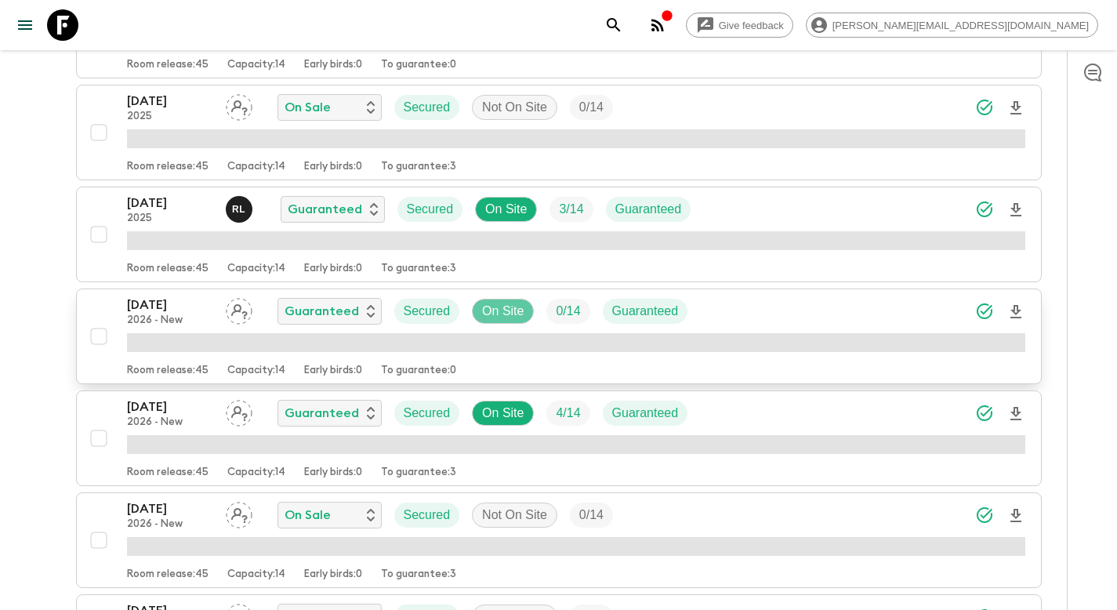
click at [503, 314] on p "On Site" at bounding box center [503, 311] width 42 height 19
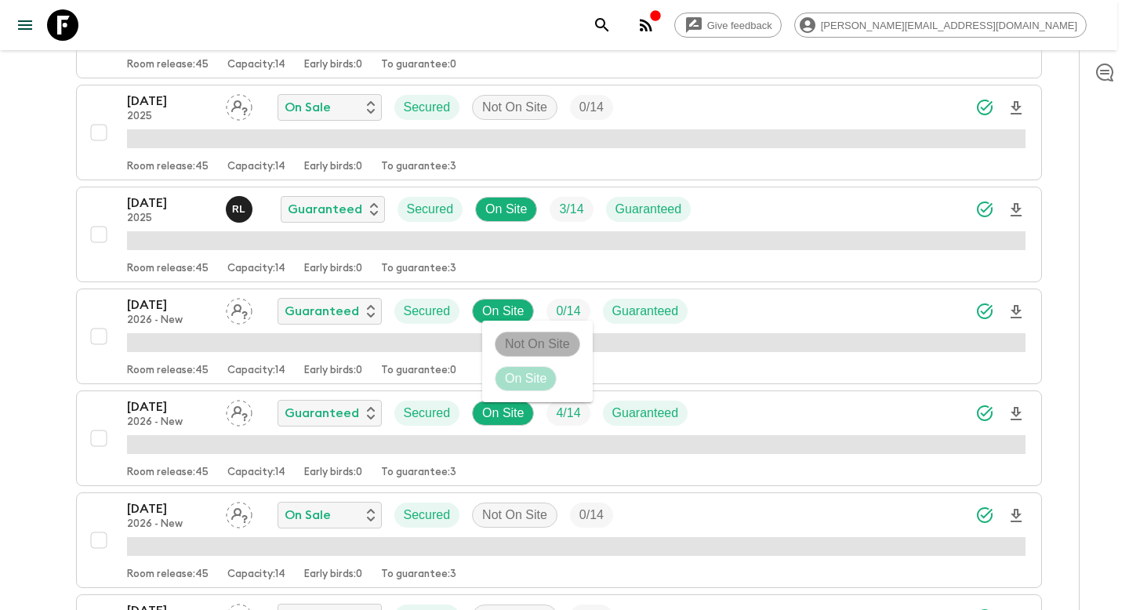
click at [525, 342] on p "Not On Site" at bounding box center [537, 344] width 65 height 19
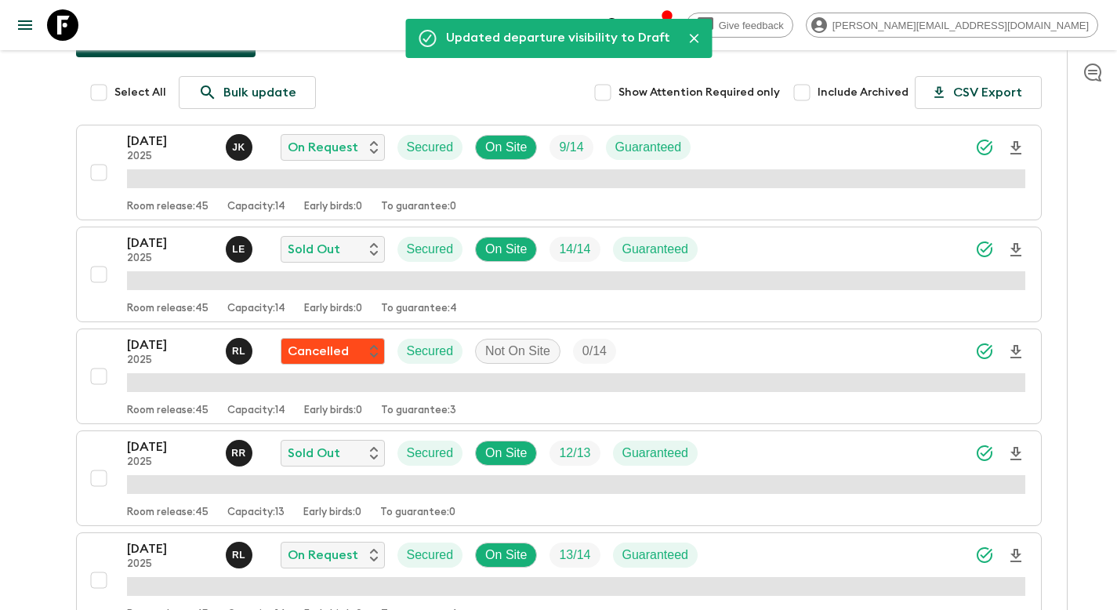
scroll to position [0, 0]
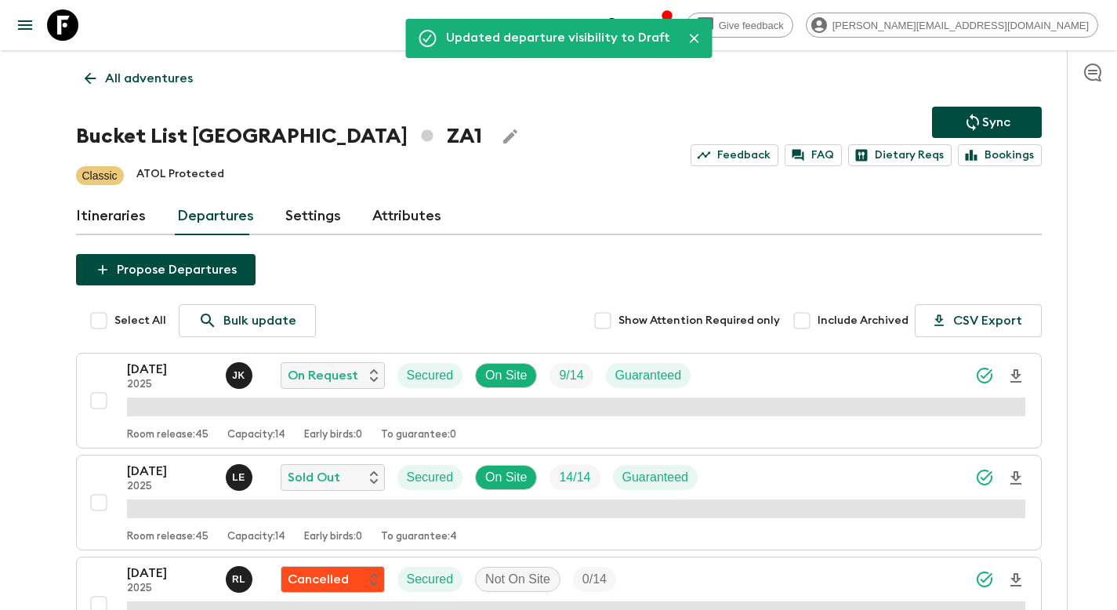
click at [969, 119] on icon "Sync adventure departures to the booking engine" at bounding box center [973, 122] width 19 height 19
click at [970, 125] on div "Sync Feedback FAQ Dietary Reqs Bookings" at bounding box center [866, 137] width 351 height 60
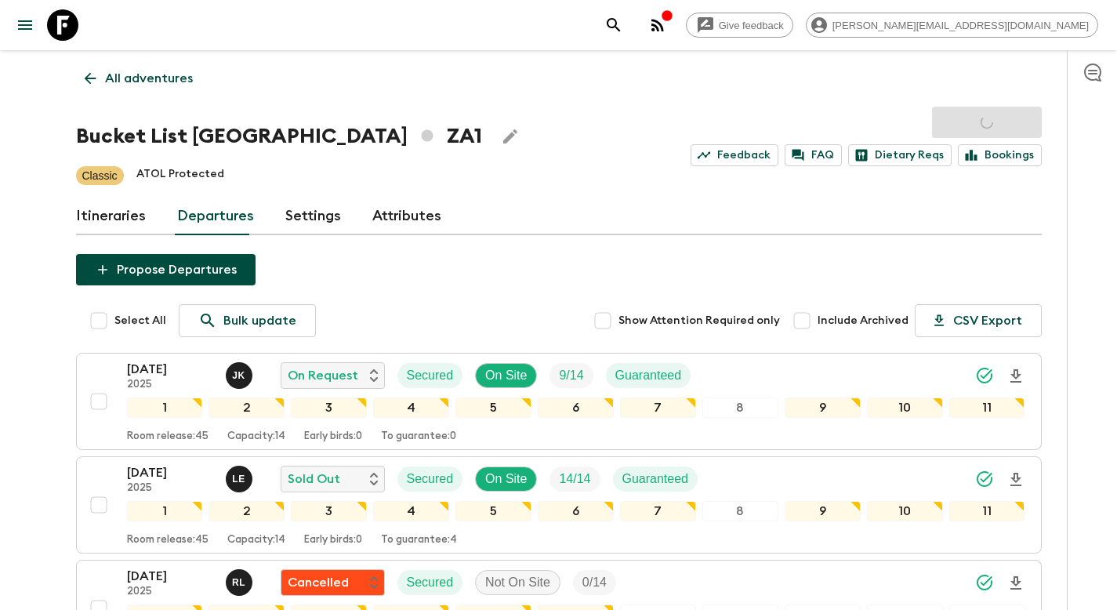
click at [126, 78] on p "All adventures" at bounding box center [149, 78] width 88 height 19
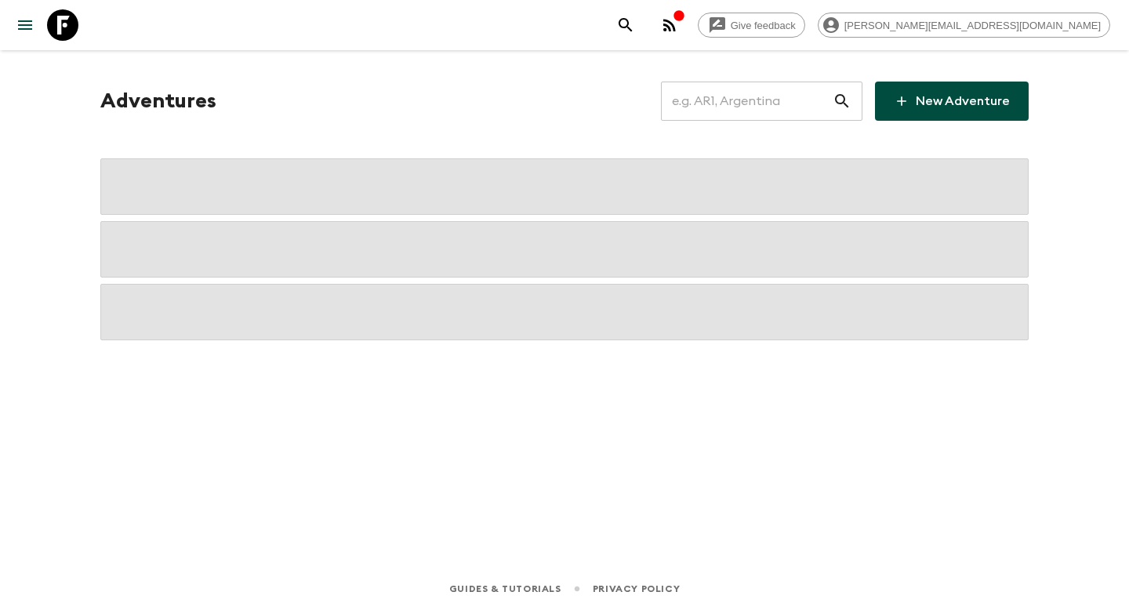
click at [731, 100] on input "text" at bounding box center [747, 101] width 172 height 44
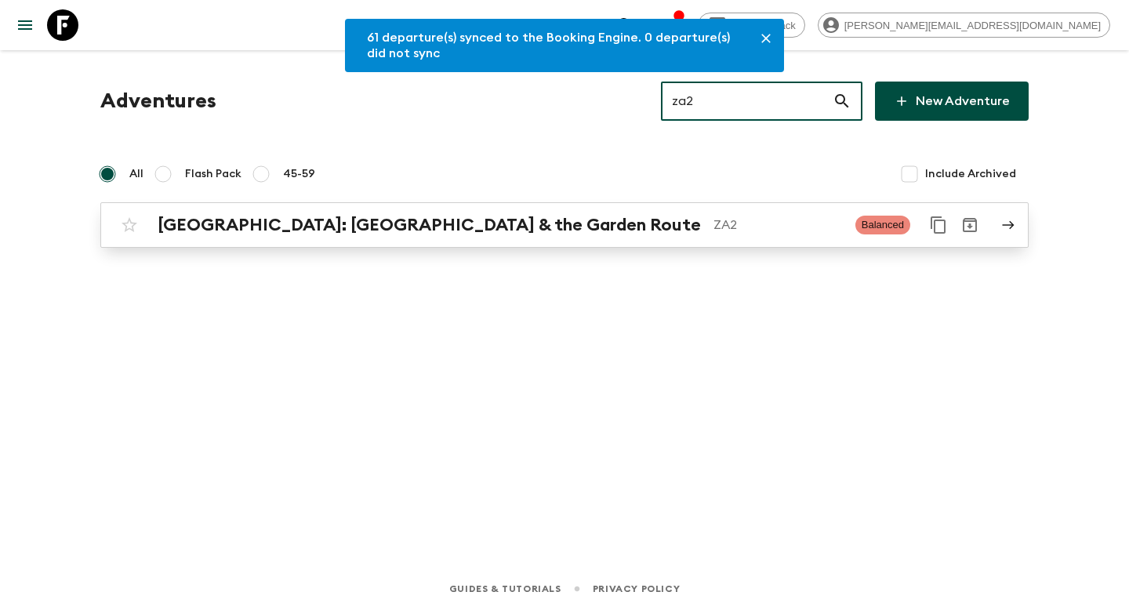
type input "za2"
click at [713, 224] on p "ZA2" at bounding box center [777, 225] width 129 height 19
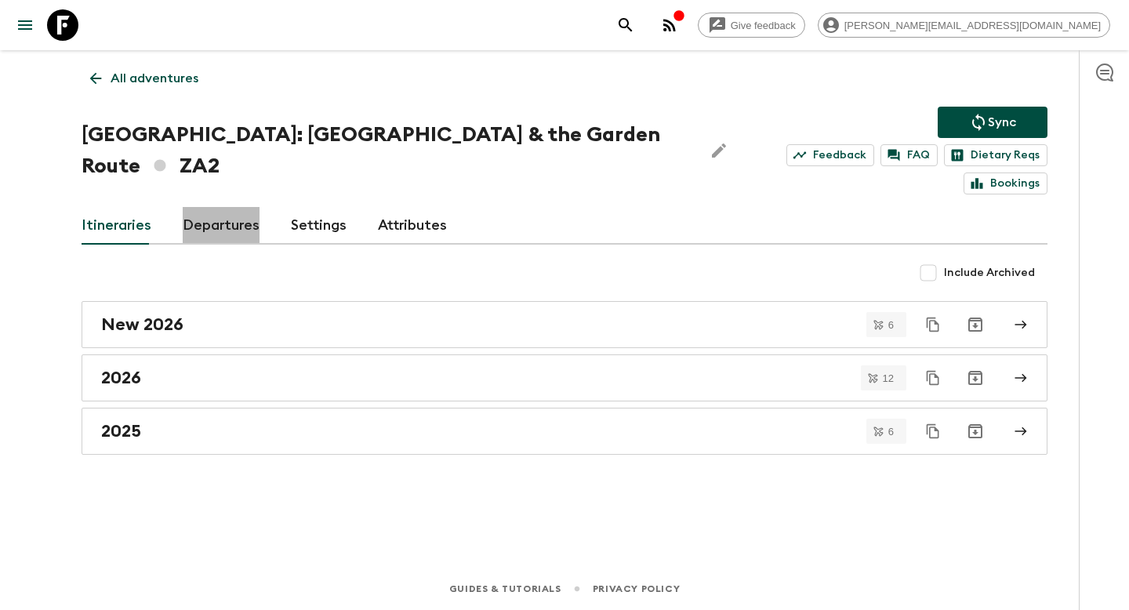
click at [218, 207] on link "Departures" at bounding box center [221, 226] width 77 height 38
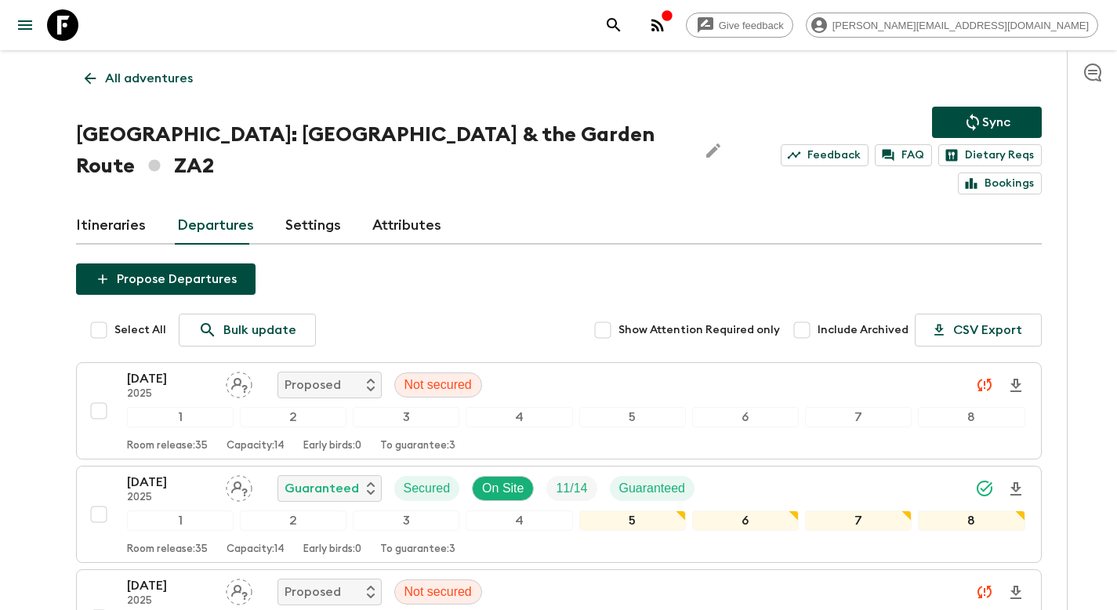
scroll to position [666, 0]
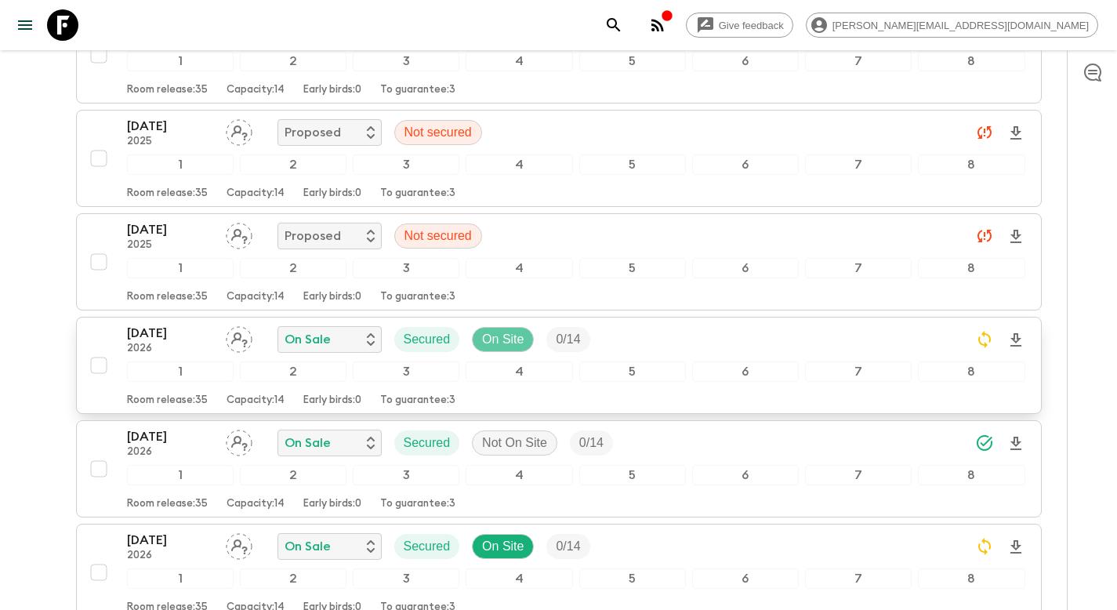
click at [494, 330] on p "On Site" at bounding box center [503, 339] width 42 height 19
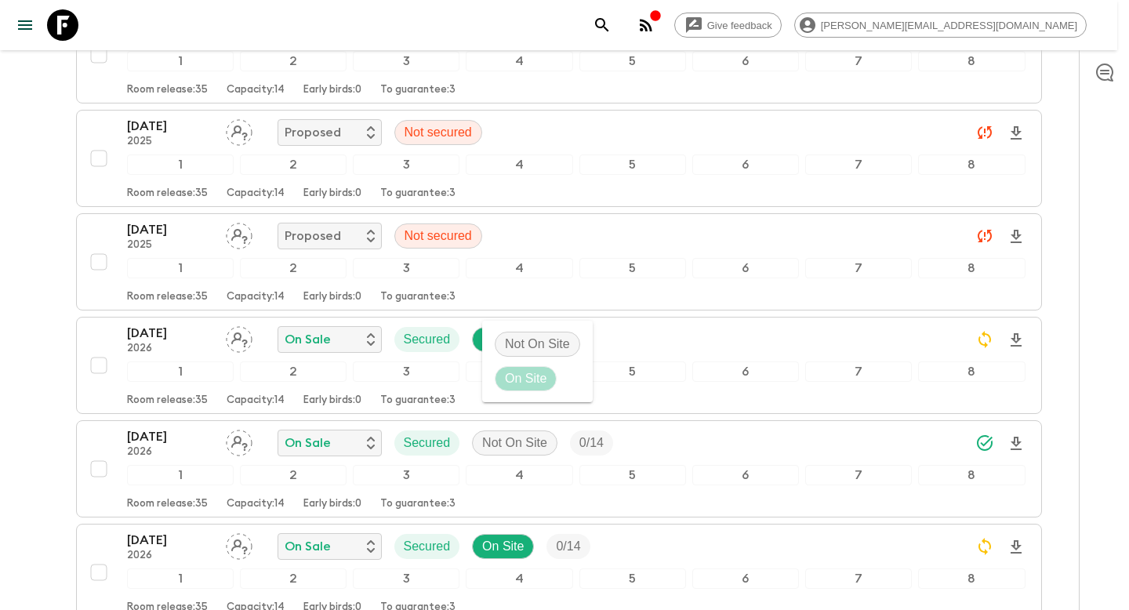
click at [512, 337] on p "Not On Site" at bounding box center [537, 344] width 65 height 19
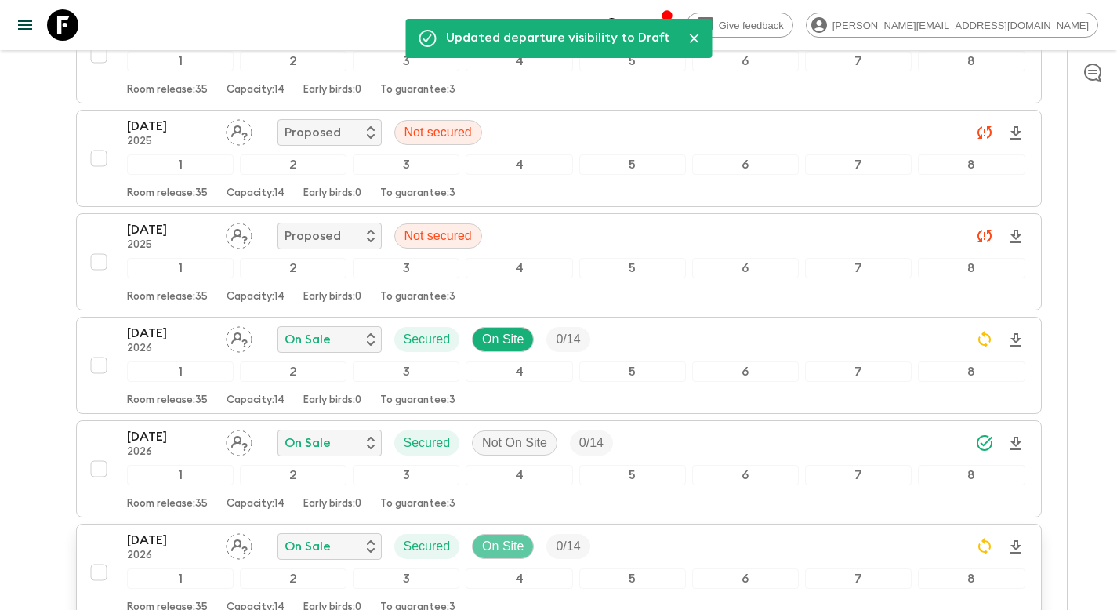
click at [503, 537] on p "On Site" at bounding box center [503, 546] width 42 height 19
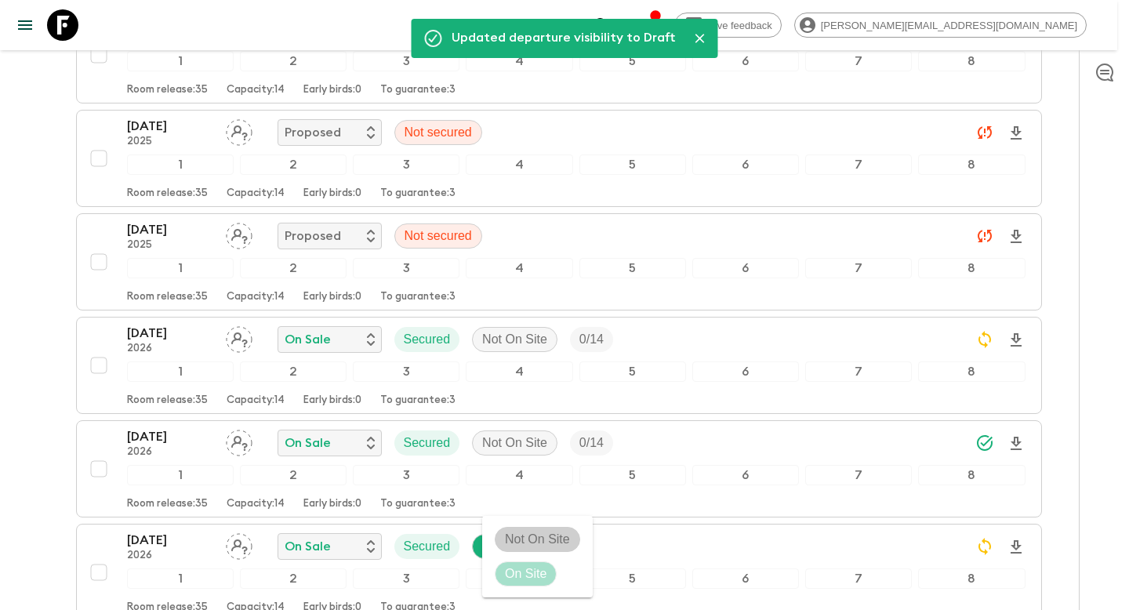
click at [538, 539] on p "Not On Site" at bounding box center [537, 539] width 65 height 19
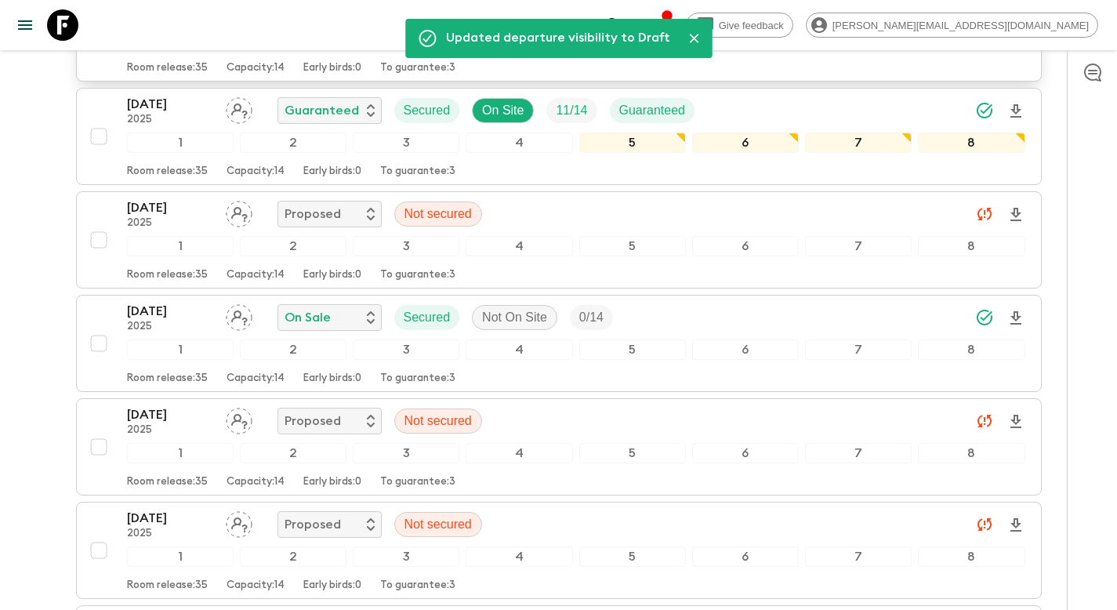
scroll to position [0, 0]
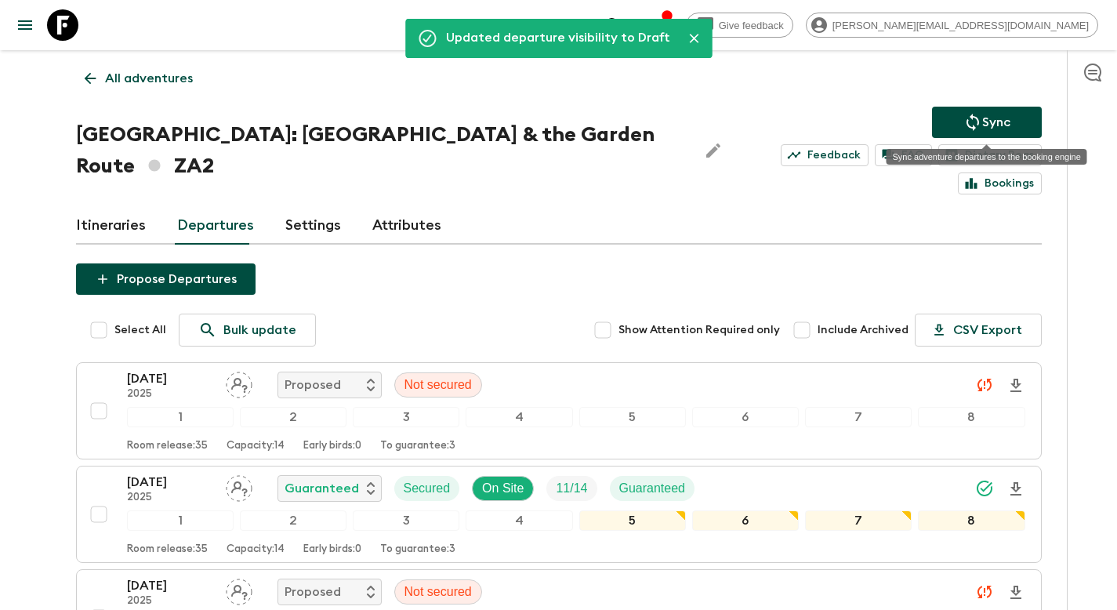
click at [970, 120] on icon "Sync adventure departures to the booking engine" at bounding box center [973, 122] width 19 height 19
